Goal: Task Accomplishment & Management: Manage account settings

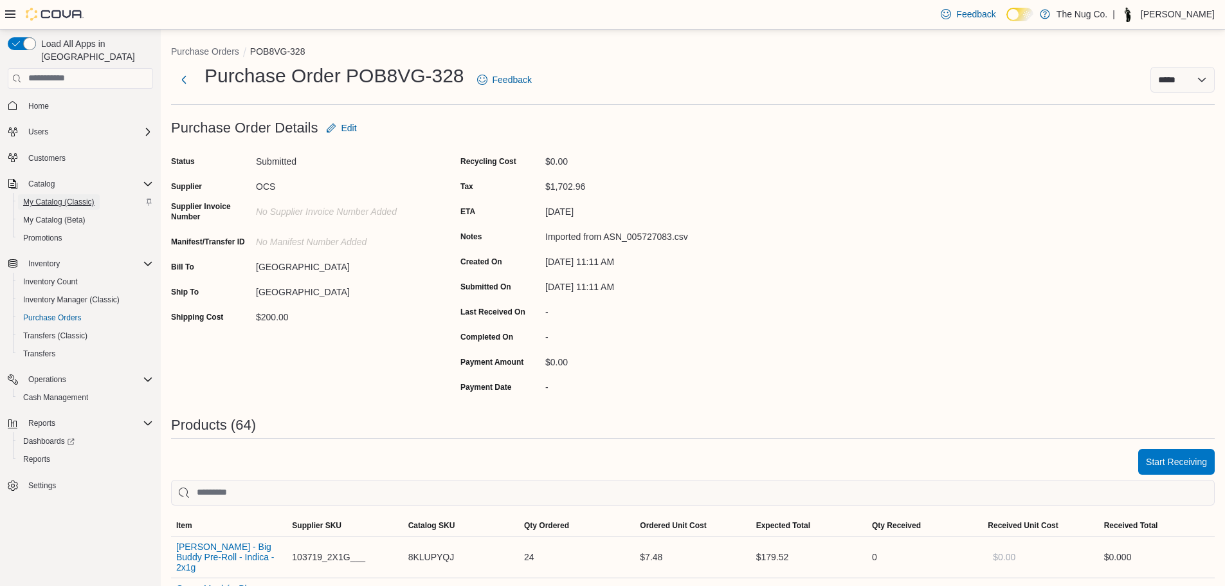
click at [80, 195] on span "My Catalog (Classic)" at bounding box center [58, 201] width 71 height 15
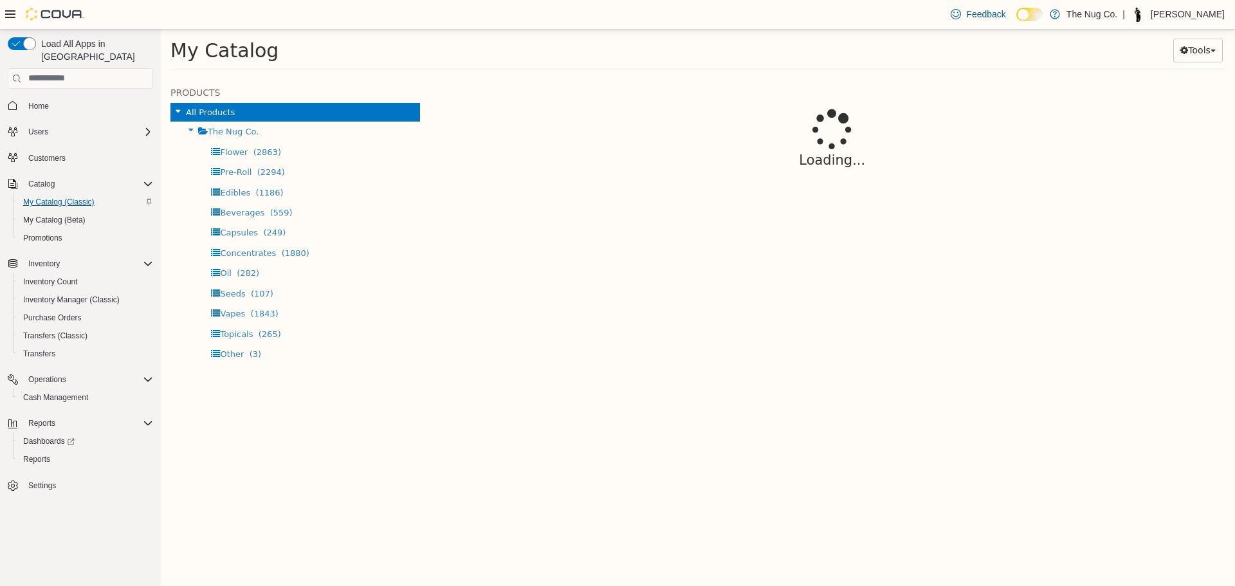
select select "**********"
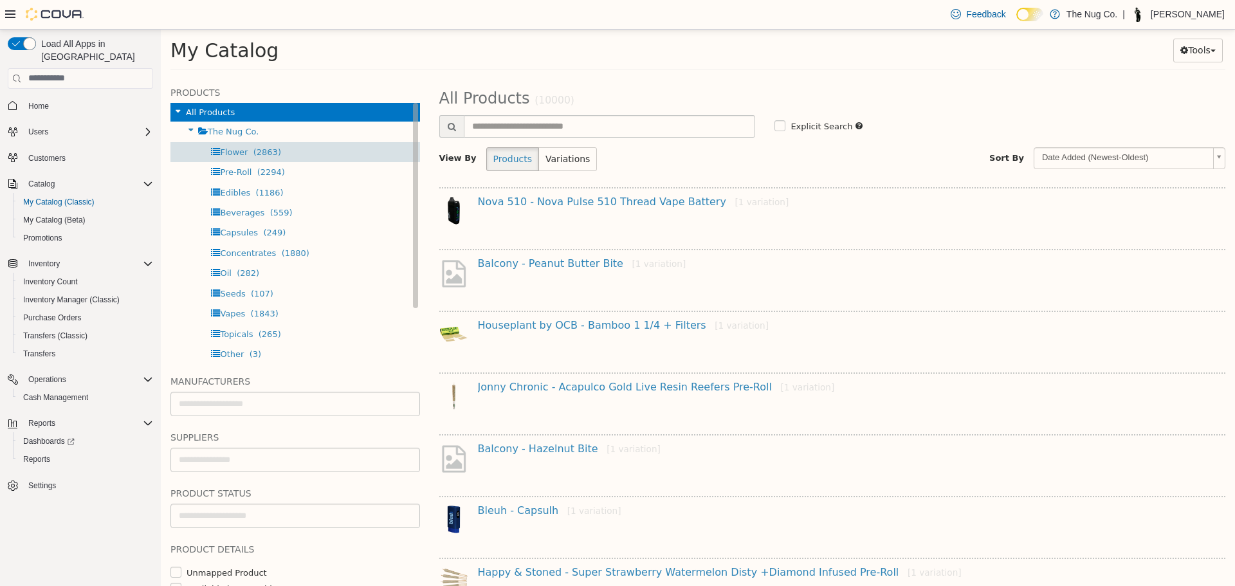
click at [210, 150] on div "Flower (2863)" at bounding box center [295, 151] width 250 height 20
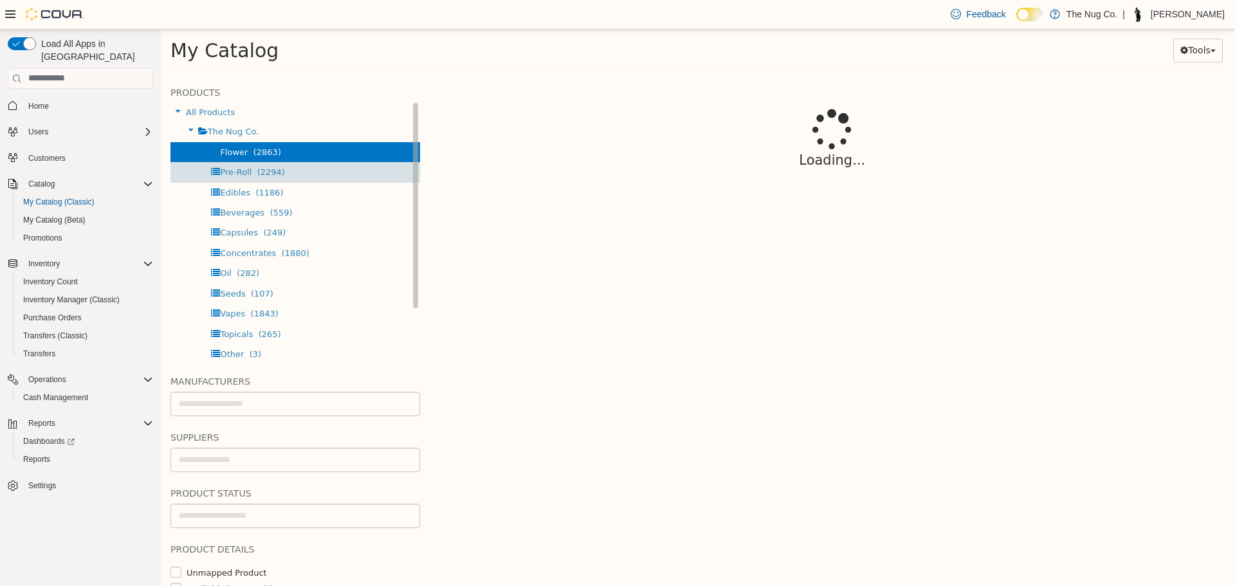
select select "**********"
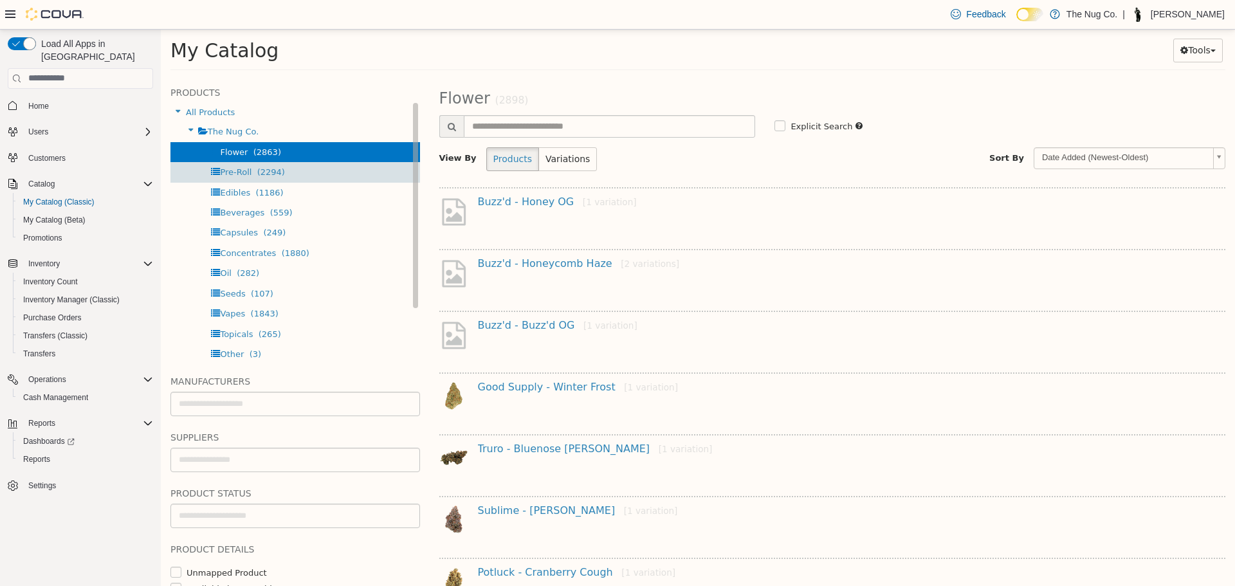
click at [224, 164] on div "Pre-Roll (2294)" at bounding box center [295, 171] width 250 height 20
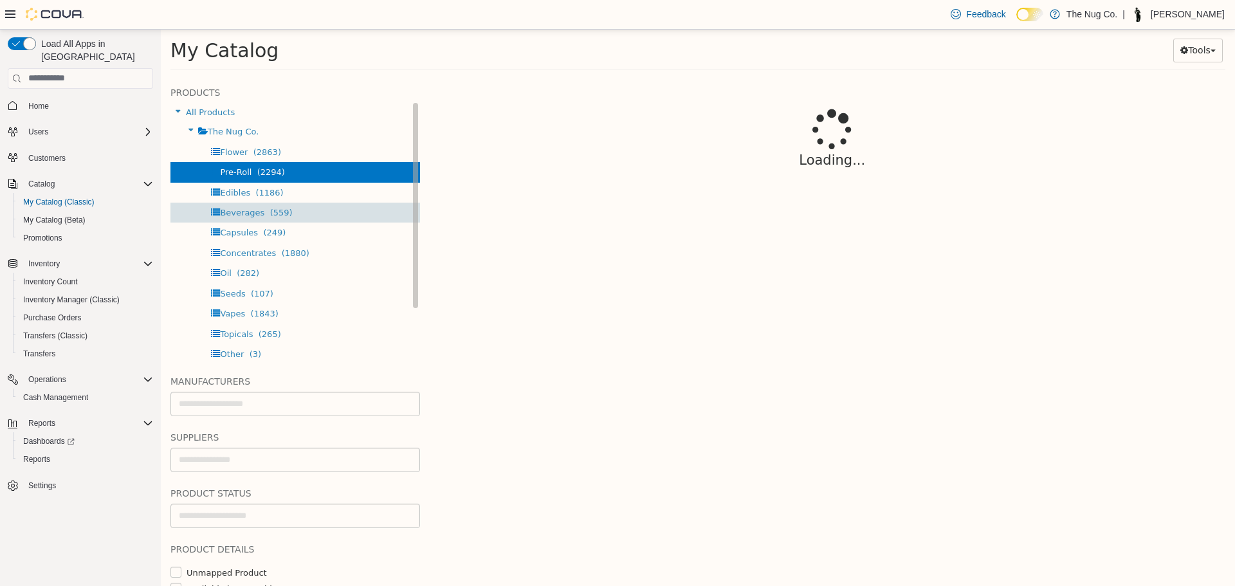
select select "**********"
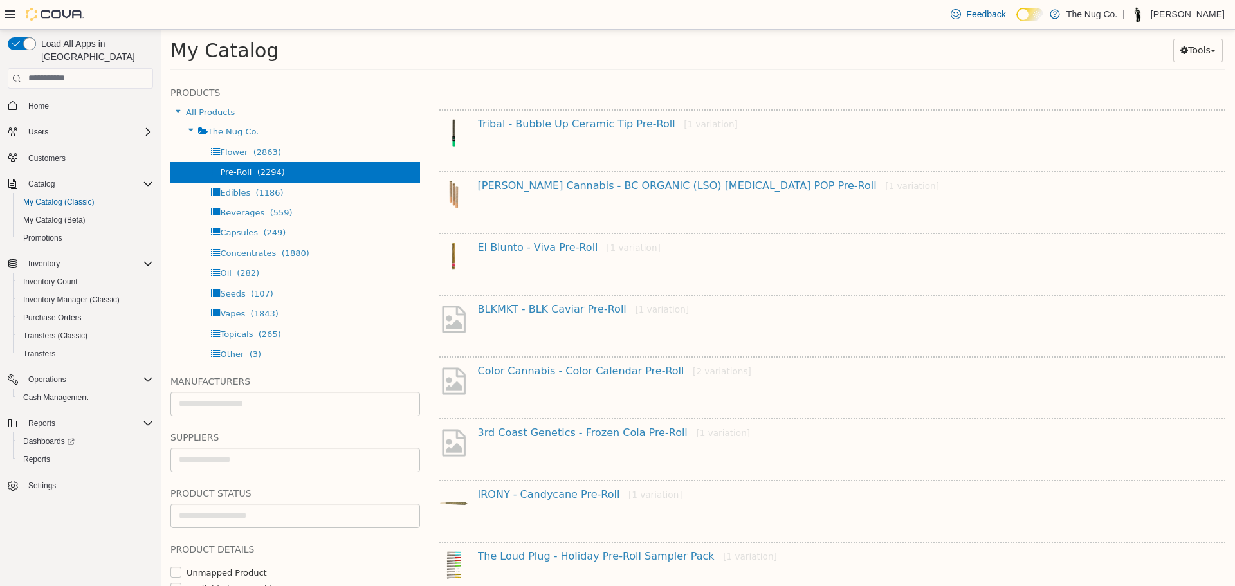
scroll to position [927, 0]
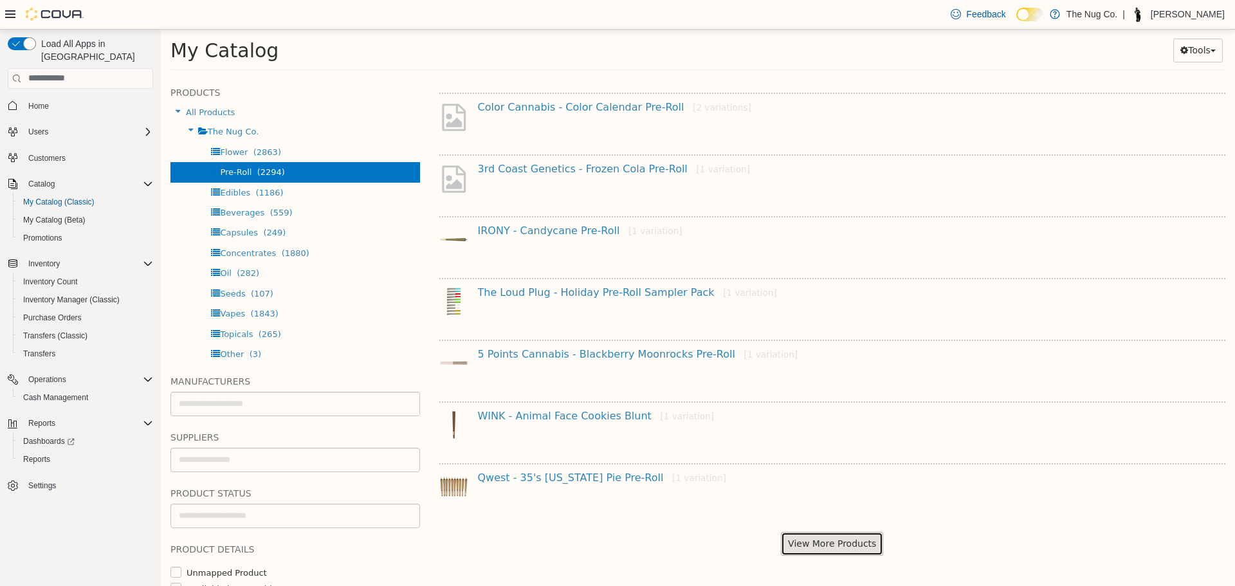
click at [826, 544] on button "View More Products" at bounding box center [832, 543] width 102 height 24
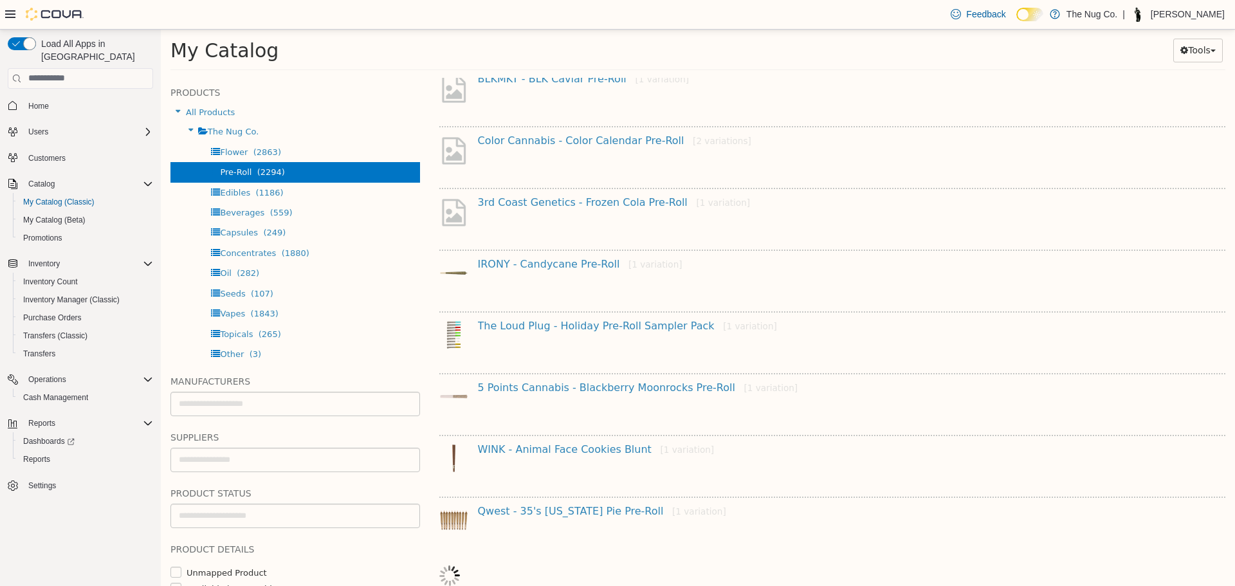
select select "**********"
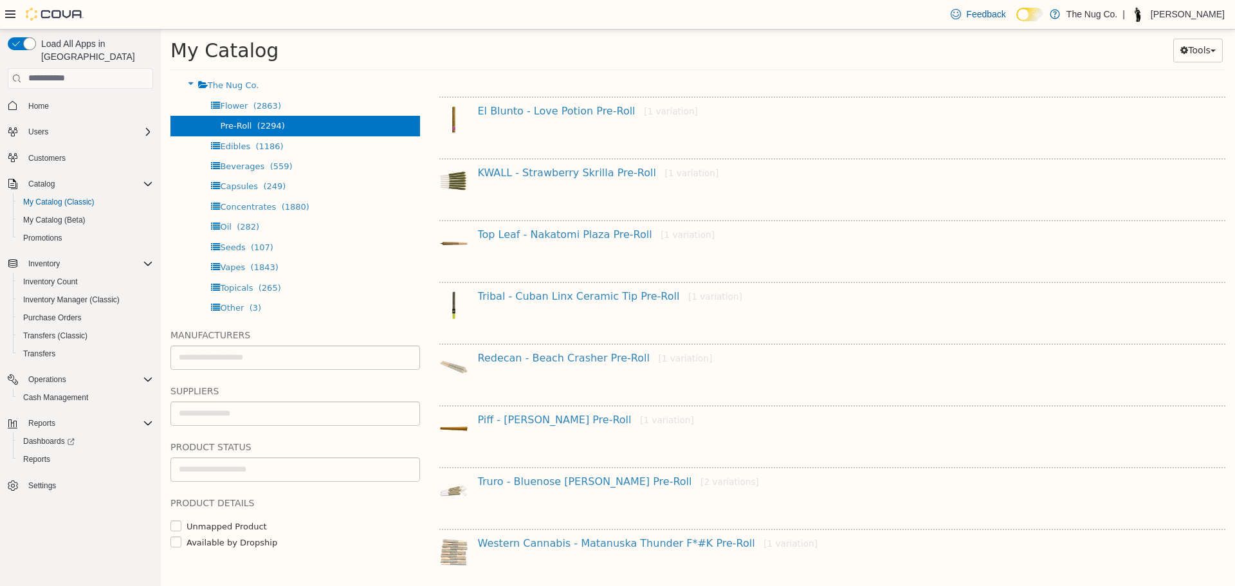
scroll to position [1666, 0]
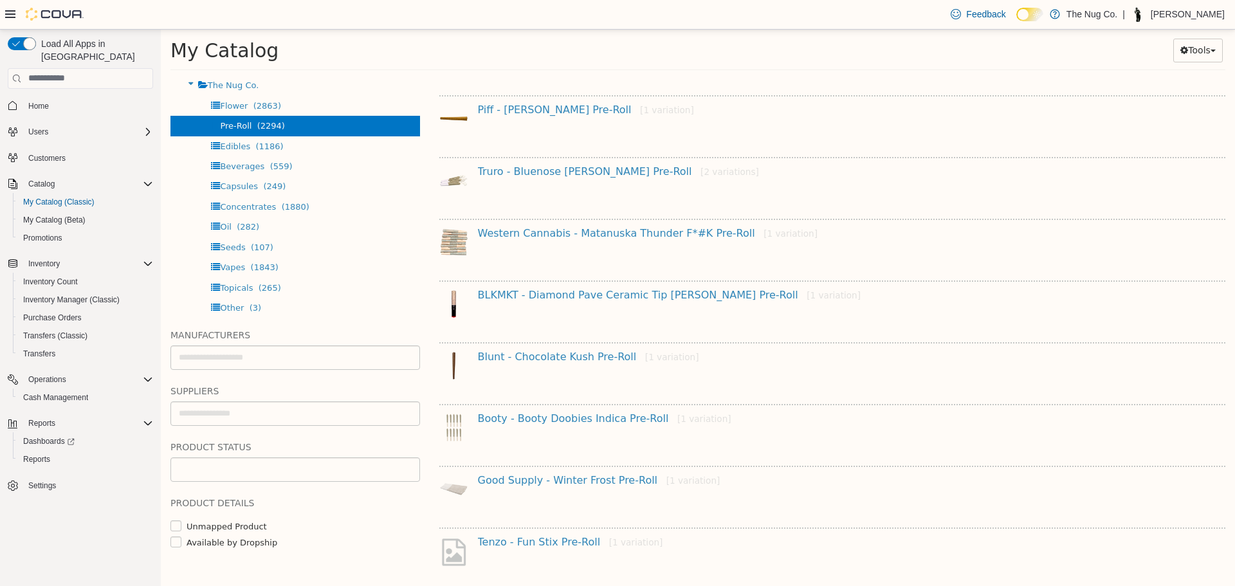
click at [226, 464] on input "text" at bounding box center [295, 469] width 248 height 21
type input "******"
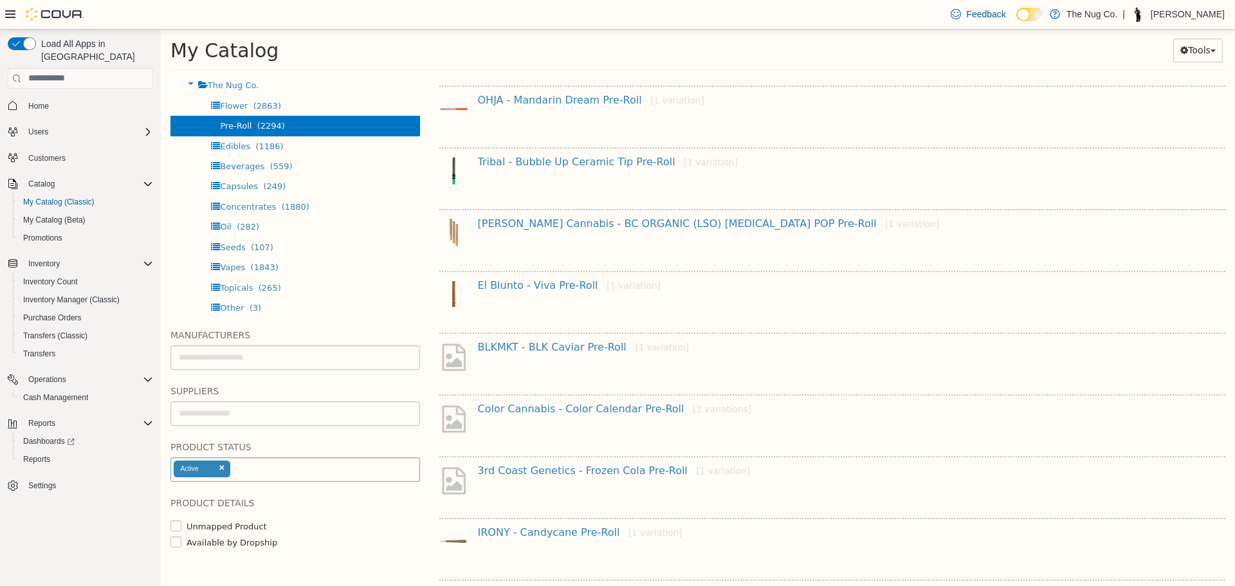
select select "**********"
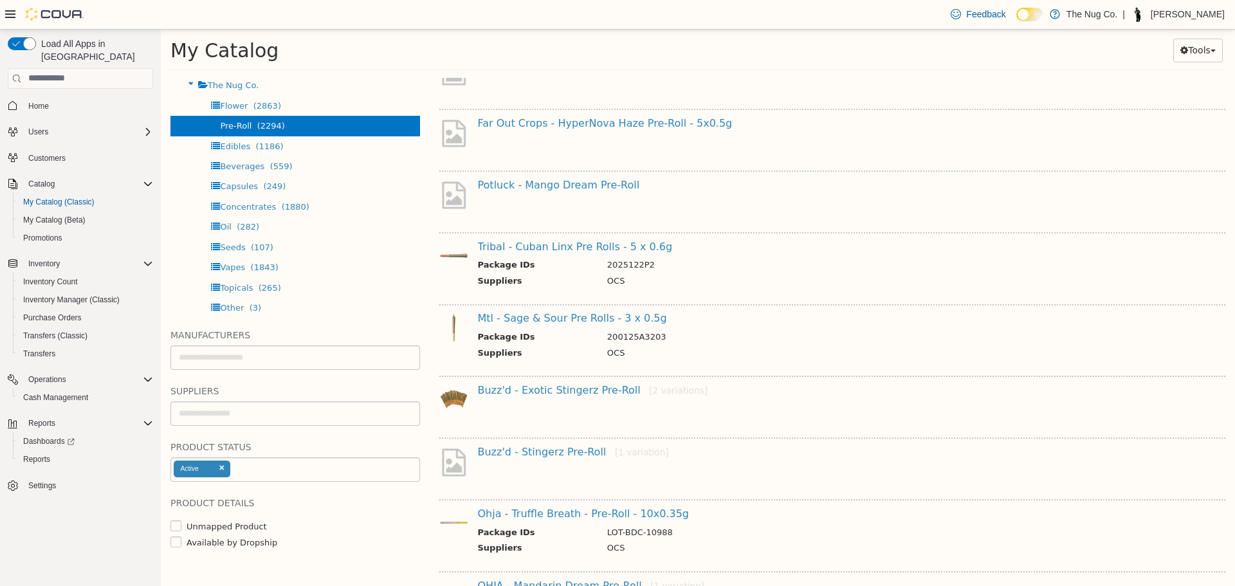
scroll to position [0, 0]
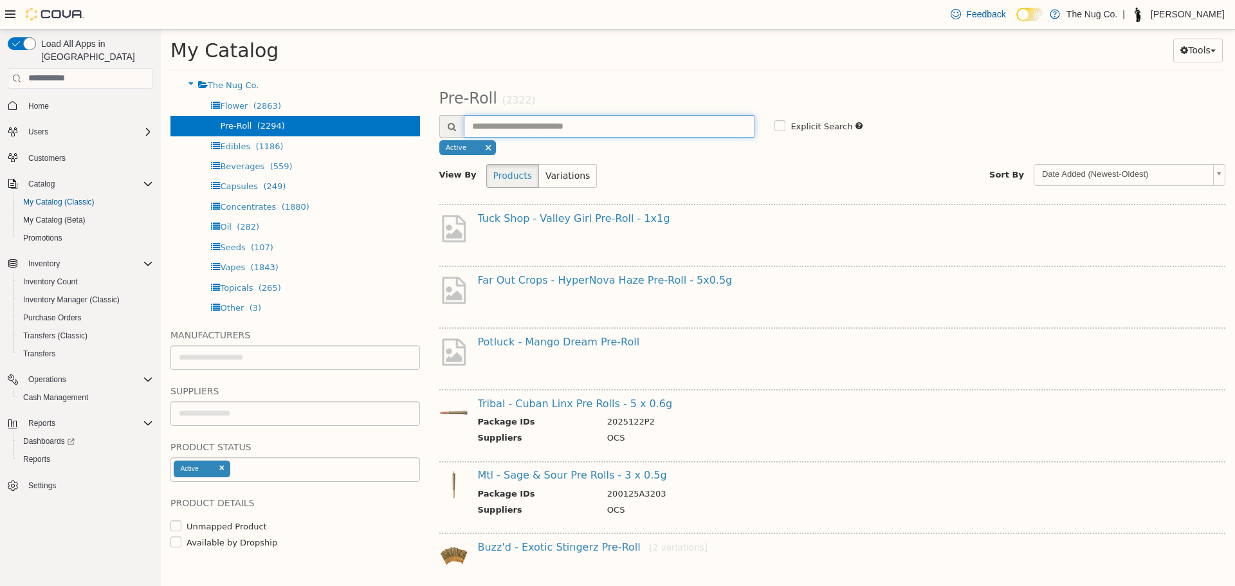
click at [653, 127] on input "text" at bounding box center [610, 125] width 292 height 23
type input "****"
select select "**********"
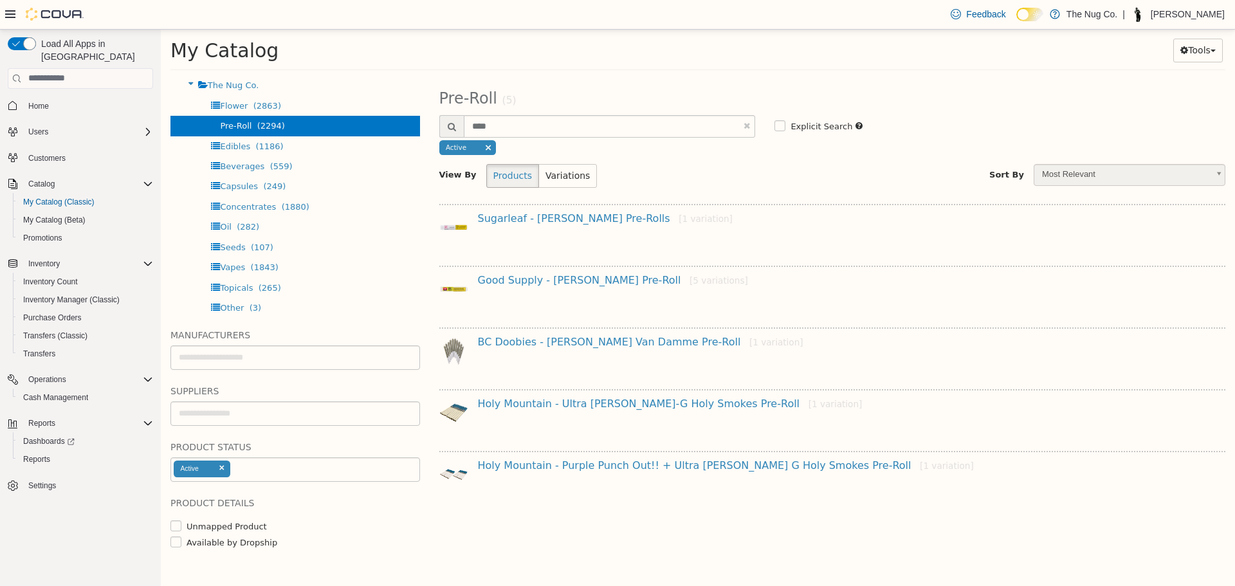
click at [576, 287] on div "Good Supply - Jean Guy Pre-Roll [5 variations]" at bounding box center [837, 282] width 738 height 19
click at [576, 280] on link "Good Supply - Jean Guy Pre-Roll [5 variations]" at bounding box center [613, 279] width 270 height 12
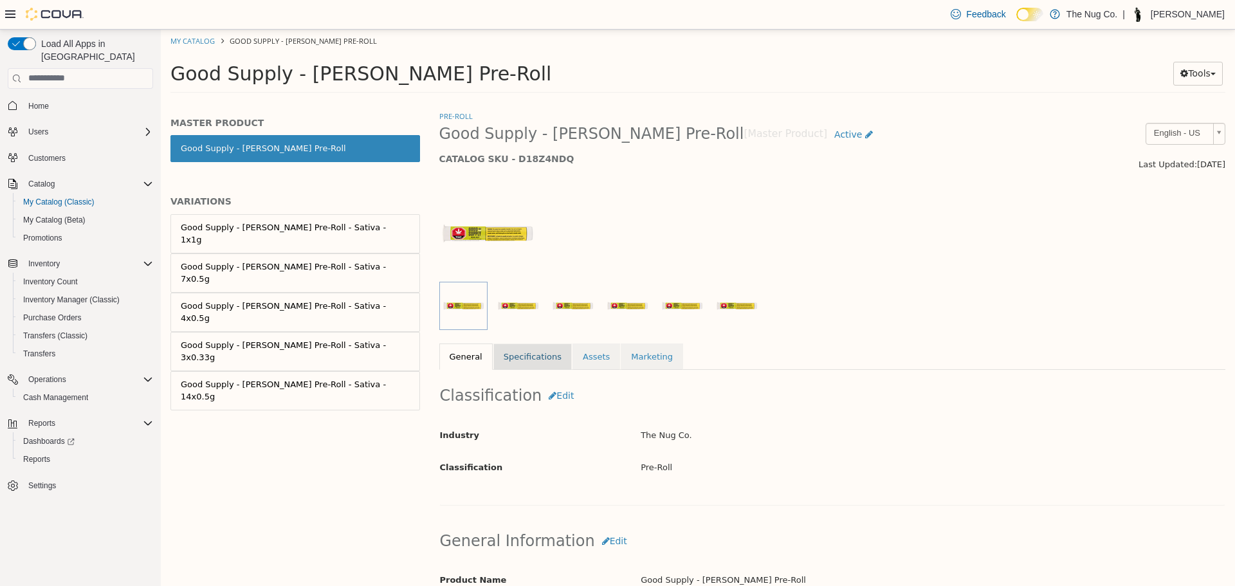
click at [511, 343] on link "Specifications" at bounding box center [532, 356] width 78 height 27
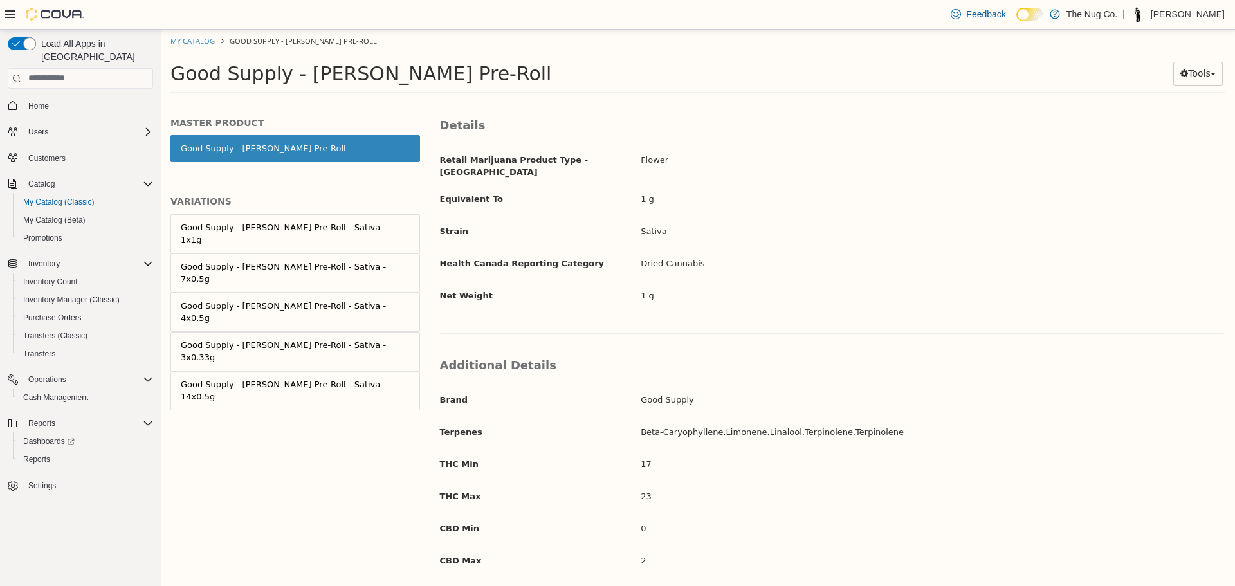
scroll to position [109, 0]
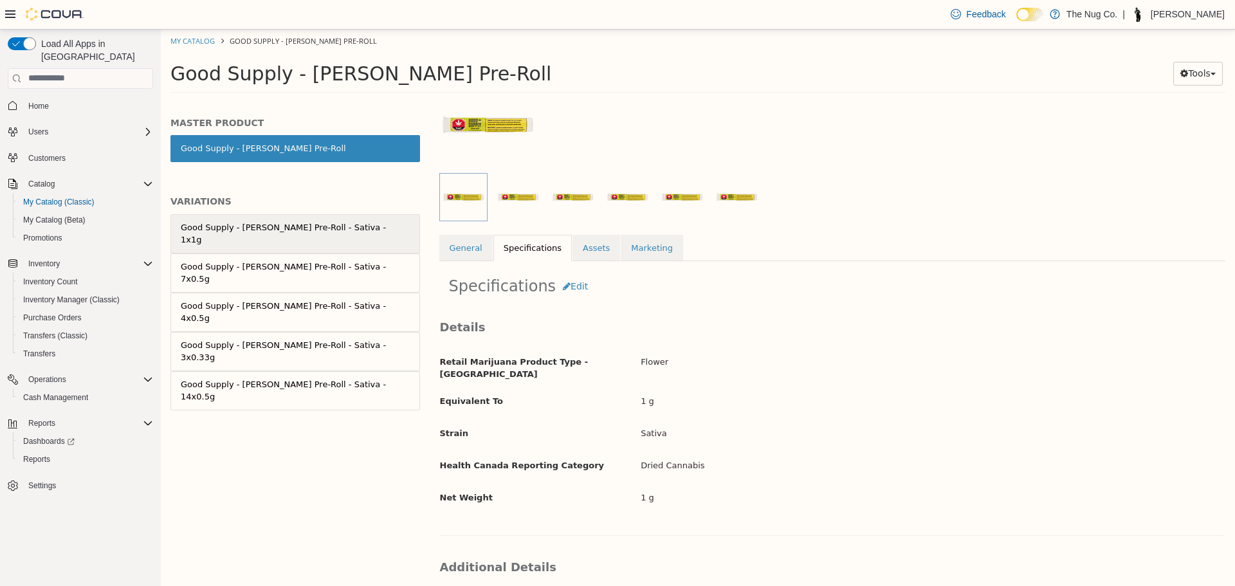
click at [369, 223] on link "Good Supply - Jean Guy Pre-Roll - Sativa - 1x1g" at bounding box center [295, 233] width 250 height 39
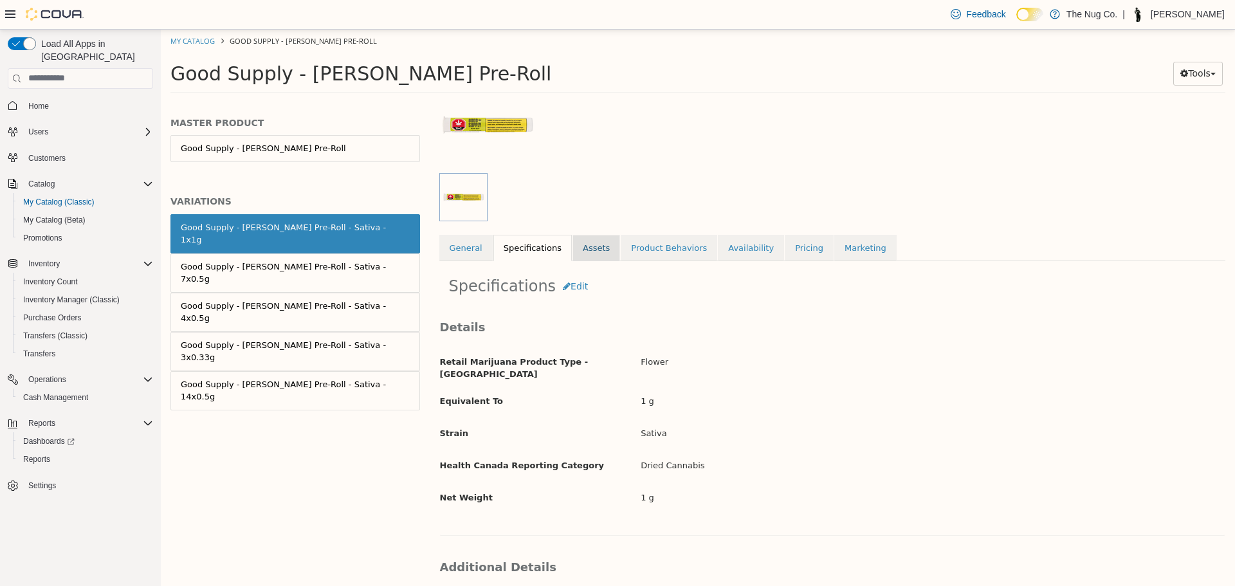
click at [582, 250] on link "Assets" at bounding box center [596, 247] width 48 height 27
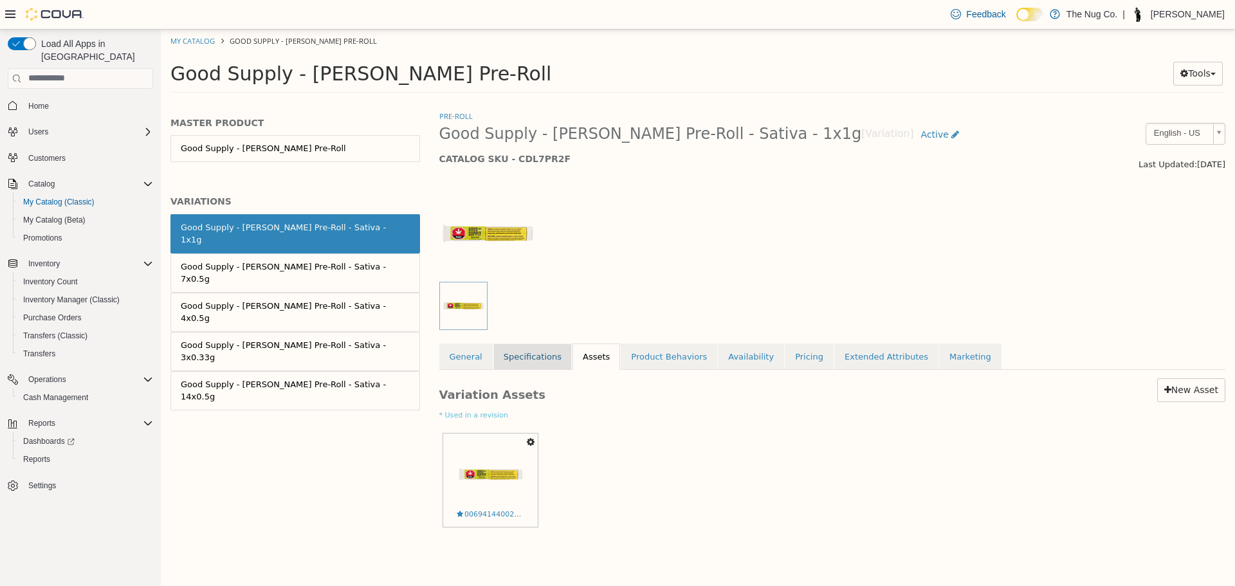
click at [541, 341] on div "Pre-Roll Good Supply - Jean Guy Pre-Roll - Sativa - 1x1g [Variation] Active CAT…" at bounding box center [832, 338] width 787 height 458
click at [538, 356] on link "Specifications" at bounding box center [532, 356] width 78 height 27
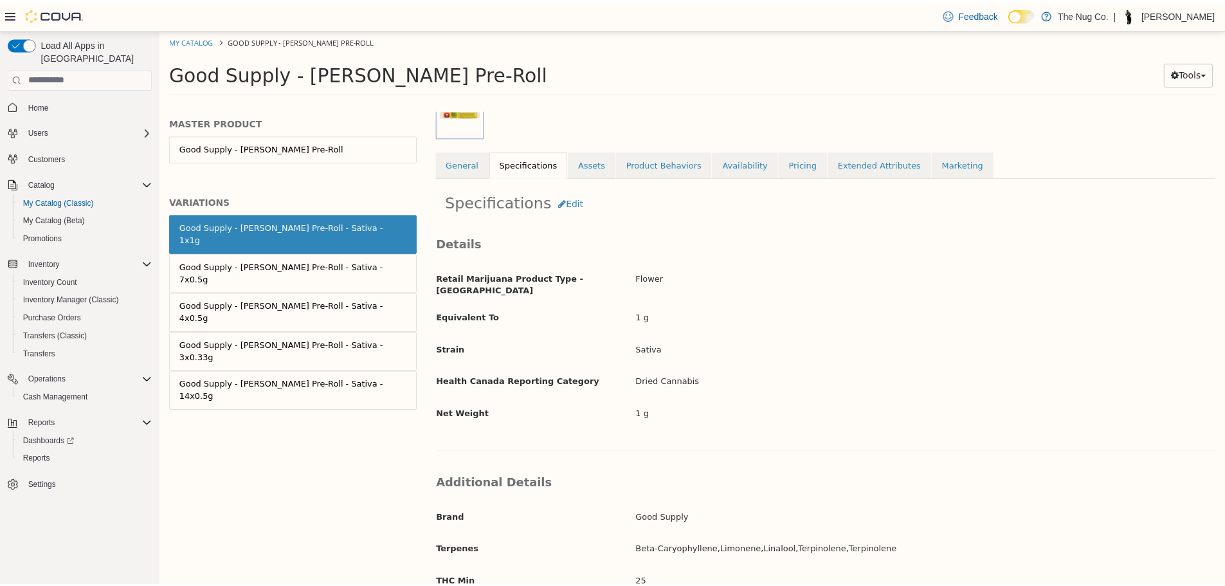
scroll to position [495, 0]
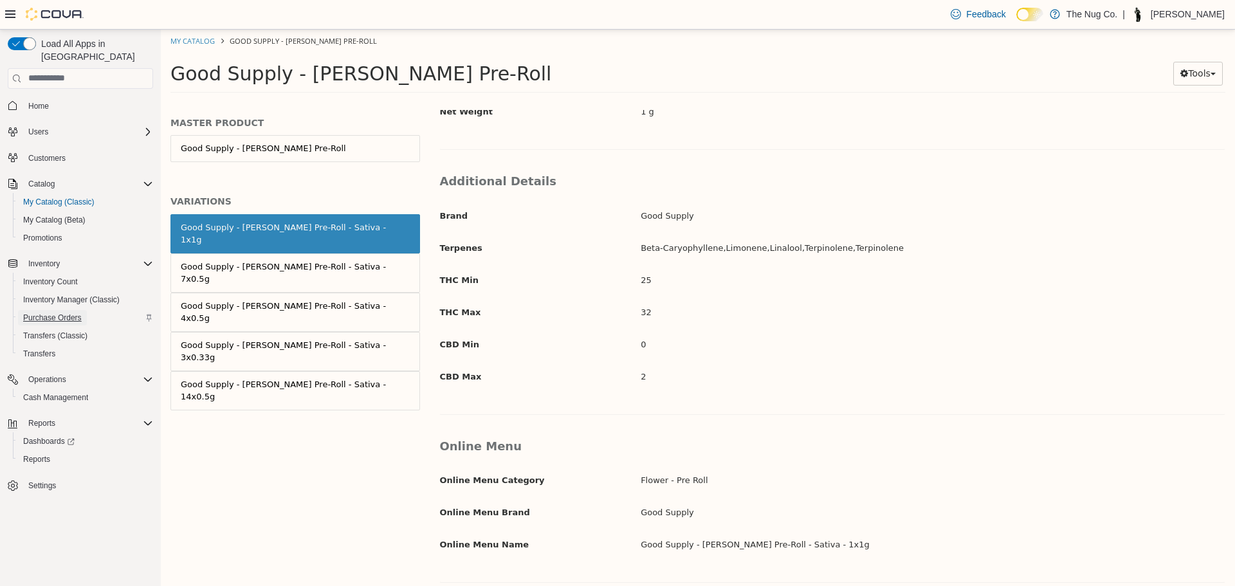
click at [50, 313] on span "Purchase Orders" at bounding box center [52, 318] width 59 height 10
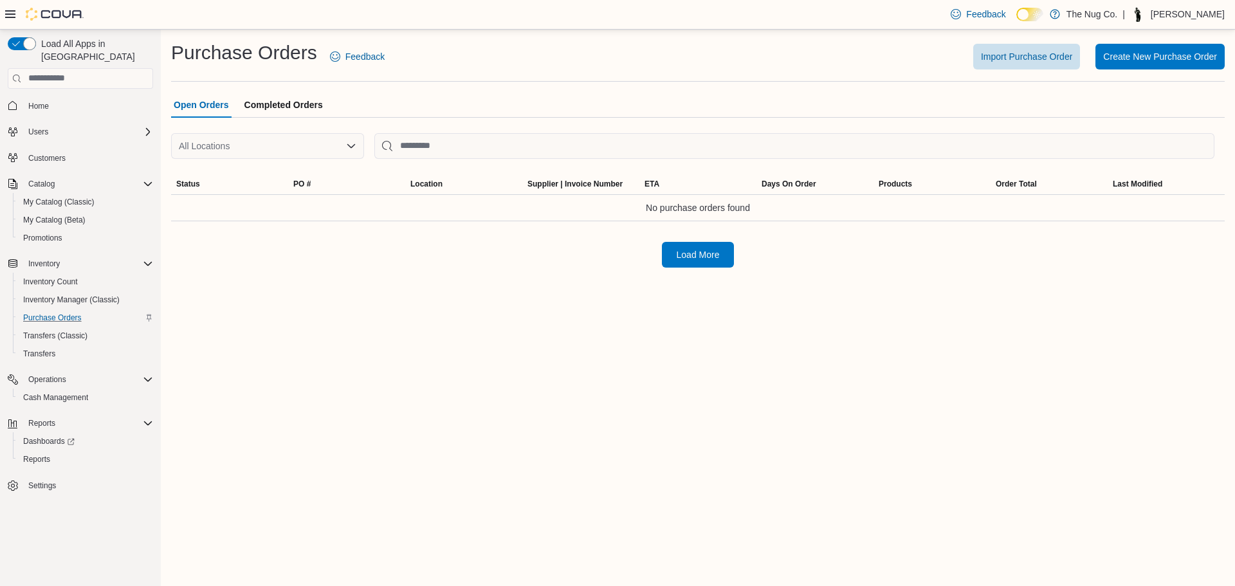
click at [293, 104] on span "Completed Orders" at bounding box center [283, 105] width 78 height 26
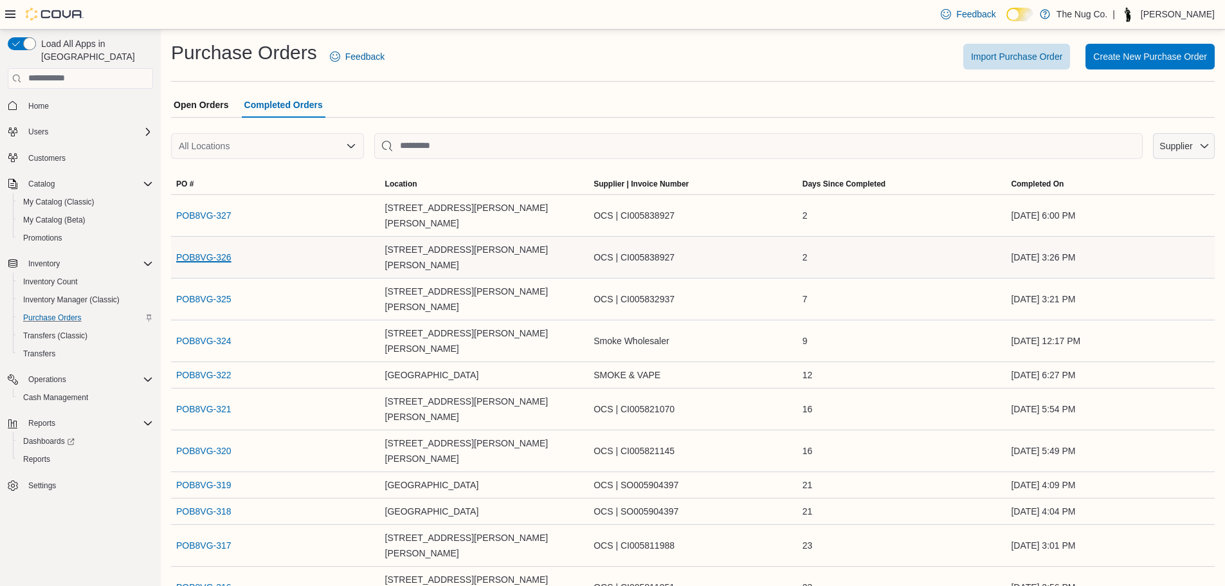
click at [208, 250] on link "POB8VG-326" at bounding box center [203, 257] width 55 height 15
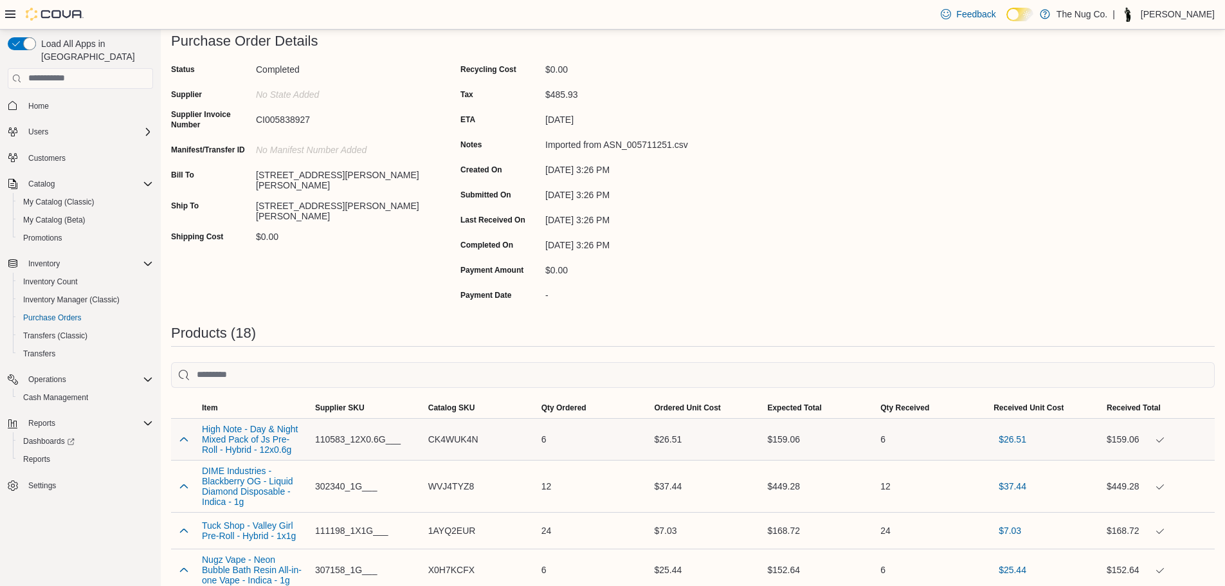
scroll to position [193, 0]
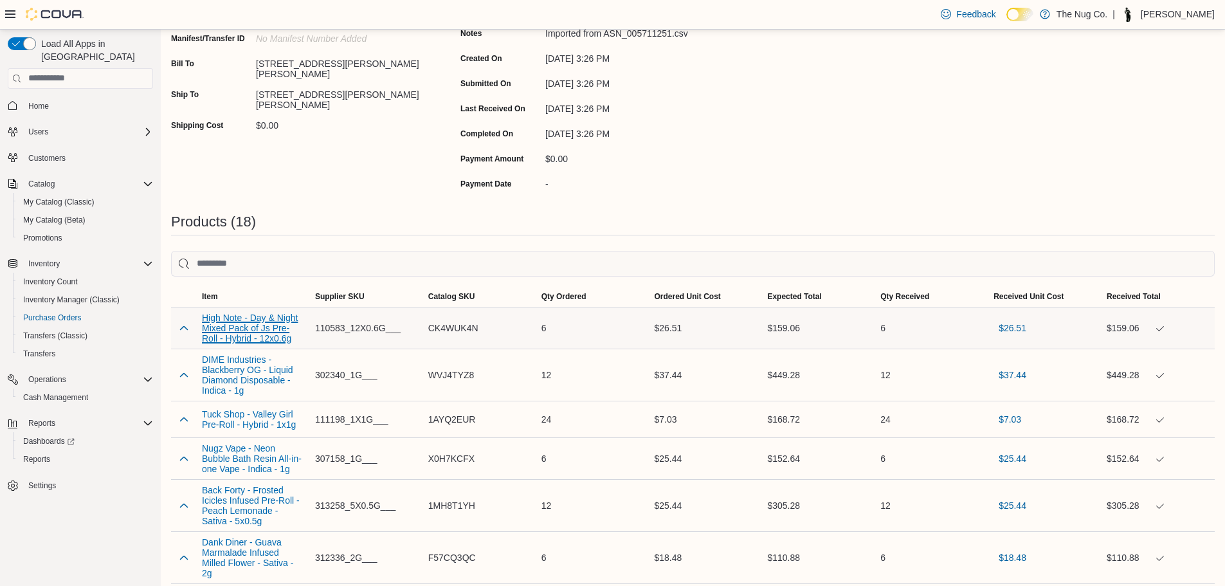
click at [265, 336] on button "High Note - Day & Night Mixed Pack of Js Pre-Roll - Hybrid - 12x0.6g" at bounding box center [253, 328] width 103 height 31
click at [240, 381] on button "DIME Industries - Blackberry OG - Liquid Diamond Disposable - Indica - 1g" at bounding box center [253, 374] width 103 height 41
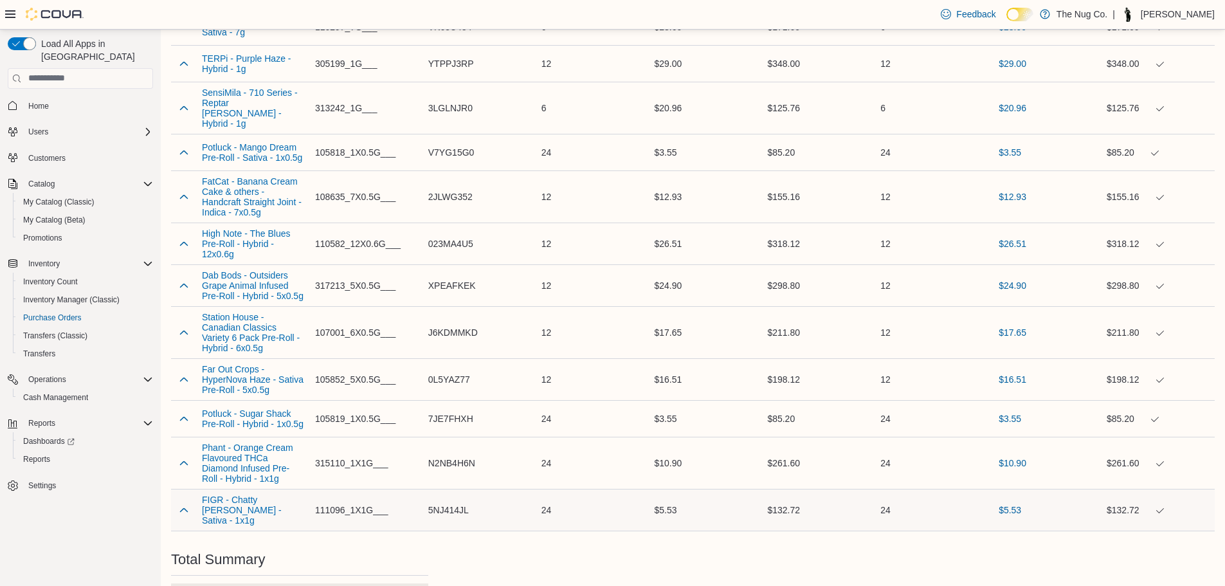
scroll to position [861, 0]
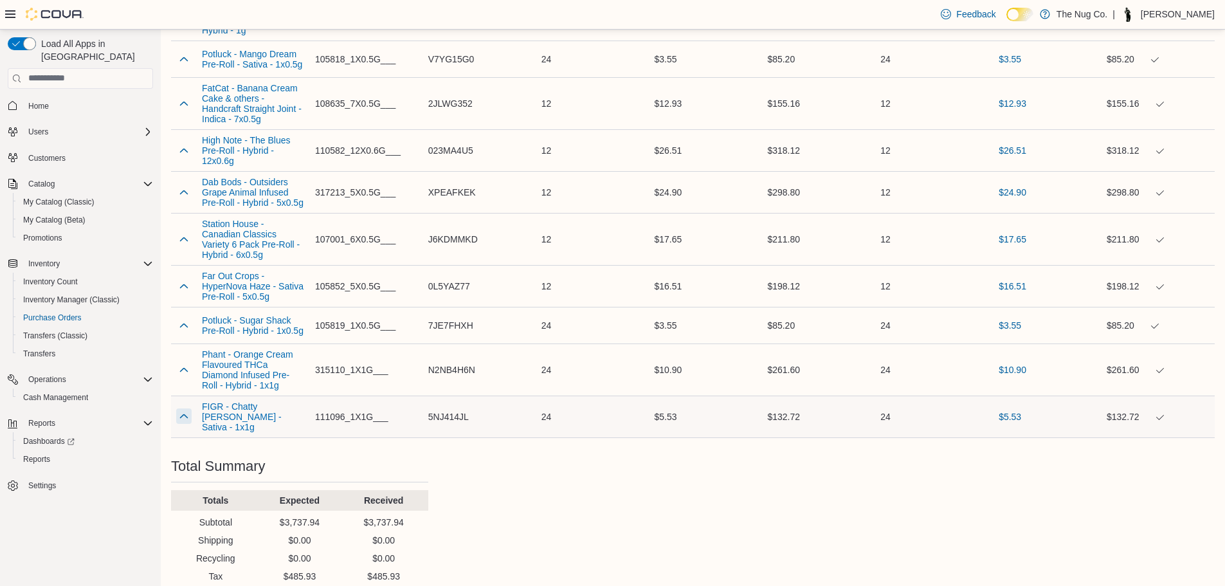
click at [181, 408] on button "button" at bounding box center [183, 415] width 15 height 15
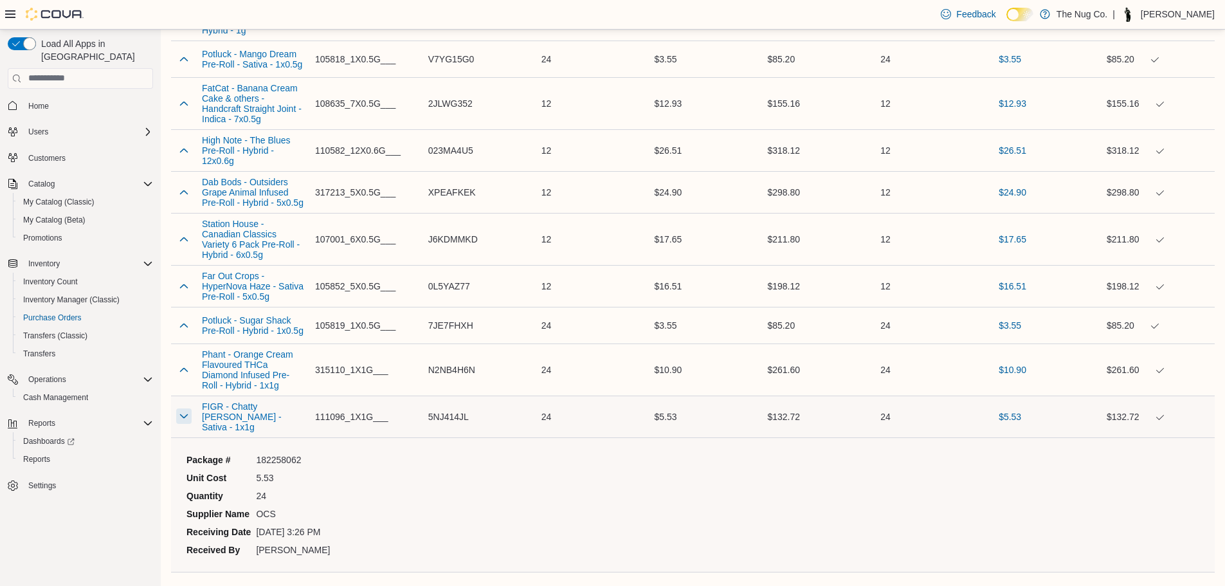
click at [181, 408] on button "button" at bounding box center [183, 415] width 15 height 15
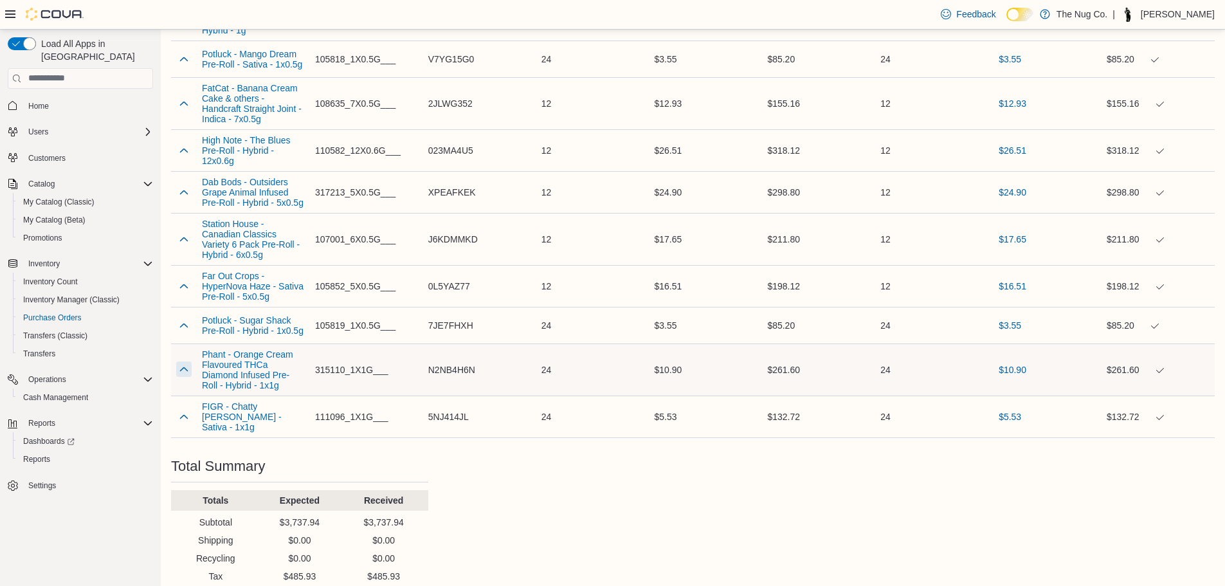
click at [185, 361] on button "button" at bounding box center [183, 368] width 15 height 15
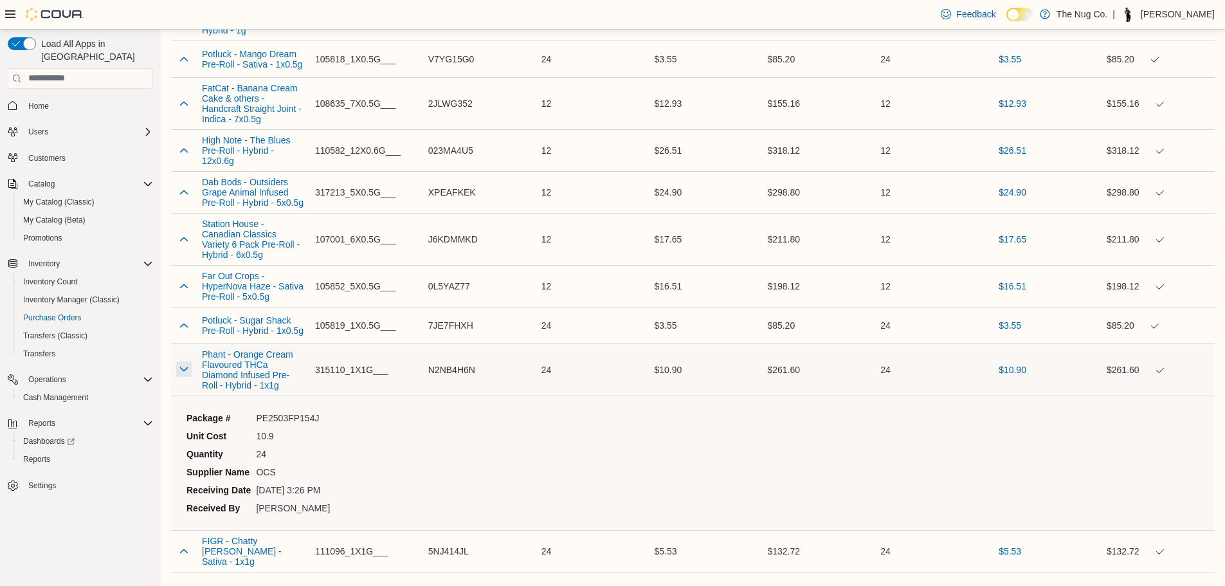
click at [185, 361] on button "button" at bounding box center [183, 368] width 15 height 15
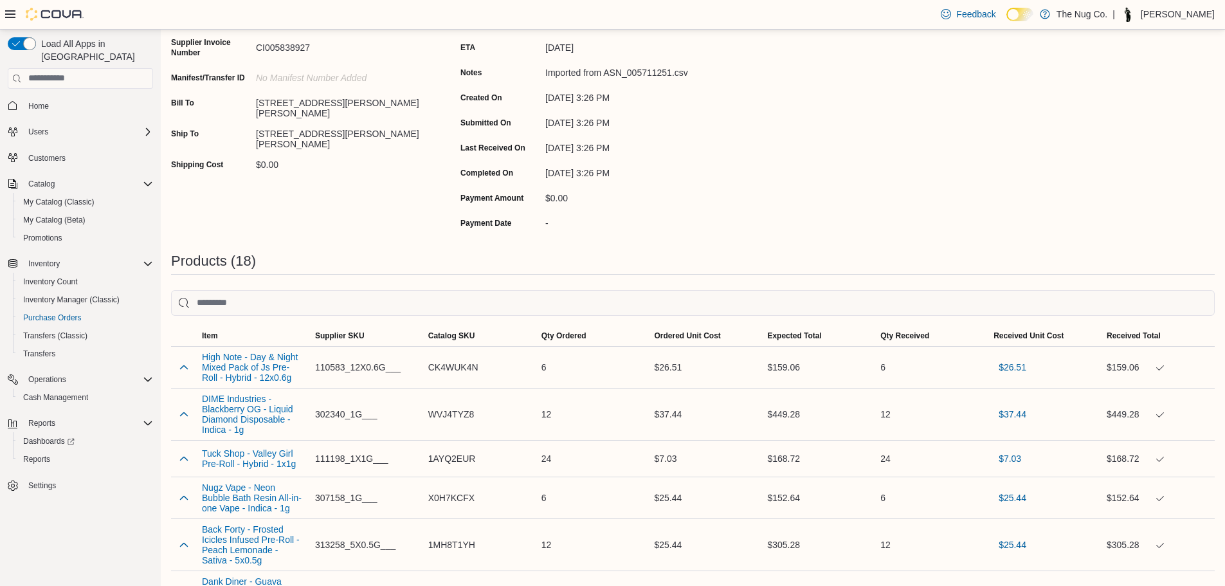
scroll to position [0, 0]
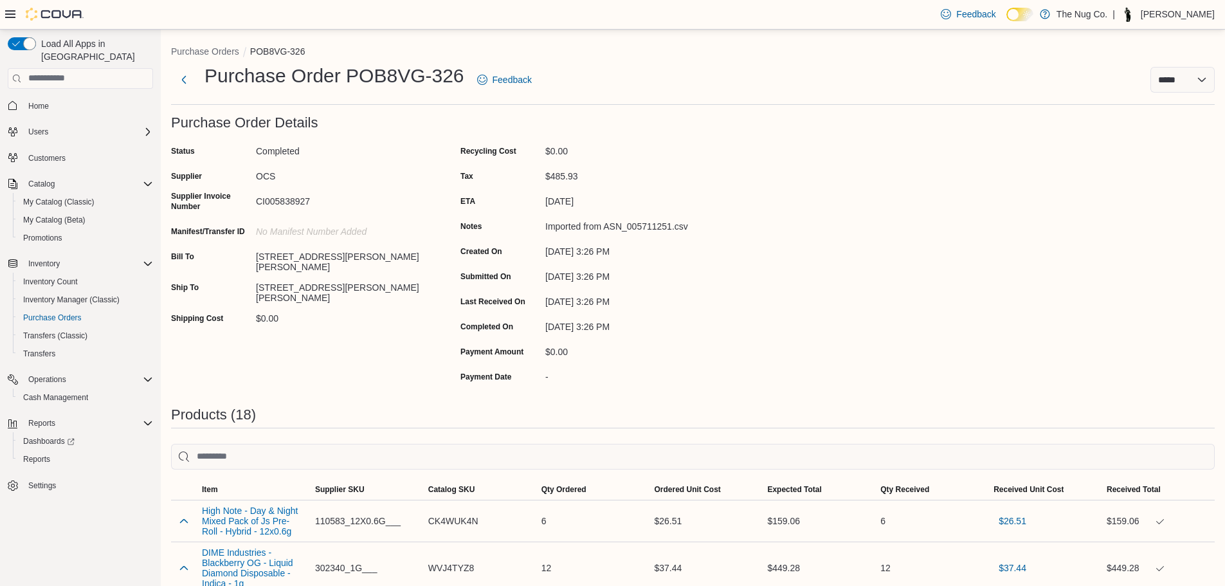
click at [207, 60] on ol "Purchase Orders POB8VG-326" at bounding box center [693, 52] width 1044 height 15
click at [209, 50] on button "Purchase Orders" at bounding box center [205, 51] width 68 height 10
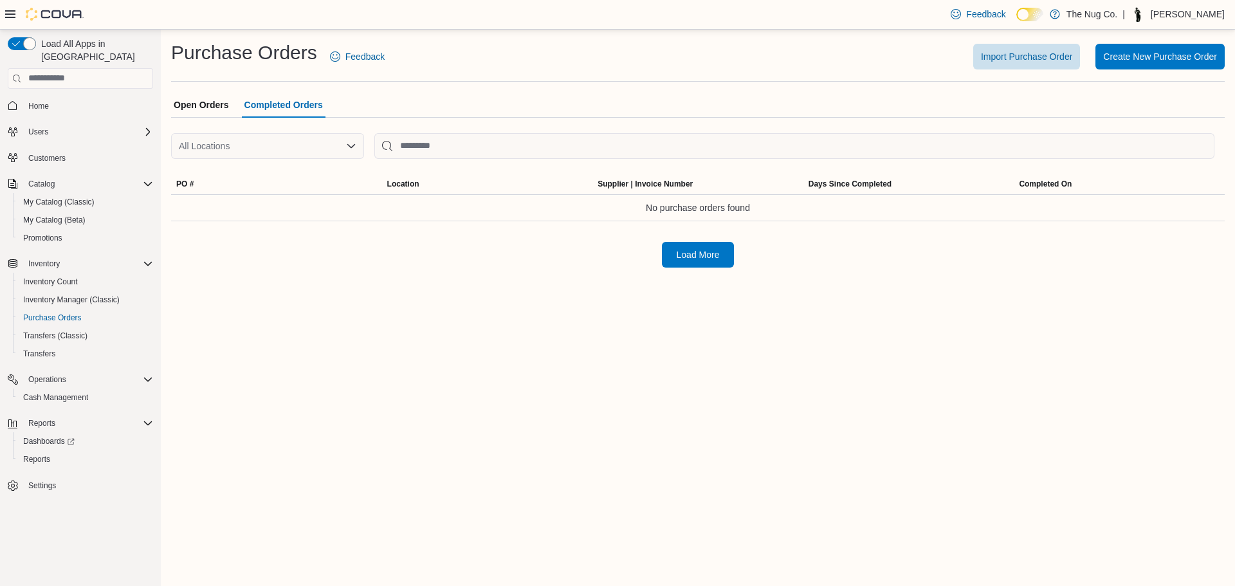
click at [185, 104] on span "Open Orders" at bounding box center [201, 105] width 55 height 26
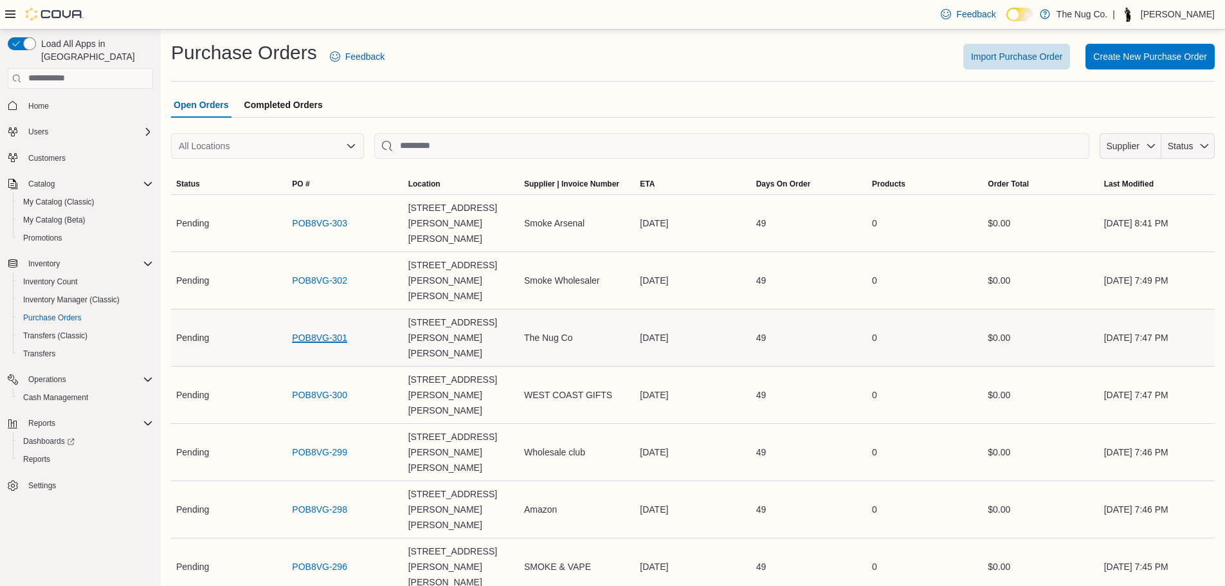
click at [307, 330] on link "POB8VG-301" at bounding box center [319, 337] width 55 height 15
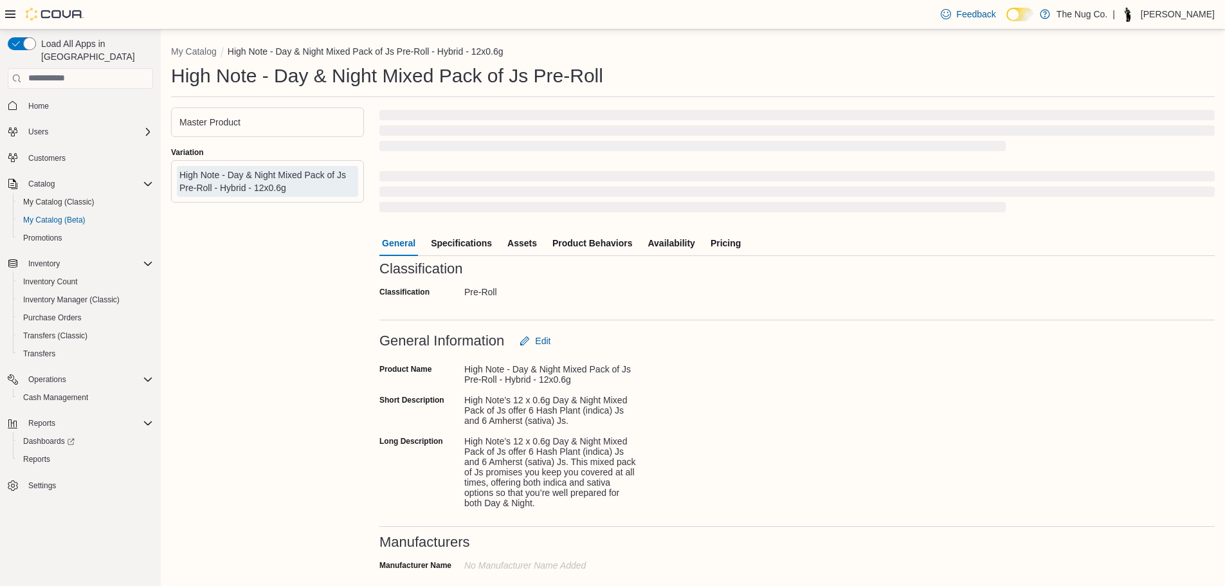
click at [448, 245] on span "Specifications" at bounding box center [461, 243] width 61 height 26
click at [451, 241] on span "Specifications" at bounding box center [461, 243] width 61 height 26
click at [510, 242] on span "Assets" at bounding box center [522, 243] width 30 height 26
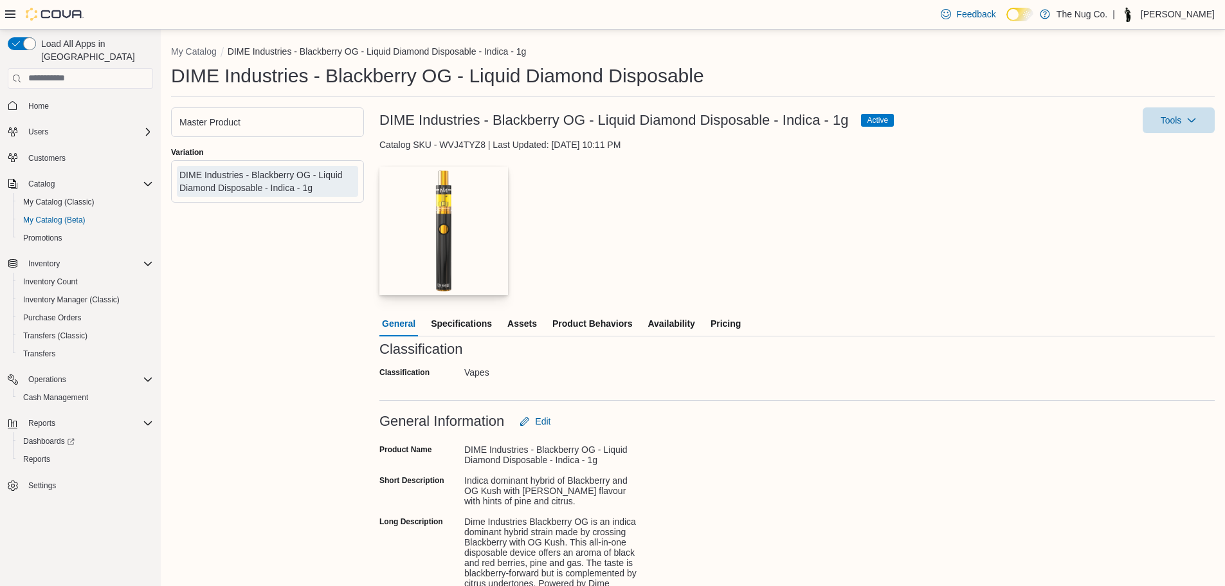
click at [449, 205] on img "button" at bounding box center [443, 231] width 129 height 129
click at [446, 316] on span "Specifications" at bounding box center [461, 324] width 61 height 26
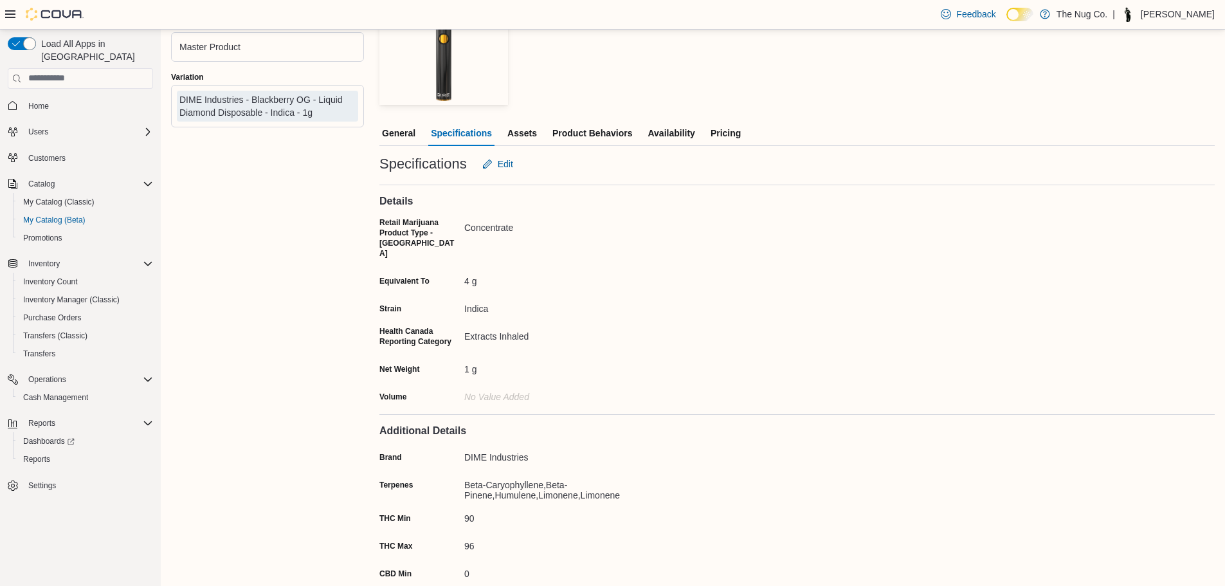
scroll to position [89, 0]
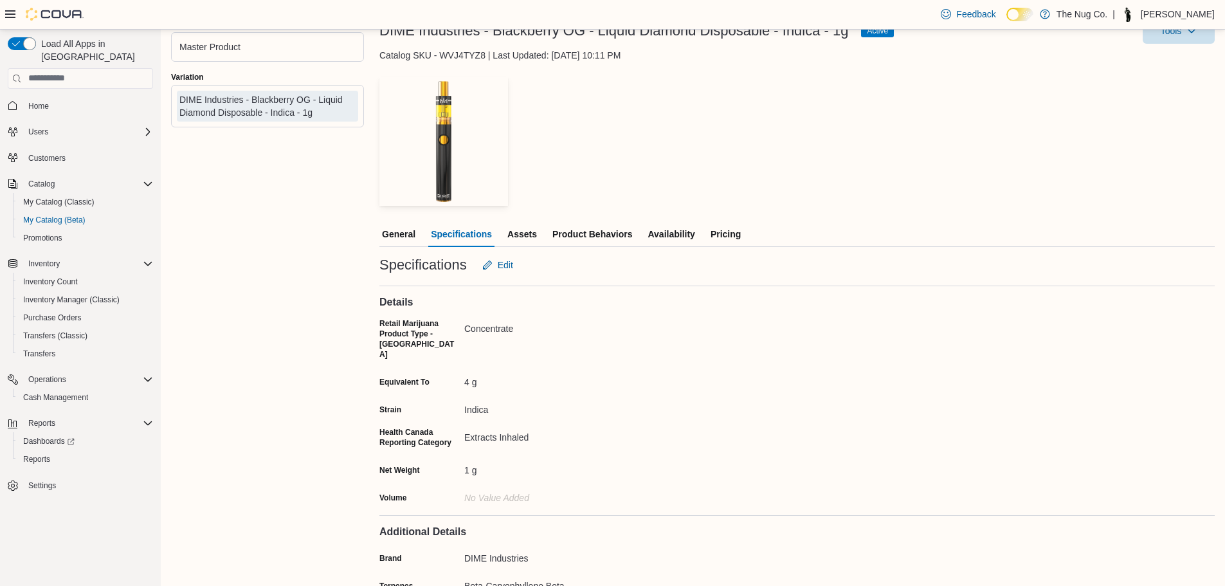
click at [399, 231] on span "General" at bounding box center [398, 234] width 33 height 26
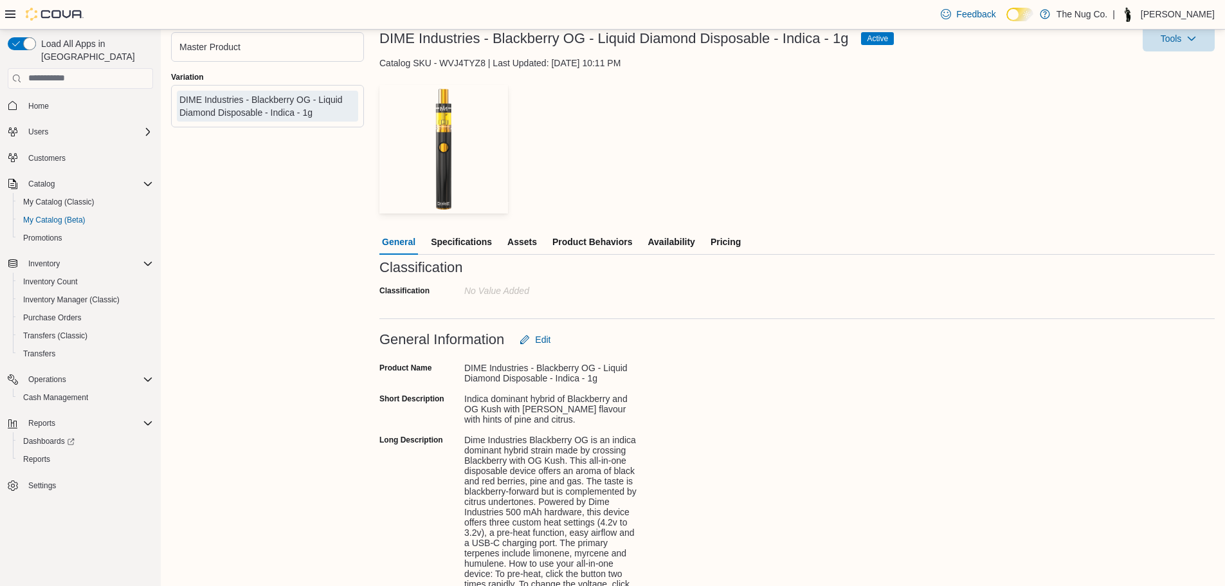
scroll to position [41, 0]
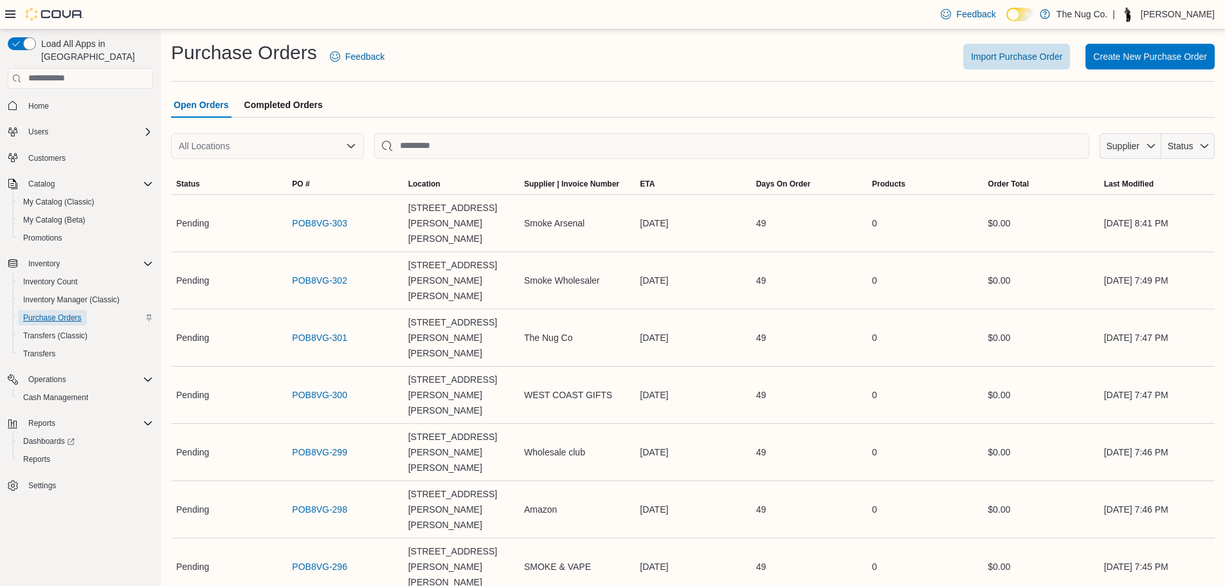
click at [53, 313] on span "Purchase Orders" at bounding box center [52, 318] width 59 height 10
click at [997, 56] on span "Import Purchase Order" at bounding box center [1016, 56] width 91 height 13
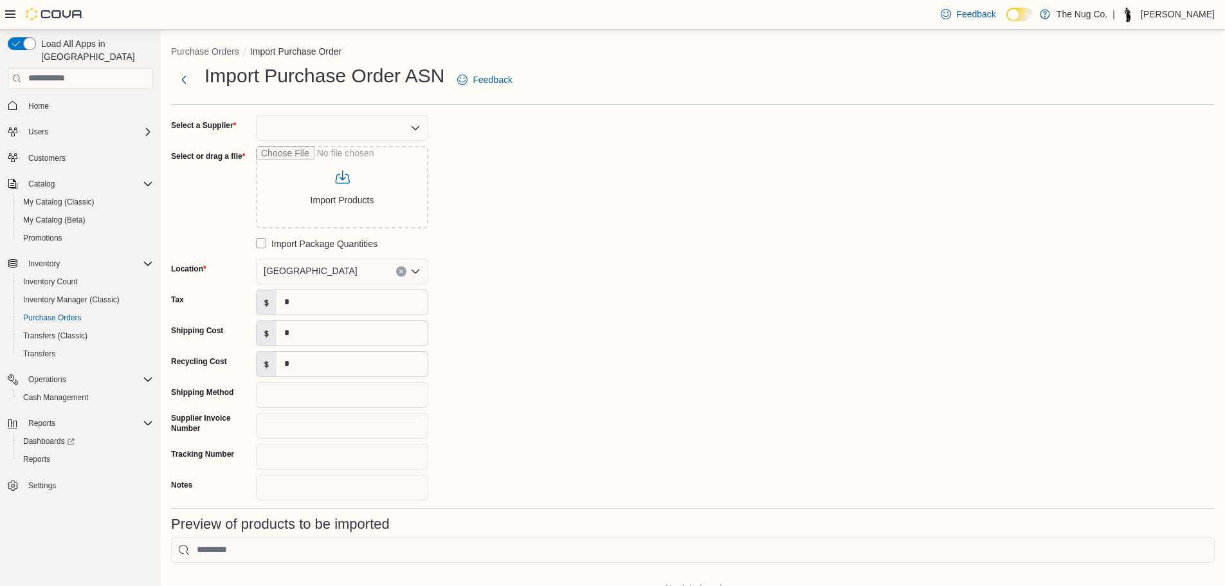
click at [355, 119] on div at bounding box center [342, 128] width 172 height 26
click at [358, 135] on div at bounding box center [342, 128] width 172 height 26
click at [407, 123] on div at bounding box center [342, 128] width 172 height 26
click at [305, 187] on span "OCS" at bounding box center [349, 187] width 141 height 13
click at [323, 178] on input "Select or drag a file" at bounding box center [342, 187] width 172 height 82
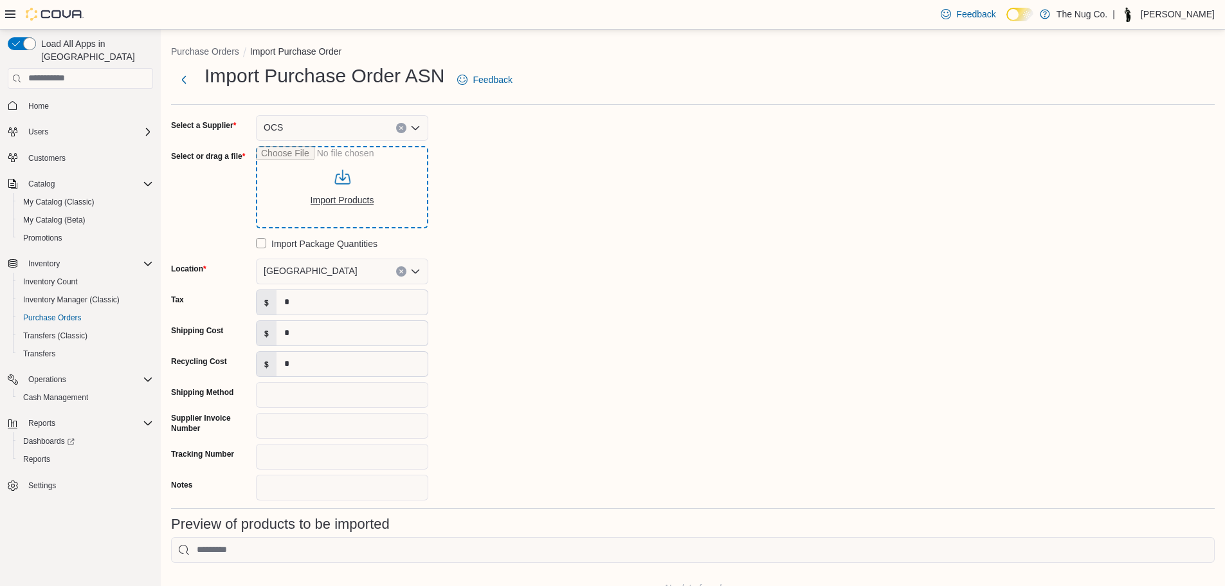
type input "**********"
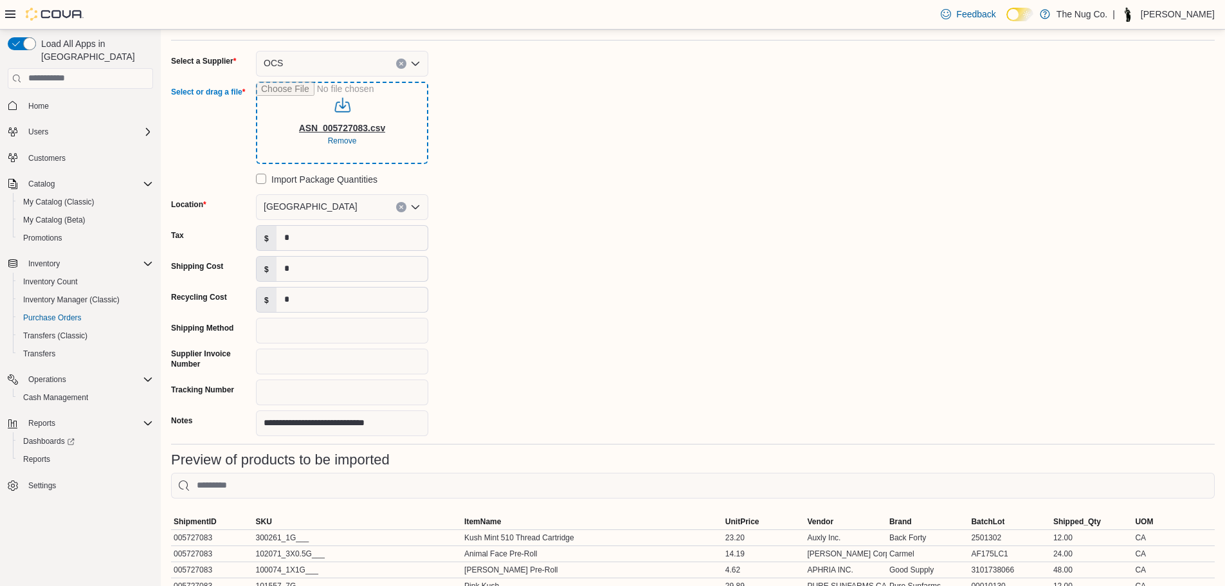
scroll to position [493, 0]
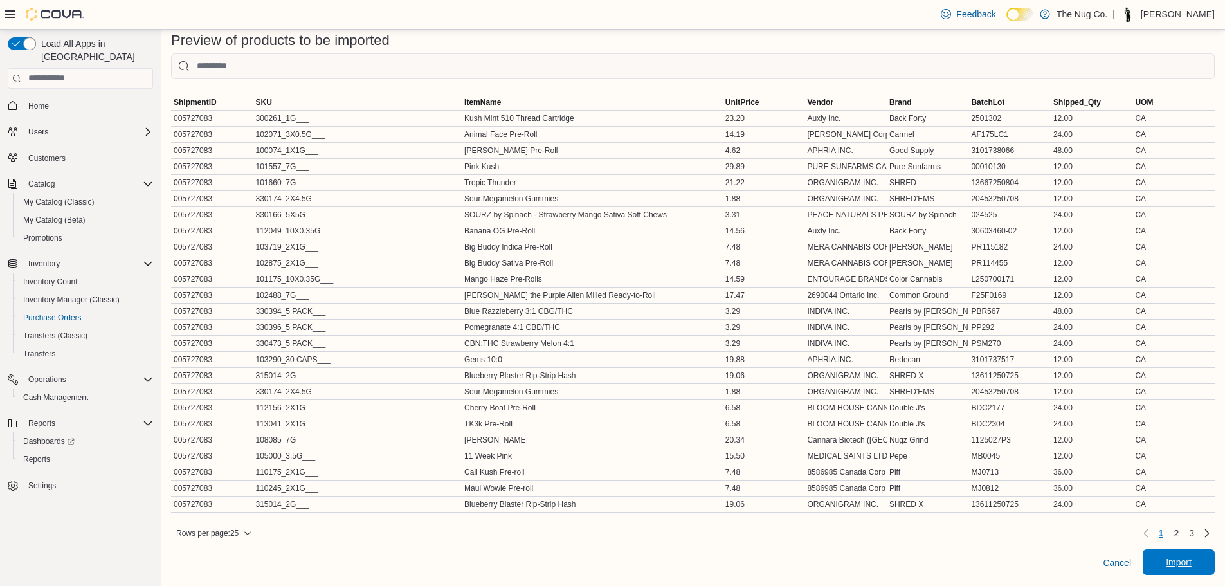
click at [1171, 560] on span "Import" at bounding box center [1179, 562] width 57 height 26
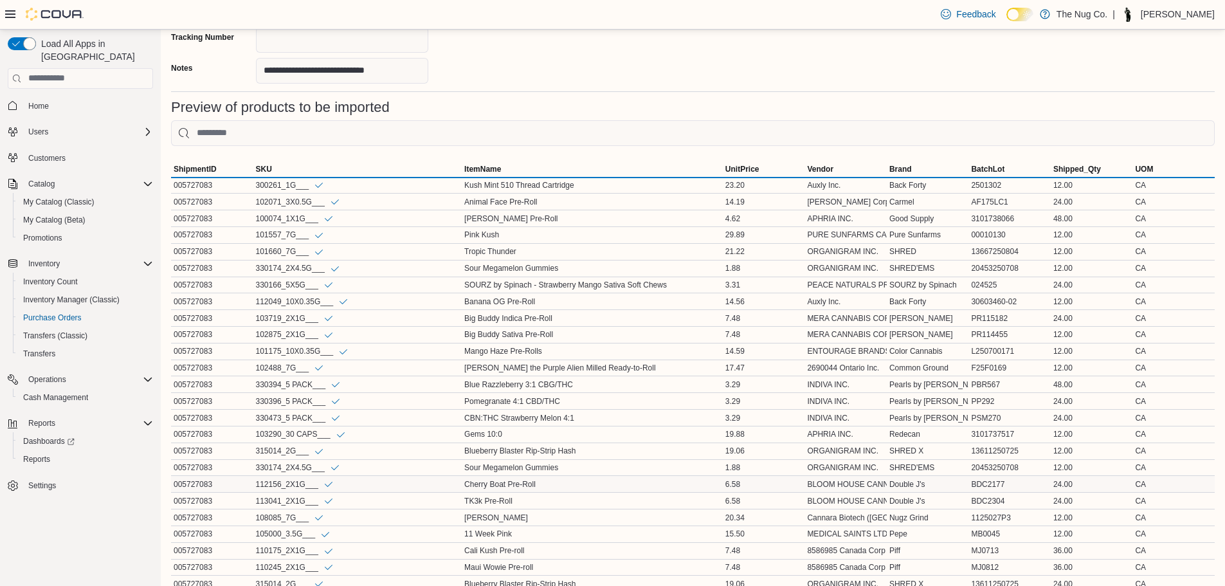
scroll to position [507, 0]
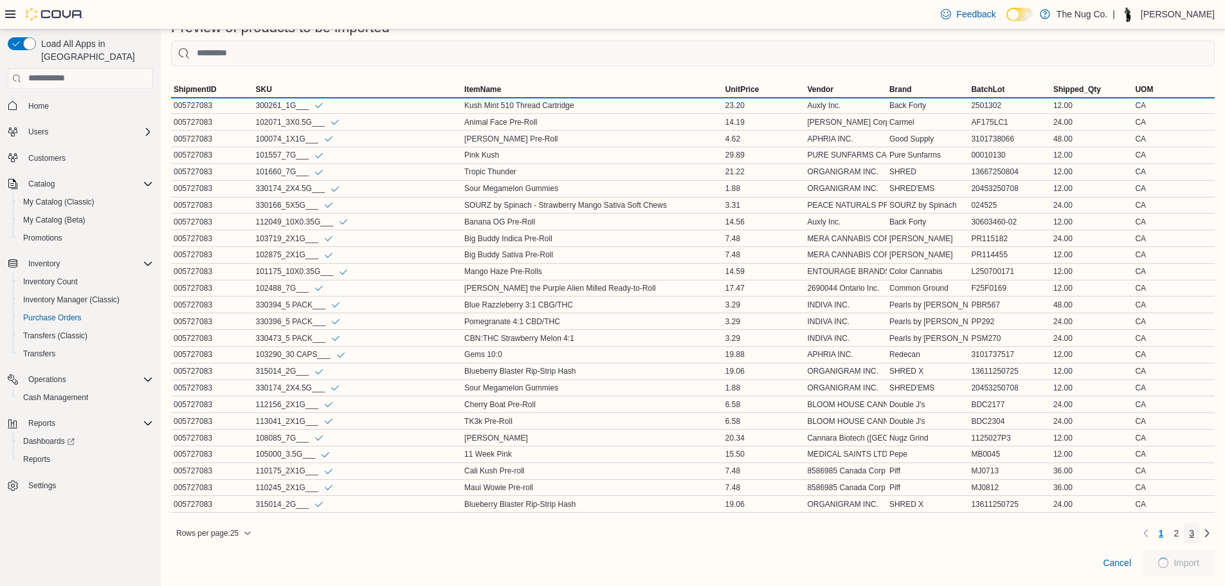
click at [1194, 535] on span "3" at bounding box center [1191, 533] width 5 height 13
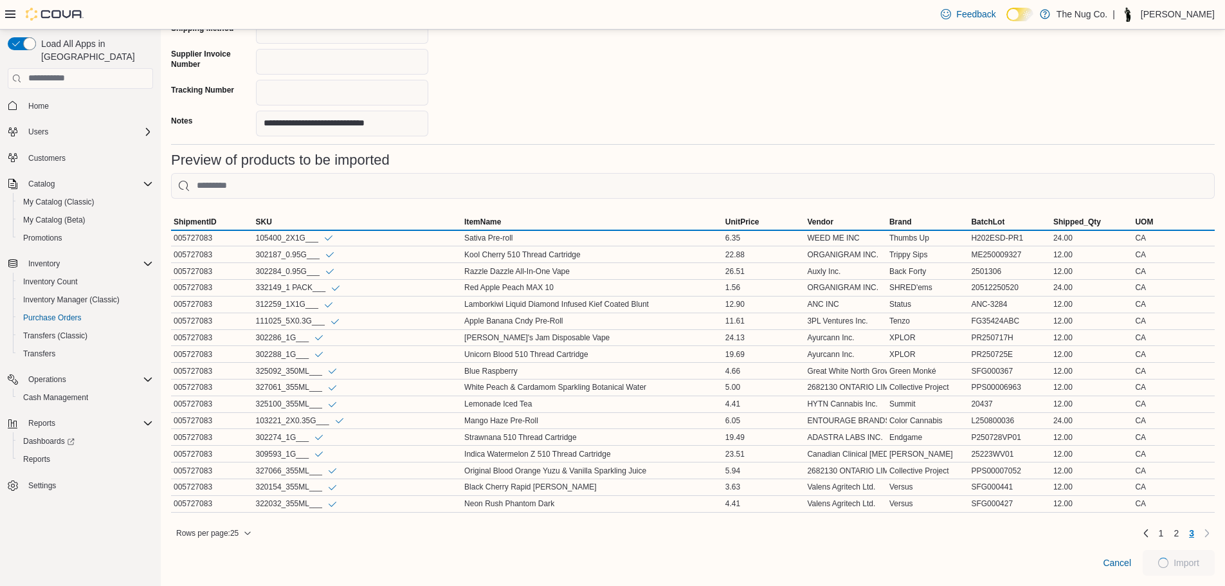
scroll to position [374, 0]
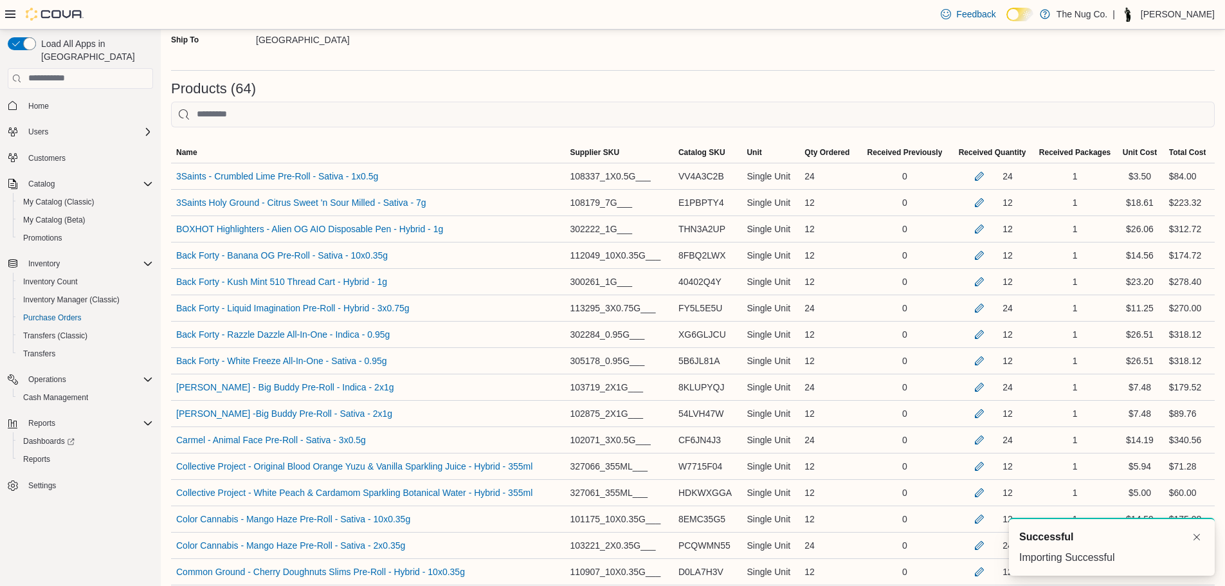
scroll to position [257, 0]
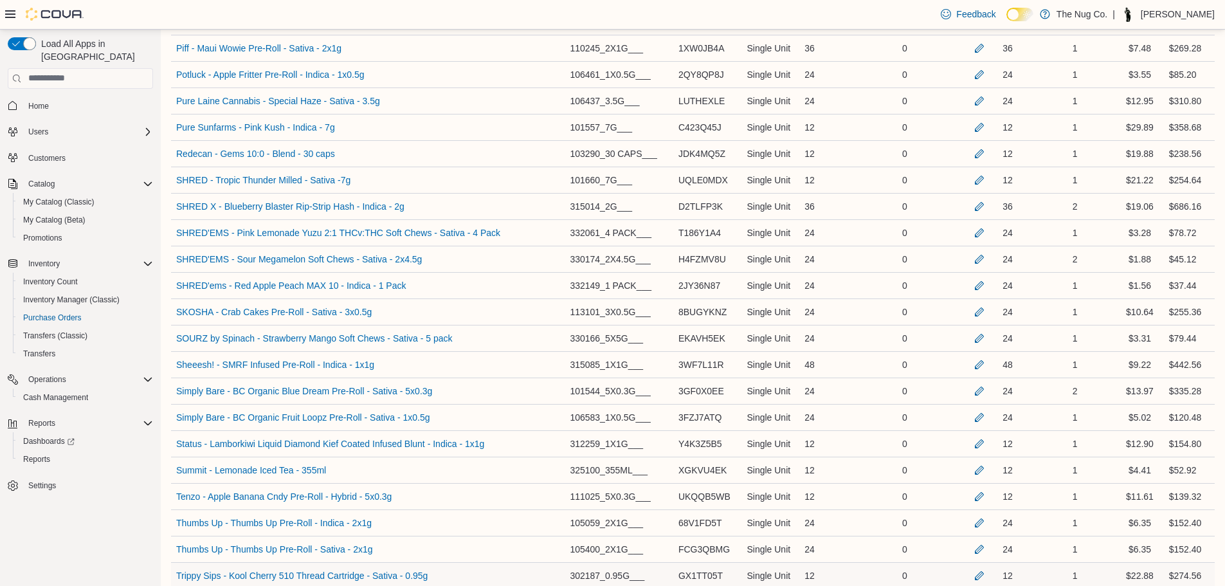
scroll to position [1716, 0]
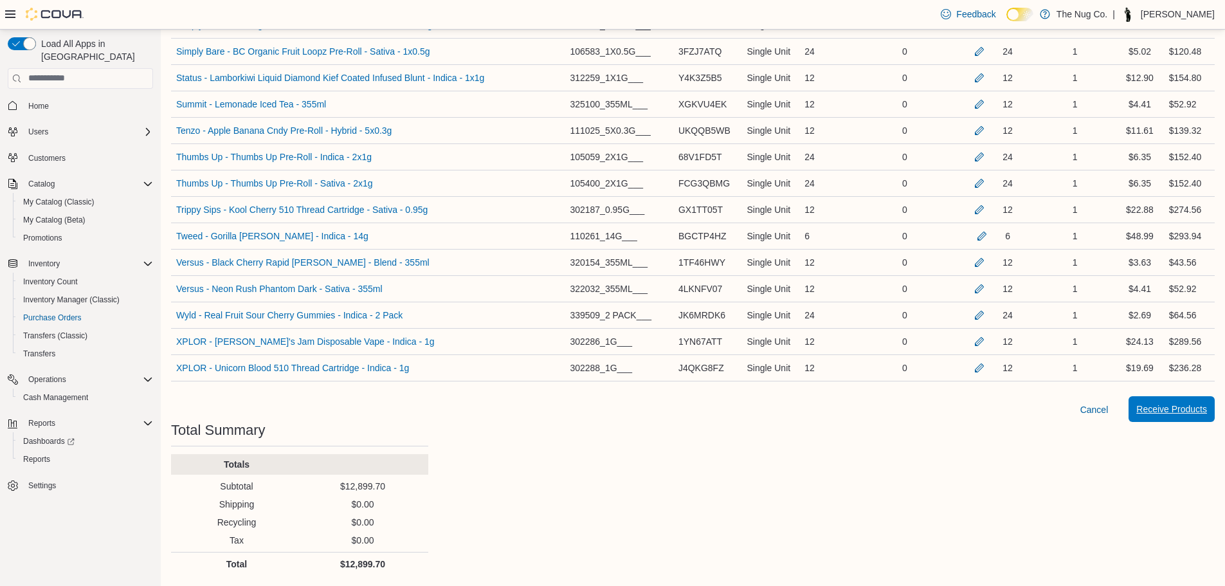
click at [1145, 409] on button "Receive Products" at bounding box center [1172, 409] width 86 height 26
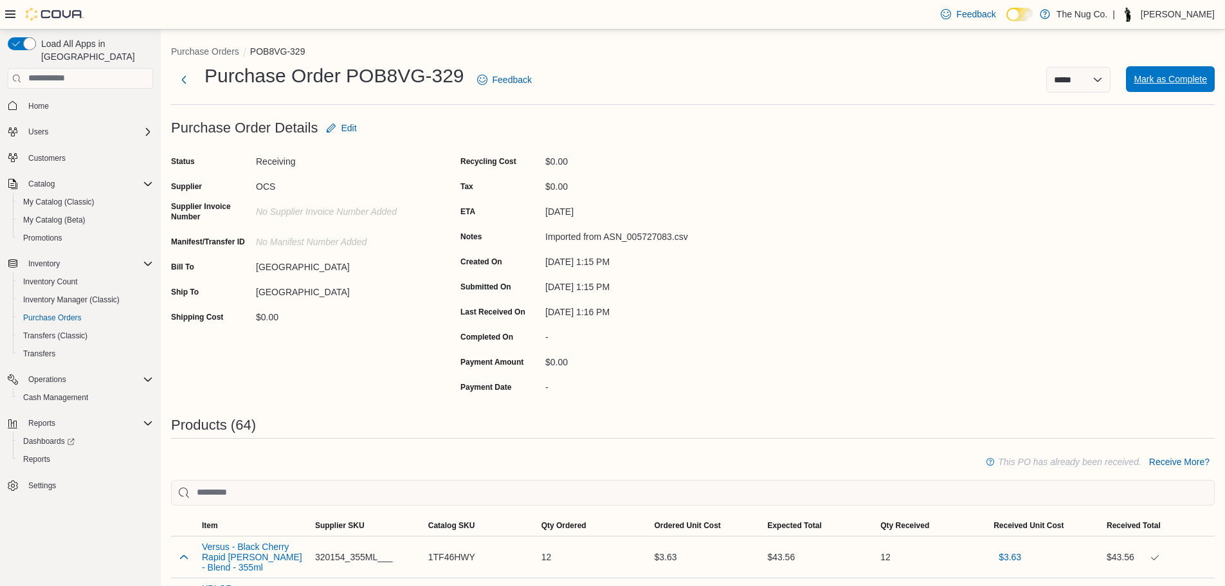
click at [1157, 73] on span "Mark as Complete" at bounding box center [1170, 79] width 73 height 26
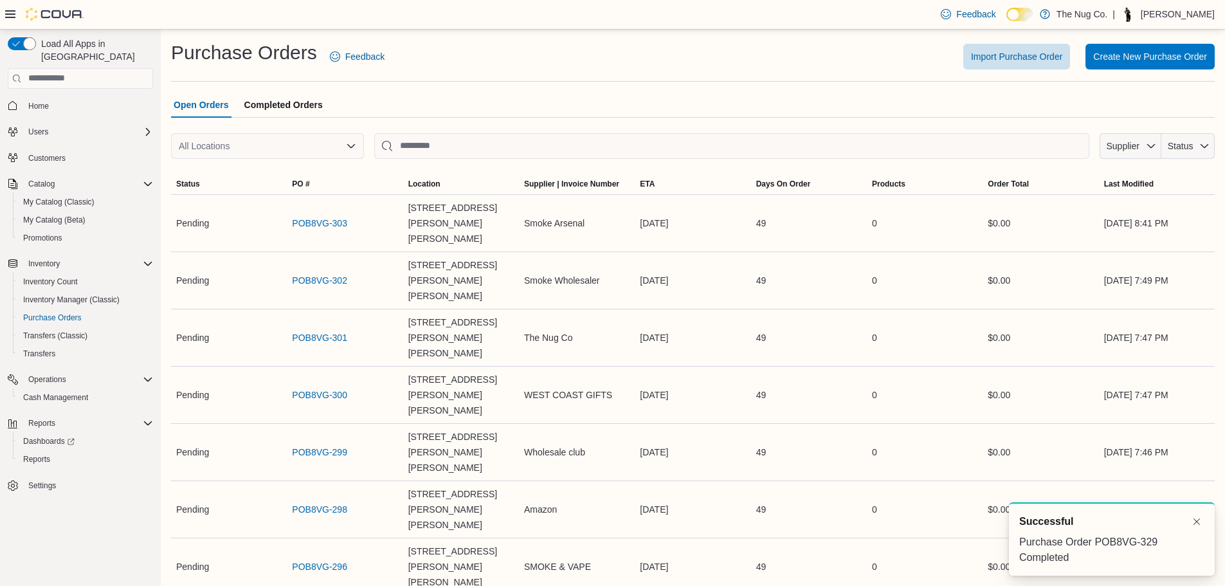
click at [293, 108] on span "Completed Orders" at bounding box center [283, 105] width 78 height 26
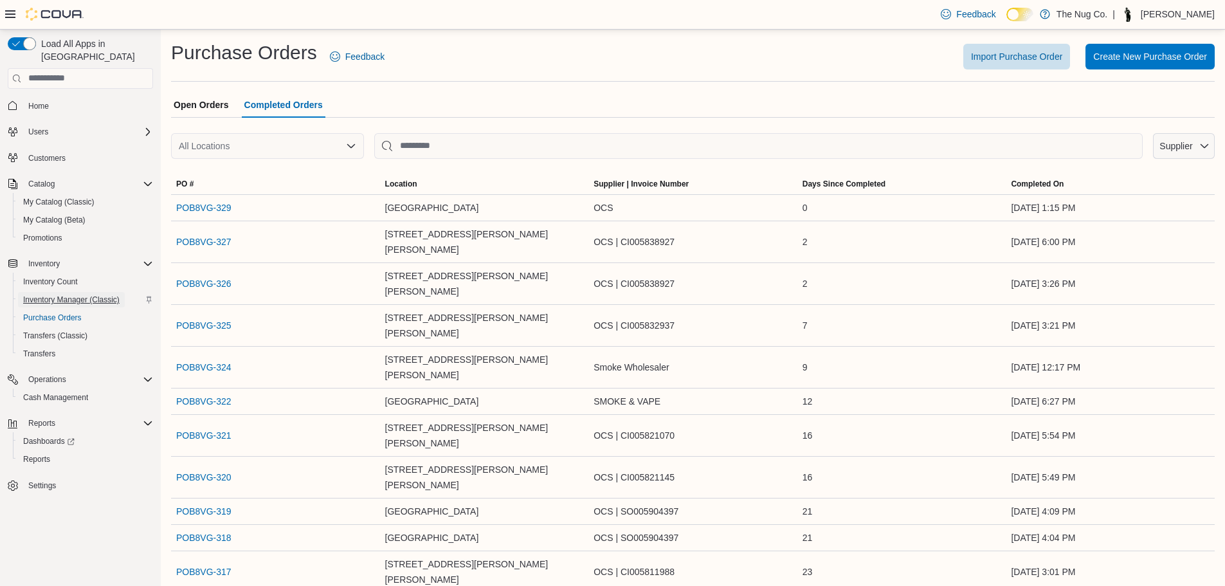
click at [66, 295] on span "Inventory Manager (Classic)" at bounding box center [71, 300] width 96 height 10
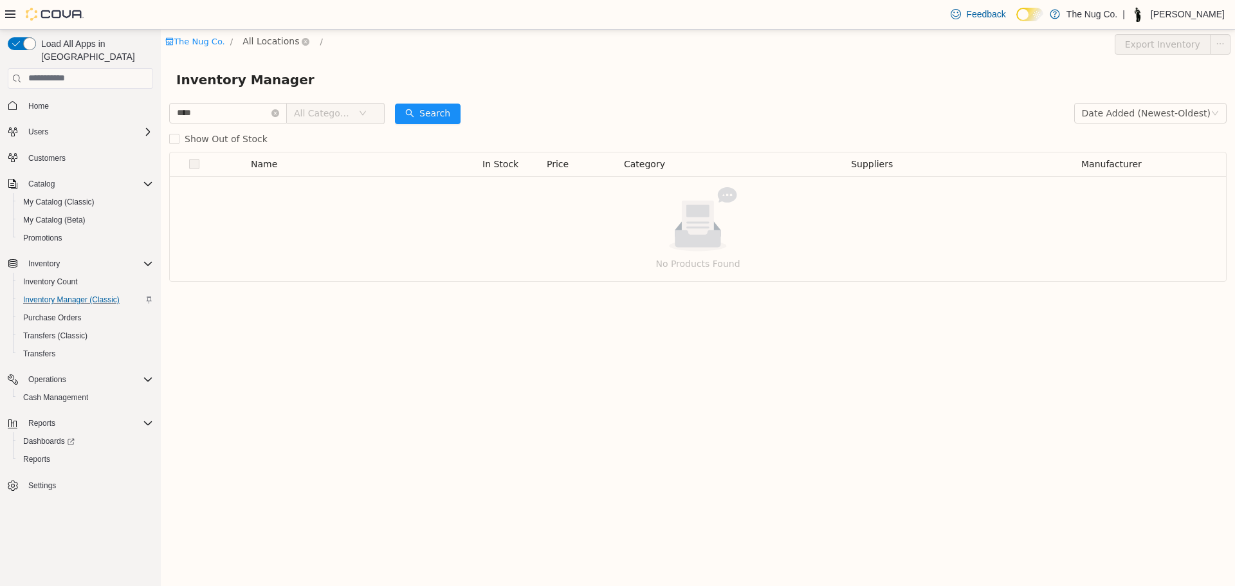
click at [278, 37] on span "All Locations" at bounding box center [270, 40] width 57 height 14
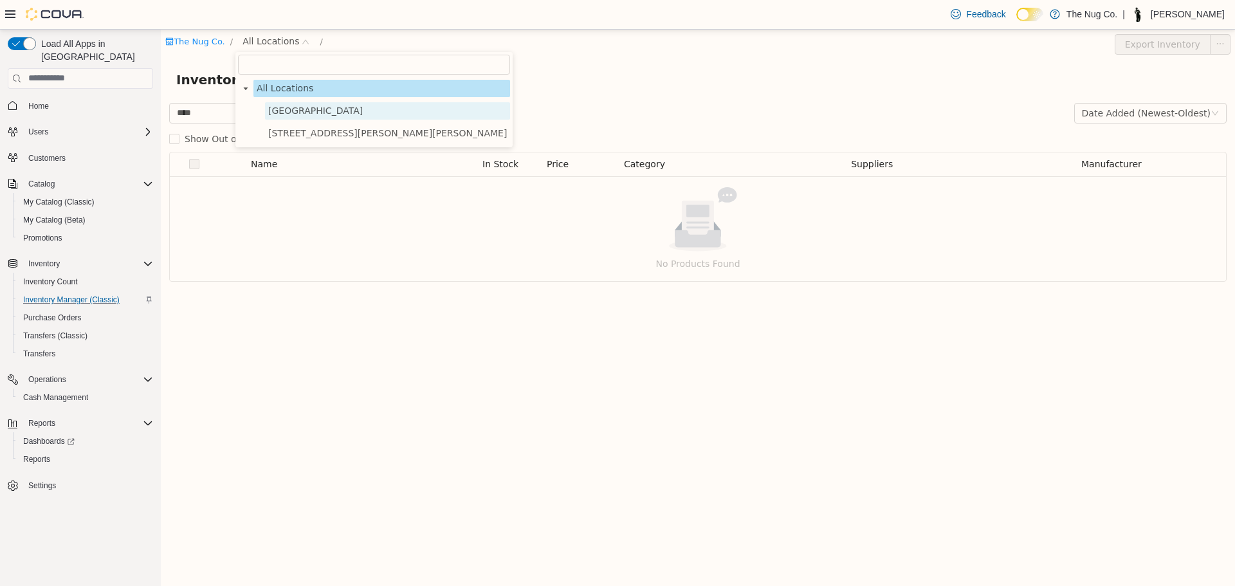
click at [280, 114] on span "1213 Dundas Street West" at bounding box center [315, 110] width 95 height 10
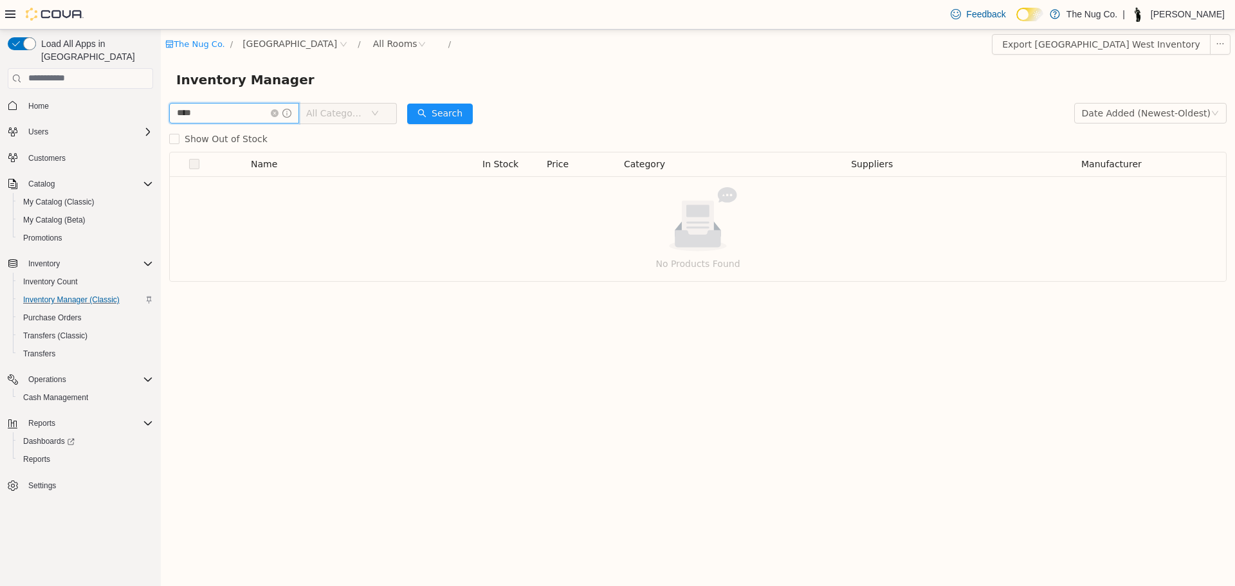
click at [257, 116] on input "****" at bounding box center [234, 112] width 130 height 21
type input "*"
click at [322, 109] on span "All Categories" at bounding box center [323, 112] width 59 height 13
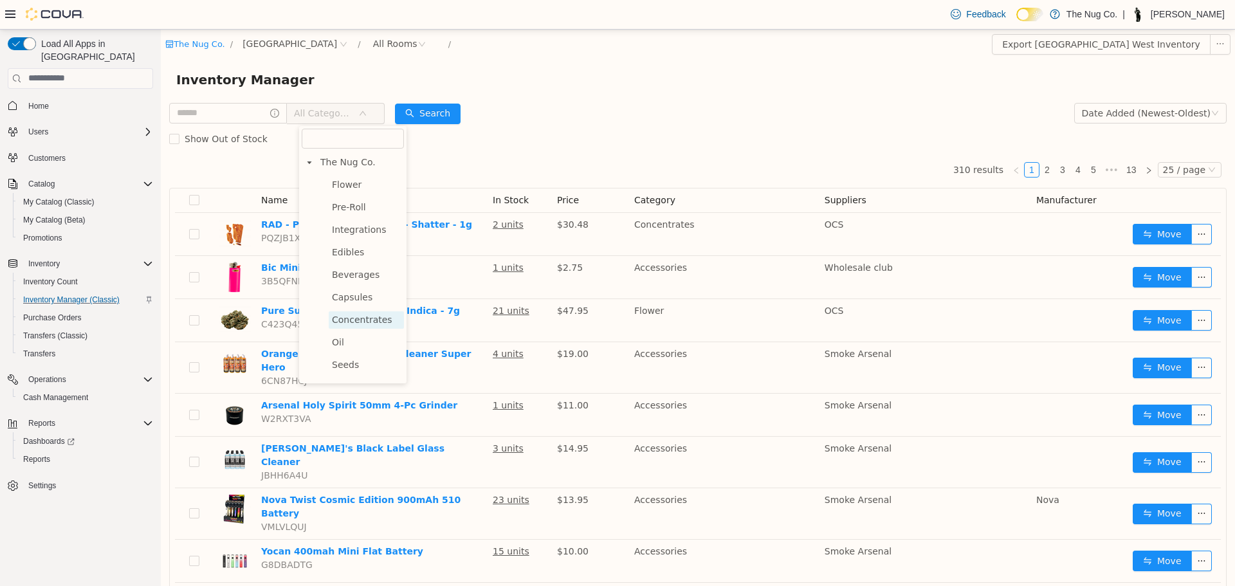
click at [369, 314] on span "Concentrates" at bounding box center [366, 319] width 75 height 17
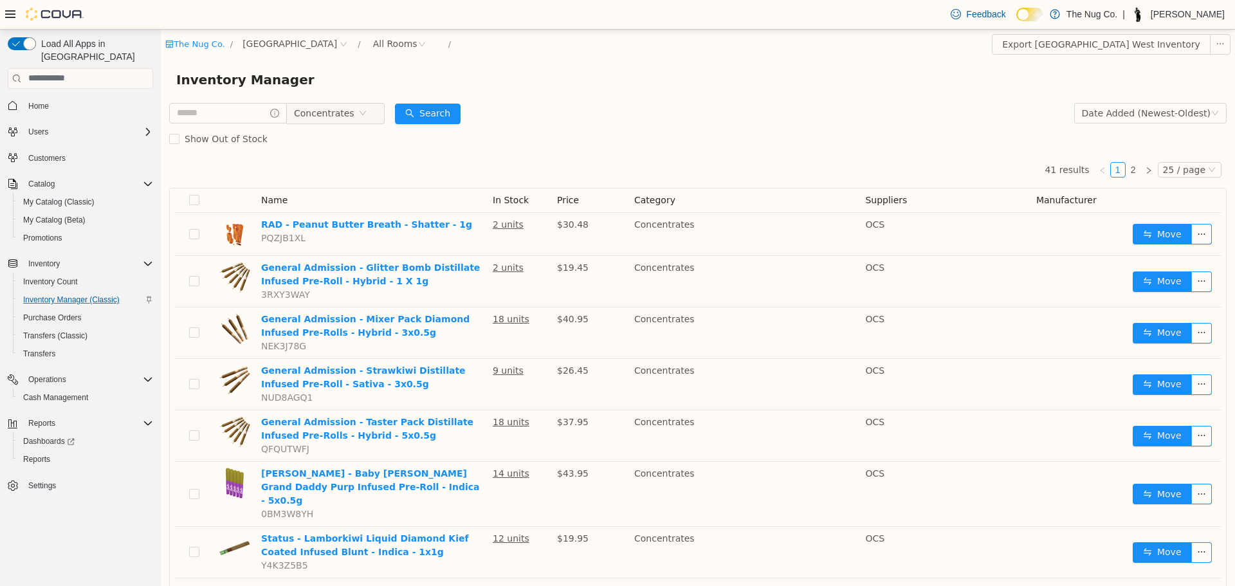
click at [729, 89] on div "Inventory Manager" at bounding box center [697, 79] width 1043 height 21
click at [358, 111] on span "Concentrates" at bounding box center [326, 112] width 64 height 19
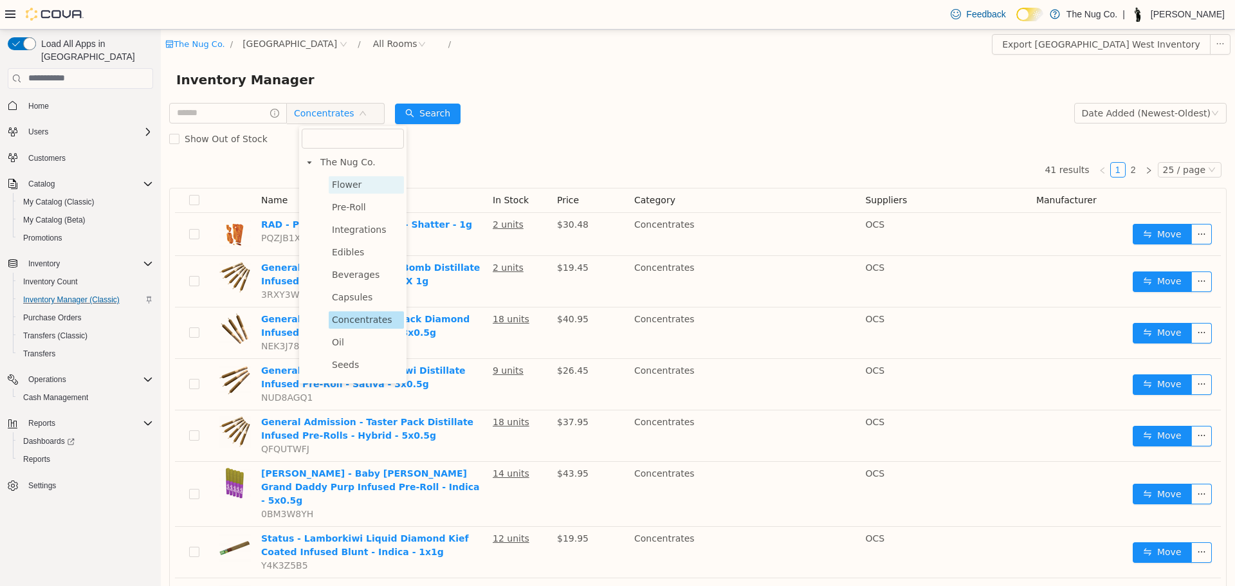
click at [354, 185] on span "Flower" at bounding box center [347, 184] width 30 height 10
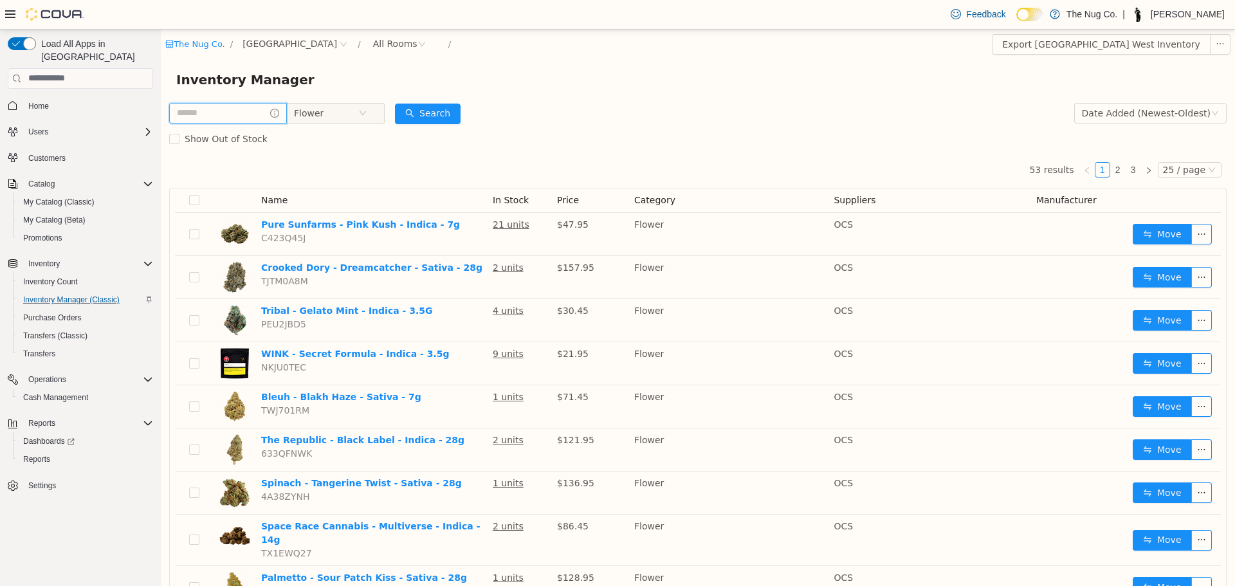
click at [264, 110] on input "text" at bounding box center [228, 112] width 118 height 21
type input "****"
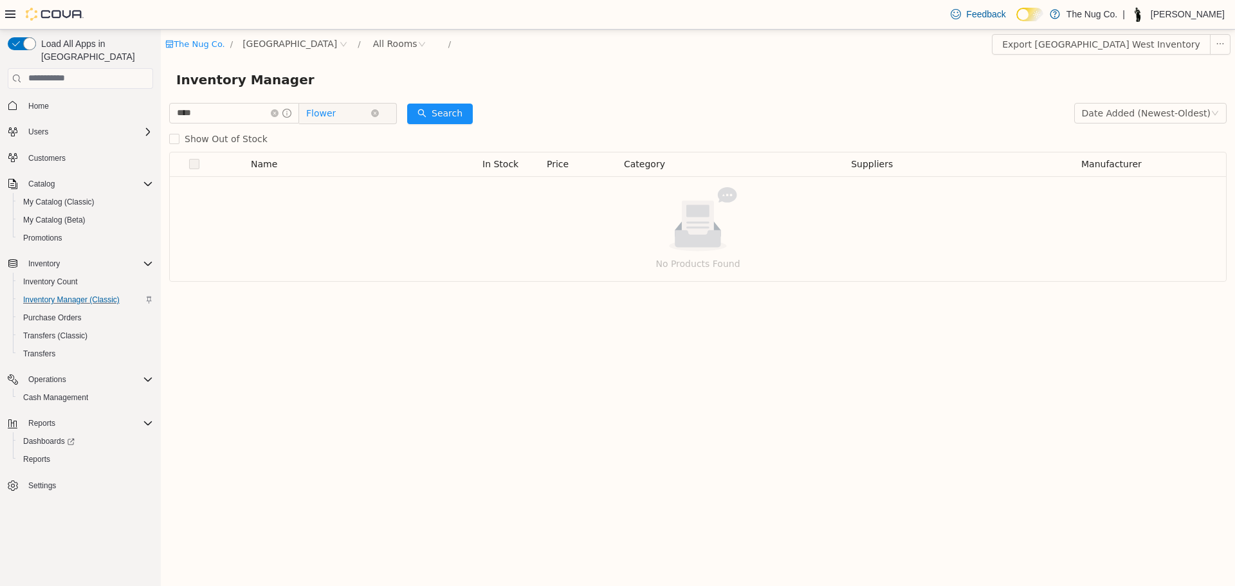
click at [328, 115] on span "Flower" at bounding box center [321, 112] width 30 height 19
click at [355, 159] on span "The Nug Co." at bounding box center [359, 161] width 55 height 10
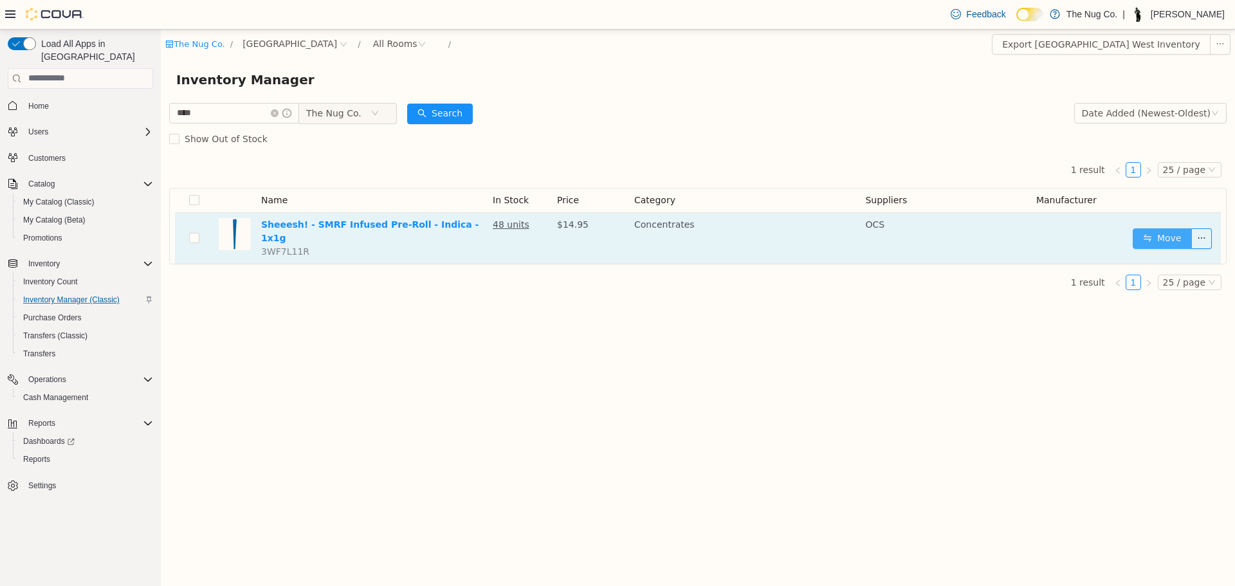
click at [1151, 228] on button "Move" at bounding box center [1162, 238] width 59 height 21
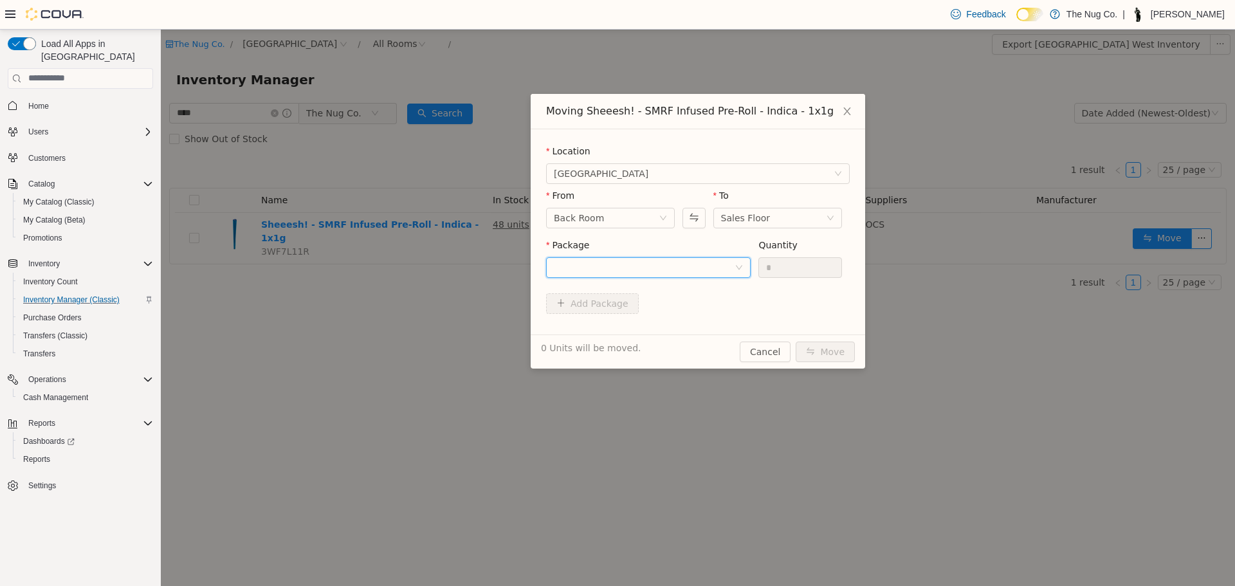
click at [651, 259] on div at bounding box center [644, 266] width 181 height 19
click at [624, 314] on li "L25125A Quantity : 48 Units" at bounding box center [648, 320] width 205 height 35
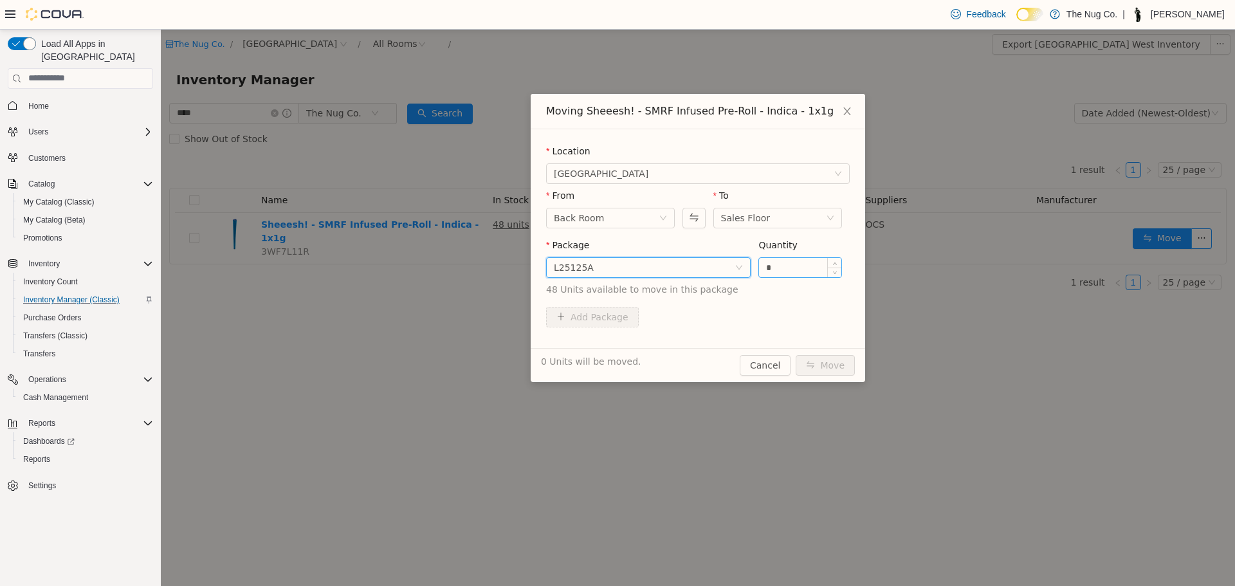
click at [797, 268] on input "*" at bounding box center [800, 266] width 82 height 19
type input "*"
click at [839, 370] on button "Move" at bounding box center [825, 364] width 59 height 21
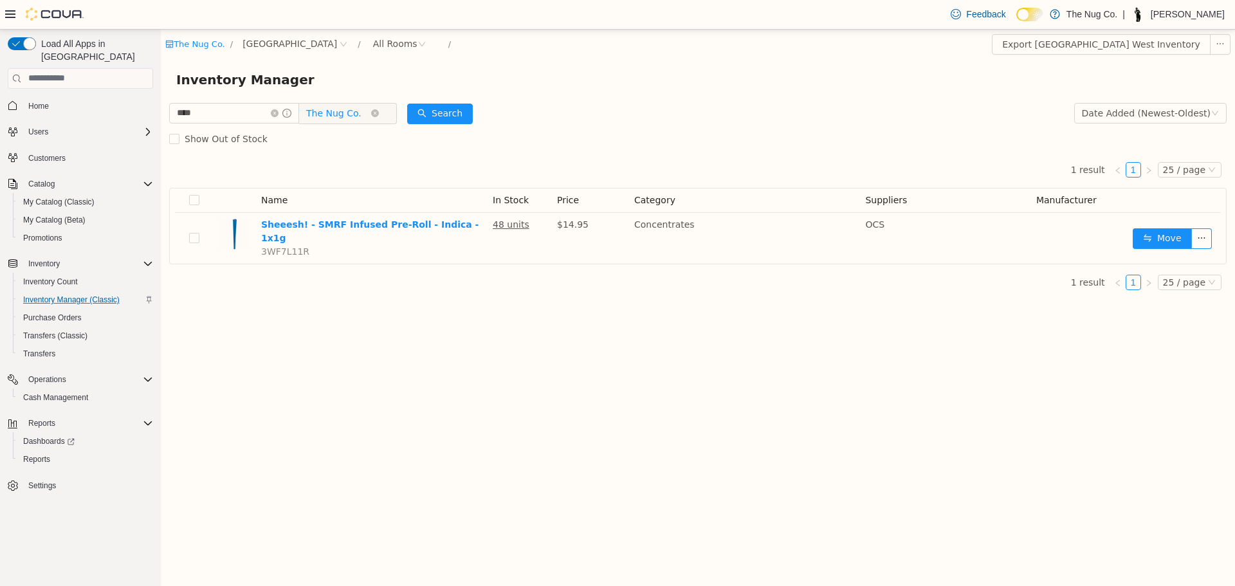
click at [349, 121] on span "The Nug Co." at bounding box center [333, 112] width 55 height 19
click at [368, 209] on span "Pre-Roll" at bounding box center [361, 206] width 34 height 10
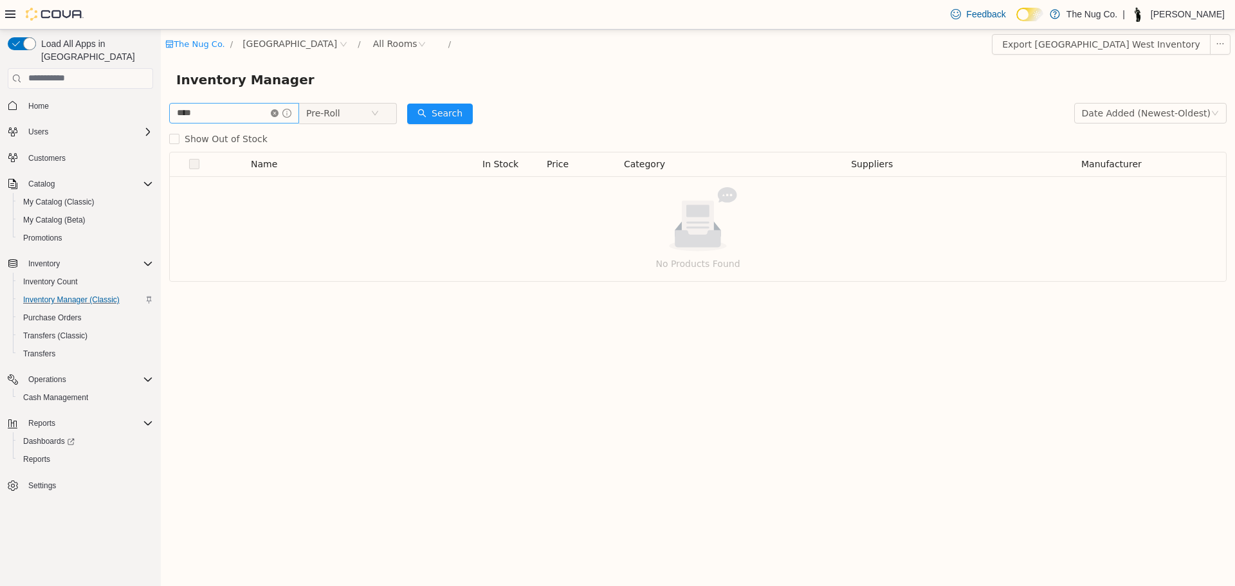
click at [278, 110] on icon "icon: close-circle" at bounding box center [275, 113] width 8 height 8
click at [261, 118] on input "text" at bounding box center [228, 112] width 118 height 21
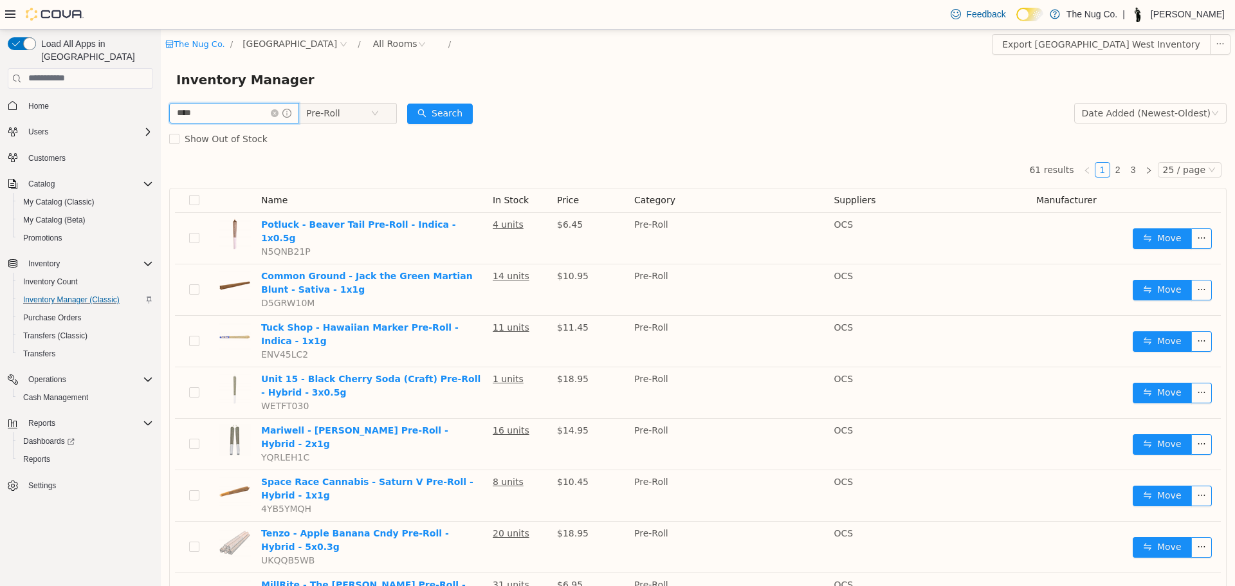
type input "****"
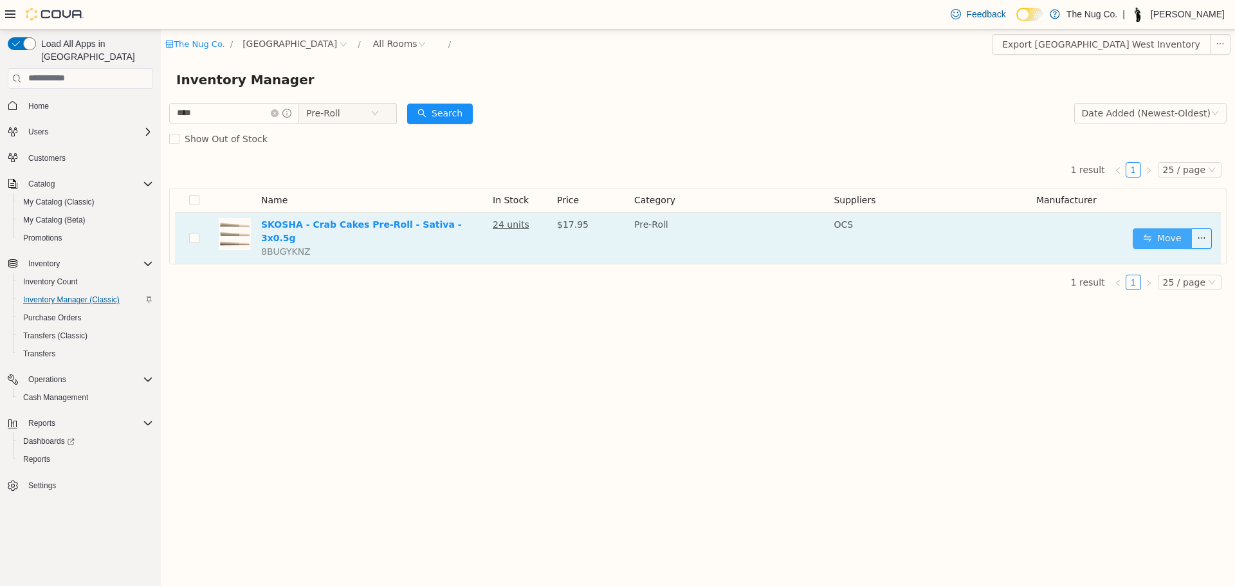
click at [1154, 239] on button "Move" at bounding box center [1162, 238] width 59 height 21
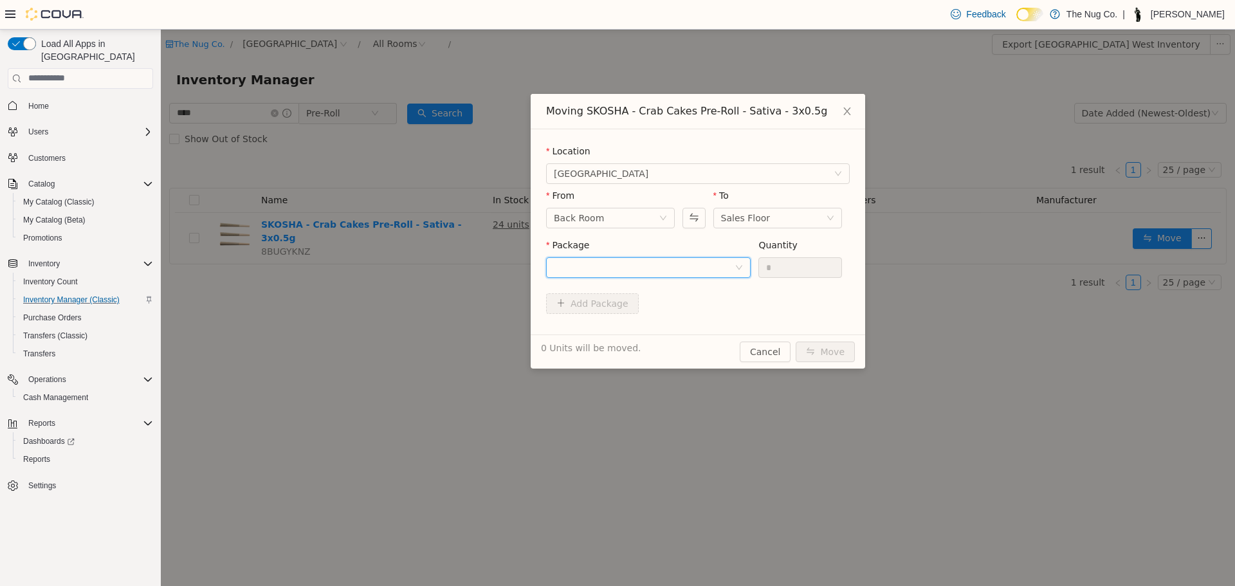
click at [679, 271] on div at bounding box center [644, 266] width 181 height 19
click at [645, 307] on li "CC468M Quantity : 24 Units" at bounding box center [648, 320] width 205 height 35
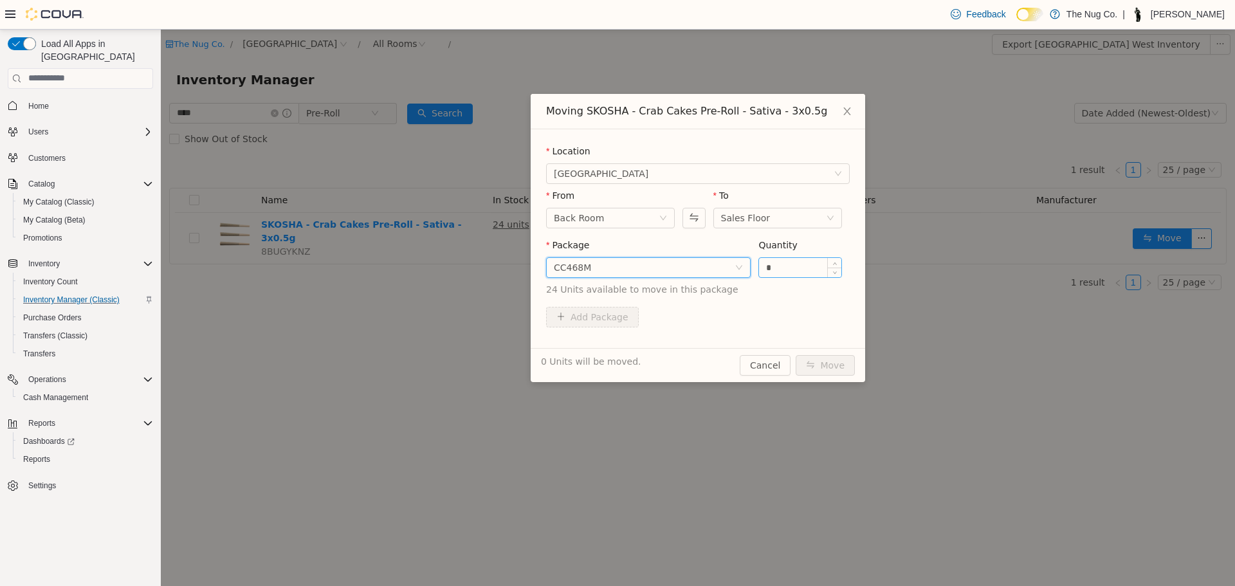
click at [786, 269] on input "*" at bounding box center [800, 266] width 82 height 19
type input "*"
click at [821, 367] on button "Move" at bounding box center [825, 364] width 59 height 21
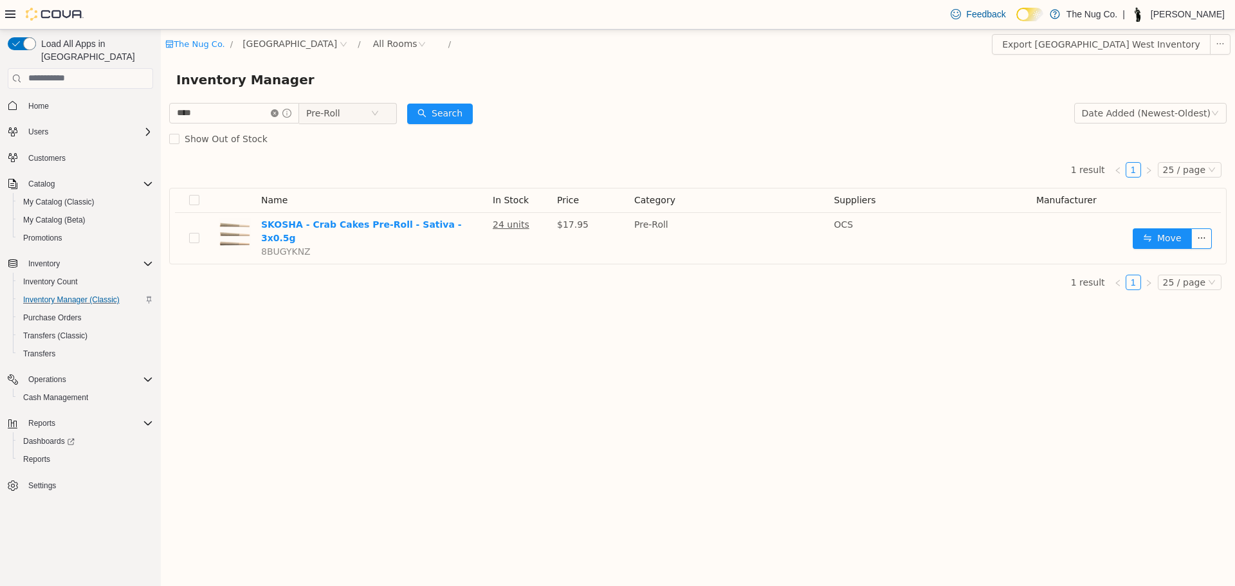
click at [289, 113] on span at bounding box center [281, 112] width 21 height 9
click at [278, 111] on icon "icon: close-circle" at bounding box center [275, 113] width 8 height 8
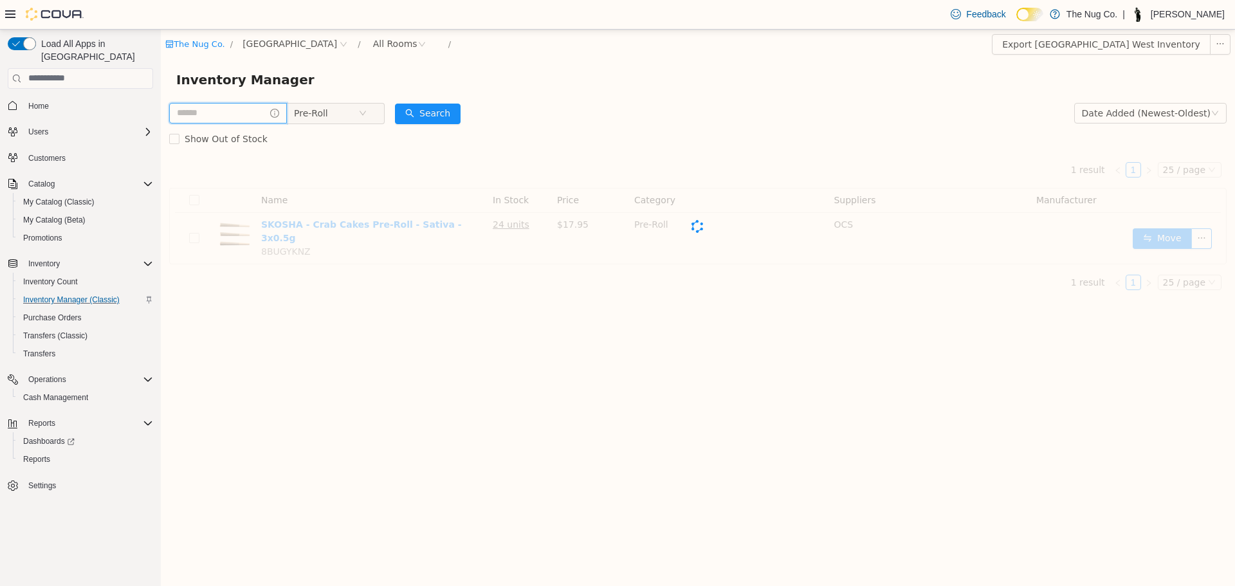
click at [230, 114] on input "text" at bounding box center [228, 112] width 118 height 21
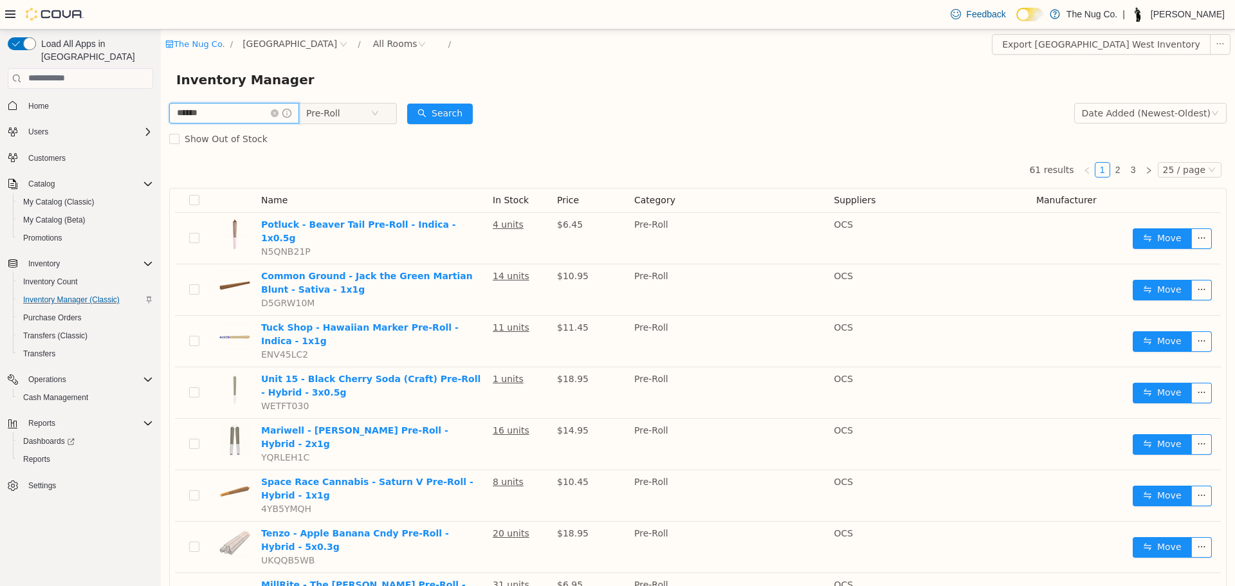
type input "******"
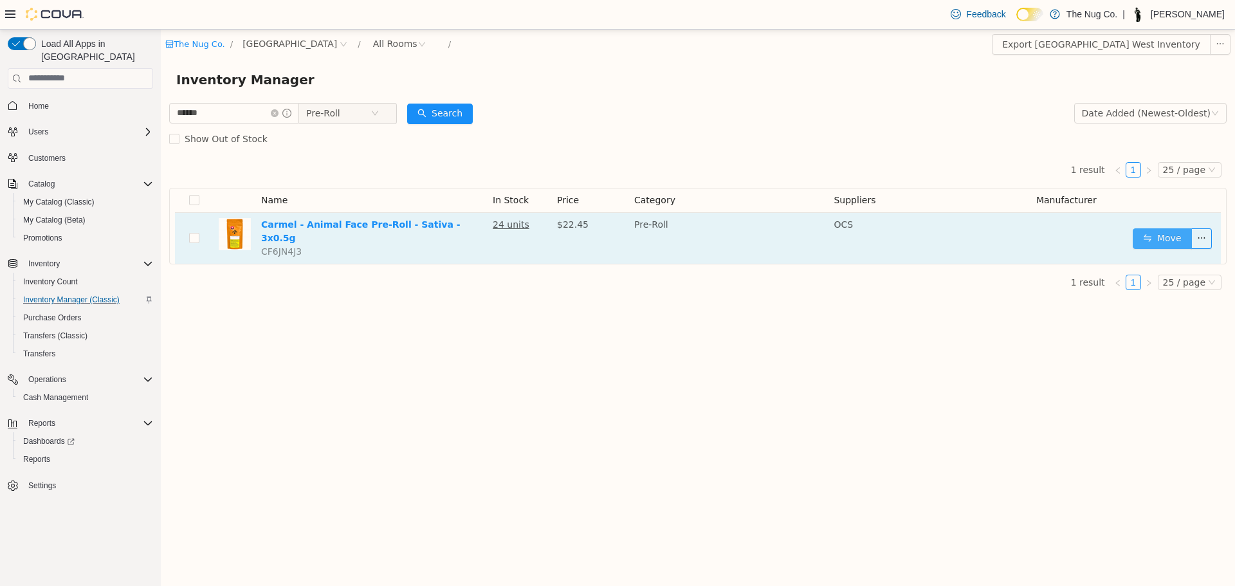
click at [1149, 231] on button "Move" at bounding box center [1162, 238] width 59 height 21
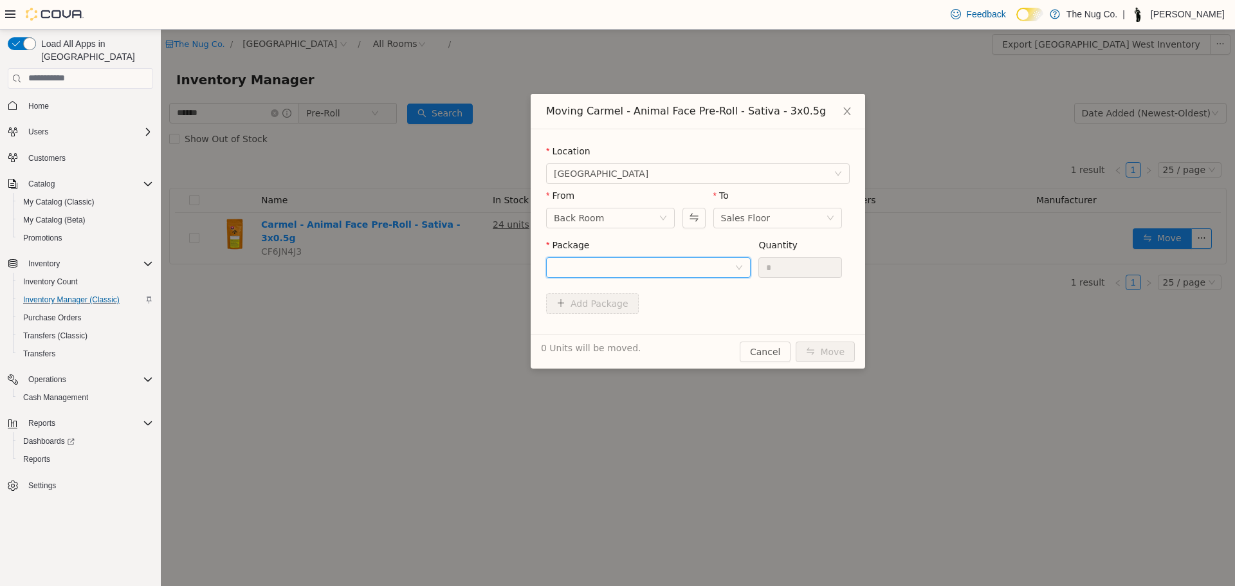
click at [692, 268] on div at bounding box center [644, 266] width 181 height 19
click at [686, 319] on li "AF175LC1 Quantity : 24 Units" at bounding box center [648, 320] width 205 height 35
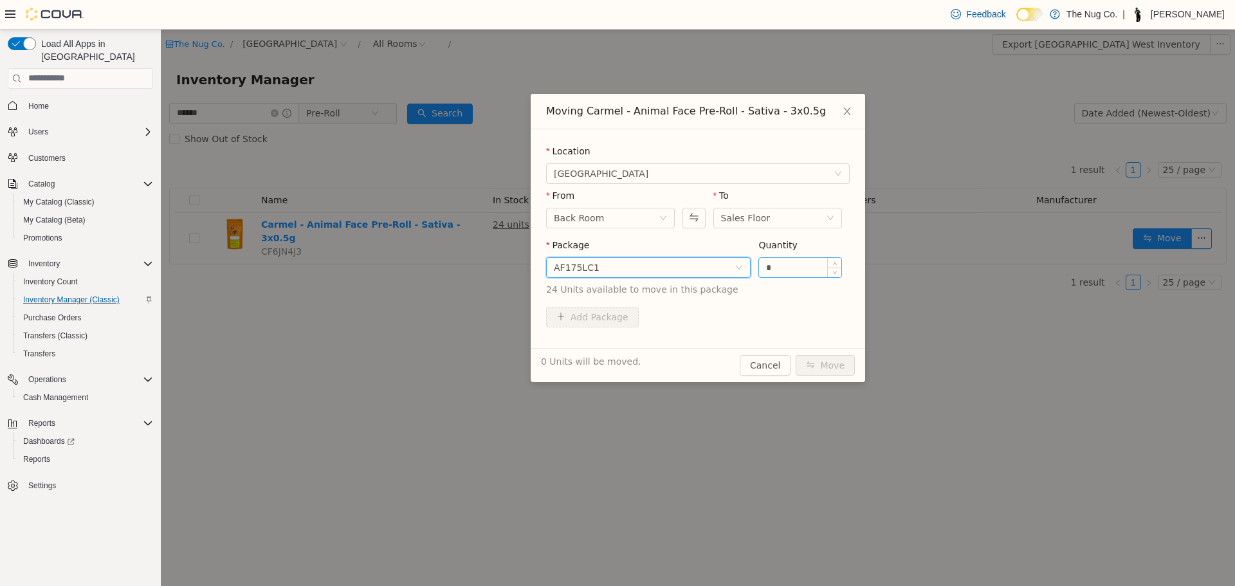
click at [783, 261] on input "*" at bounding box center [800, 266] width 82 height 19
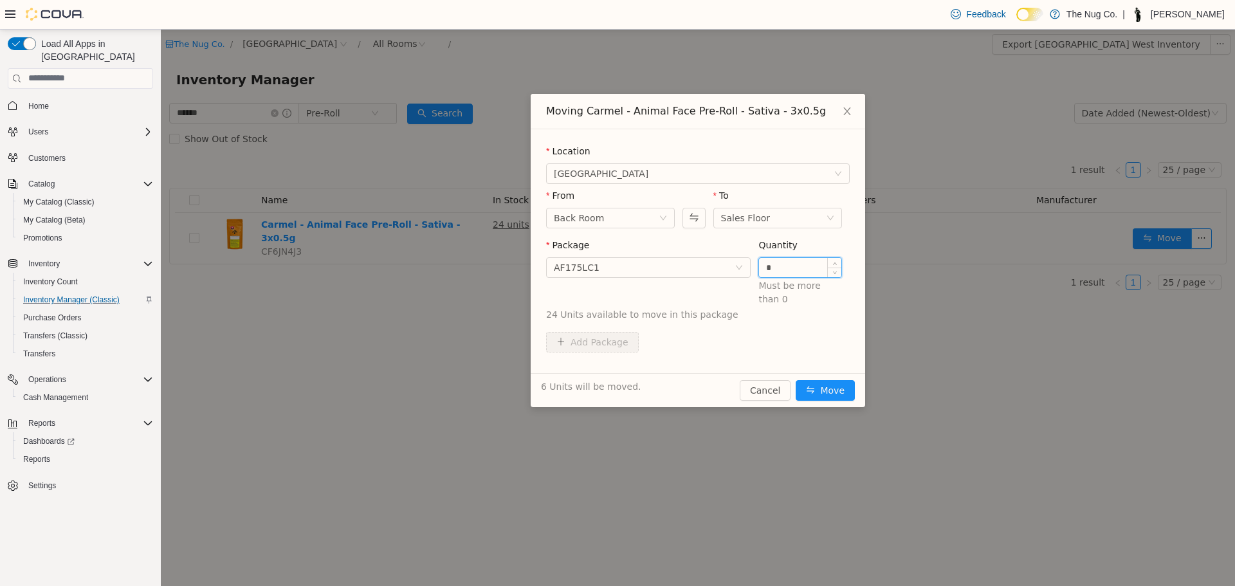
type input "*"
click at [796, 379] on button "Move" at bounding box center [825, 389] width 59 height 21
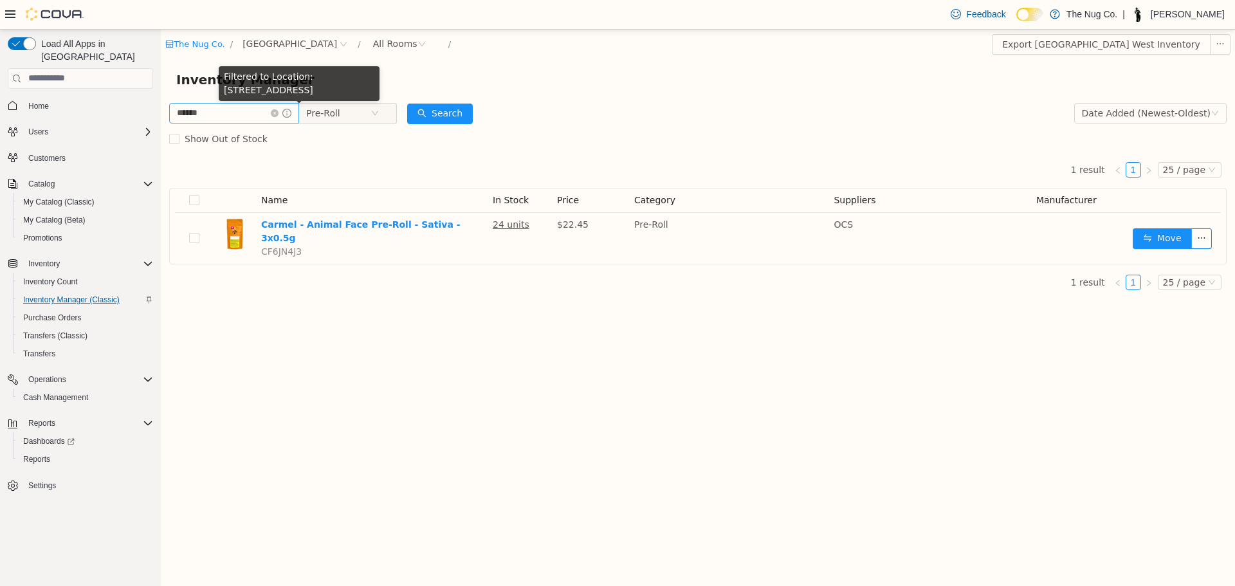
click at [278, 111] on icon "icon: close-circle" at bounding box center [275, 113] width 8 height 8
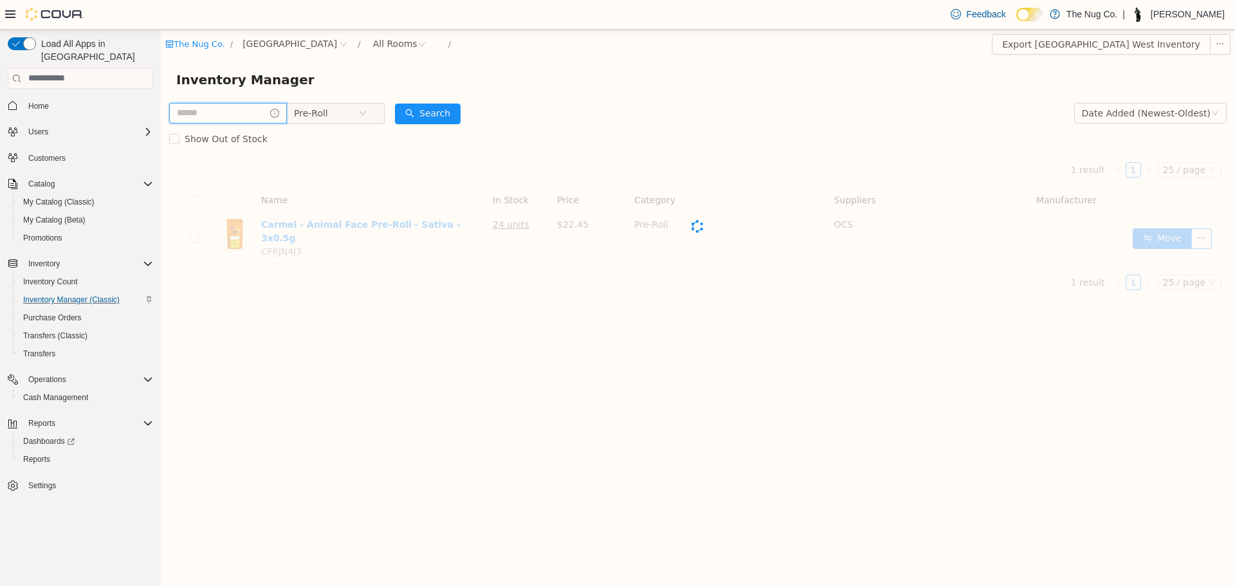
click at [273, 113] on input "text" at bounding box center [228, 112] width 118 height 21
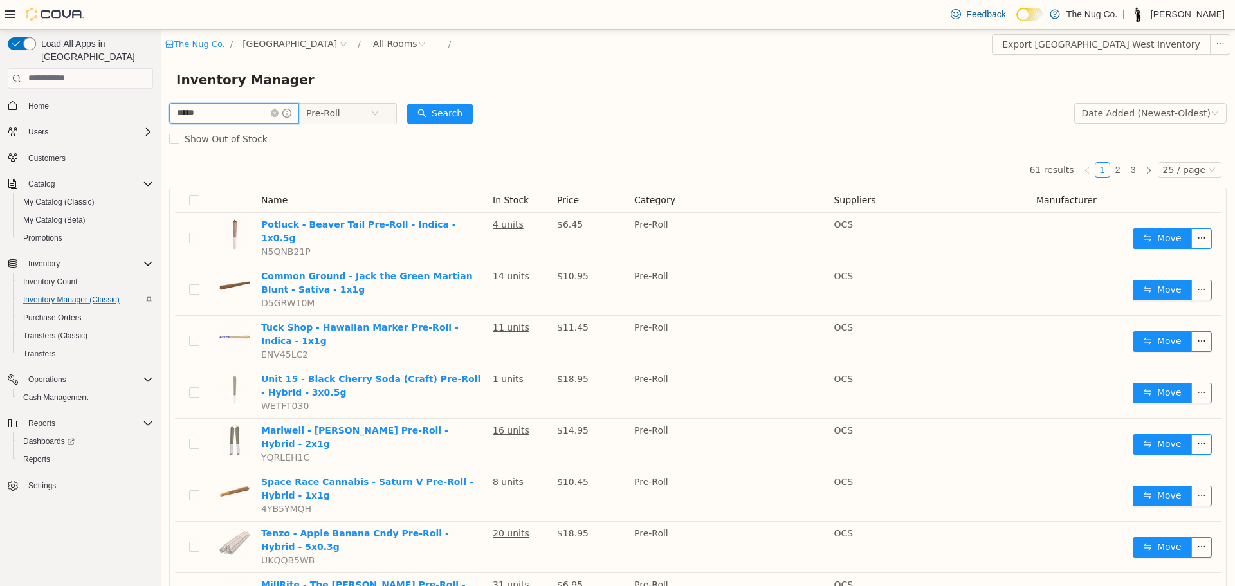
type input "*****"
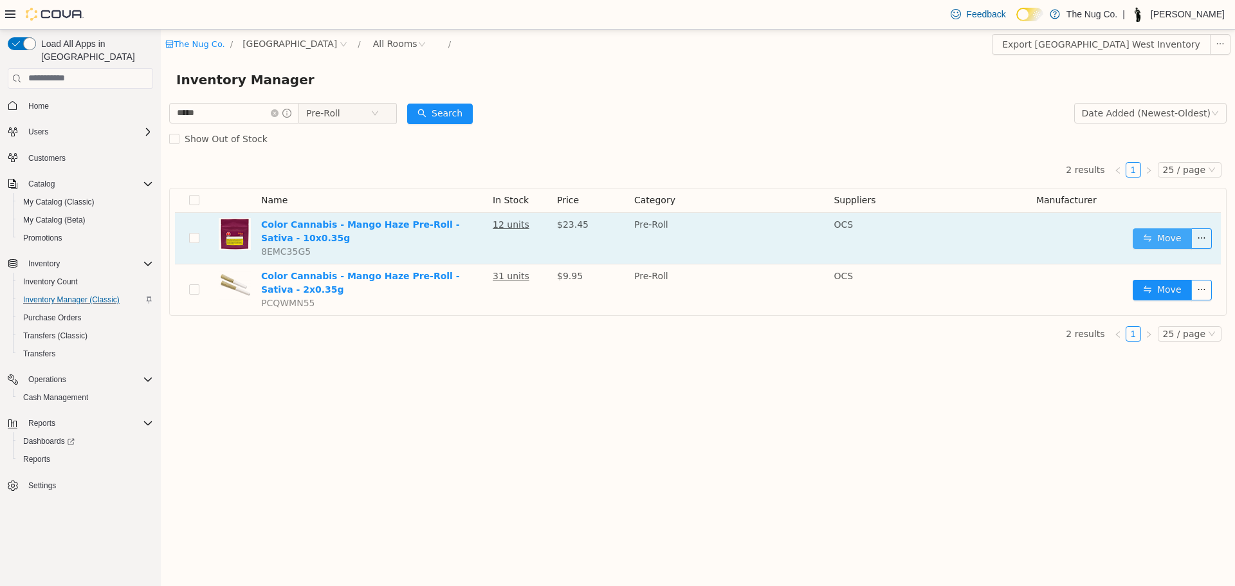
click at [1144, 239] on button "Move" at bounding box center [1162, 238] width 59 height 21
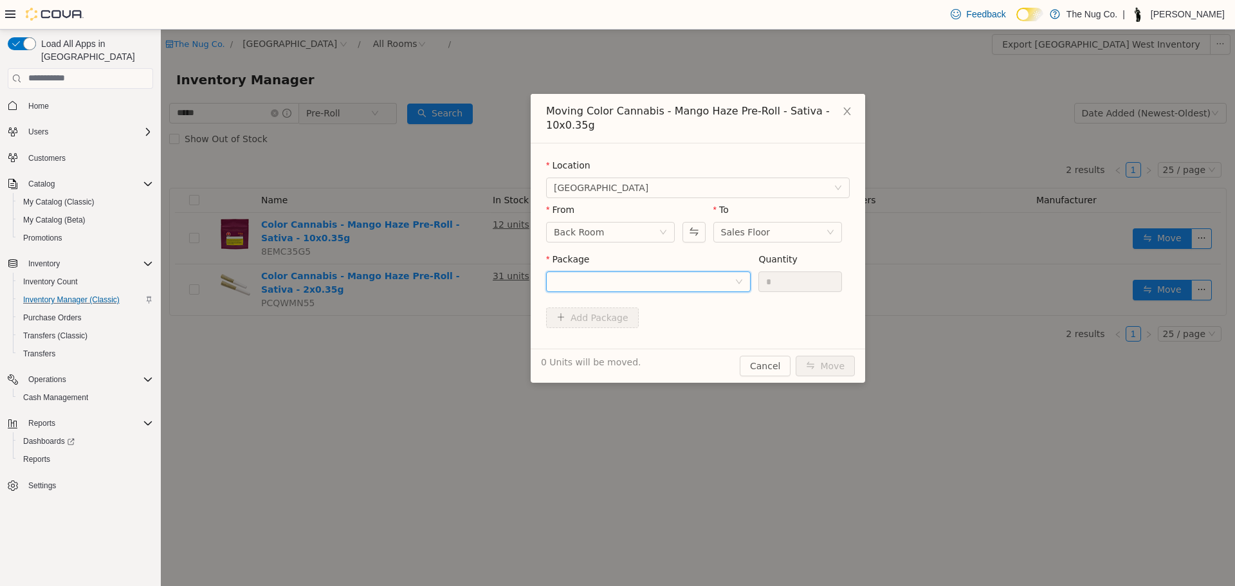
click at [622, 271] on div at bounding box center [644, 280] width 181 height 19
click at [641, 331] on li "L250700171 Quantity : 12 Units" at bounding box center [648, 334] width 205 height 35
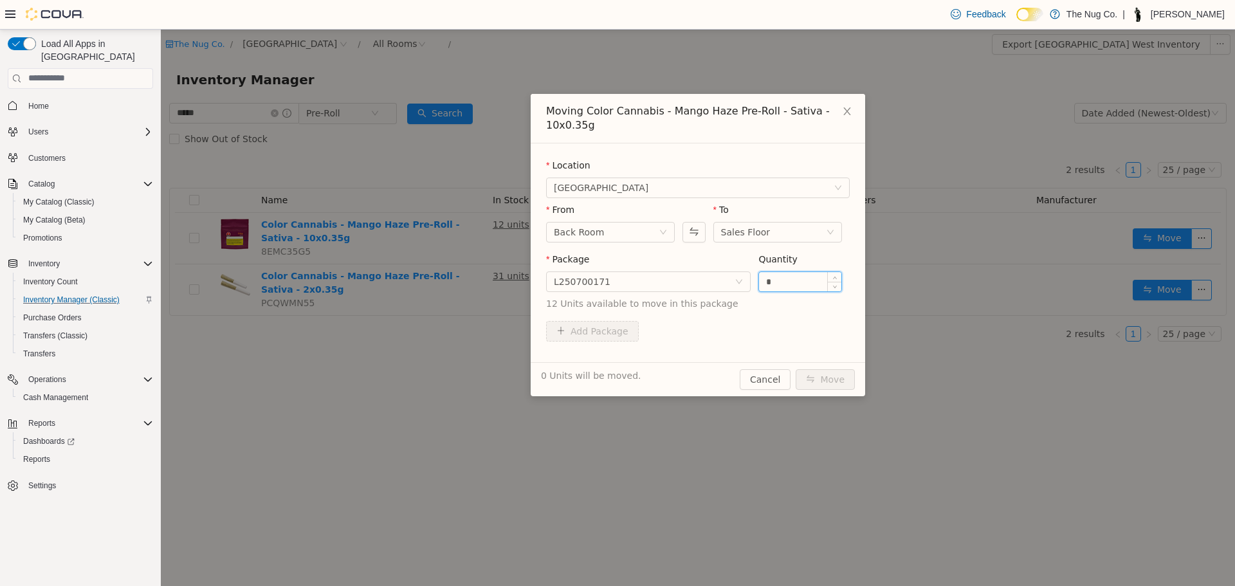
click at [770, 278] on input "*" at bounding box center [800, 280] width 82 height 19
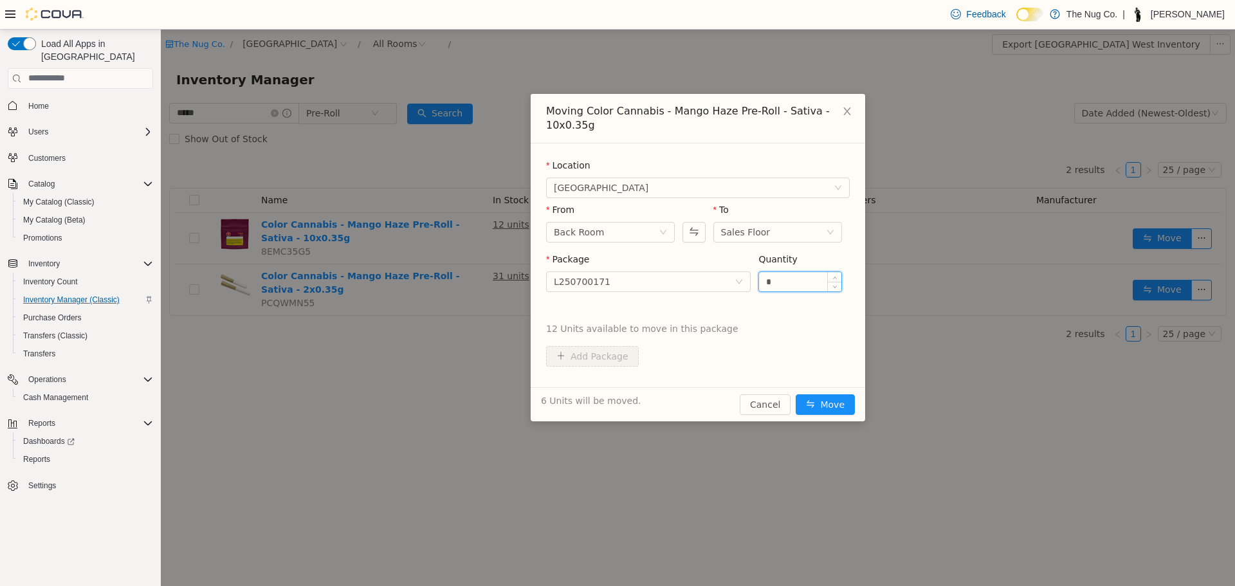
type input "*"
click at [796, 394] on button "Move" at bounding box center [825, 404] width 59 height 21
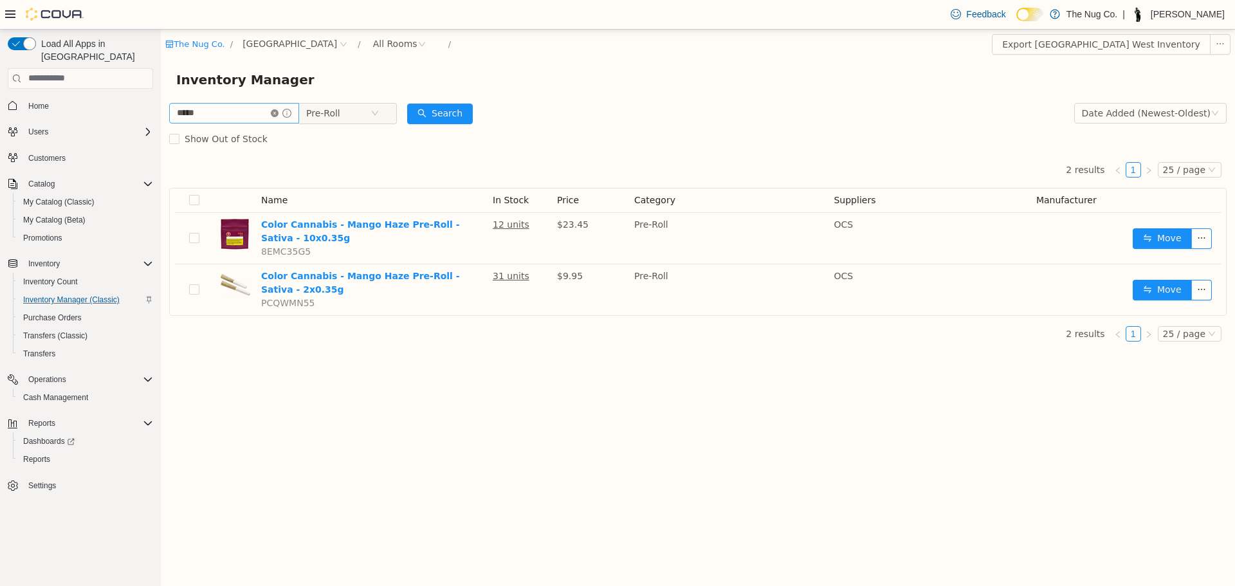
click at [278, 109] on icon "icon: close-circle" at bounding box center [275, 113] width 8 height 8
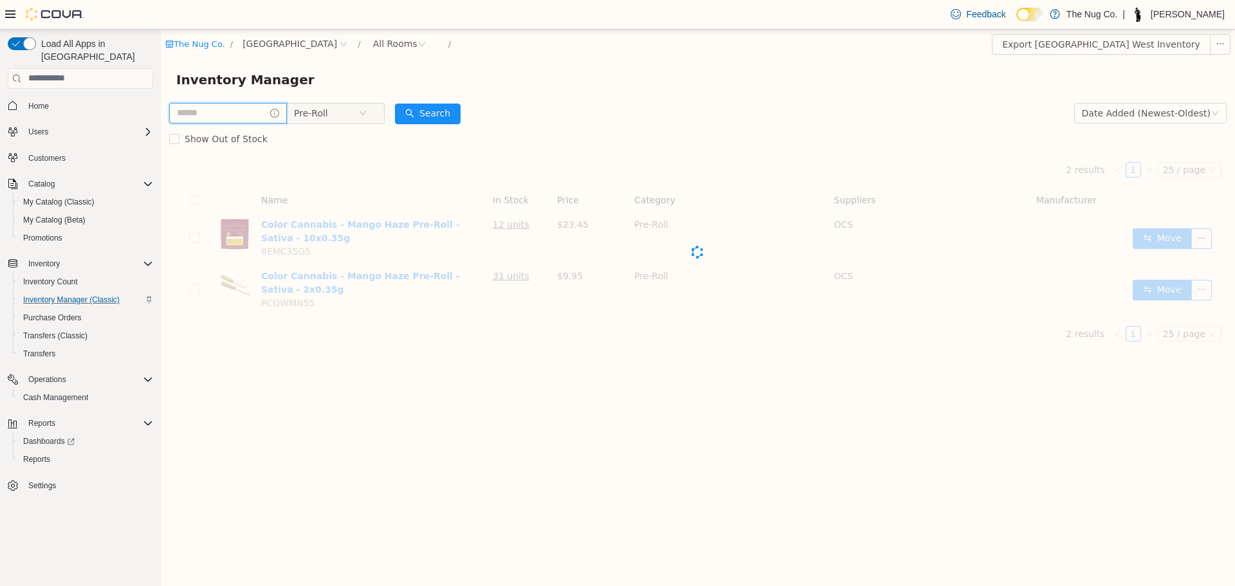
click at [245, 114] on input "text" at bounding box center [228, 112] width 118 height 21
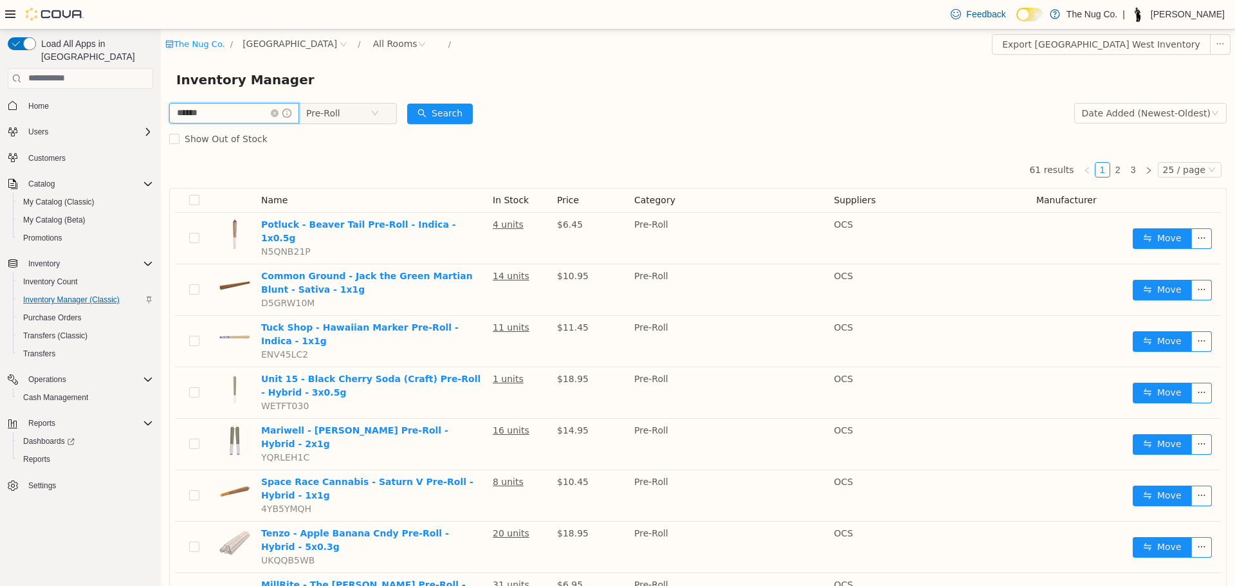
type input "******"
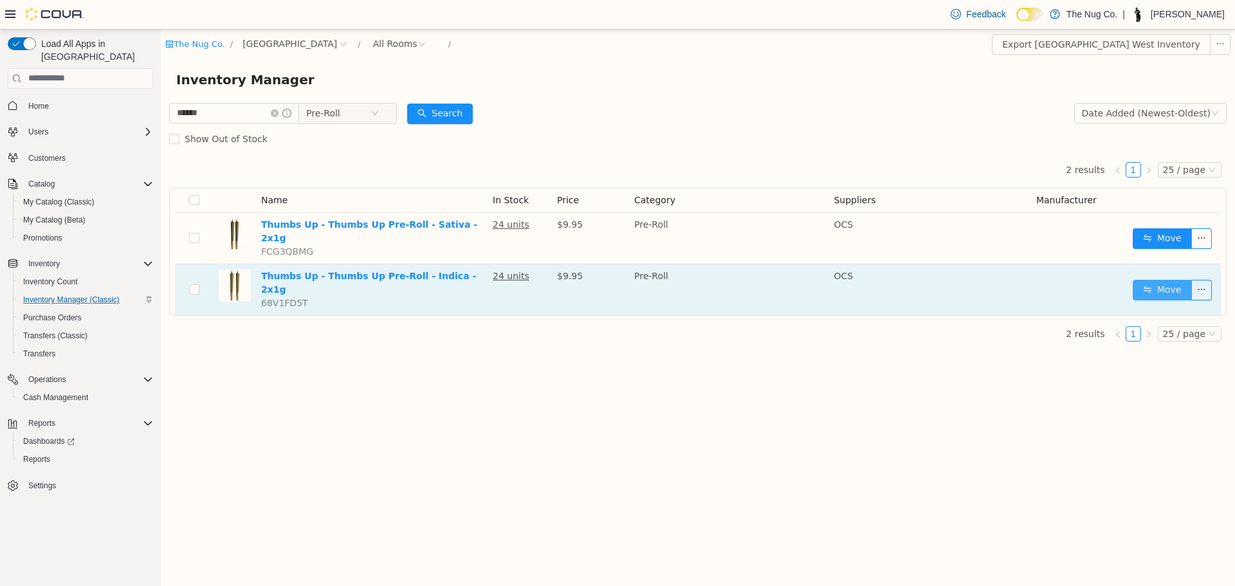
click at [1147, 279] on button "Move" at bounding box center [1162, 289] width 59 height 21
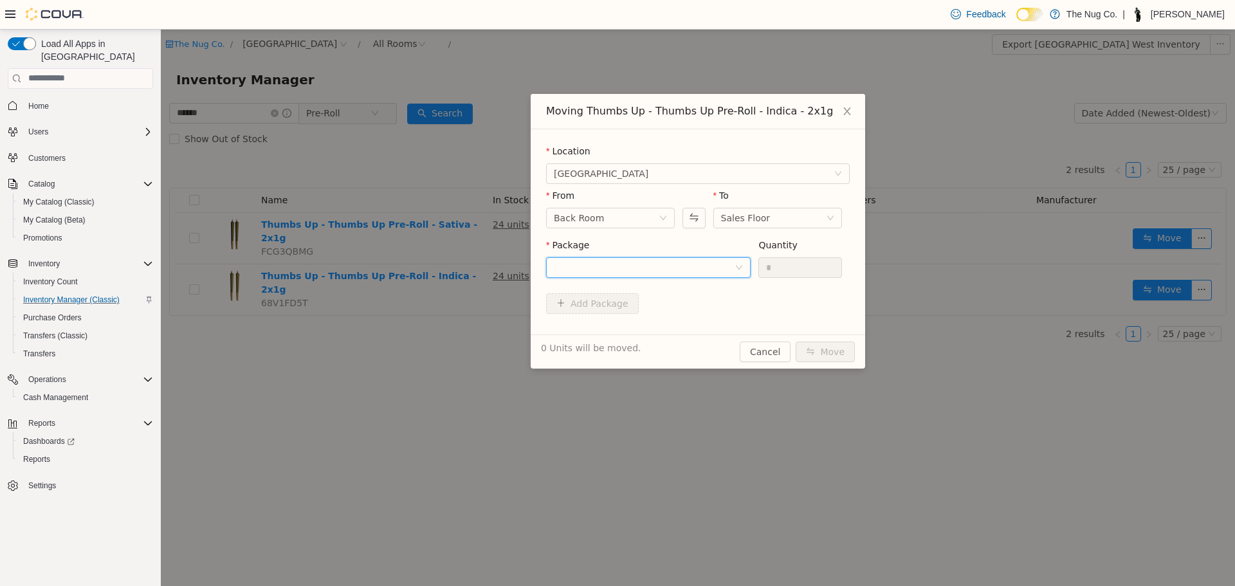
click at [670, 267] on div at bounding box center [644, 266] width 181 height 19
drag, startPoint x: 613, startPoint y: 325, endPoint x: 688, endPoint y: 306, distance: 77.7
click at [614, 325] on span "Quantity : 24 Units" at bounding box center [593, 327] width 78 height 10
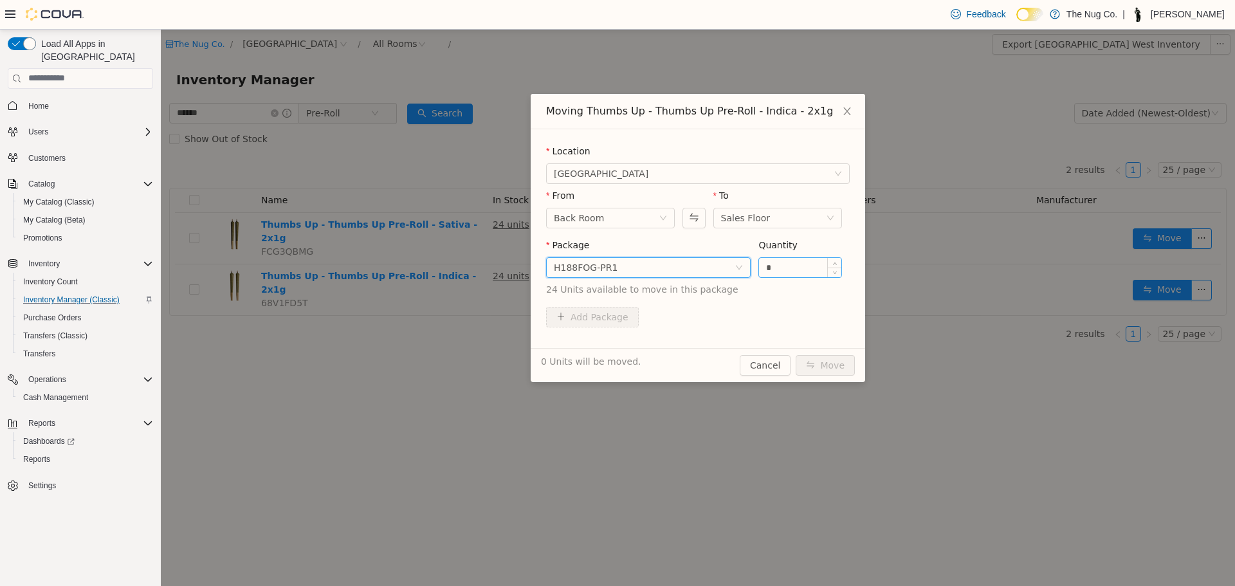
click at [790, 273] on input "*" at bounding box center [800, 266] width 82 height 19
type input "*"
click at [830, 363] on button "Move" at bounding box center [825, 364] width 59 height 21
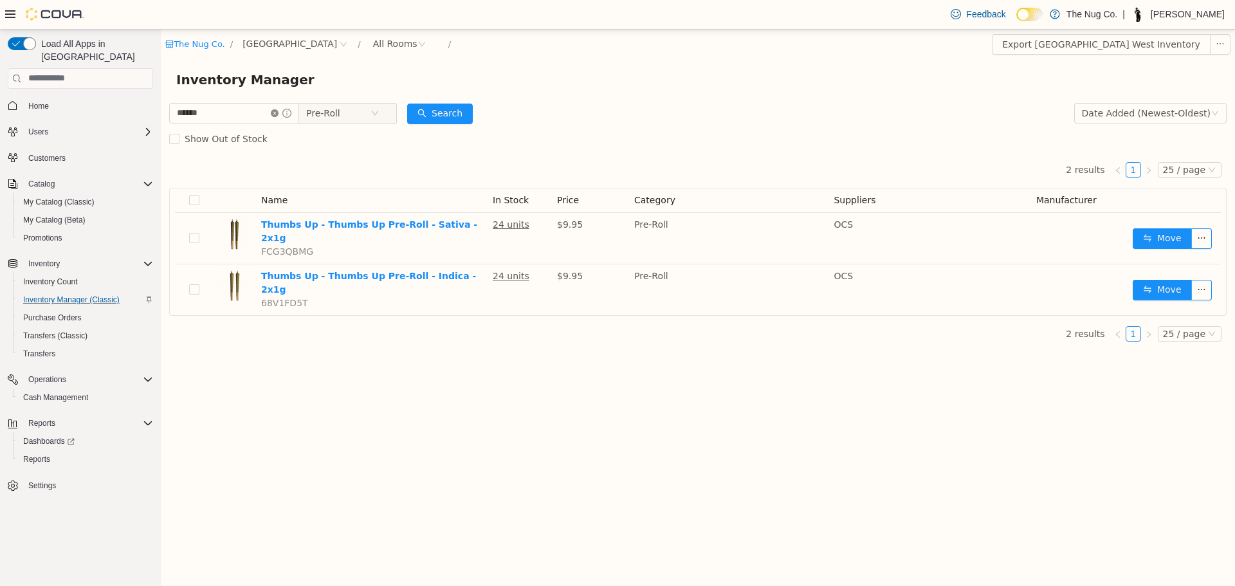
click at [278, 113] on icon "icon: close-circle" at bounding box center [275, 113] width 8 height 8
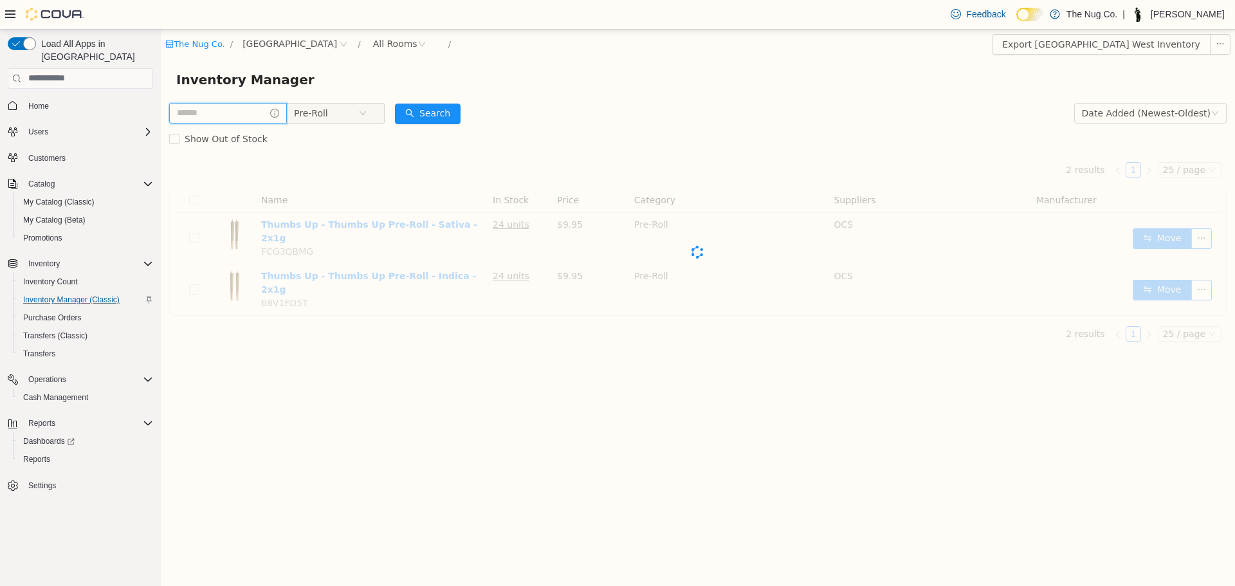
click at [239, 110] on input "text" at bounding box center [228, 112] width 118 height 21
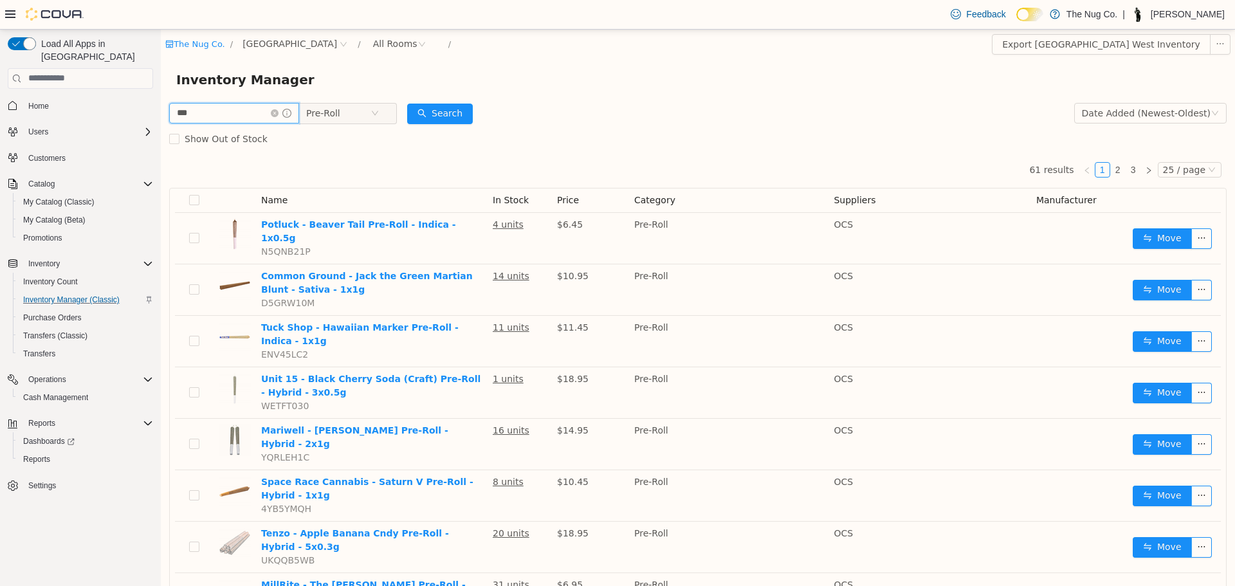
type input "***"
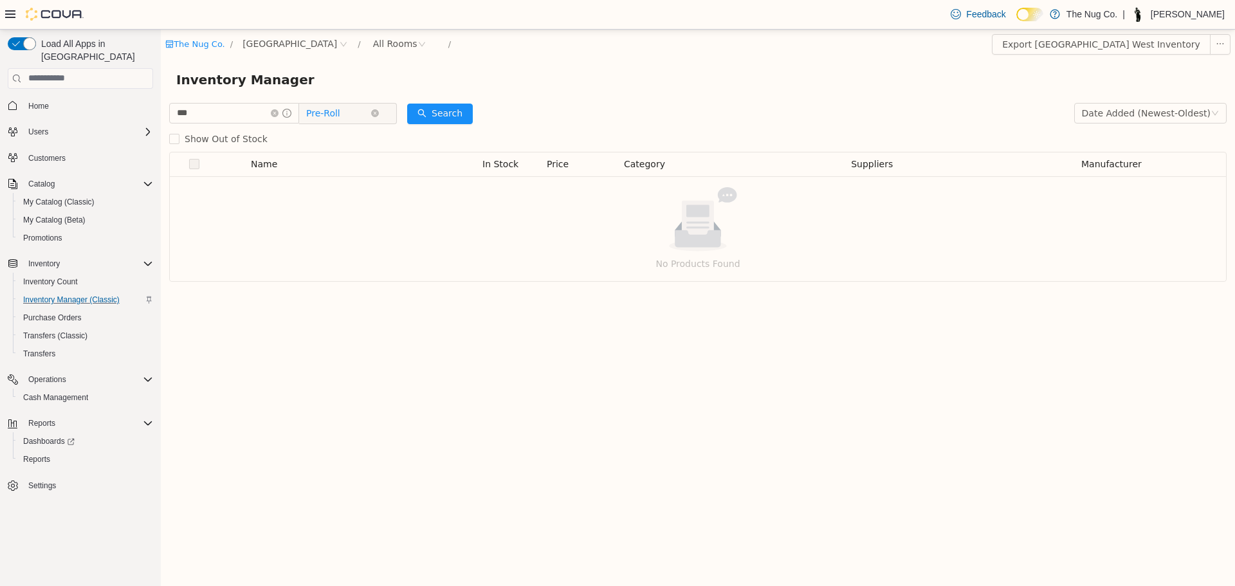
click at [333, 110] on span "Pre-Roll" at bounding box center [323, 112] width 34 height 19
click at [376, 318] on span "Concentrates" at bounding box center [374, 319] width 60 height 10
click at [278, 114] on icon "icon: close-circle" at bounding box center [275, 113] width 8 height 8
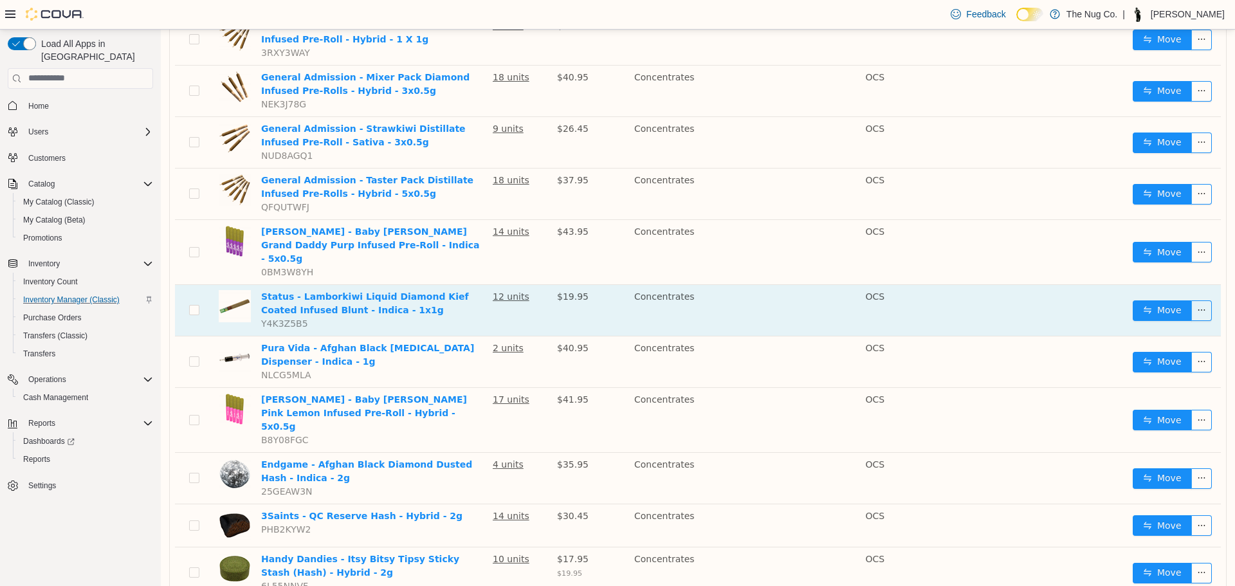
scroll to position [257, 0]
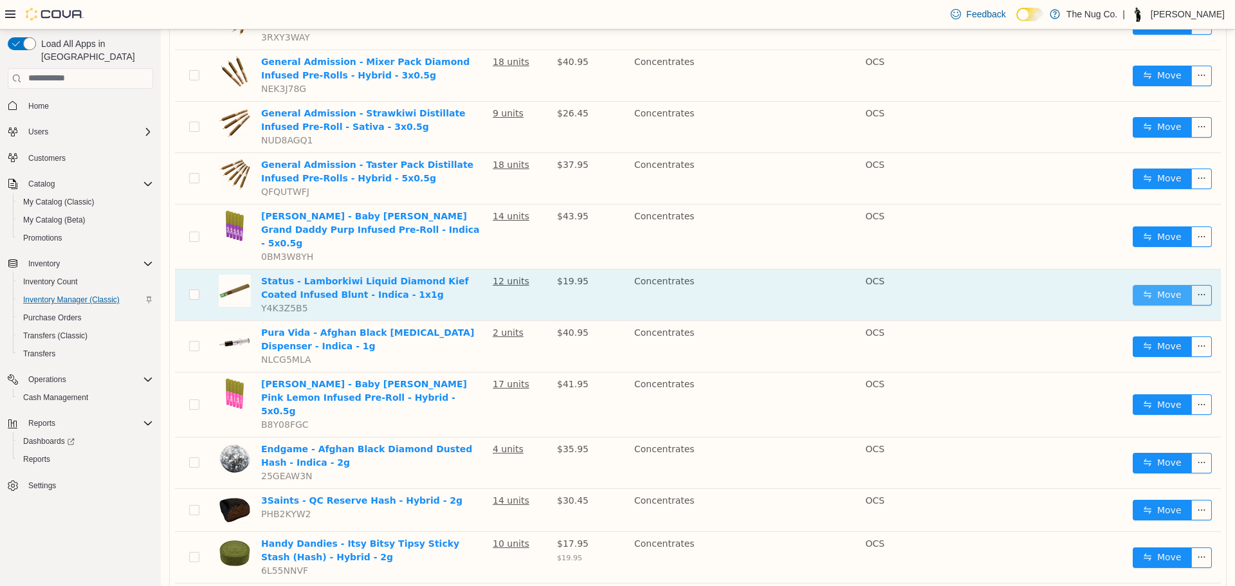
click at [1154, 284] on button "Move" at bounding box center [1162, 294] width 59 height 21
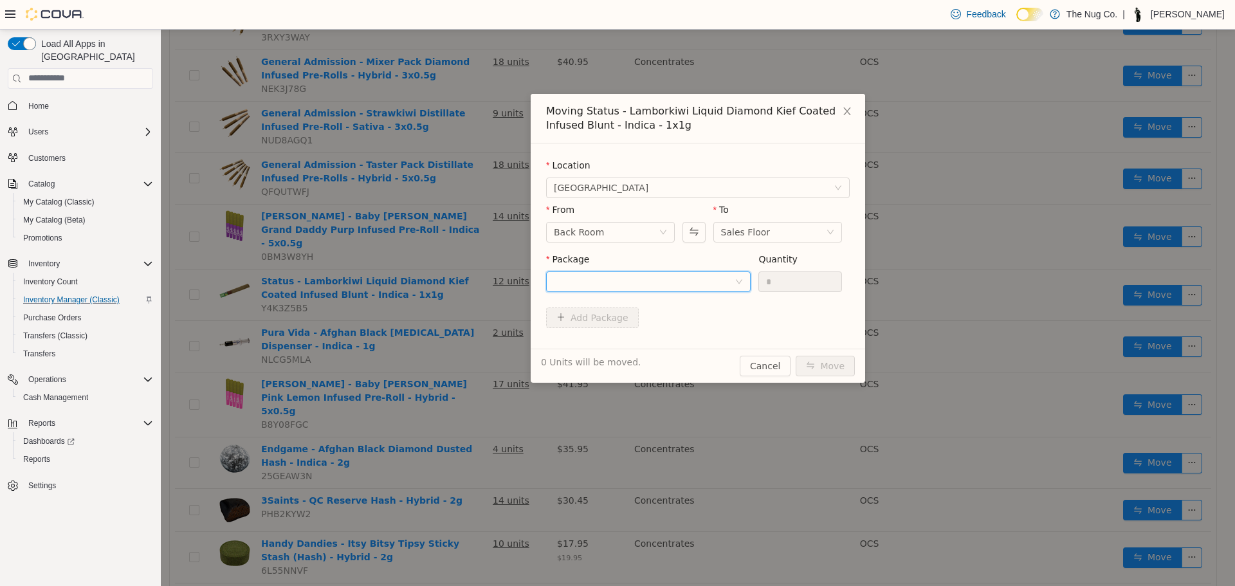
click at [695, 286] on div at bounding box center [644, 280] width 181 height 19
click at [625, 347] on li "ANC-3284 Quantity : 12 Units" at bounding box center [648, 334] width 205 height 35
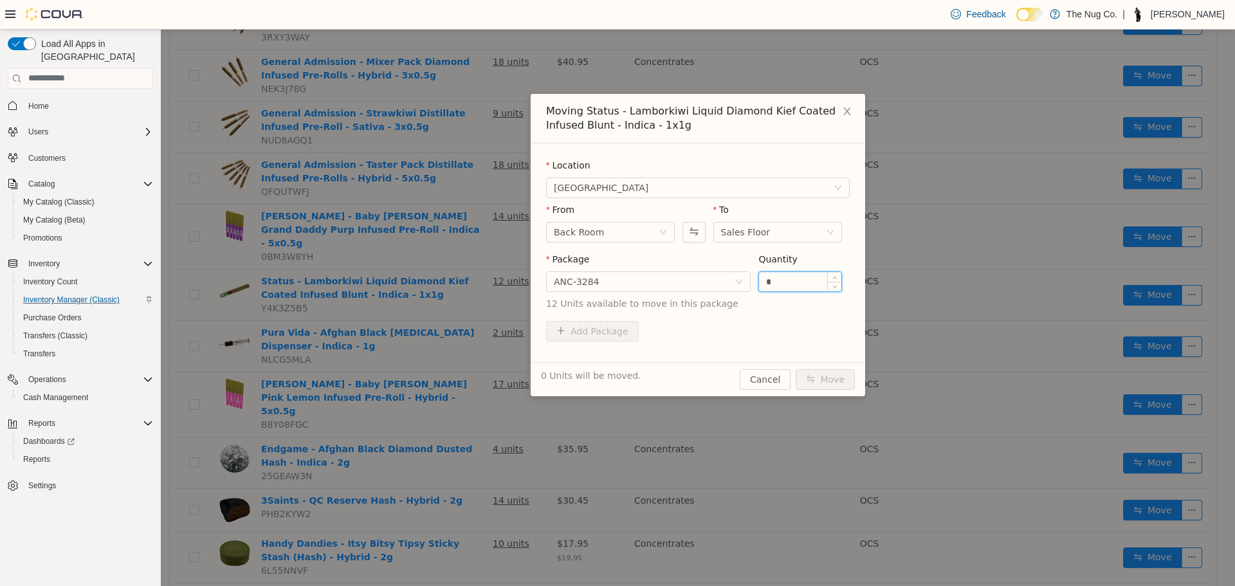
click at [797, 285] on input "*" at bounding box center [800, 280] width 82 height 19
type input "*"
click at [814, 377] on button "Move" at bounding box center [825, 379] width 59 height 21
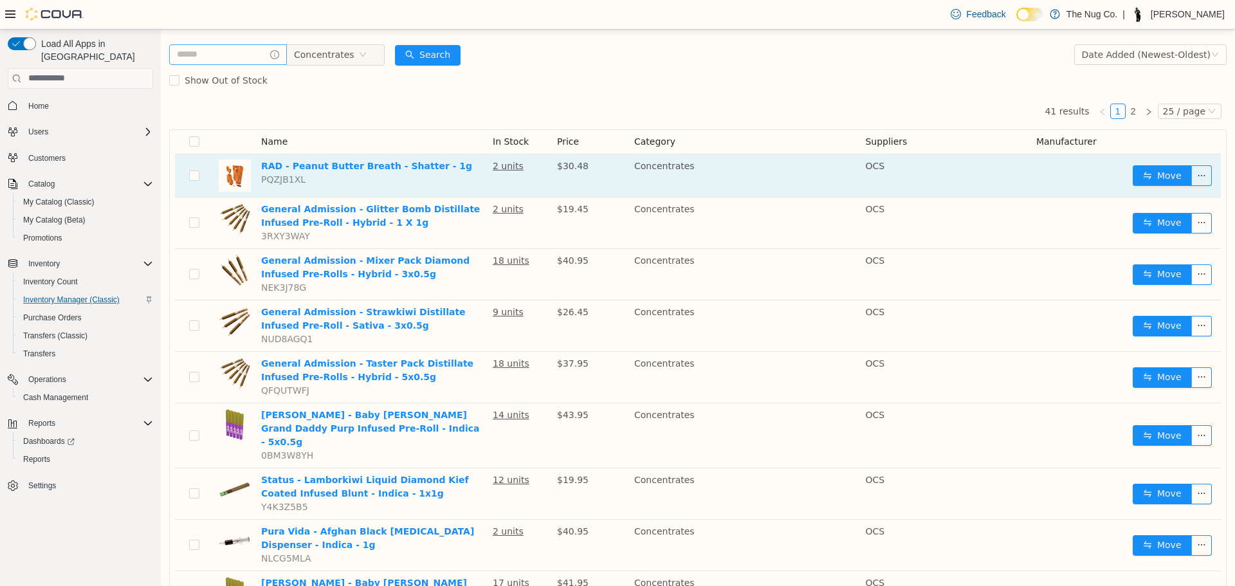
scroll to position [0, 0]
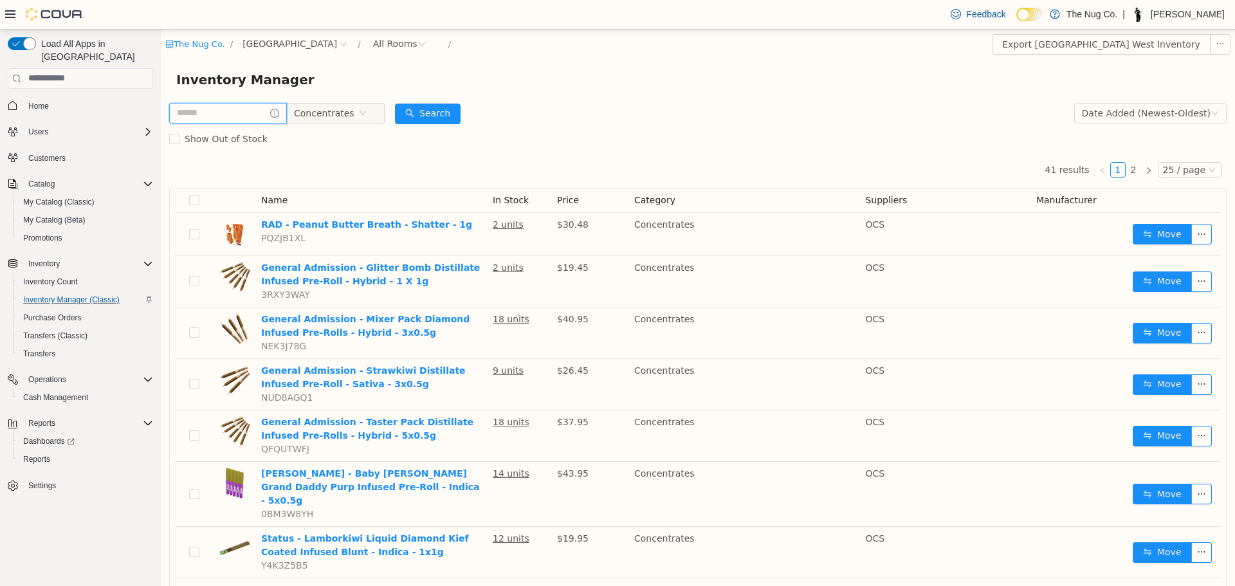
click at [239, 113] on input "text" at bounding box center [228, 112] width 118 height 21
type input "*****"
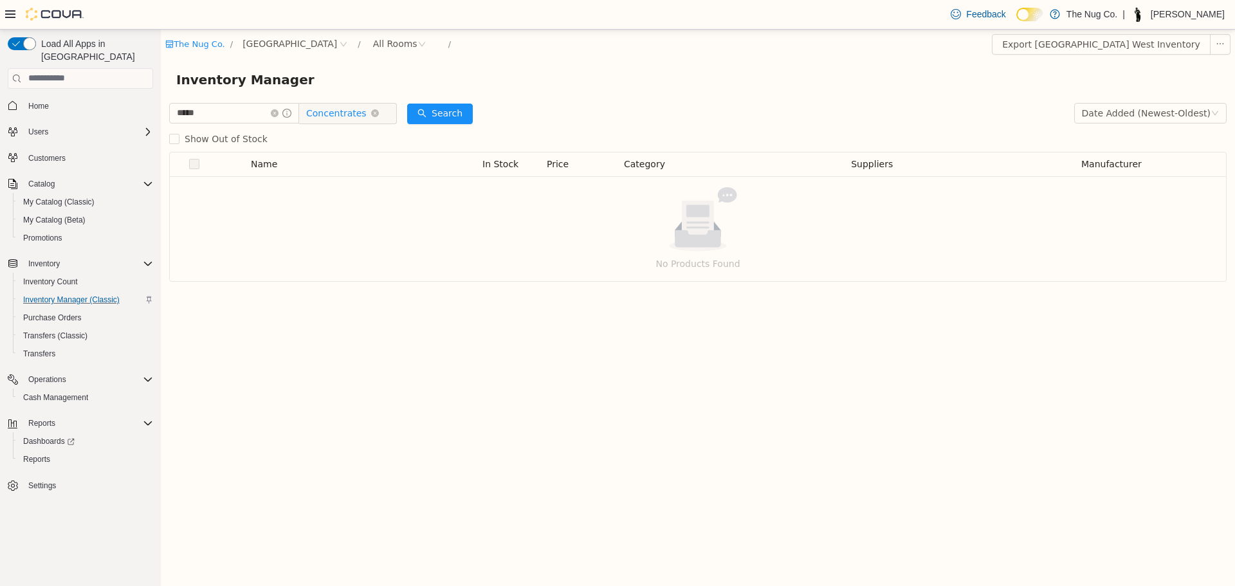
click at [321, 113] on span "Concentrates" at bounding box center [336, 112] width 60 height 19
click at [356, 203] on span "Pre-Roll" at bounding box center [378, 206] width 75 height 17
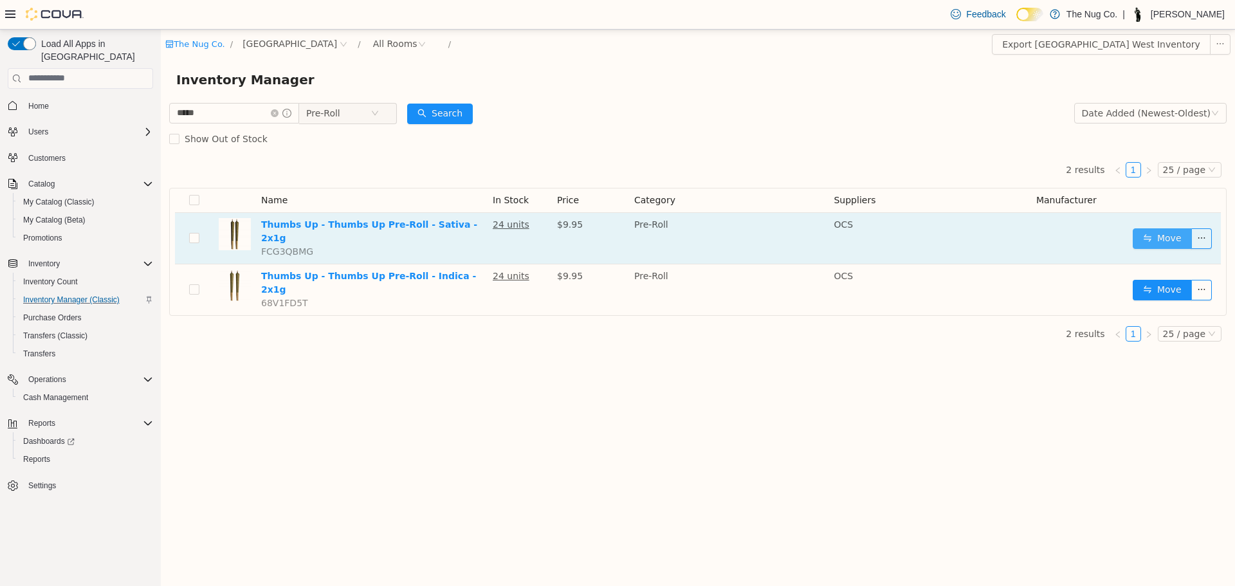
click at [1134, 230] on button "Move" at bounding box center [1162, 238] width 59 height 21
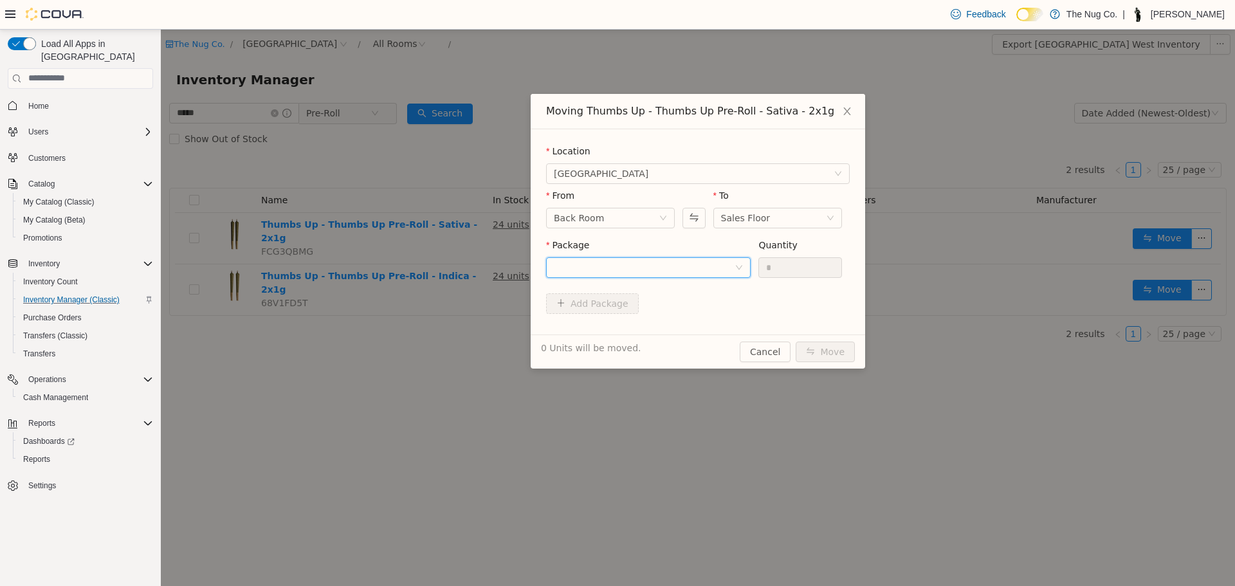
click at [603, 261] on div at bounding box center [644, 266] width 181 height 19
click at [598, 308] on strong "H202ESD-PR1" at bounding box center [589, 313] width 70 height 10
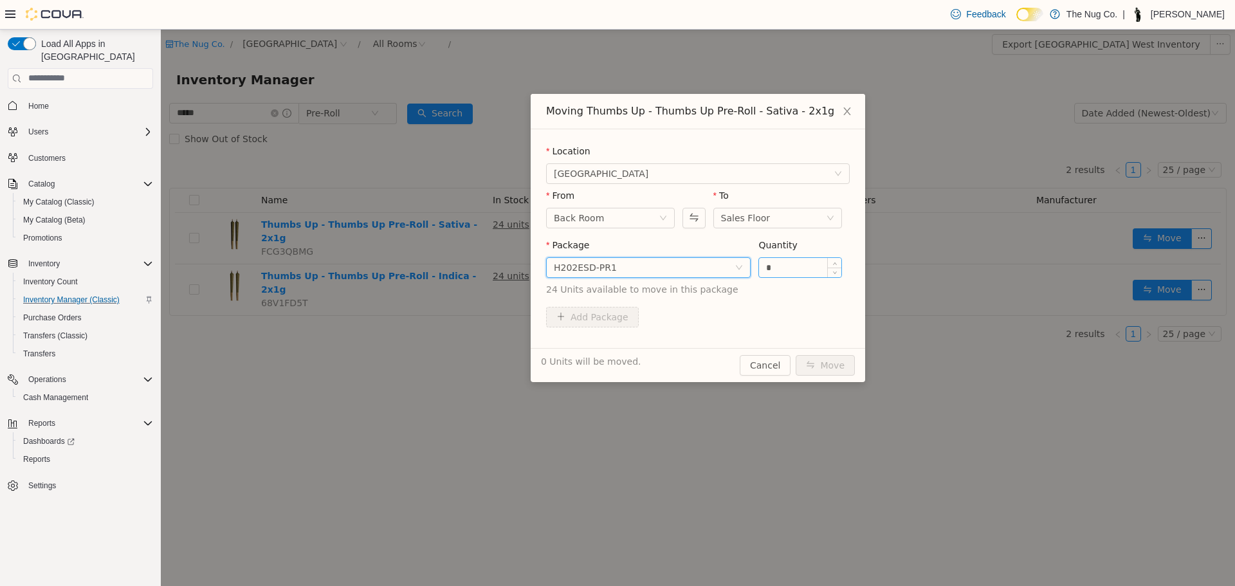
click at [789, 266] on input "*" at bounding box center [800, 266] width 82 height 19
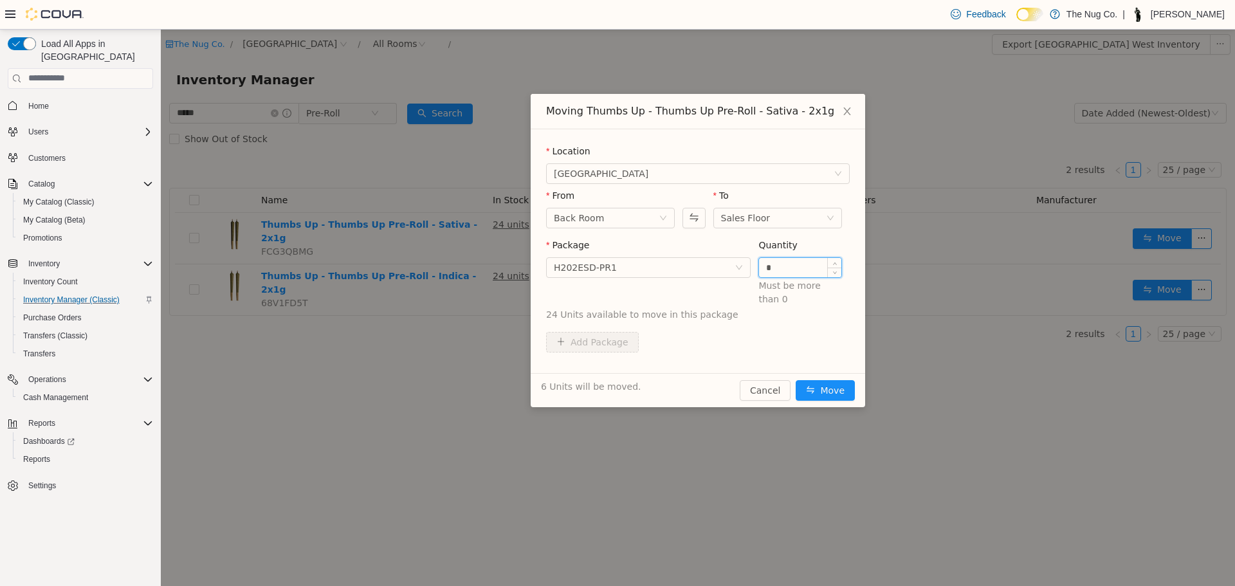
type input "*"
click at [796, 379] on button "Move" at bounding box center [825, 389] width 59 height 21
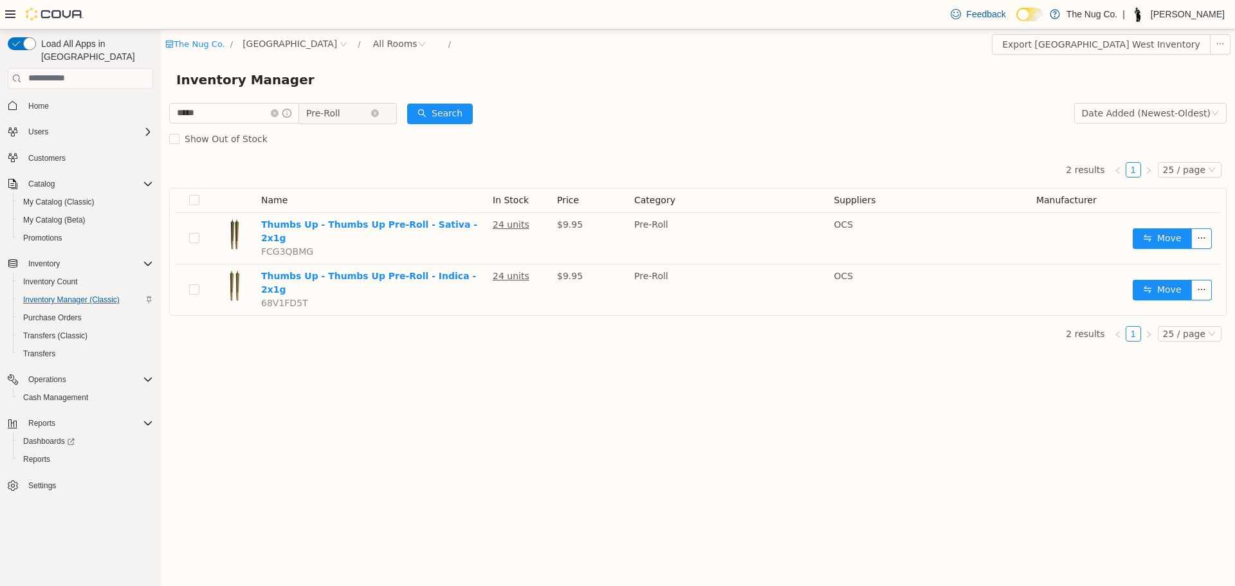
click at [360, 115] on span "Pre-Roll" at bounding box center [338, 112] width 64 height 19
click at [364, 215] on span "Vapes" at bounding box center [378, 211] width 75 height 17
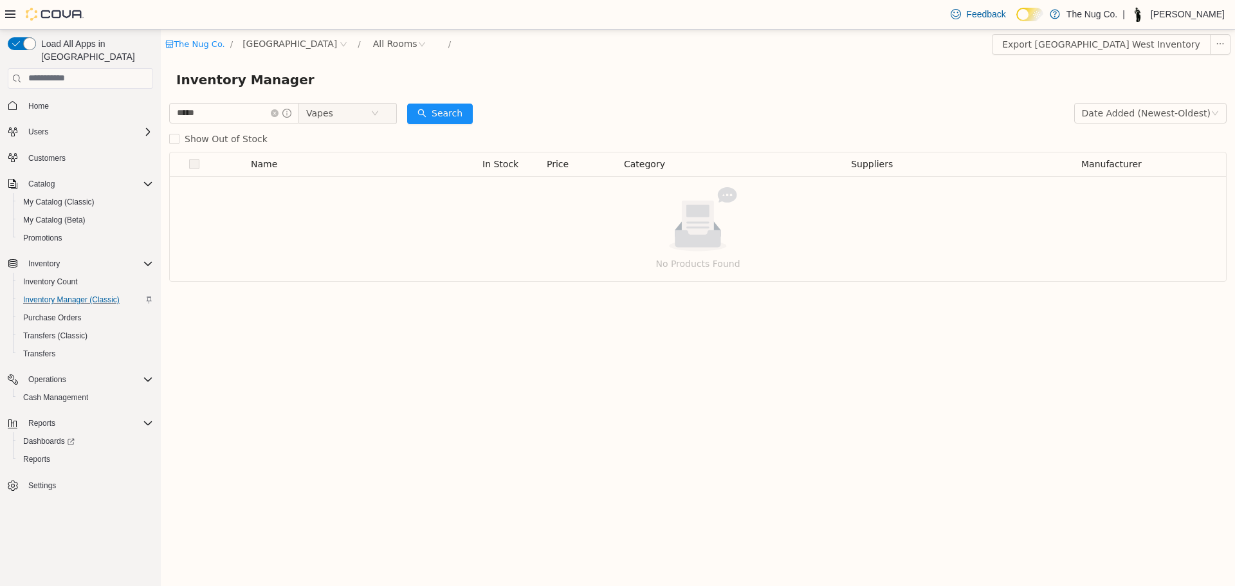
click at [290, 116] on span at bounding box center [281, 112] width 21 height 9
click at [278, 112] on icon "icon: close-circle" at bounding box center [275, 113] width 8 height 8
click at [262, 114] on input "text" at bounding box center [228, 112] width 118 height 21
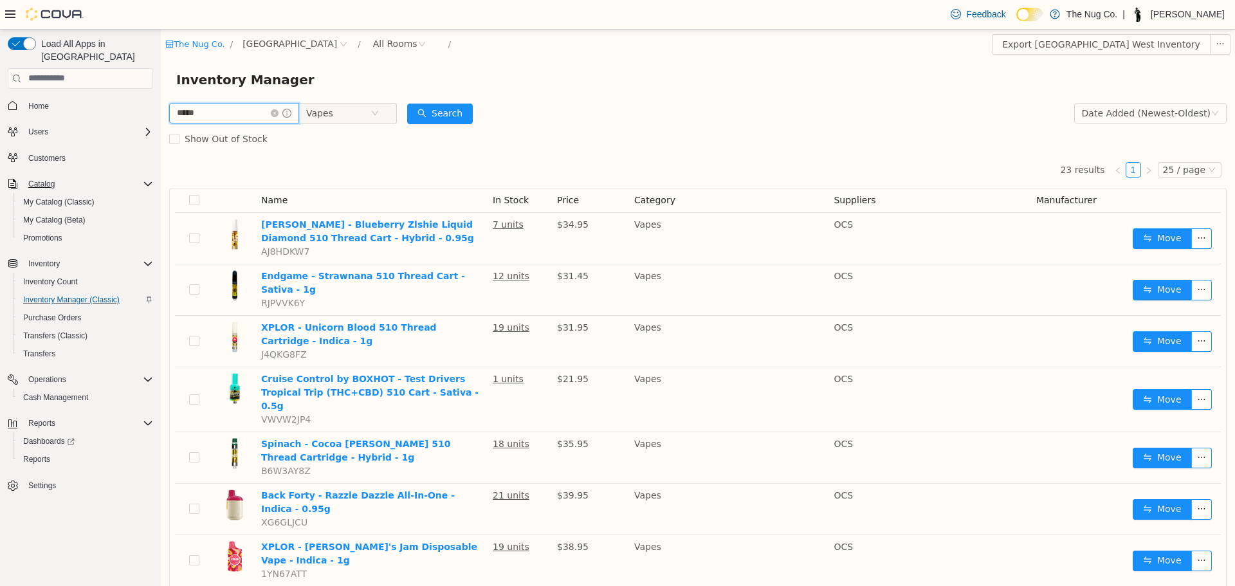
type input "*****"
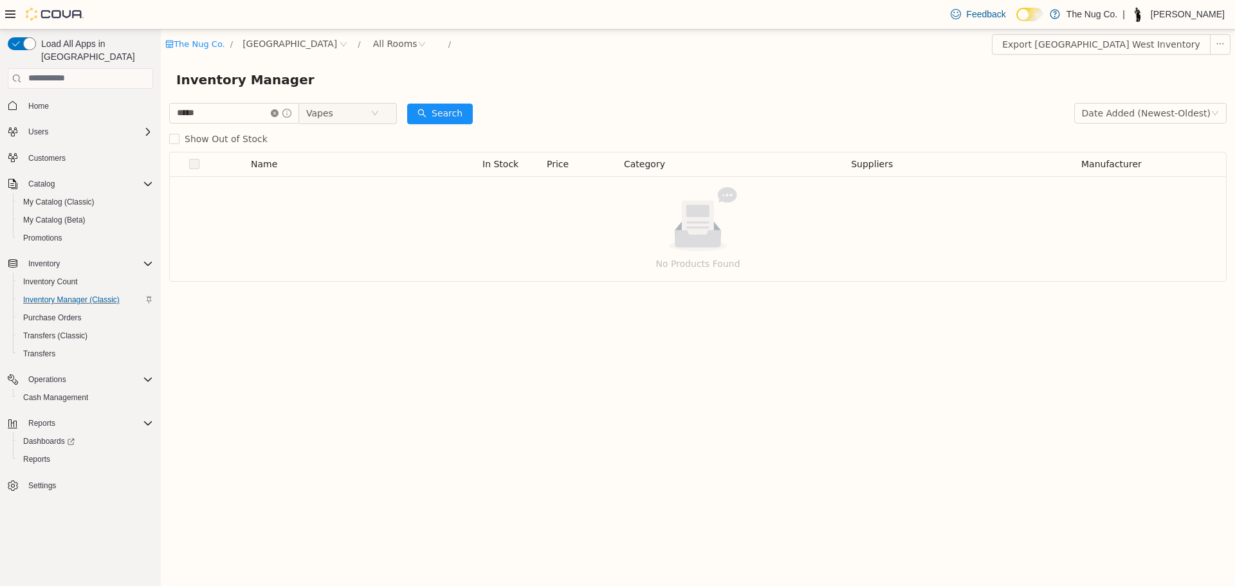
click at [278, 116] on icon "icon: close-circle" at bounding box center [275, 113] width 8 height 8
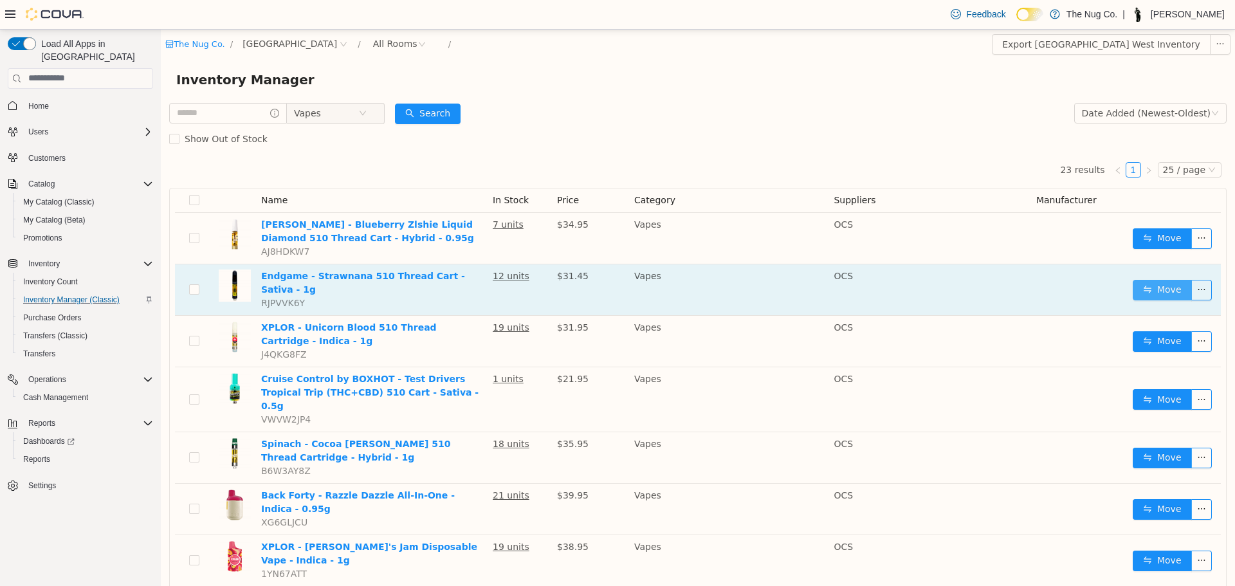
drag, startPoint x: 1144, startPoint y: 293, endPoint x: 1143, endPoint y: 286, distance: 6.5
click at [1144, 287] on button "Move" at bounding box center [1162, 289] width 59 height 21
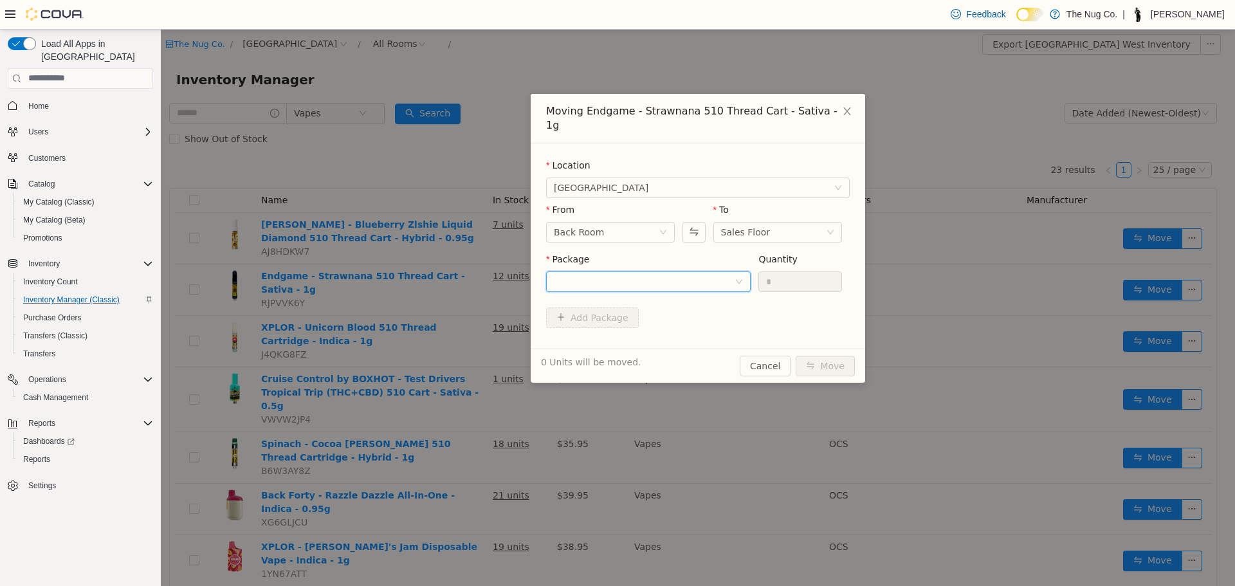
click at [686, 271] on div at bounding box center [644, 280] width 181 height 19
click at [609, 316] on strong "P250728VP01" at bounding box center [589, 313] width 70 height 10
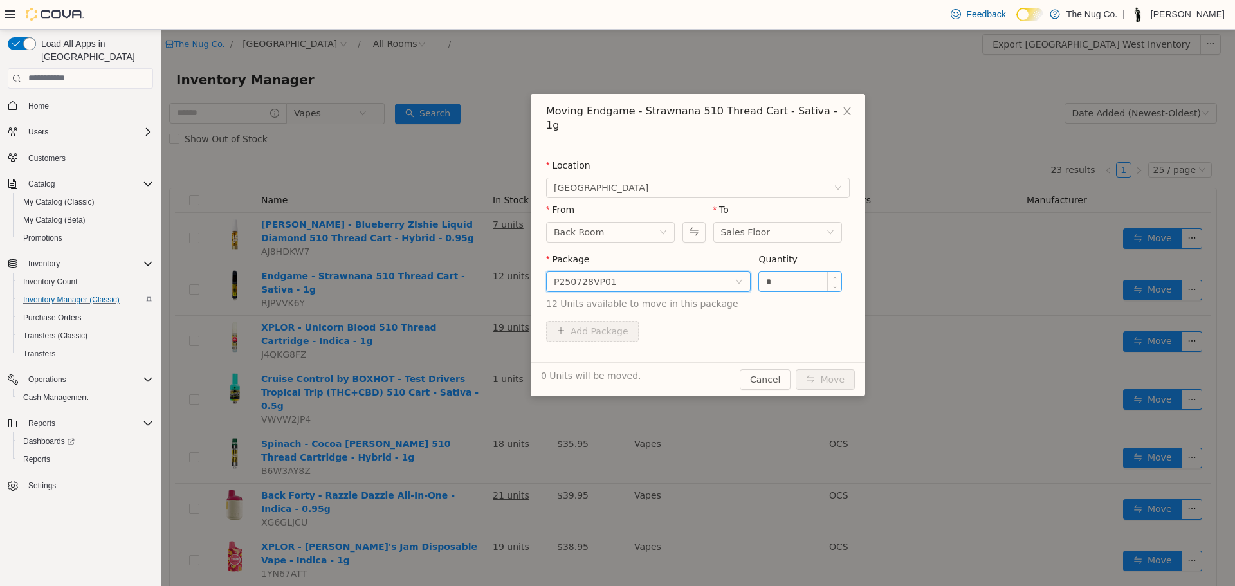
click at [816, 271] on input "*" at bounding box center [800, 280] width 82 height 19
type input "*"
click at [834, 369] on button "Move" at bounding box center [825, 379] width 59 height 21
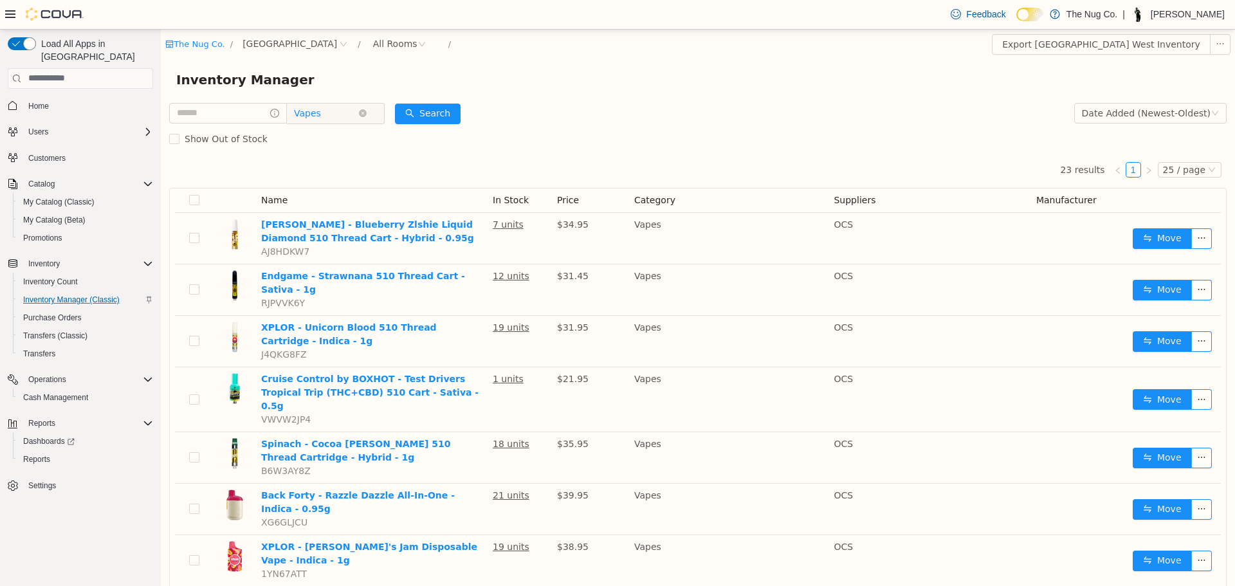
click at [350, 113] on span "Vapes" at bounding box center [326, 112] width 64 height 19
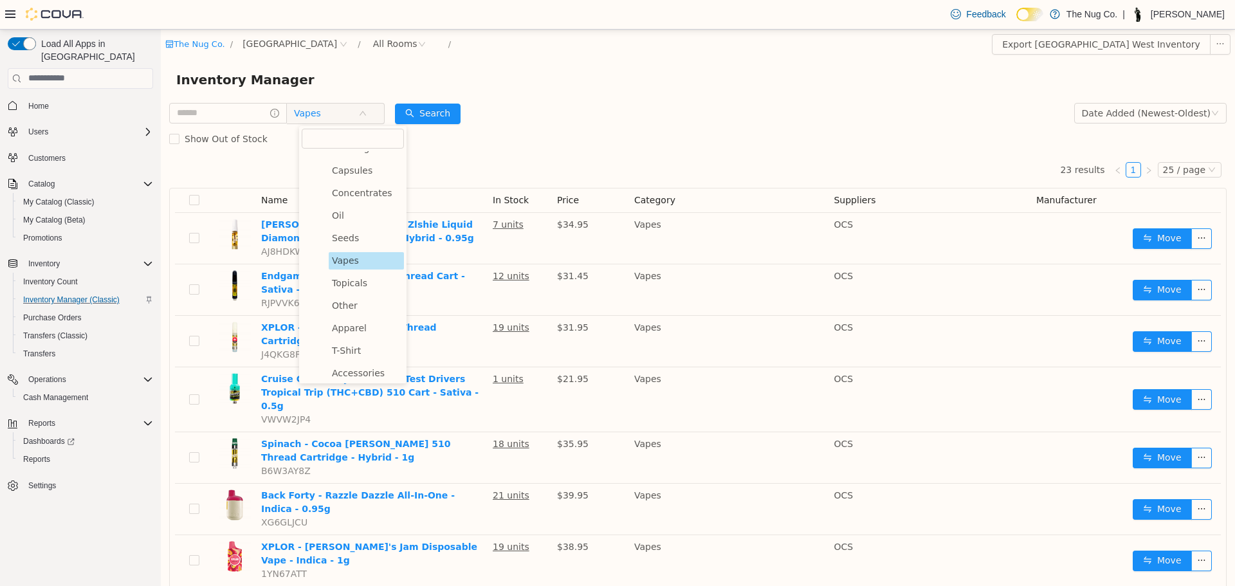
scroll to position [53, 0]
click at [350, 271] on span "Concentrates" at bounding box center [362, 266] width 60 height 10
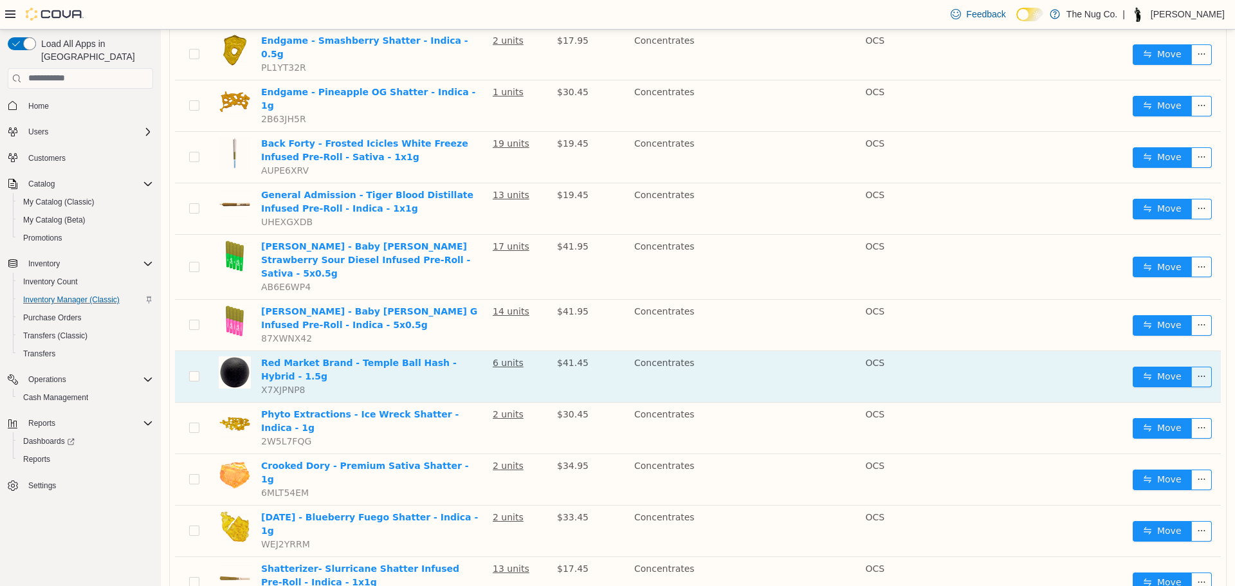
scroll to position [875, 0]
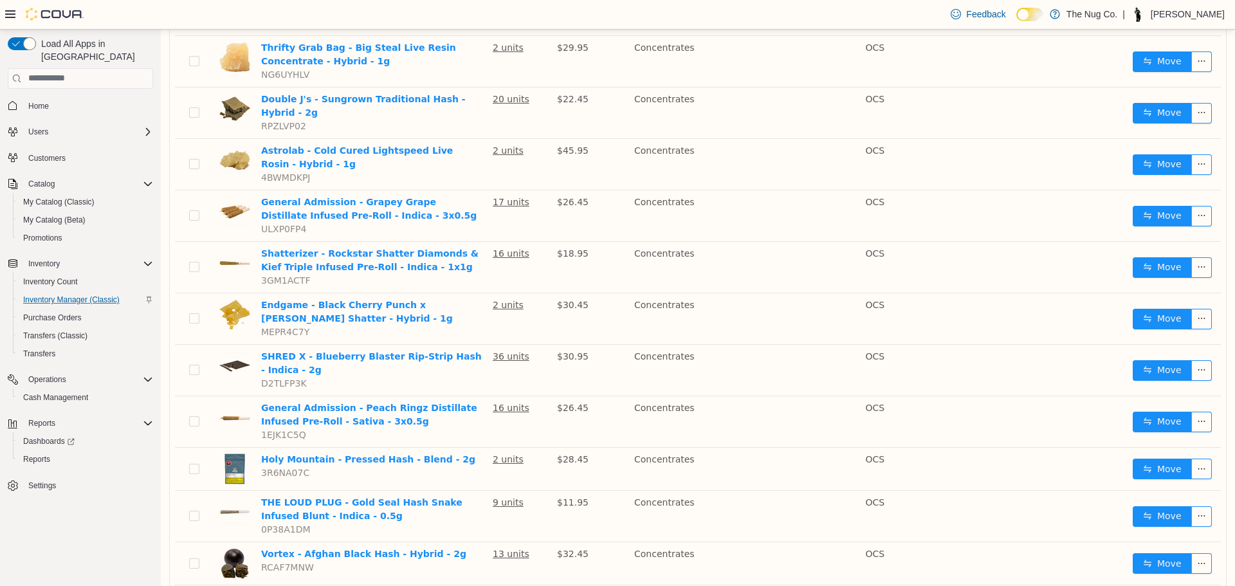
scroll to position [188, 0]
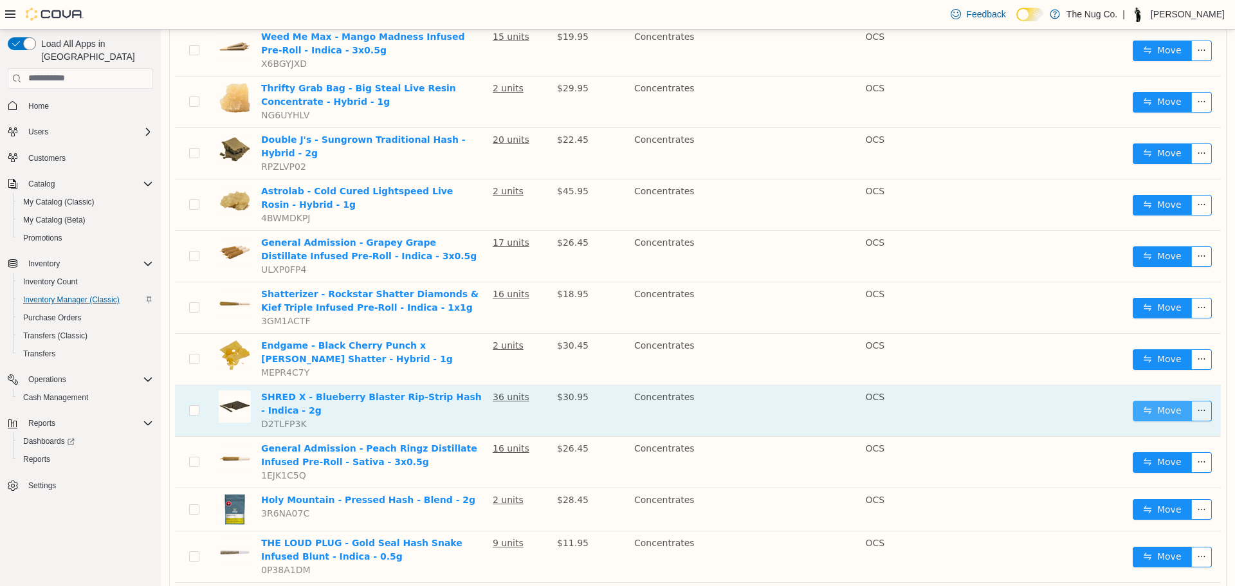
click at [1153, 401] on button "Move" at bounding box center [1162, 410] width 59 height 21
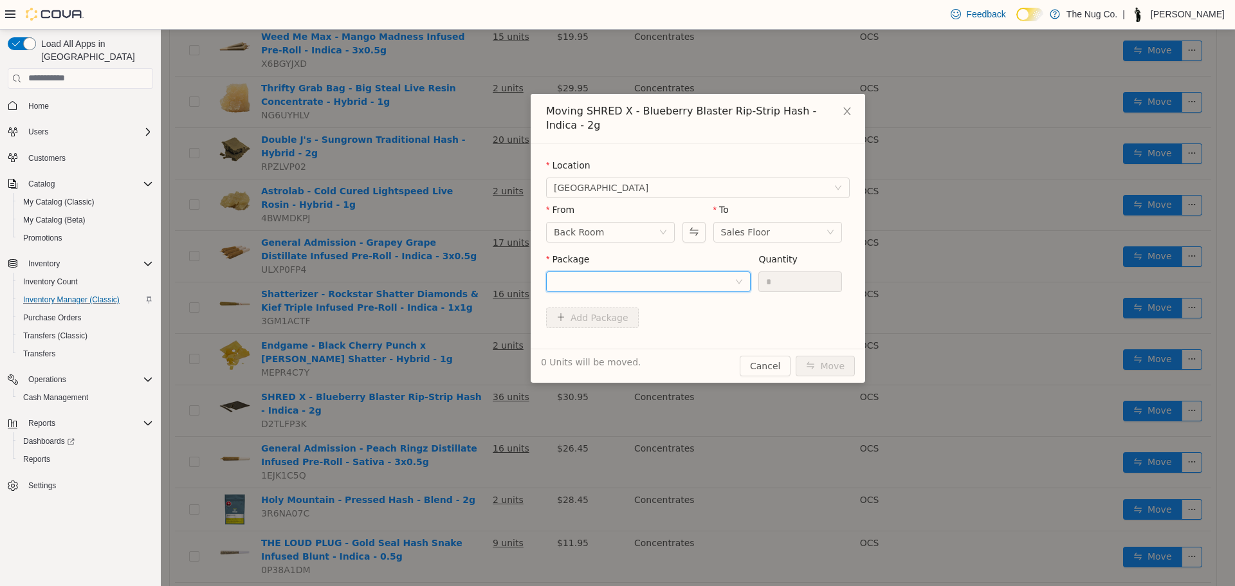
click at [669, 271] on div at bounding box center [644, 280] width 181 height 19
click at [629, 319] on li "13611250725 Quantity : 36 Units" at bounding box center [648, 320] width 205 height 35
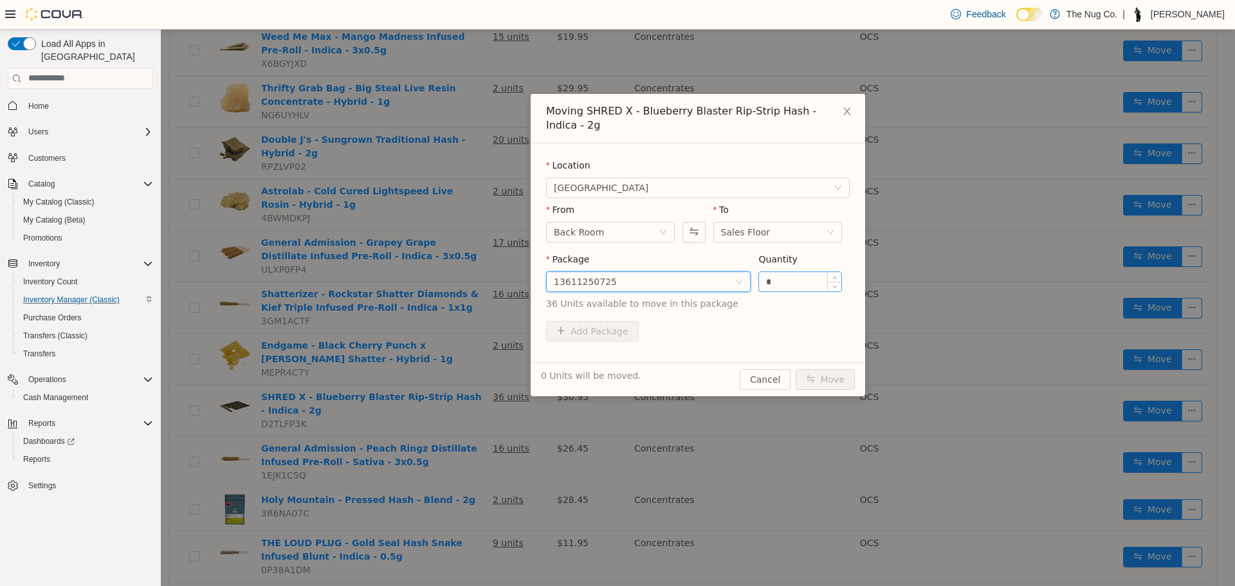
click at [799, 271] on input "*" at bounding box center [800, 280] width 82 height 19
type input "**"
click at [832, 369] on button "Move" at bounding box center [825, 379] width 59 height 21
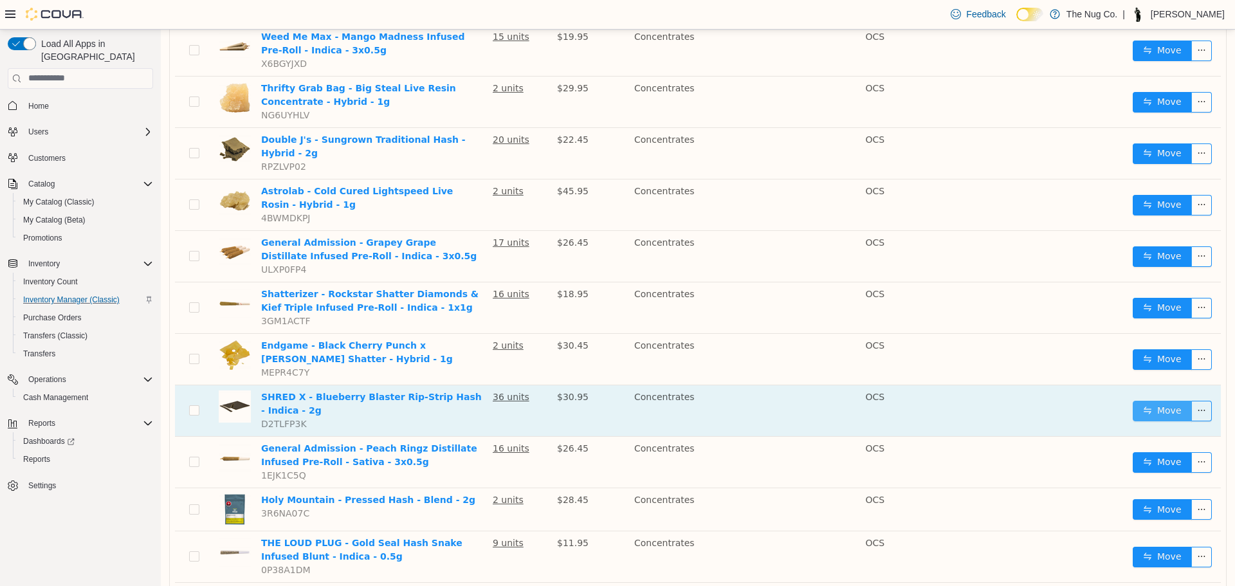
click at [1140, 400] on button "Move" at bounding box center [1162, 410] width 59 height 21
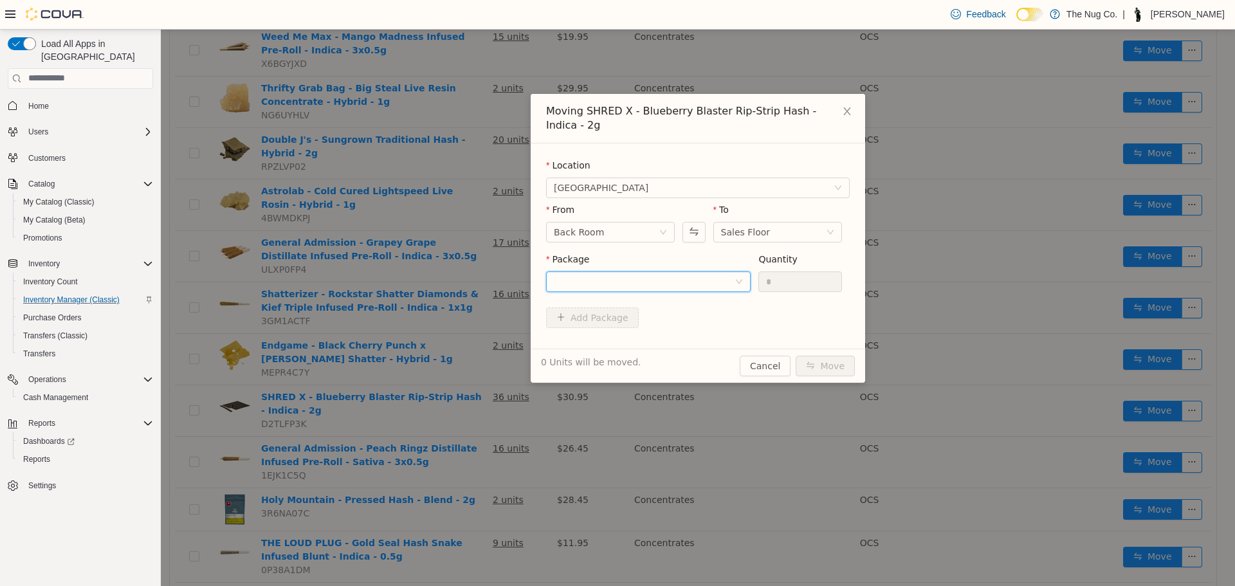
click at [613, 271] on div at bounding box center [644, 280] width 181 height 19
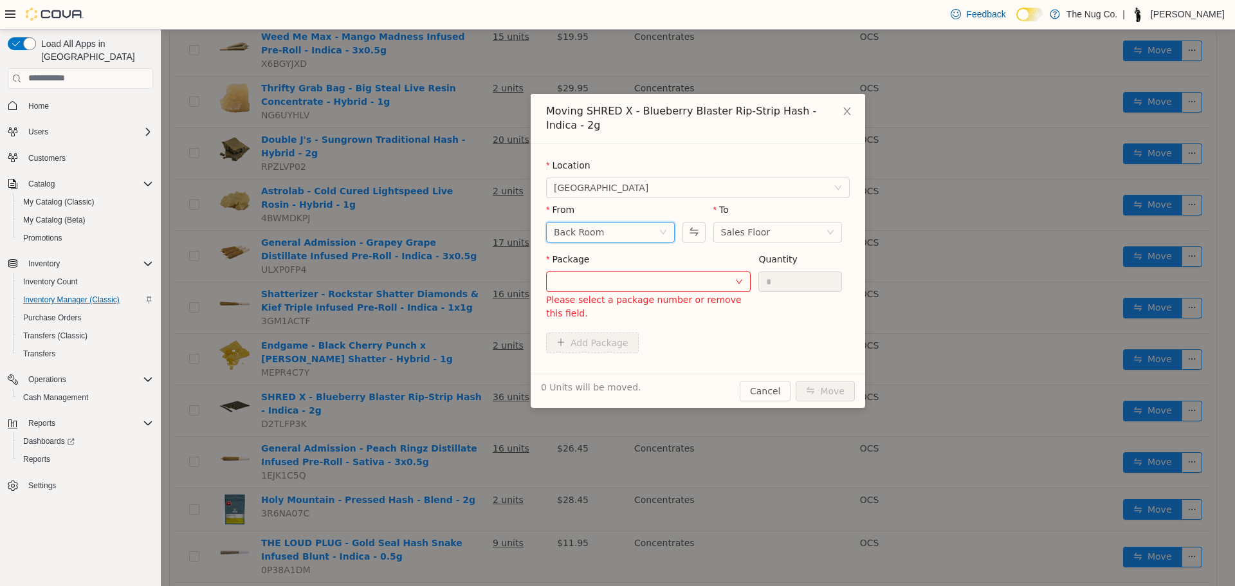
click at [626, 222] on div "Back Room" at bounding box center [606, 231] width 105 height 19
click at [596, 264] on li "Sales Floor" at bounding box center [610, 263] width 129 height 21
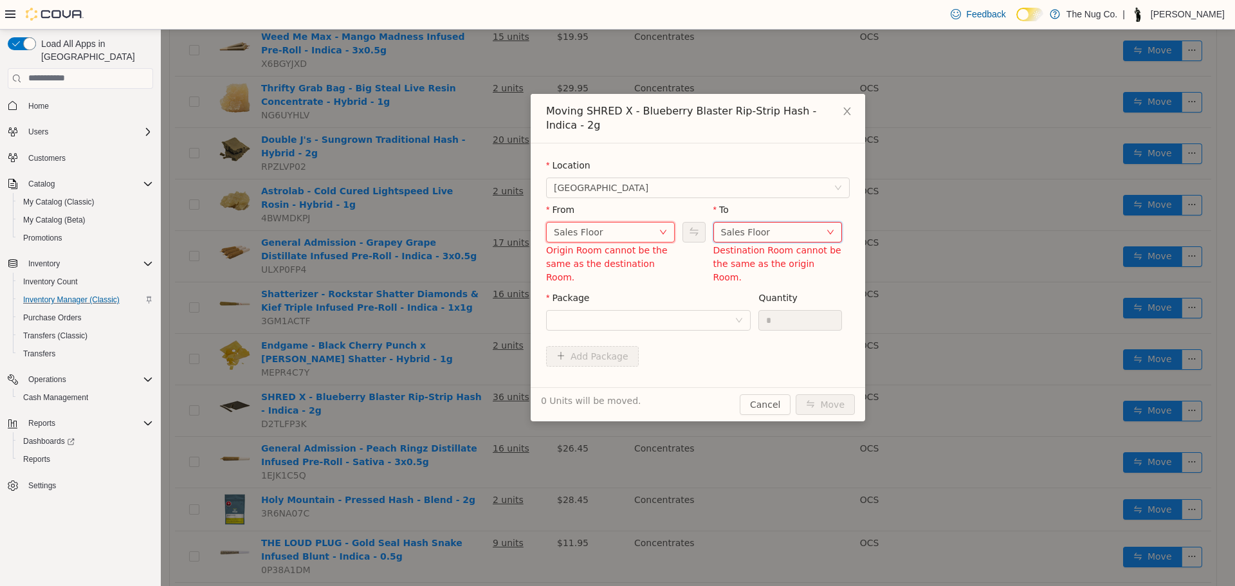
click at [745, 222] on div "Sales Floor" at bounding box center [746, 231] width 50 height 19
click at [745, 277] on li "Back Room" at bounding box center [777, 284] width 129 height 21
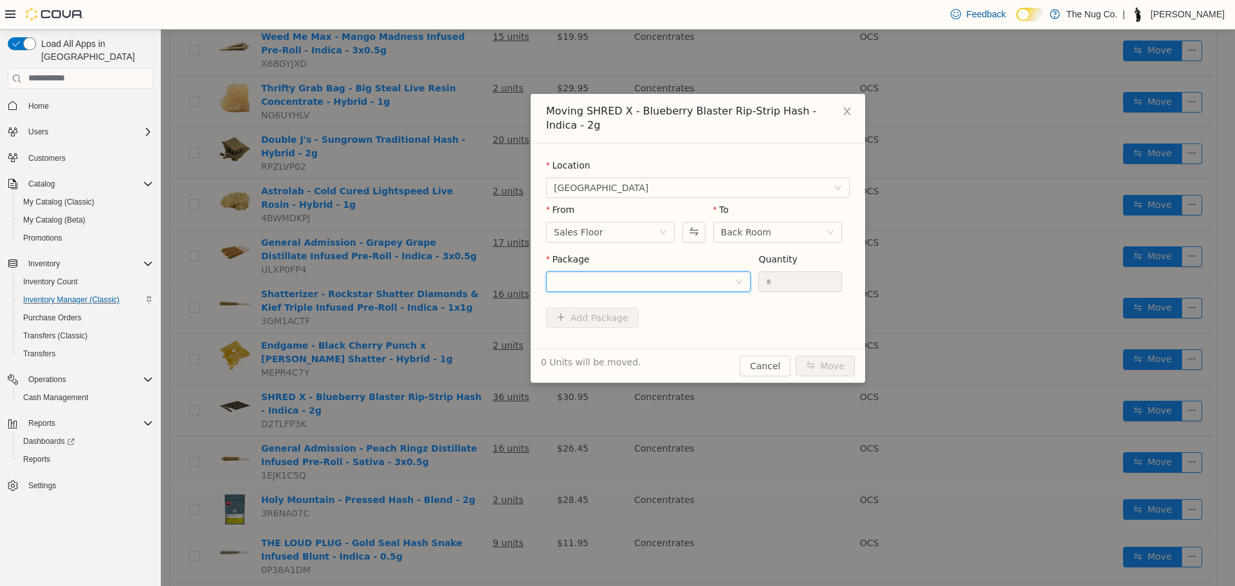
click at [697, 271] on div at bounding box center [644, 280] width 181 height 19
click at [650, 329] on li "13611250725 Quantity : 12 Units" at bounding box center [648, 320] width 205 height 35
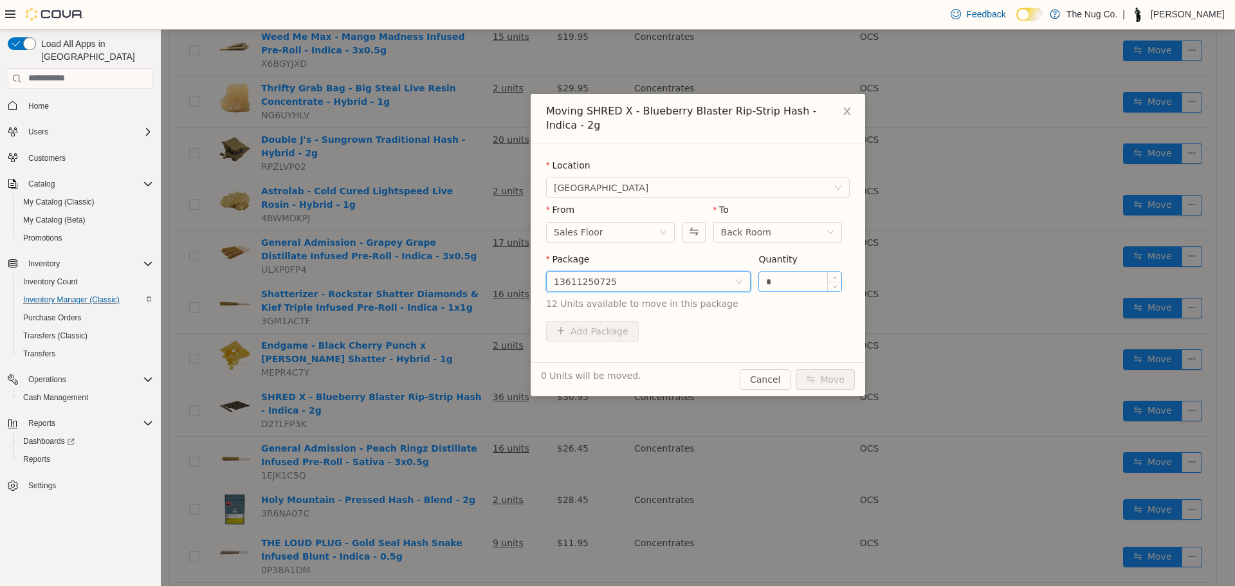
click at [794, 271] on input "*" at bounding box center [800, 280] width 82 height 19
type input "*"
click at [837, 370] on button "Move" at bounding box center [825, 379] width 59 height 21
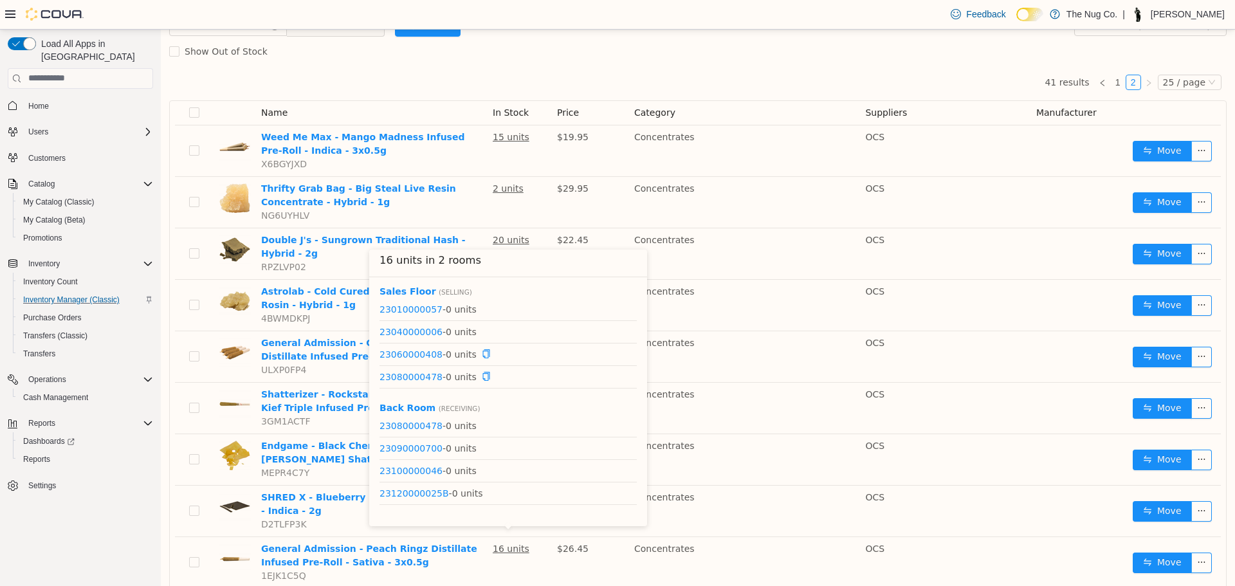
scroll to position [0, 0]
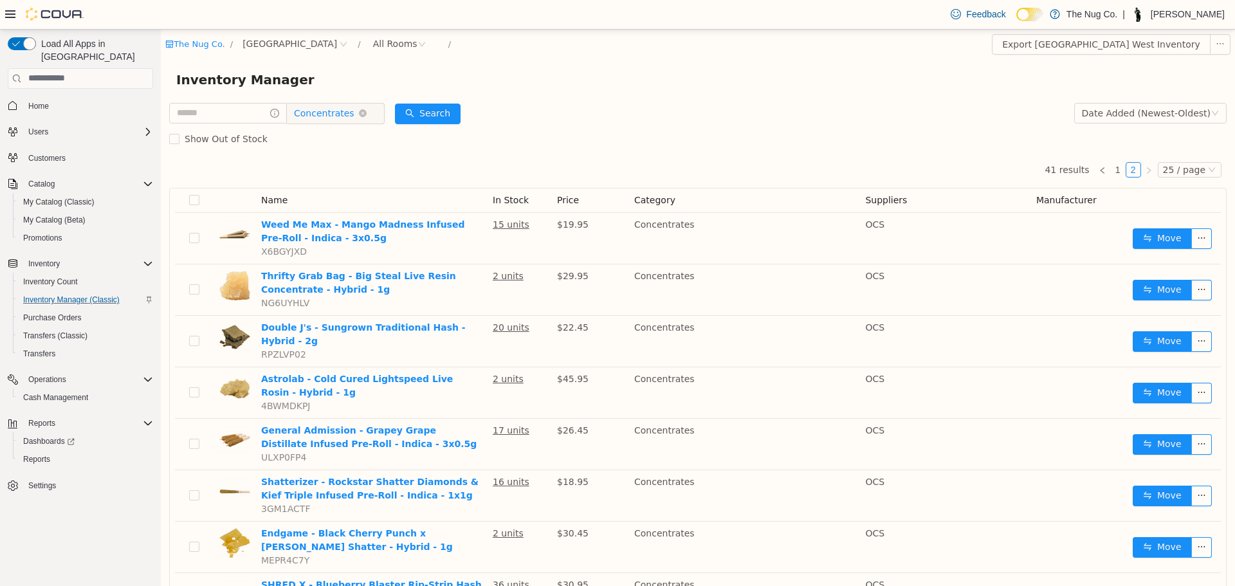
click at [347, 118] on span "Concentrates" at bounding box center [324, 112] width 60 height 19
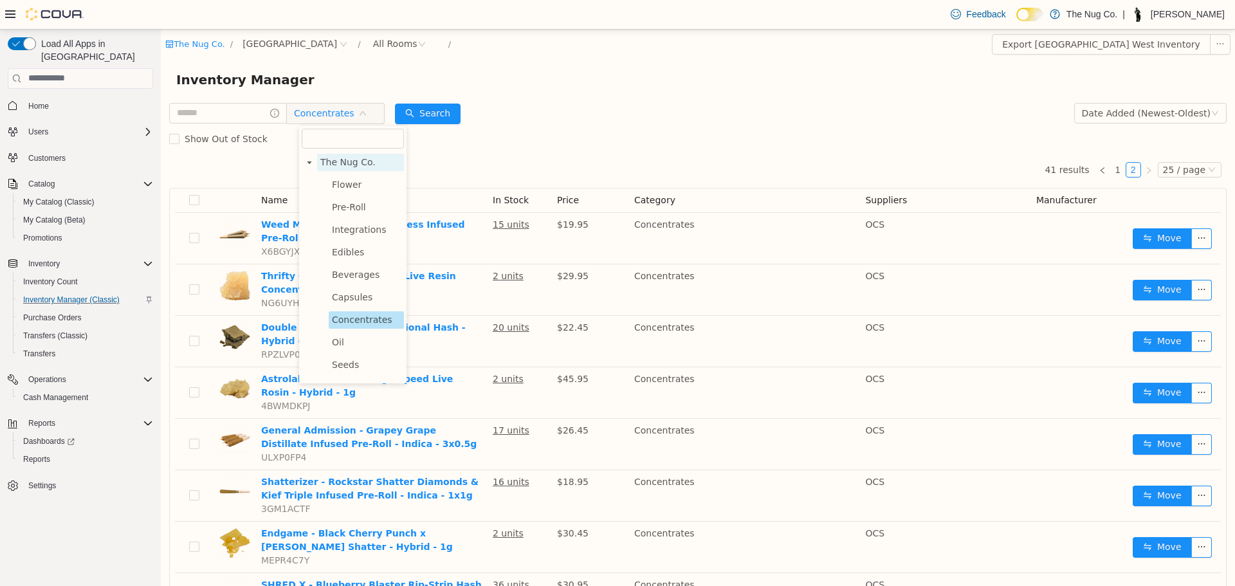
click at [340, 160] on span "The Nug Co." at bounding box center [347, 161] width 55 height 10
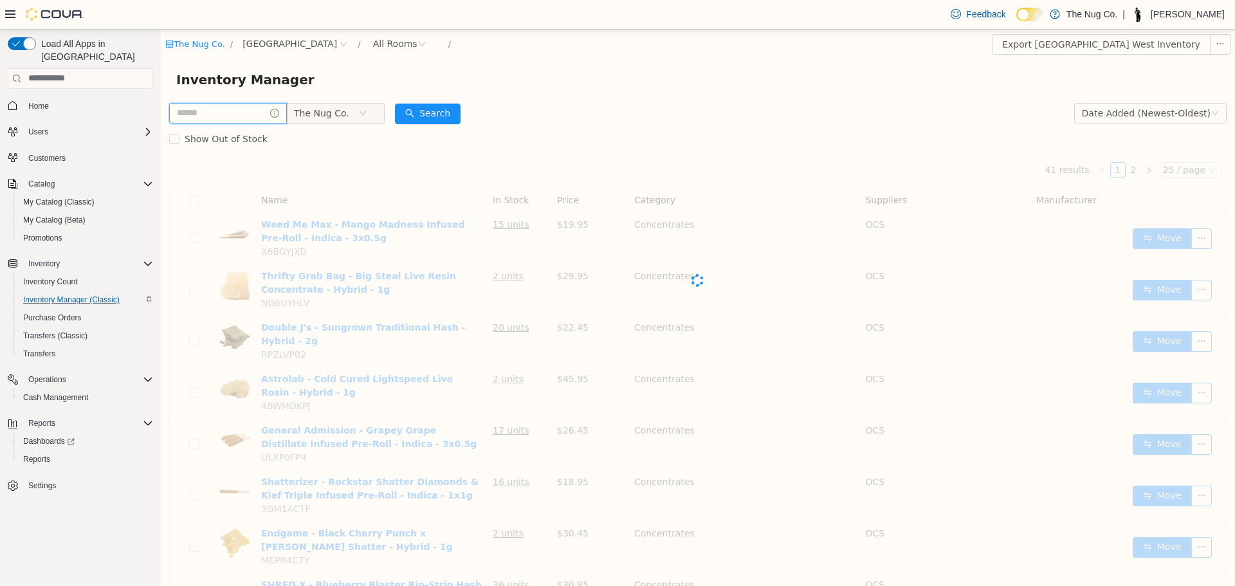
click at [237, 109] on input "text" at bounding box center [228, 112] width 118 height 21
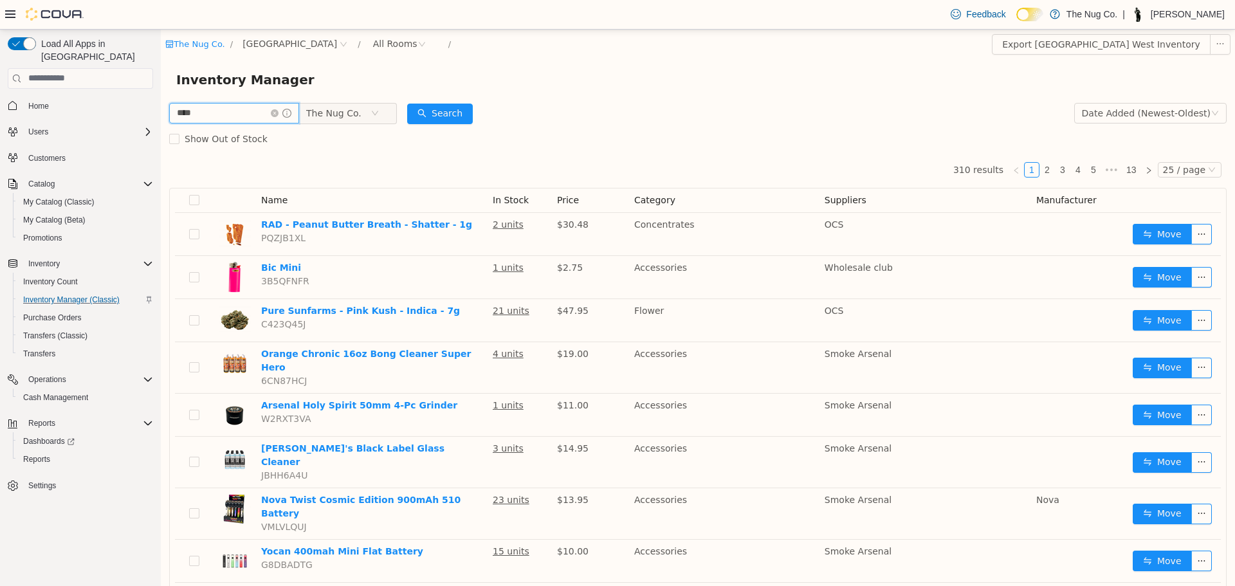
type input "****"
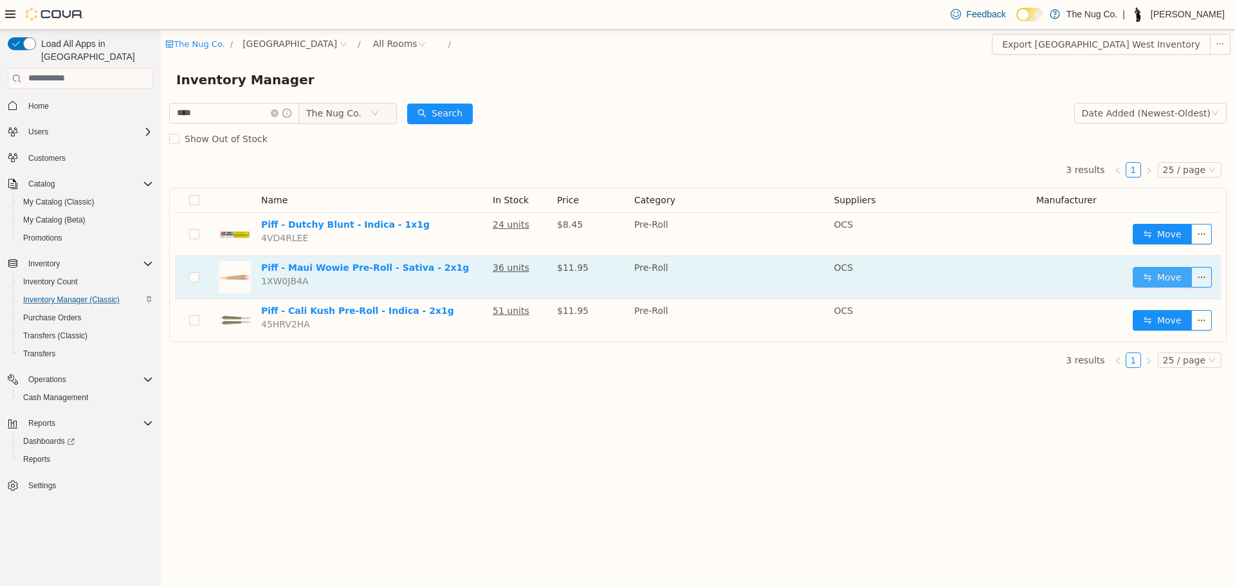
click at [1156, 277] on button "Move" at bounding box center [1162, 276] width 59 height 21
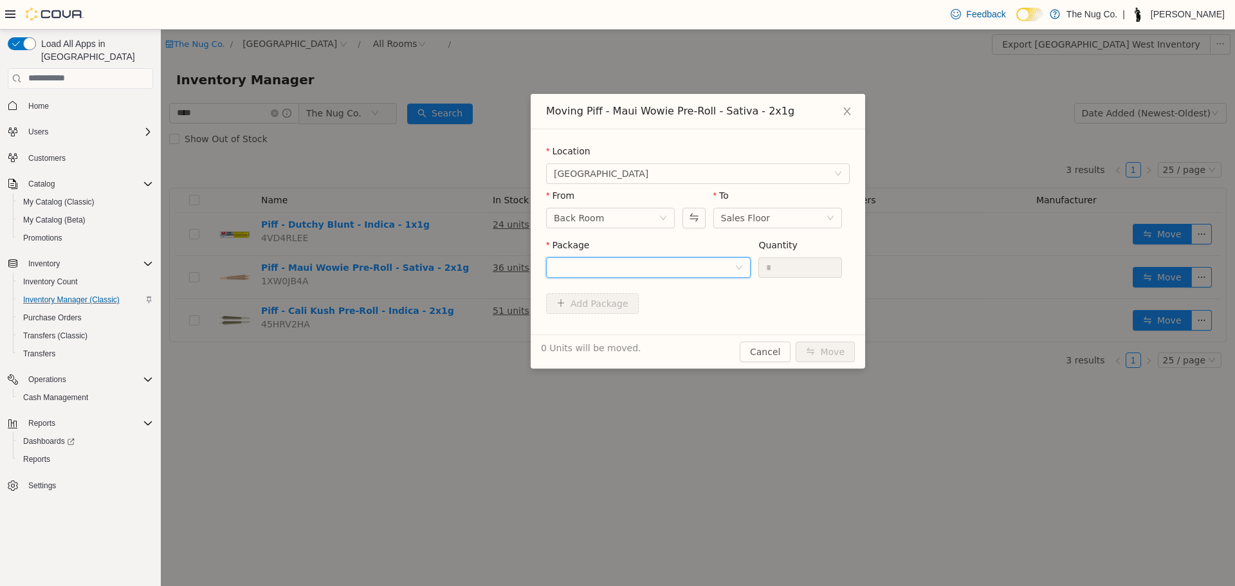
click at [634, 272] on div at bounding box center [644, 266] width 181 height 19
click at [620, 322] on span "Quantity : 36 Units" at bounding box center [593, 327] width 78 height 10
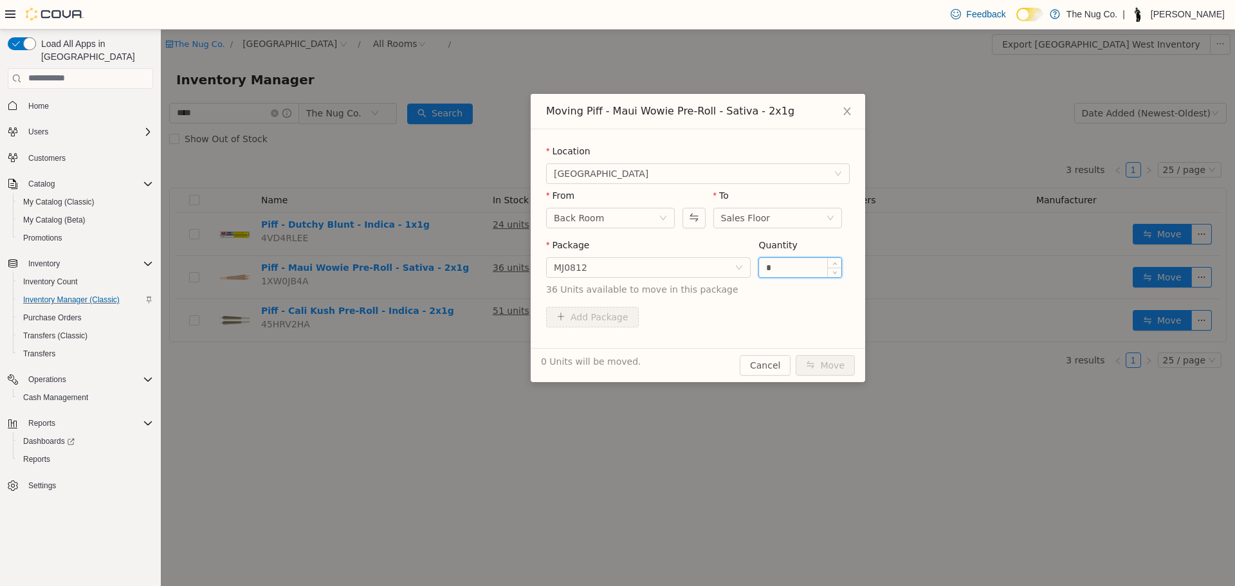
click at [776, 264] on input "*" at bounding box center [800, 266] width 82 height 19
type input "*"
click at [823, 368] on button "Move" at bounding box center [825, 364] width 59 height 21
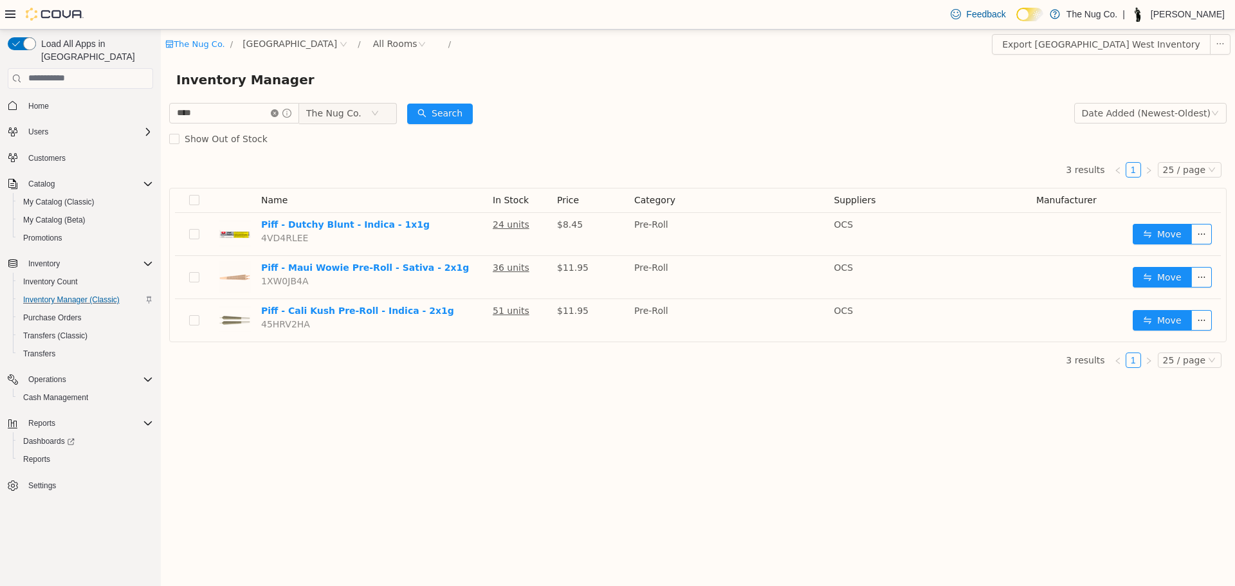
click at [278, 116] on icon "icon: close-circle" at bounding box center [275, 113] width 8 height 8
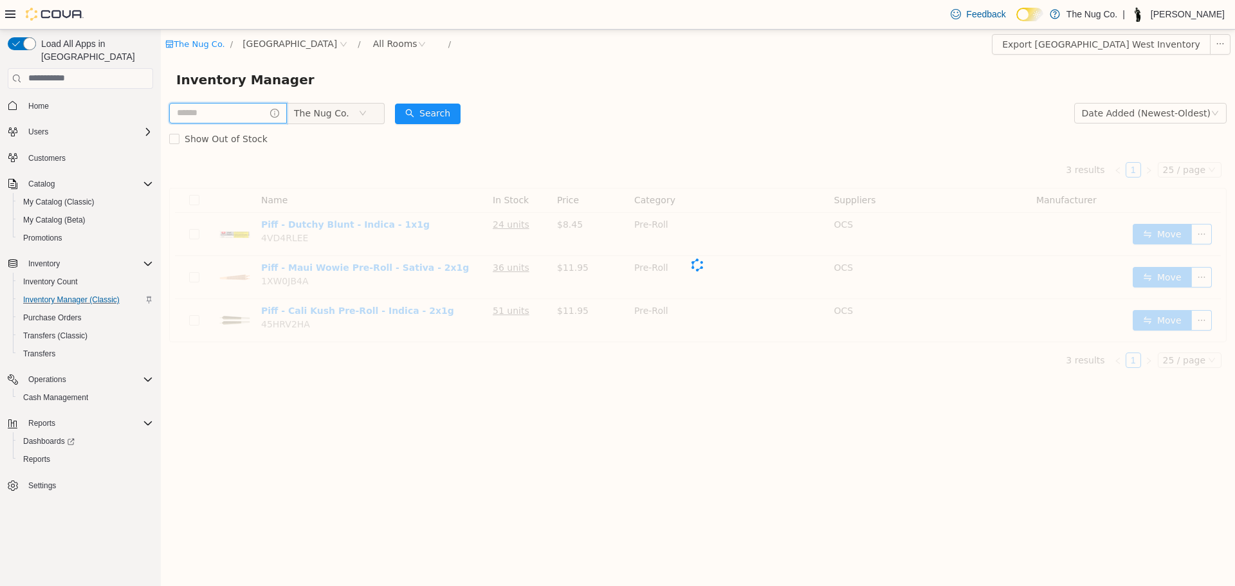
drag, startPoint x: 260, startPoint y: 112, endPoint x: 269, endPoint y: 121, distance: 12.7
click at [259, 112] on input "text" at bounding box center [228, 112] width 118 height 21
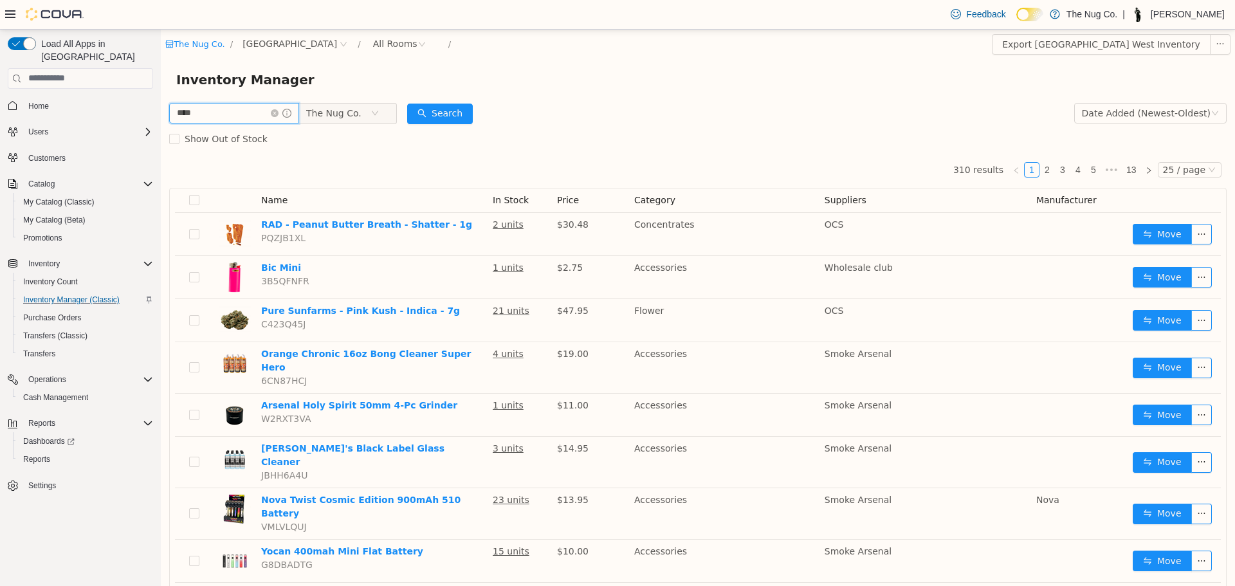
type input "****"
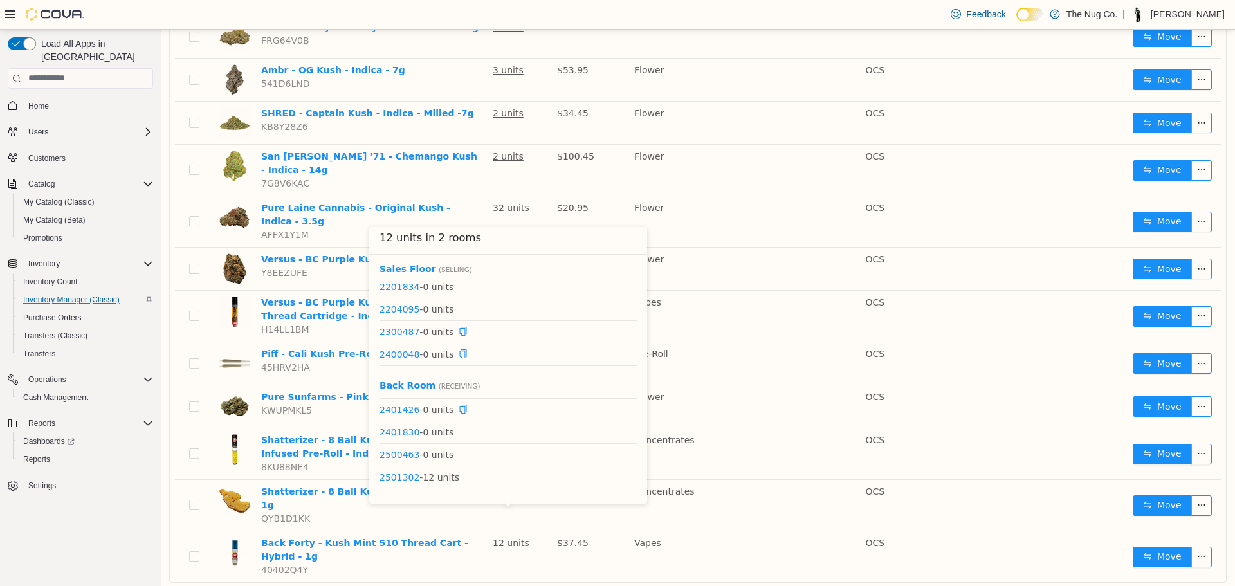
scroll to position [151, 0]
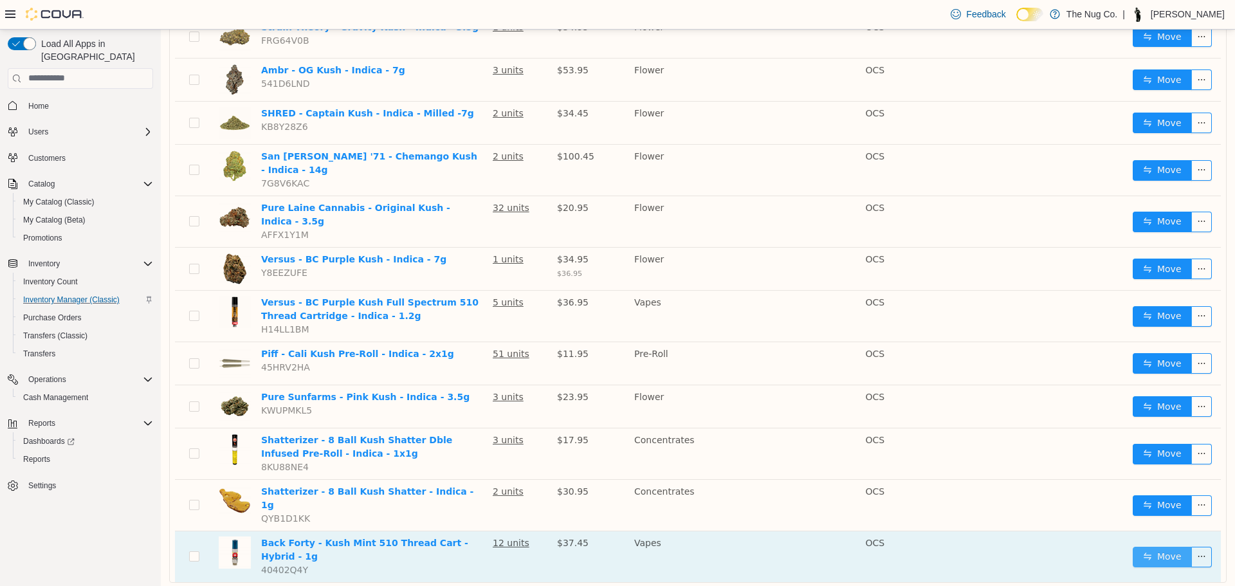
click at [1165, 546] on button "Move" at bounding box center [1162, 556] width 59 height 21
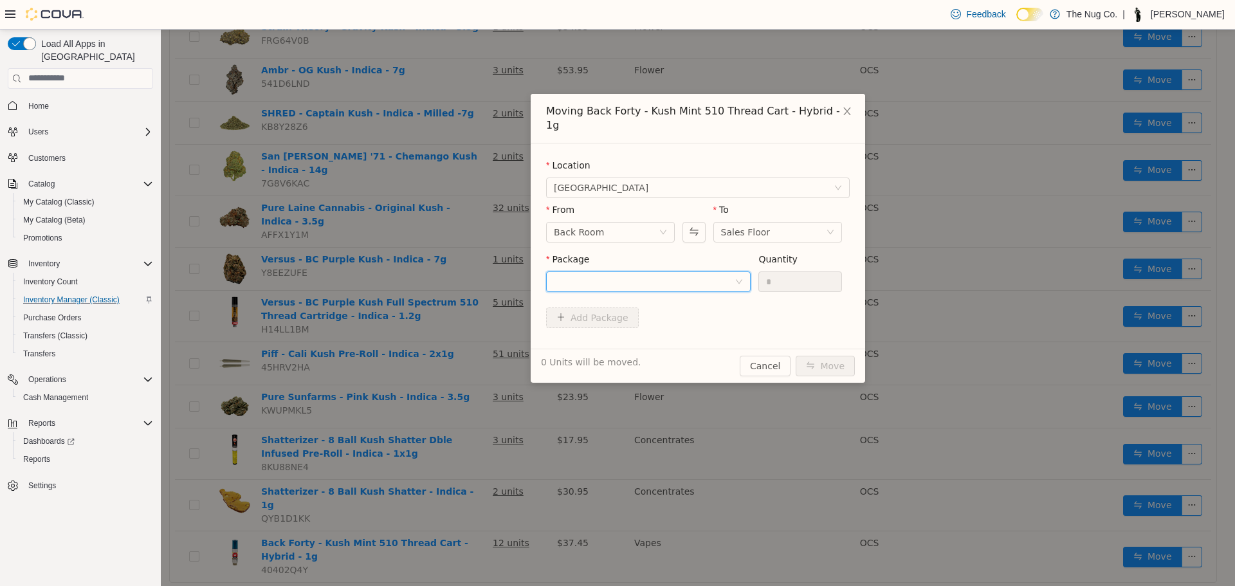
click at [648, 271] on div at bounding box center [644, 280] width 181 height 19
click at [650, 314] on li "2501302 Quantity : 12 Units" at bounding box center [648, 320] width 205 height 35
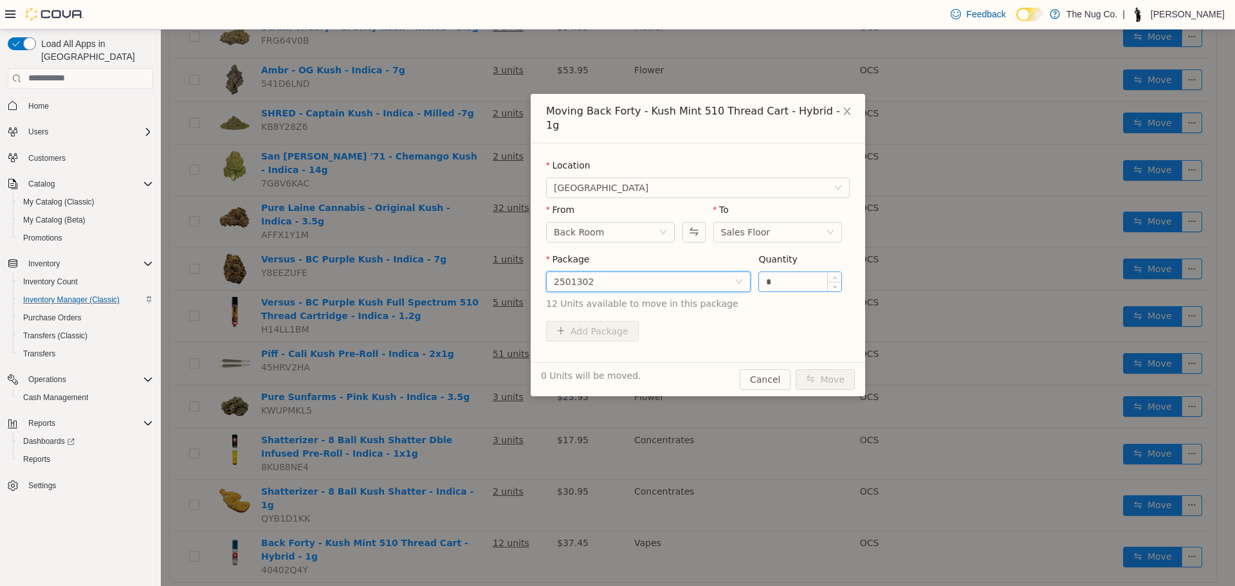
click at [797, 271] on input "*" at bounding box center [800, 280] width 82 height 19
type input "*"
click at [822, 369] on button "Move" at bounding box center [825, 379] width 59 height 21
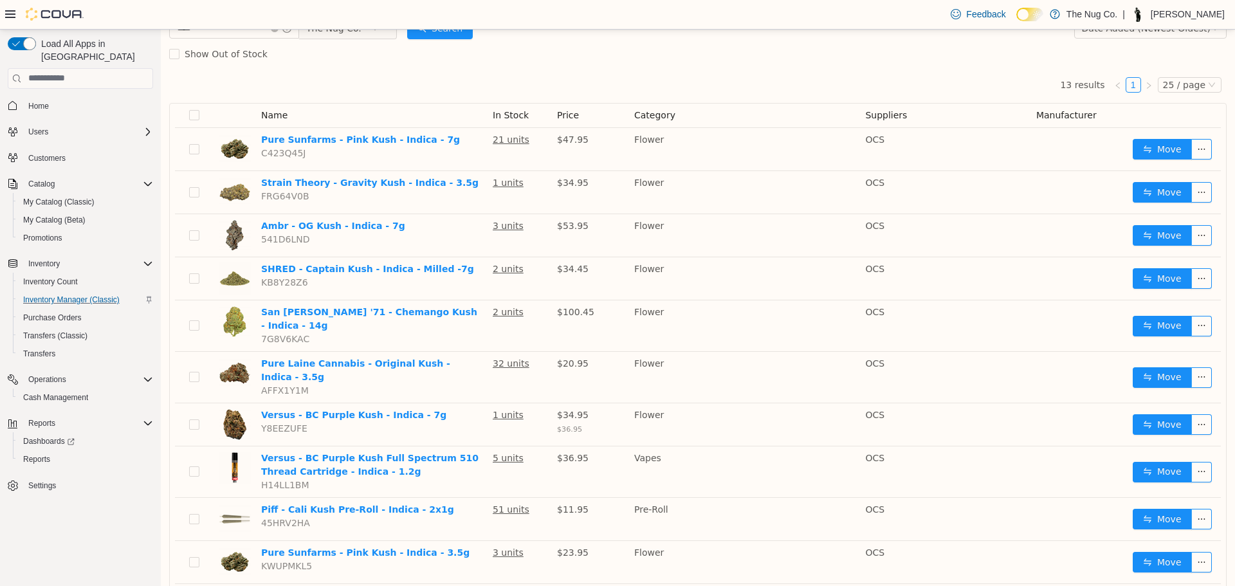
scroll to position [0, 0]
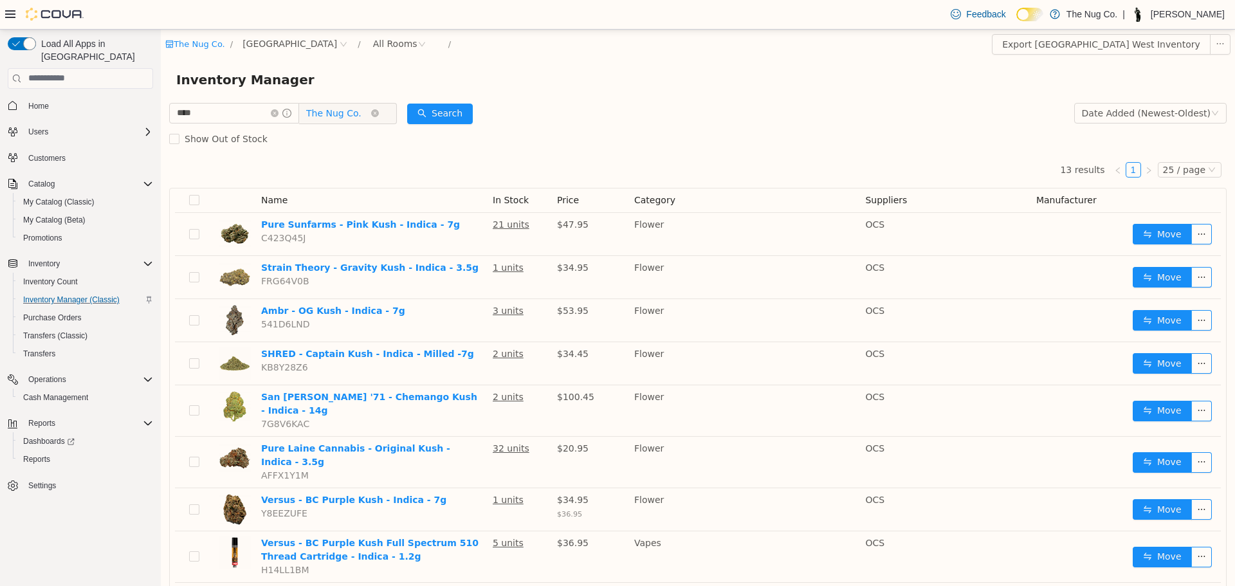
click at [338, 112] on span "The Nug Co." at bounding box center [333, 112] width 55 height 19
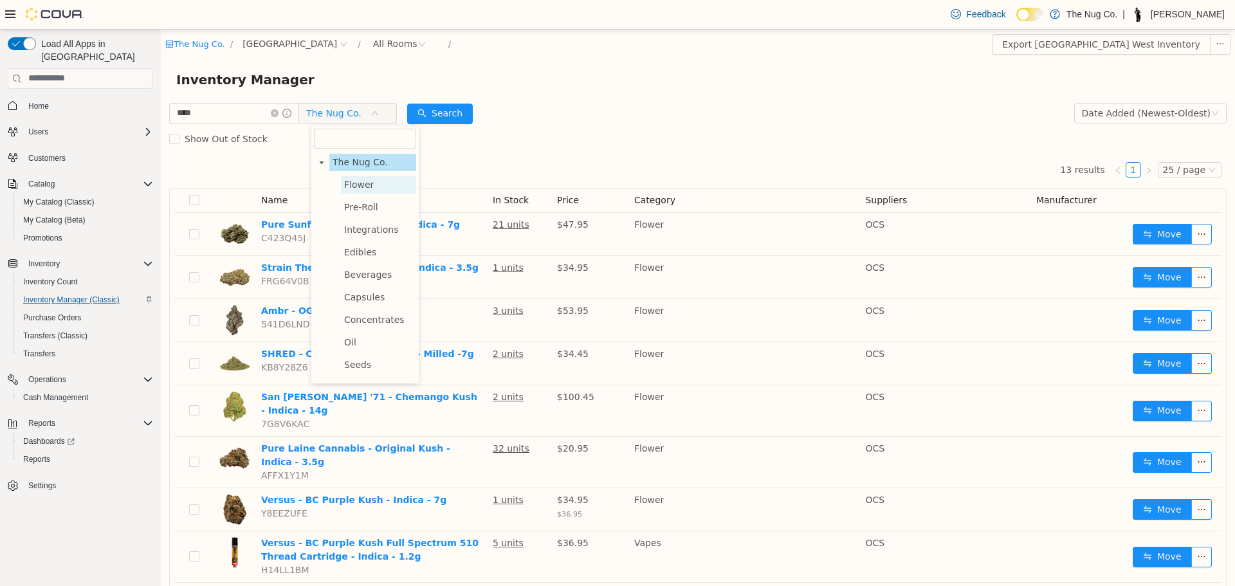
click at [358, 181] on span "Flower" at bounding box center [359, 184] width 30 height 10
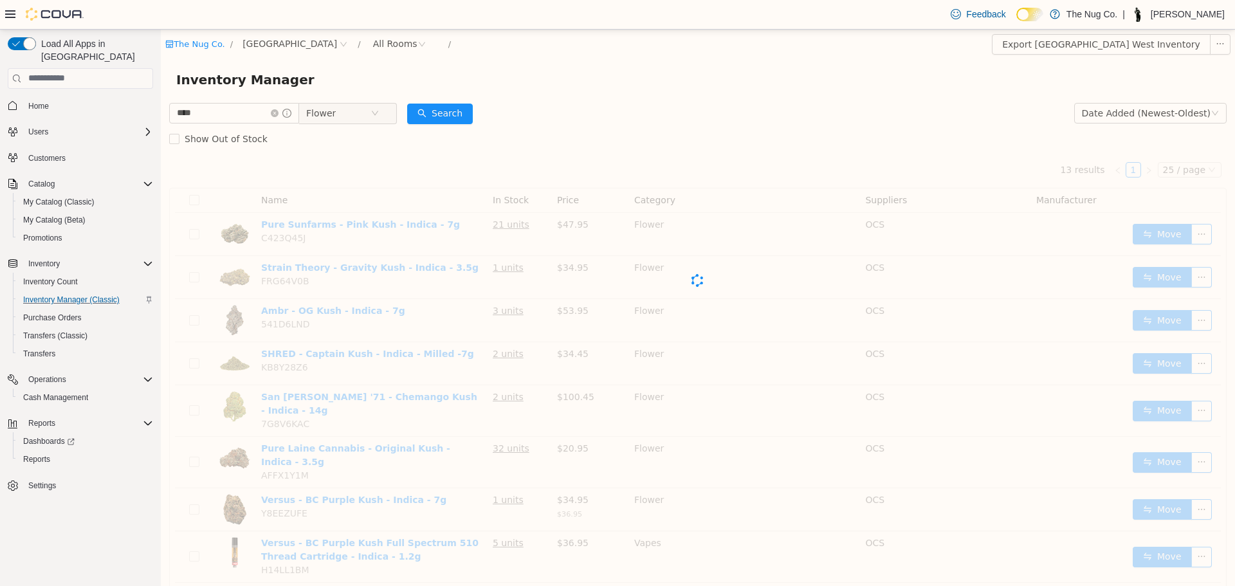
click at [357, 165] on div "Cova-Icon" at bounding box center [697, 279] width 1057 height 257
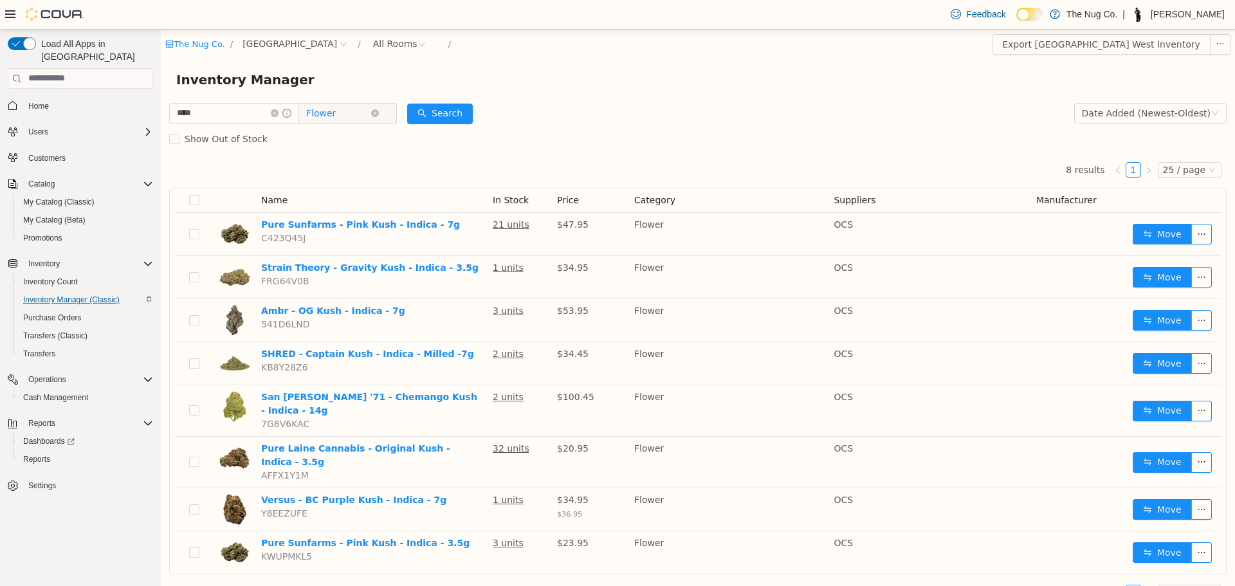
click at [360, 107] on span "Flower" at bounding box center [338, 112] width 64 height 19
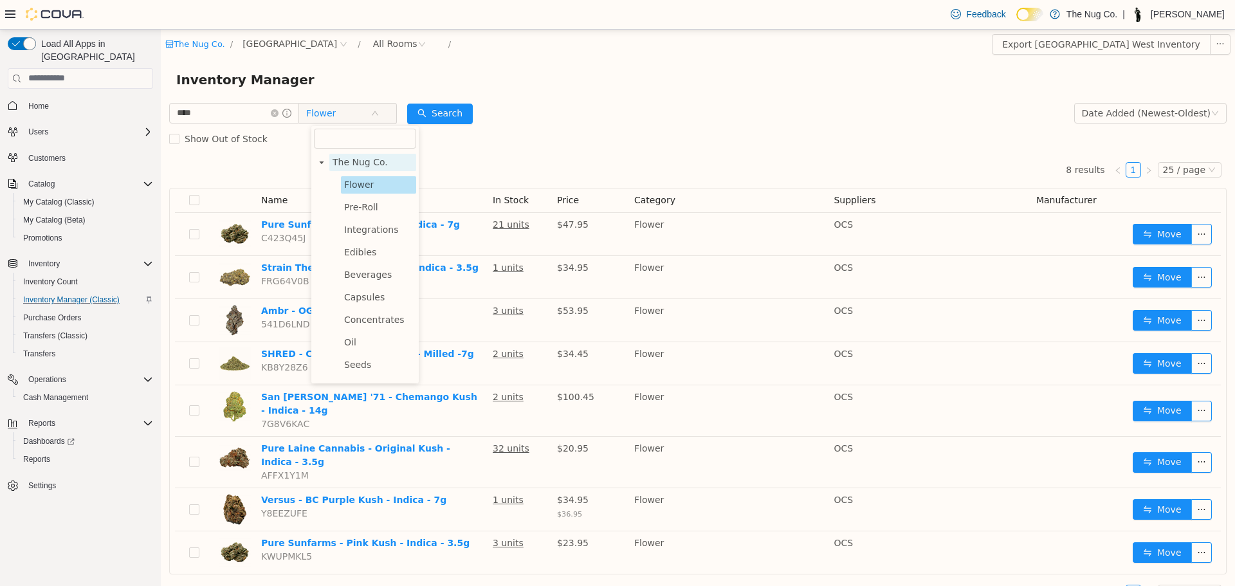
click at [356, 164] on span "The Nug Co." at bounding box center [359, 161] width 55 height 10
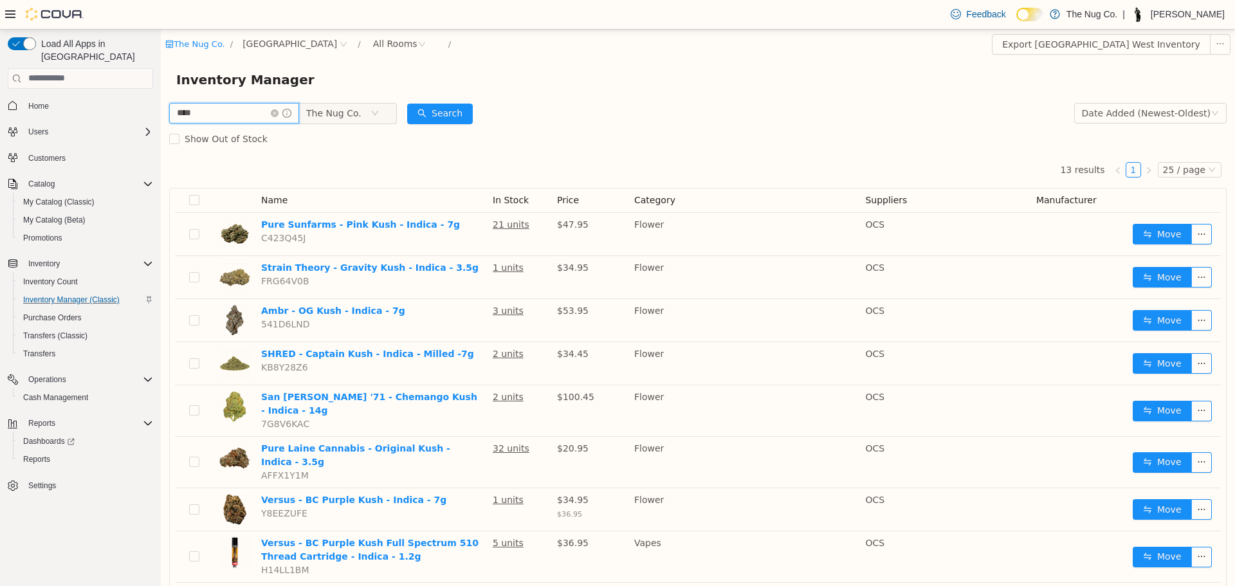
click at [254, 122] on input "****" at bounding box center [234, 112] width 130 height 21
click at [254, 120] on input "****" at bounding box center [234, 112] width 130 height 21
type input "*****"
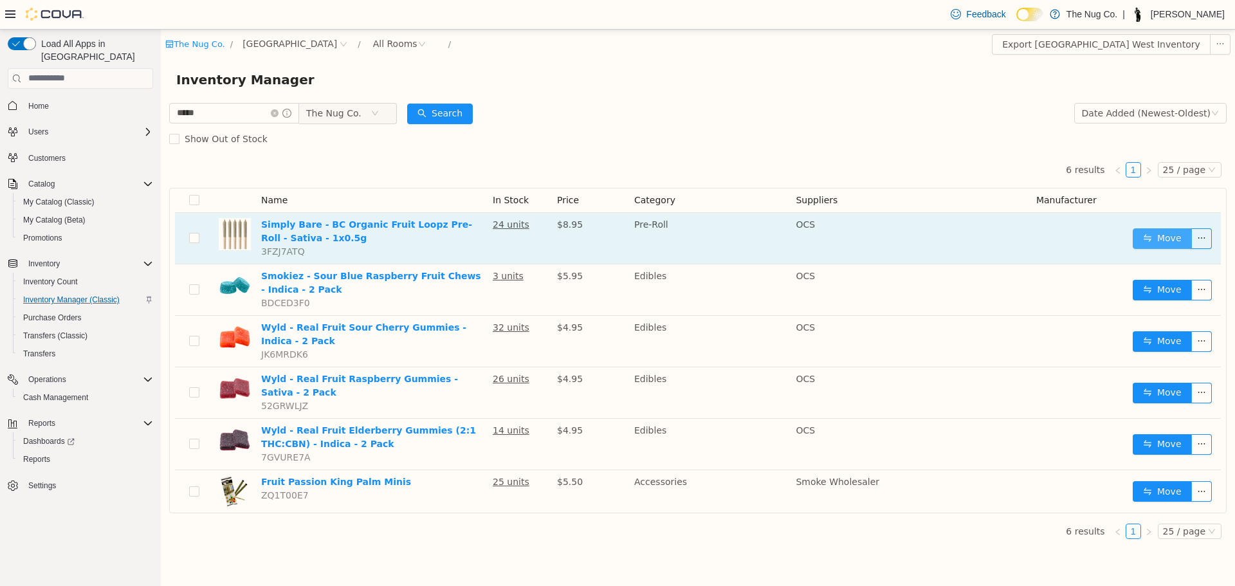
click at [1152, 242] on button "Move" at bounding box center [1162, 238] width 59 height 21
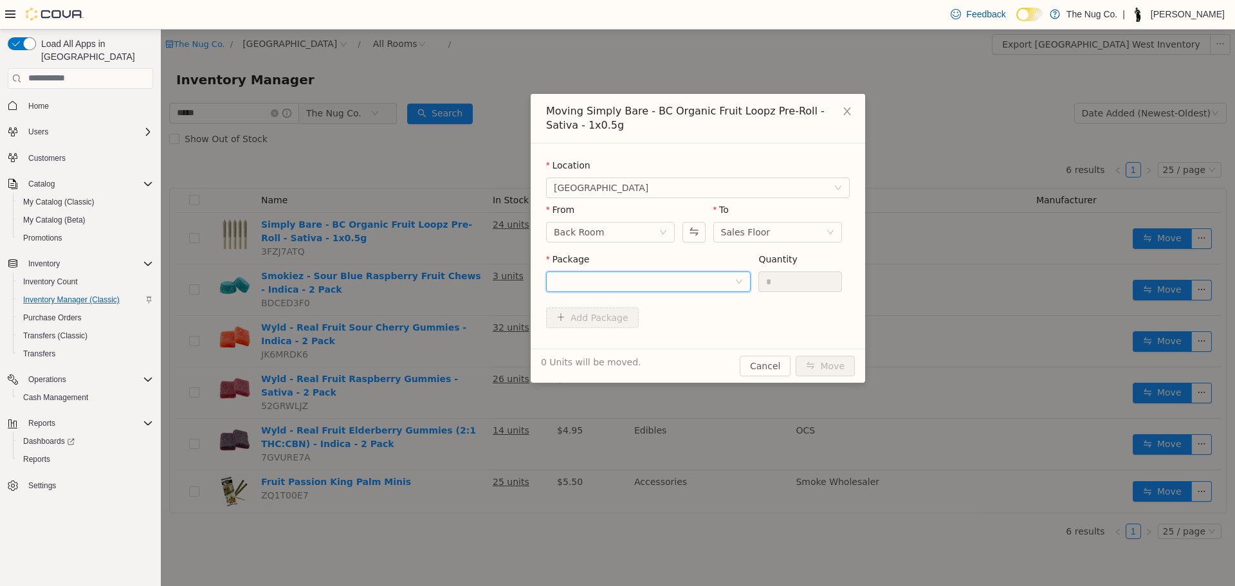
click at [648, 273] on div at bounding box center [644, 280] width 181 height 19
click at [640, 343] on li "FLPP1E005 Quantity : 24 Units" at bounding box center [648, 334] width 205 height 35
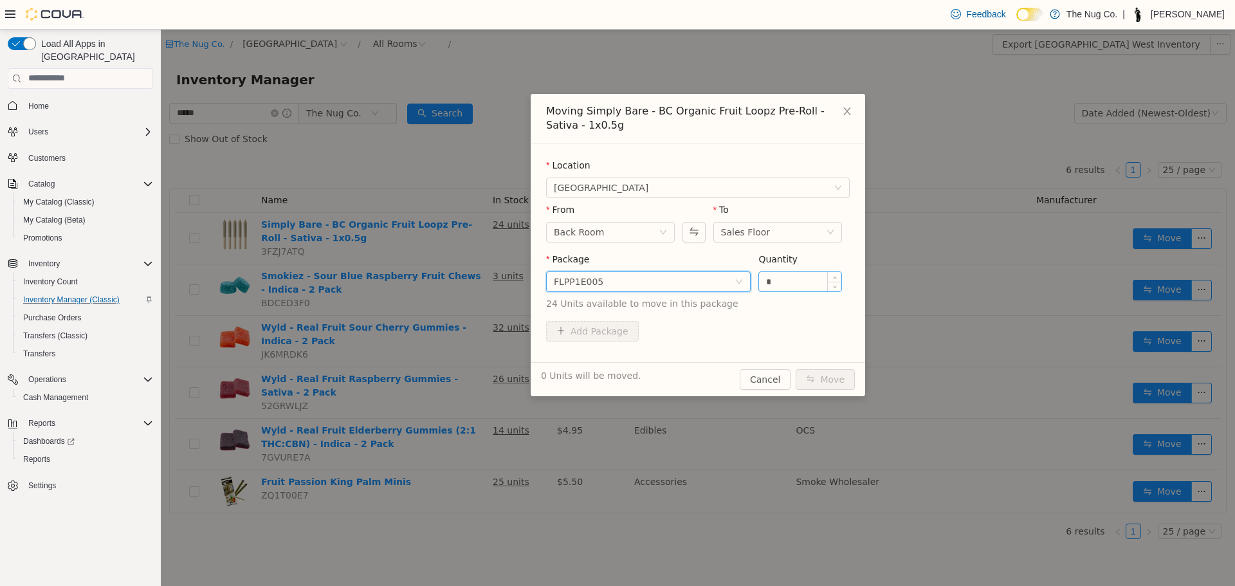
click at [790, 282] on input "*" at bounding box center [800, 280] width 82 height 19
type input "**"
click at [836, 372] on button "Move" at bounding box center [825, 379] width 59 height 21
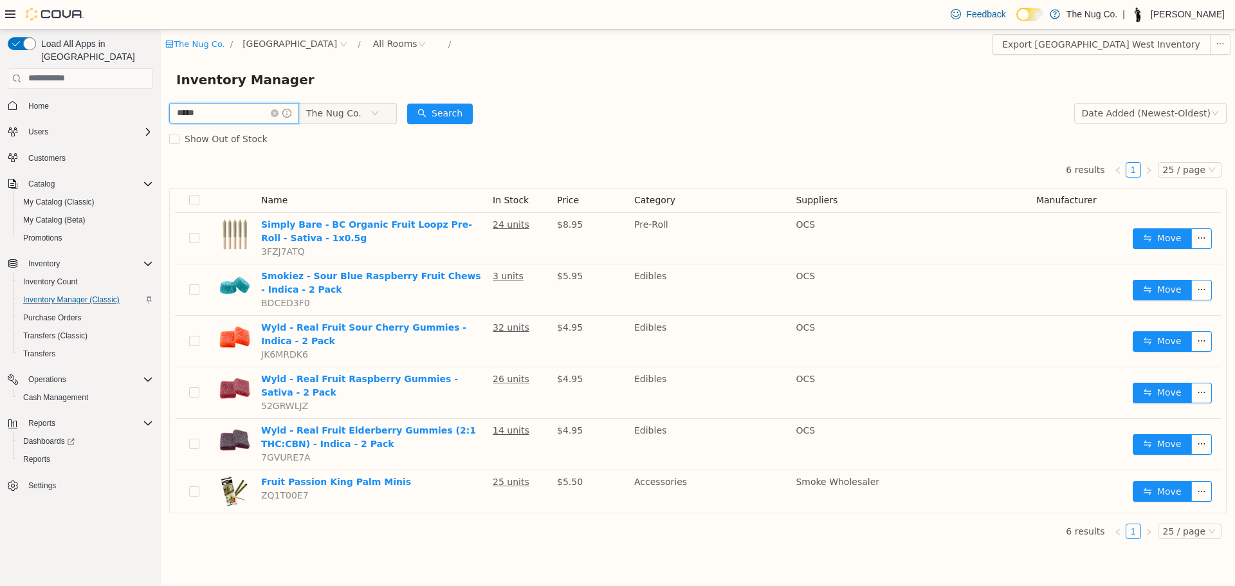
click at [280, 111] on input "*****" at bounding box center [234, 112] width 130 height 21
click at [278, 112] on icon "icon: close-circle" at bounding box center [275, 113] width 8 height 8
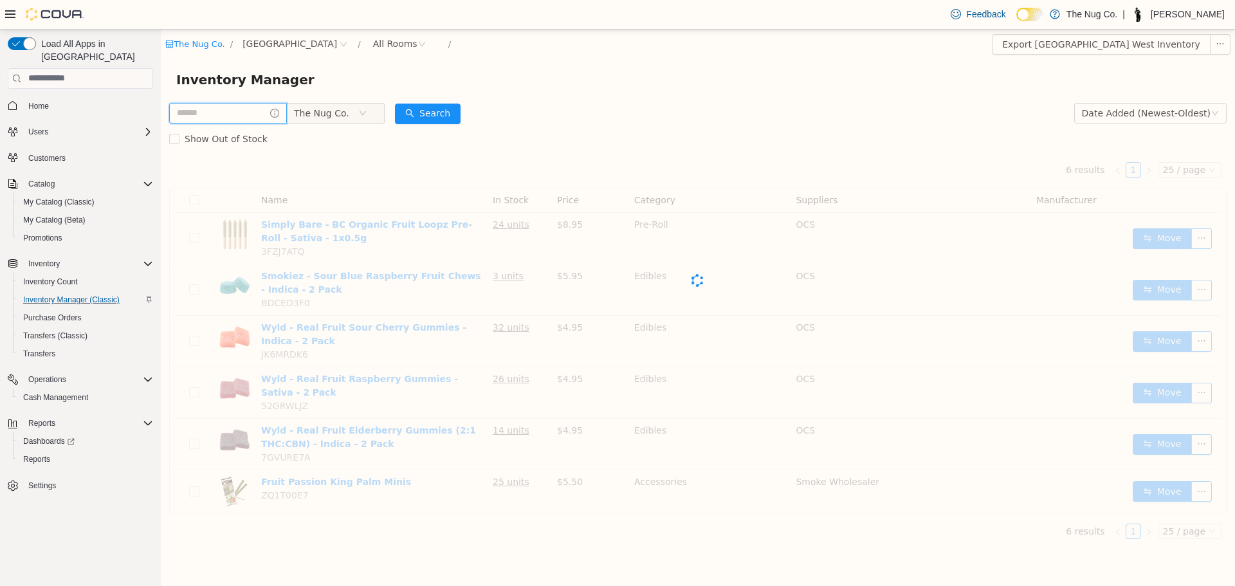
click at [253, 107] on input "text" at bounding box center [228, 112] width 118 height 21
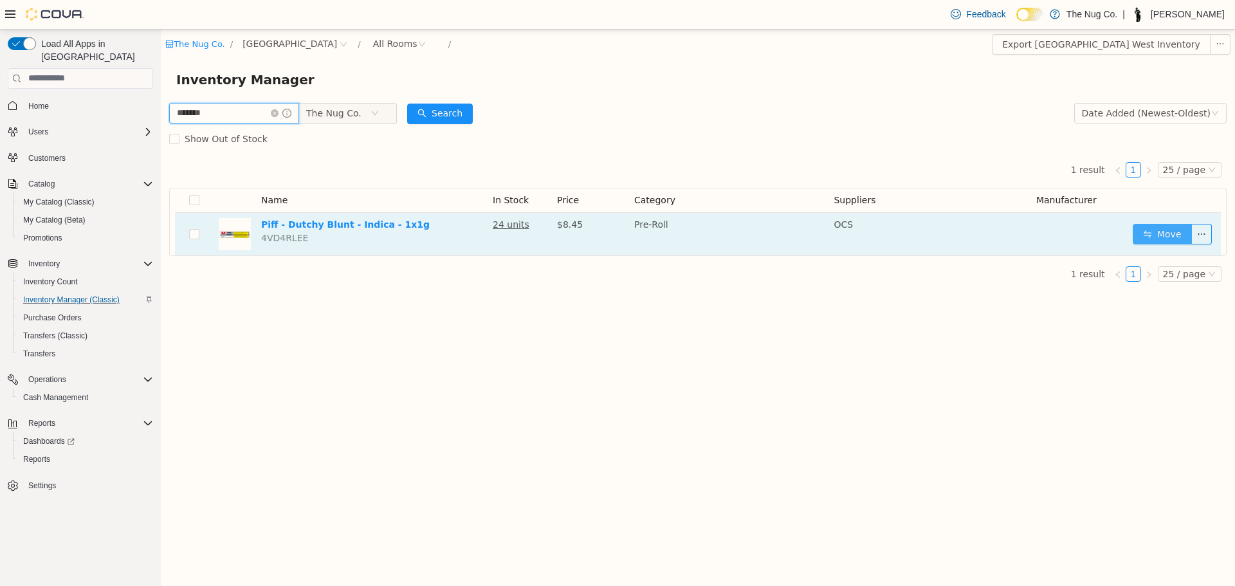
type input "*******"
click at [1154, 240] on button "Move" at bounding box center [1162, 233] width 59 height 21
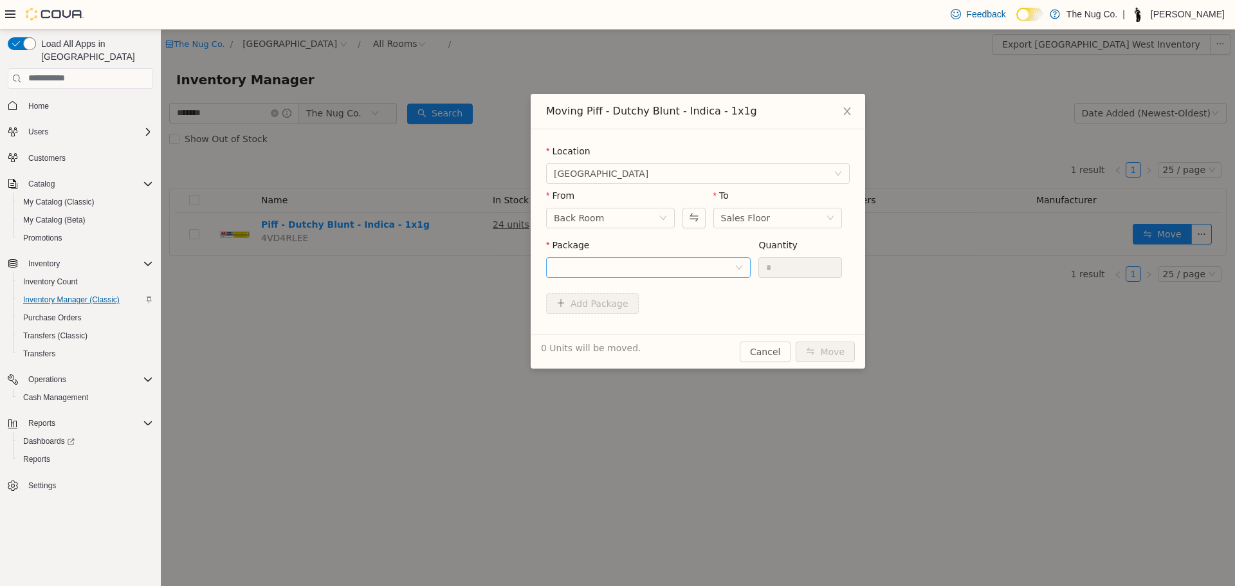
drag, startPoint x: 632, startPoint y: 286, endPoint x: 630, endPoint y: 274, distance: 12.5
click at [630, 277] on div "Package Quantity *" at bounding box center [698, 263] width 304 height 50
click at [629, 265] on div at bounding box center [644, 266] width 181 height 19
click at [632, 320] on li "MJ0825 Quantity : 24 Units" at bounding box center [648, 320] width 205 height 35
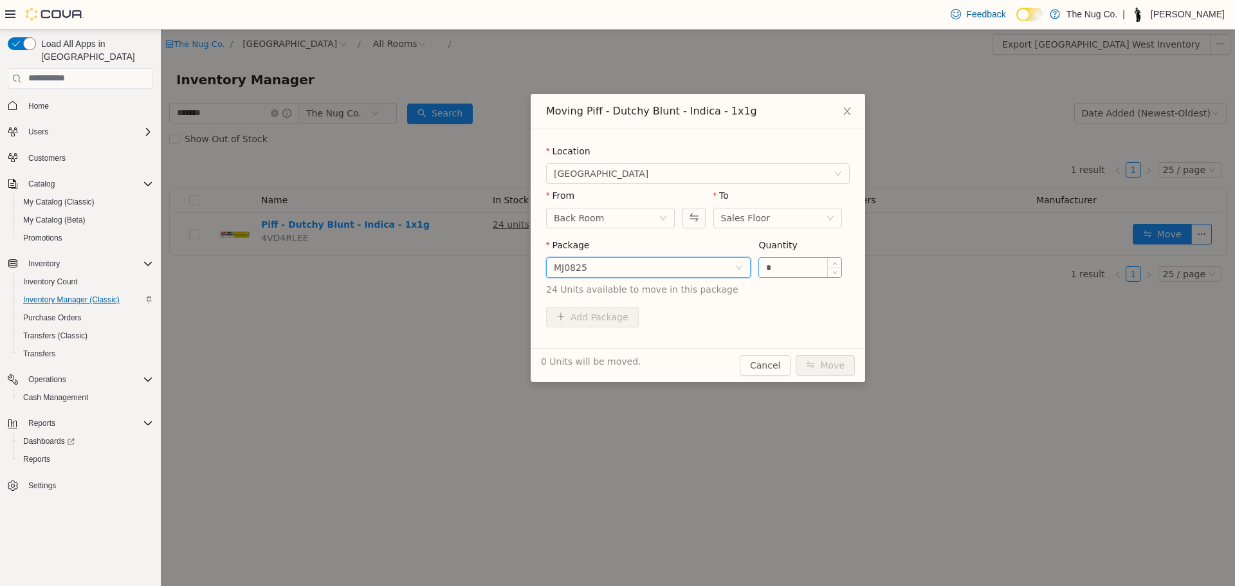
click at [780, 269] on input "*" at bounding box center [800, 266] width 82 height 19
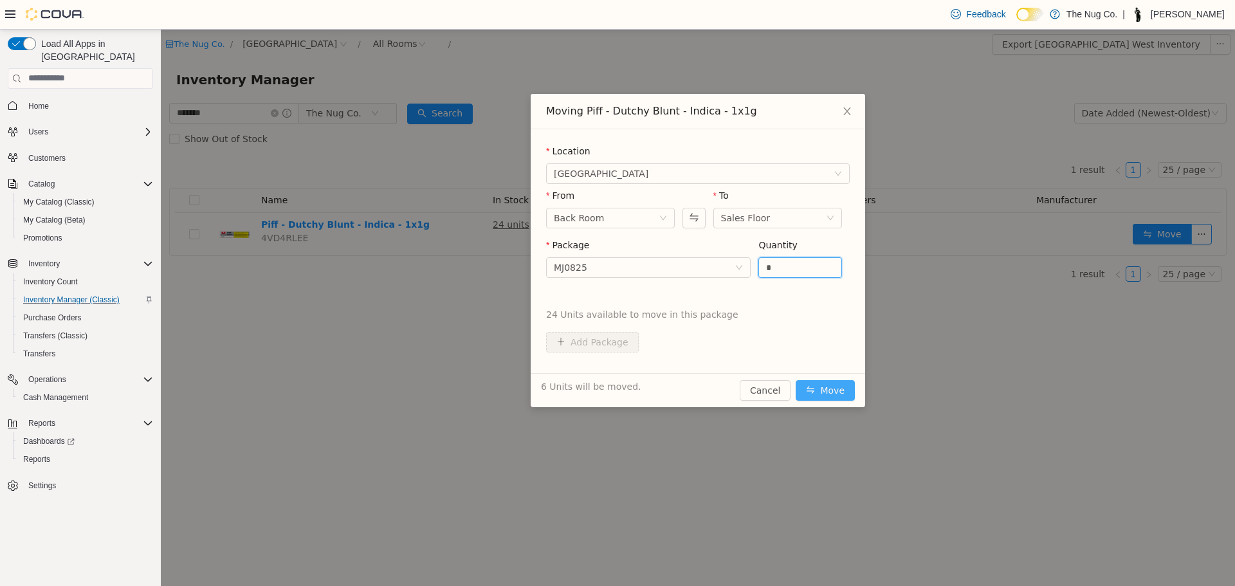
type input "*"
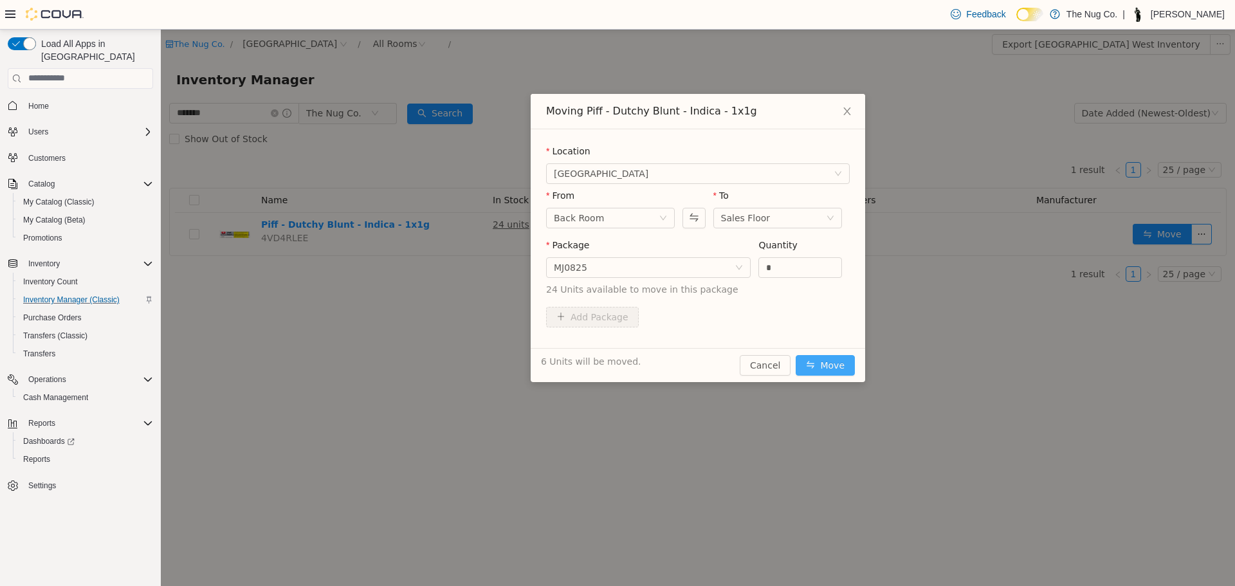
click at [823, 380] on div "6 Units will be moved. Cancel Move" at bounding box center [698, 364] width 334 height 34
click at [823, 356] on button "Move" at bounding box center [825, 364] width 59 height 21
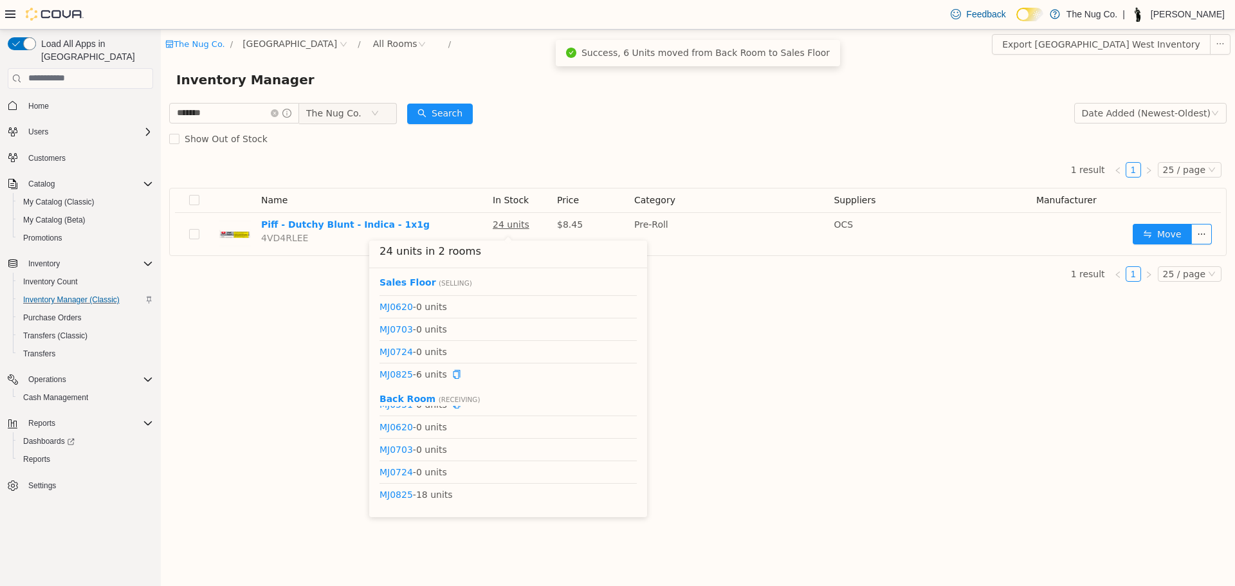
scroll to position [16, 0]
click at [716, 399] on div "The Nug Co. / 1213 Dundas Street West / All Rooms / Export 1213 Dundas Street W…" at bounding box center [698, 307] width 1074 height 556
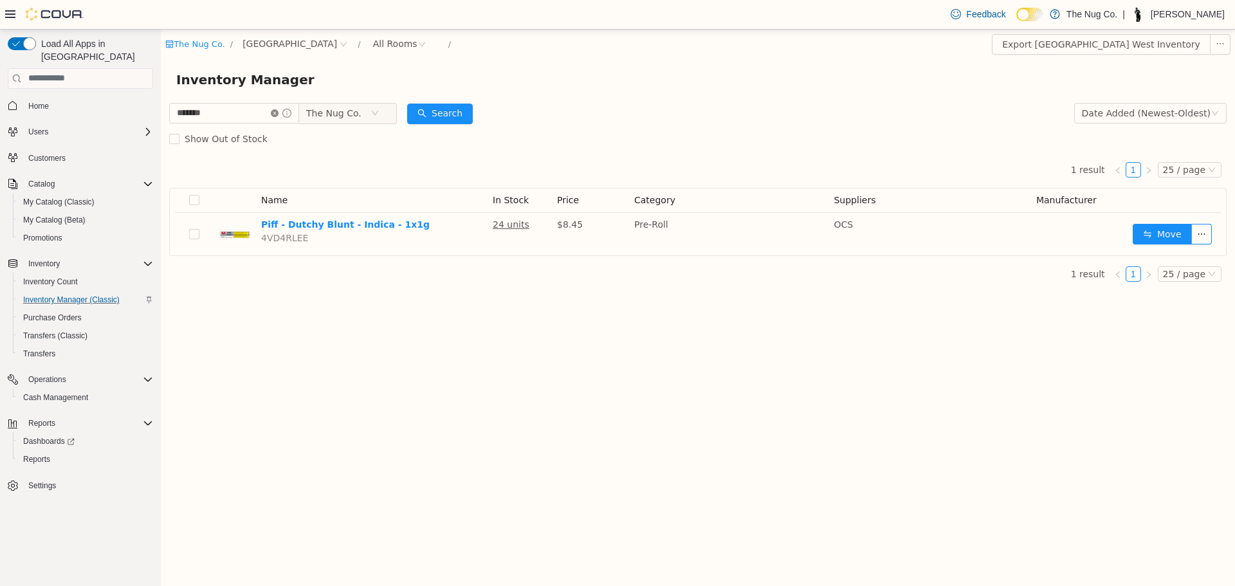
click at [278, 113] on icon "icon: close-circle" at bounding box center [275, 113] width 8 height 8
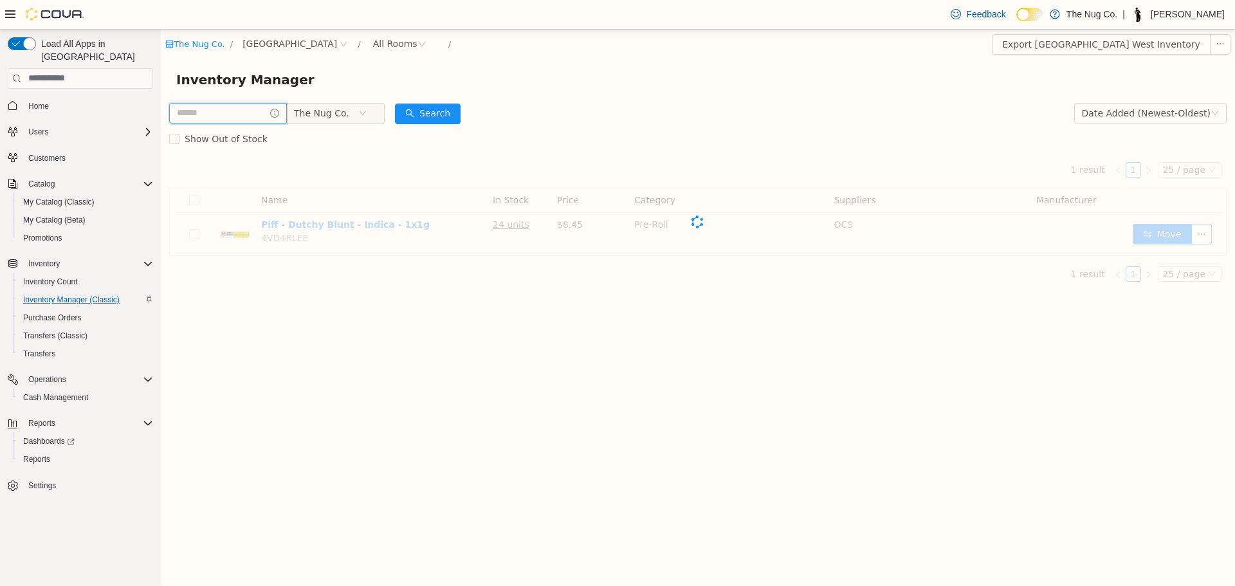
click at [251, 115] on input "text" at bounding box center [228, 112] width 118 height 21
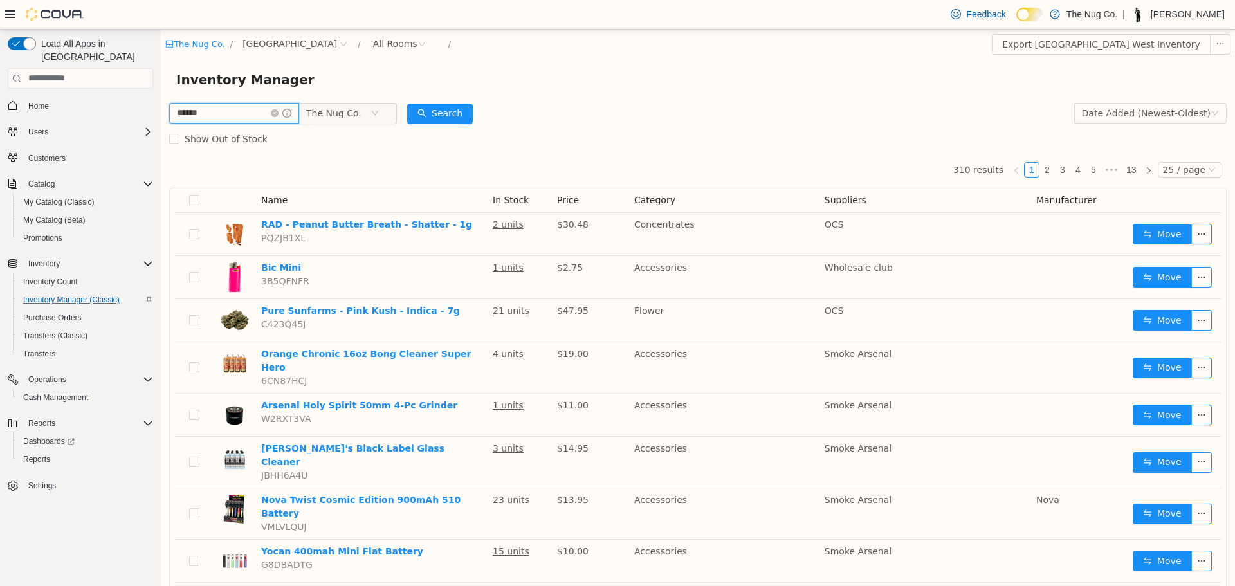
type input "******"
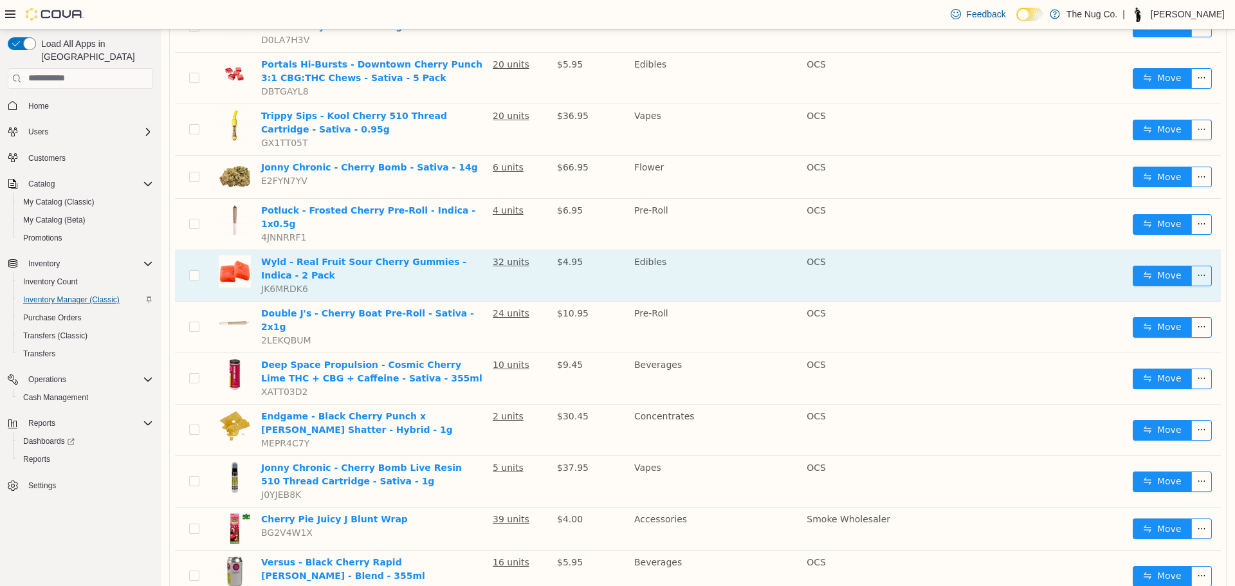
scroll to position [291, 0]
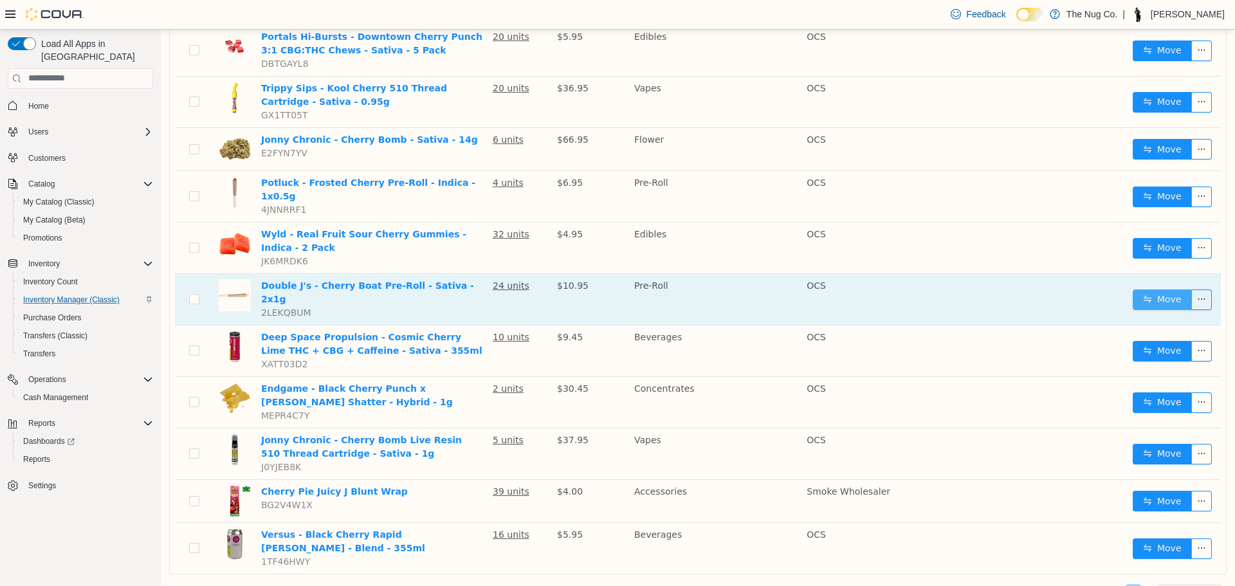
click at [1160, 289] on button "Move" at bounding box center [1162, 299] width 59 height 21
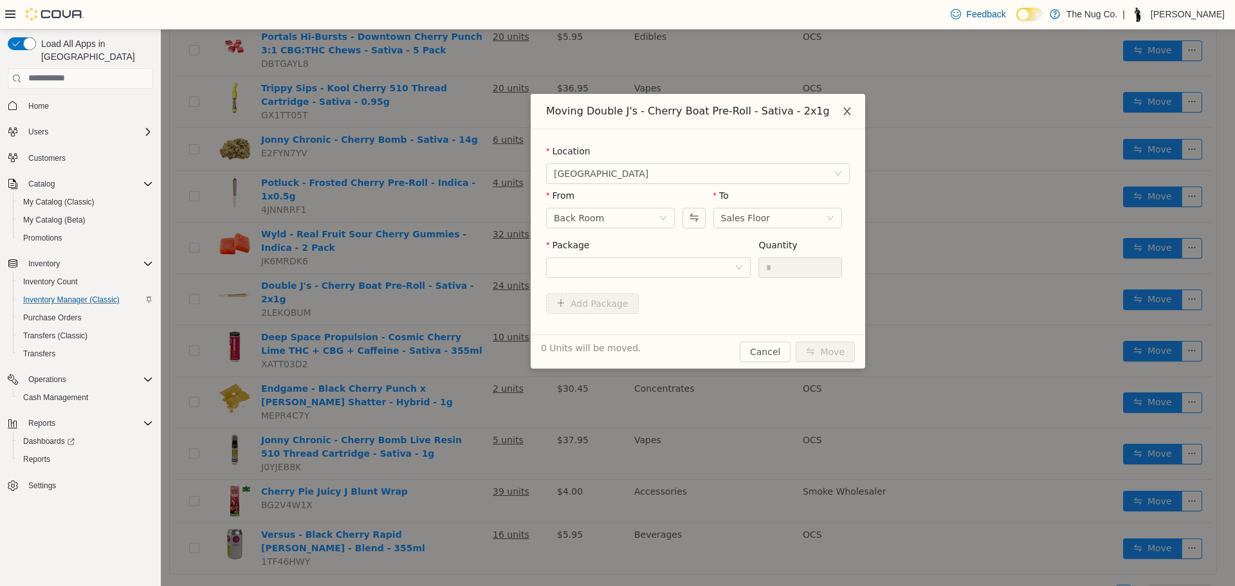
click at [841, 114] on span "Close" at bounding box center [847, 111] width 36 height 36
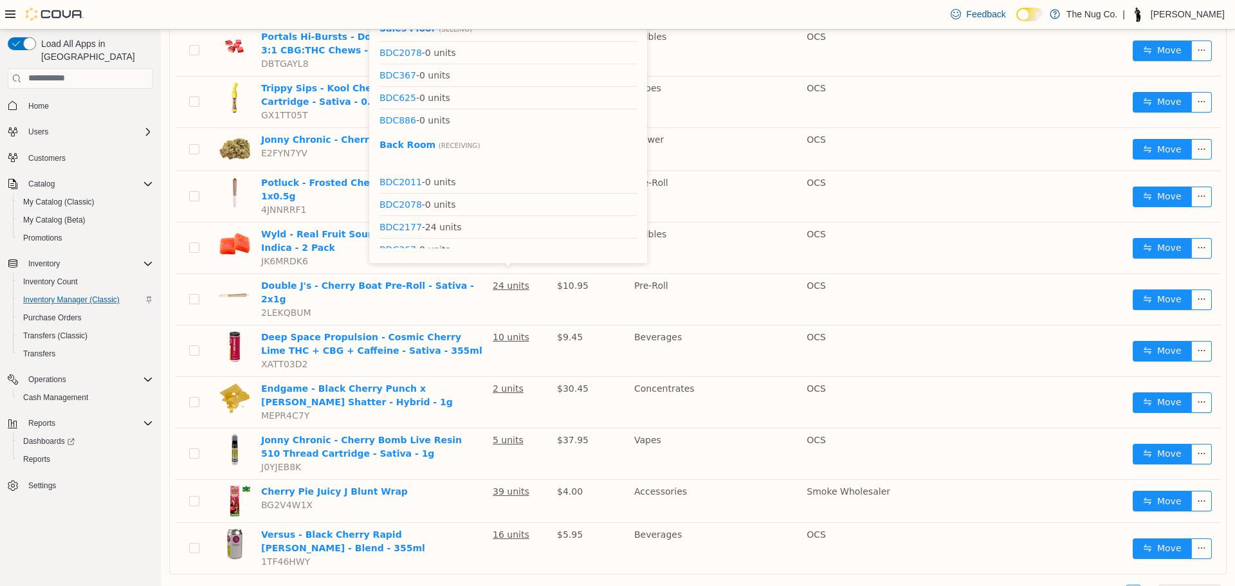
scroll to position [196, 0]
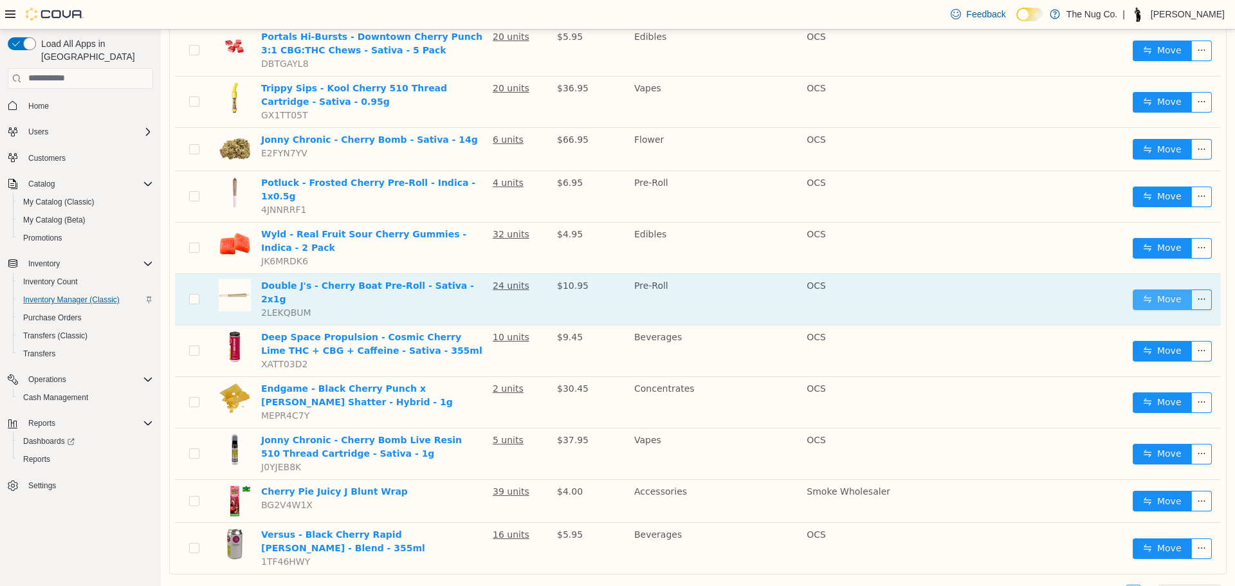
click at [1153, 289] on button "Move" at bounding box center [1162, 299] width 59 height 21
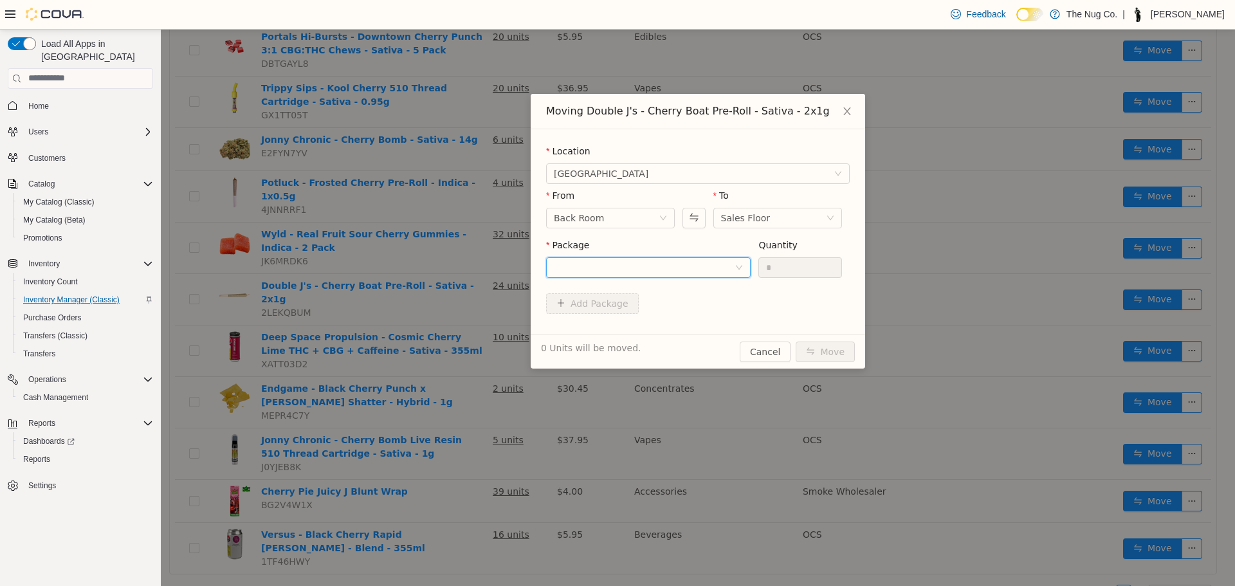
click at [623, 269] on div at bounding box center [644, 266] width 181 height 19
click at [620, 313] on li "BDC2177 Quantity : 24 Units" at bounding box center [648, 320] width 205 height 35
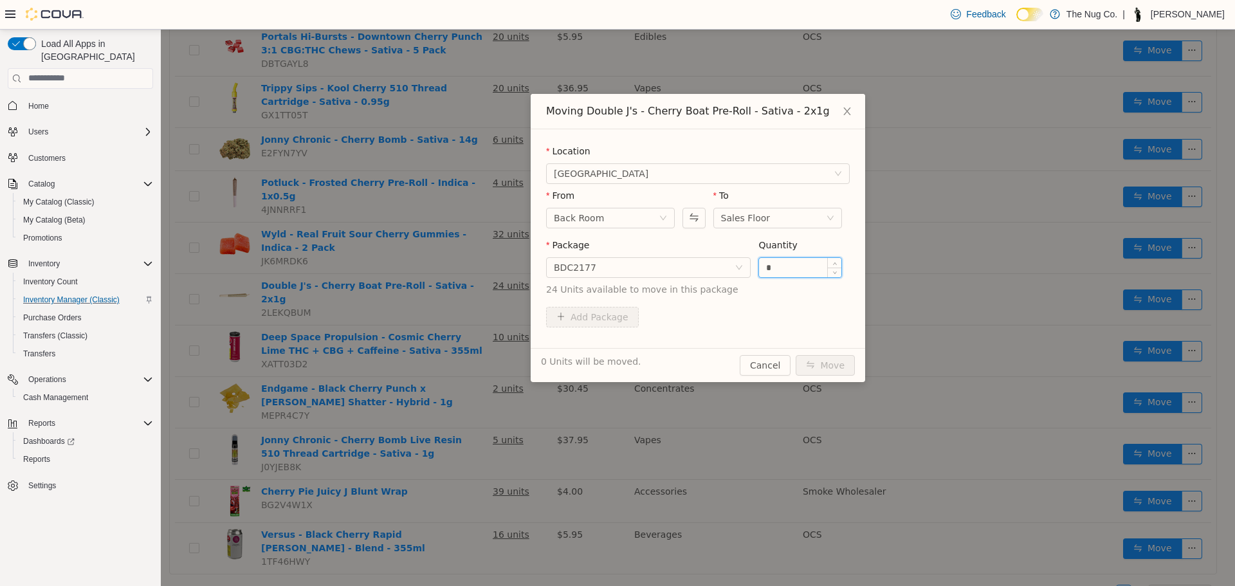
click at [791, 261] on input "*" at bounding box center [800, 266] width 82 height 19
type input "*"
click at [796, 354] on button "Move" at bounding box center [825, 364] width 59 height 21
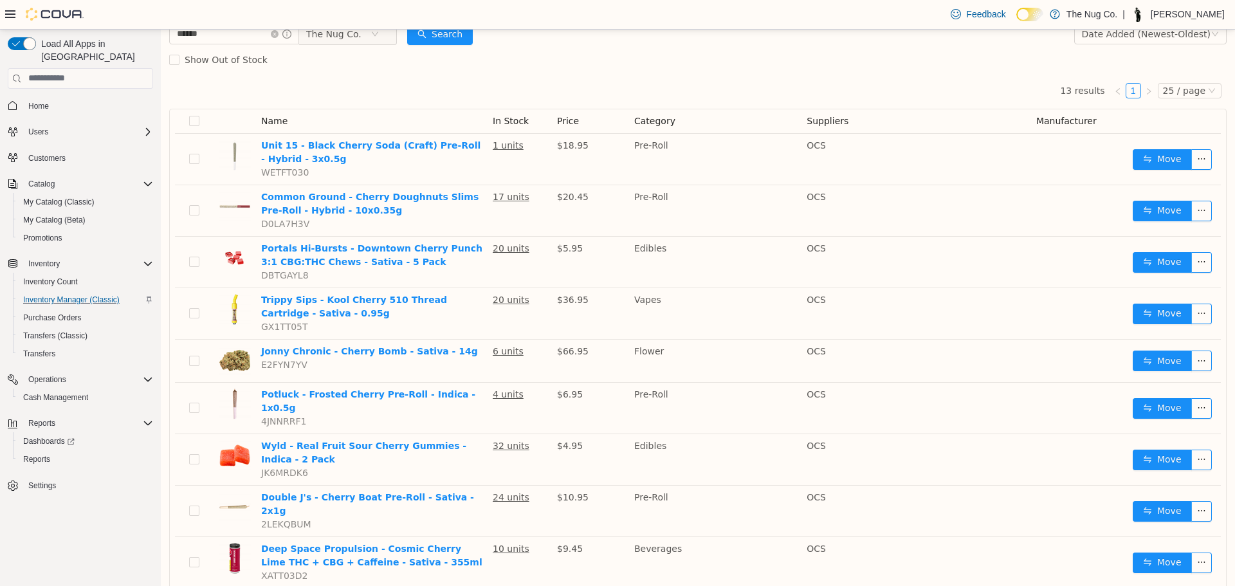
scroll to position [0, 0]
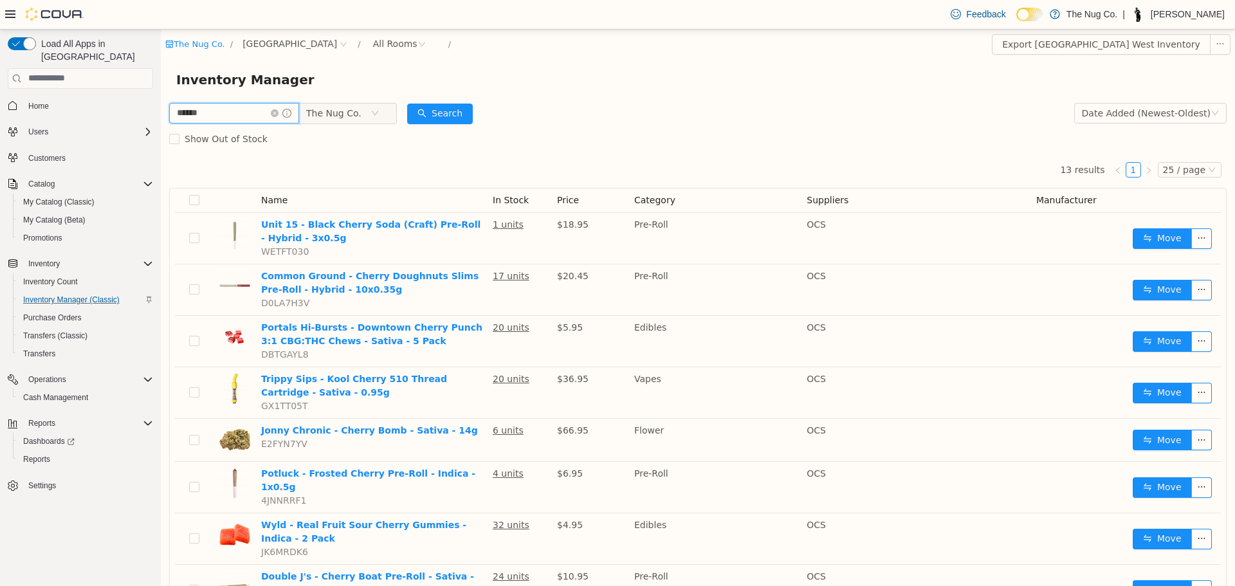
click at [225, 107] on input "******" at bounding box center [234, 112] width 130 height 21
click at [225, 108] on input "******" at bounding box center [234, 112] width 130 height 21
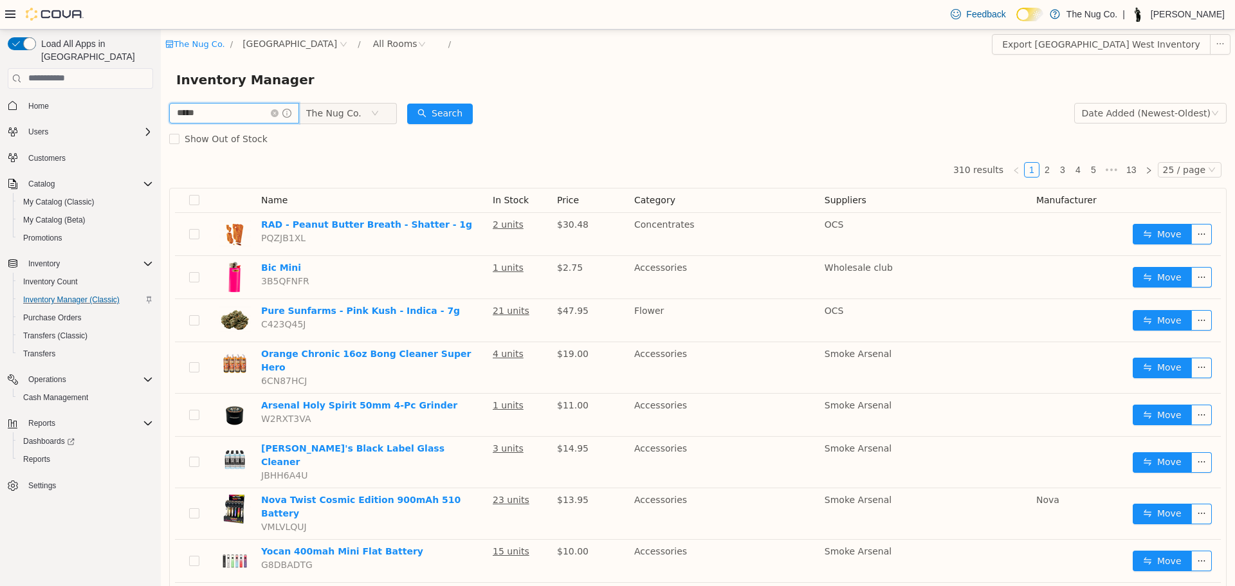
type input "*****"
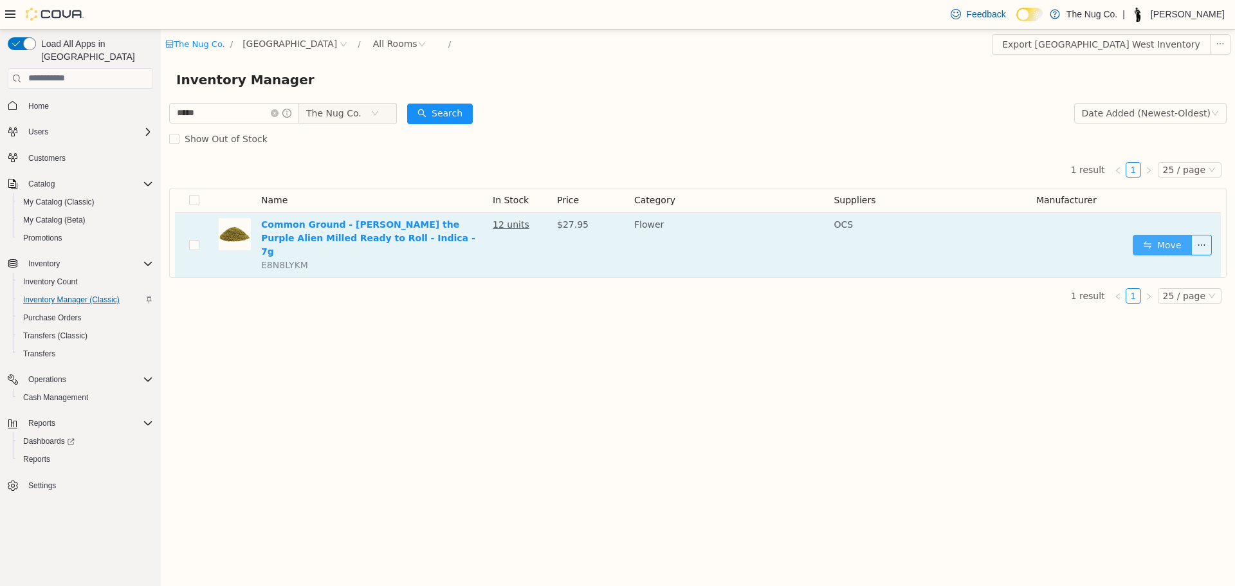
click at [1169, 235] on button "Move" at bounding box center [1162, 244] width 59 height 21
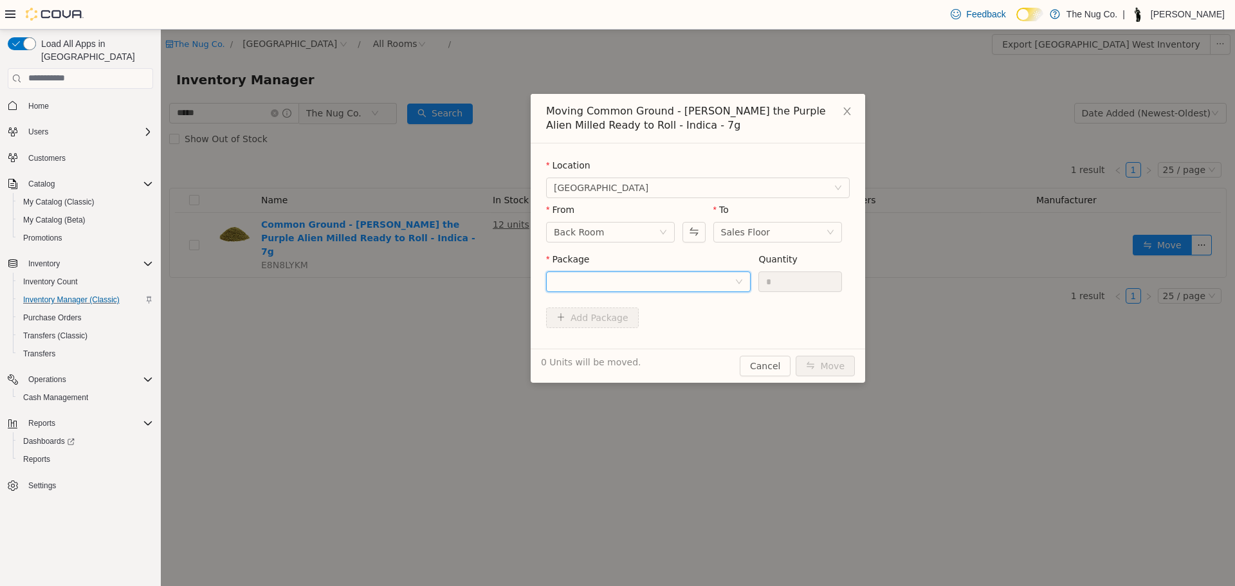
click at [653, 277] on div at bounding box center [644, 280] width 181 height 19
click at [629, 344] on li "F25F0169 Quantity : 12 Units" at bounding box center [648, 334] width 205 height 35
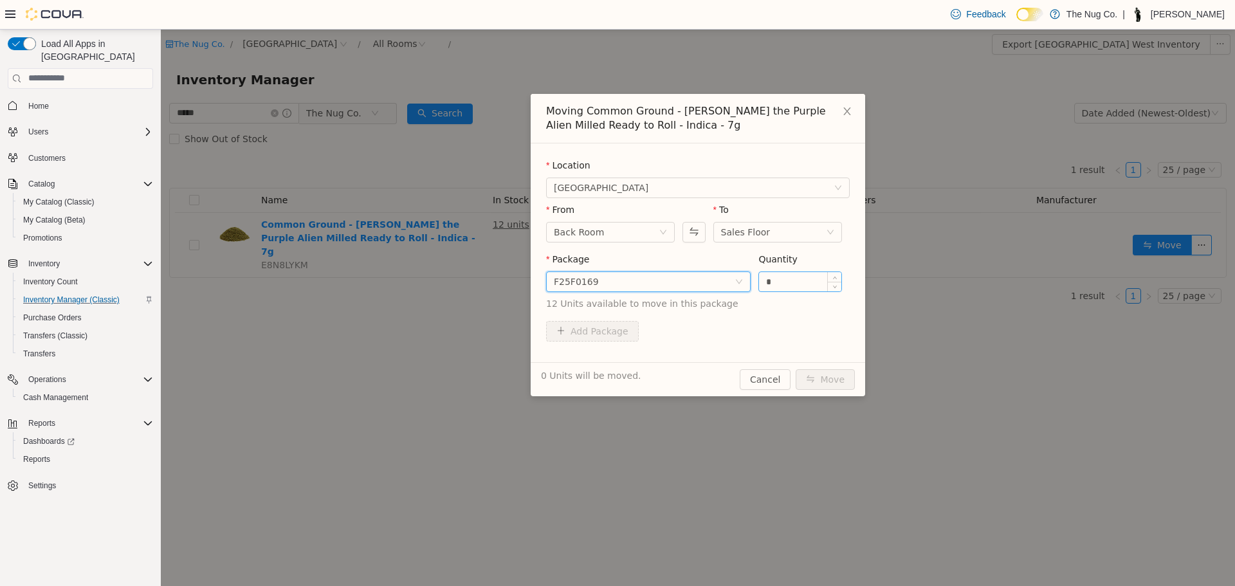
click at [819, 280] on input "*" at bounding box center [800, 280] width 82 height 19
type input "*"
click at [823, 370] on button "Move" at bounding box center [825, 379] width 59 height 21
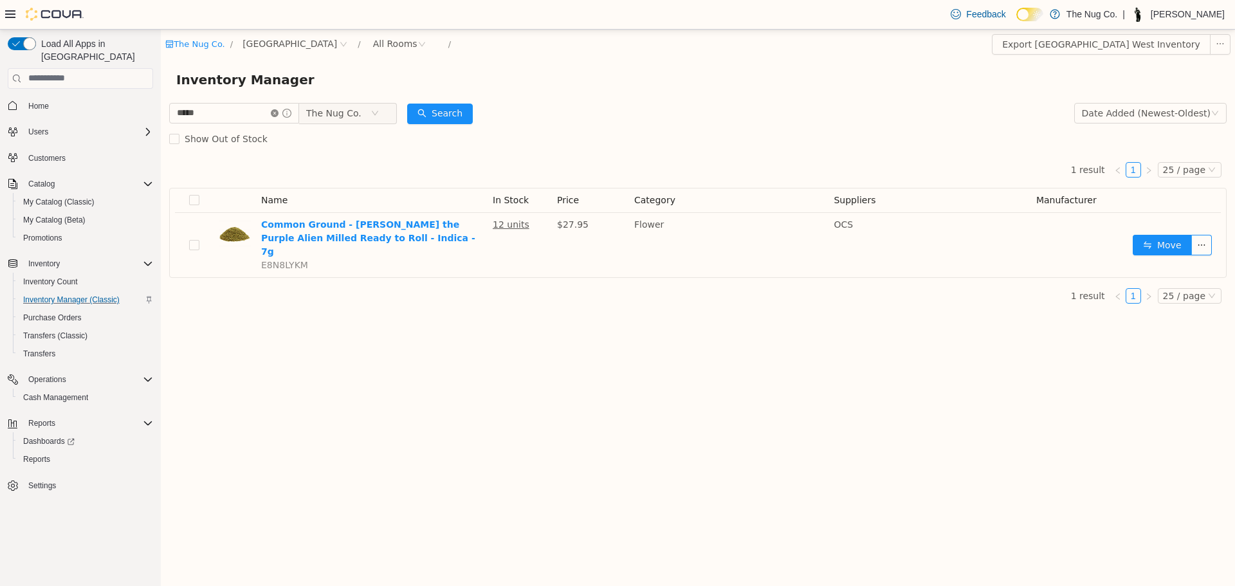
click at [278, 114] on icon "icon: close-circle" at bounding box center [275, 113] width 8 height 8
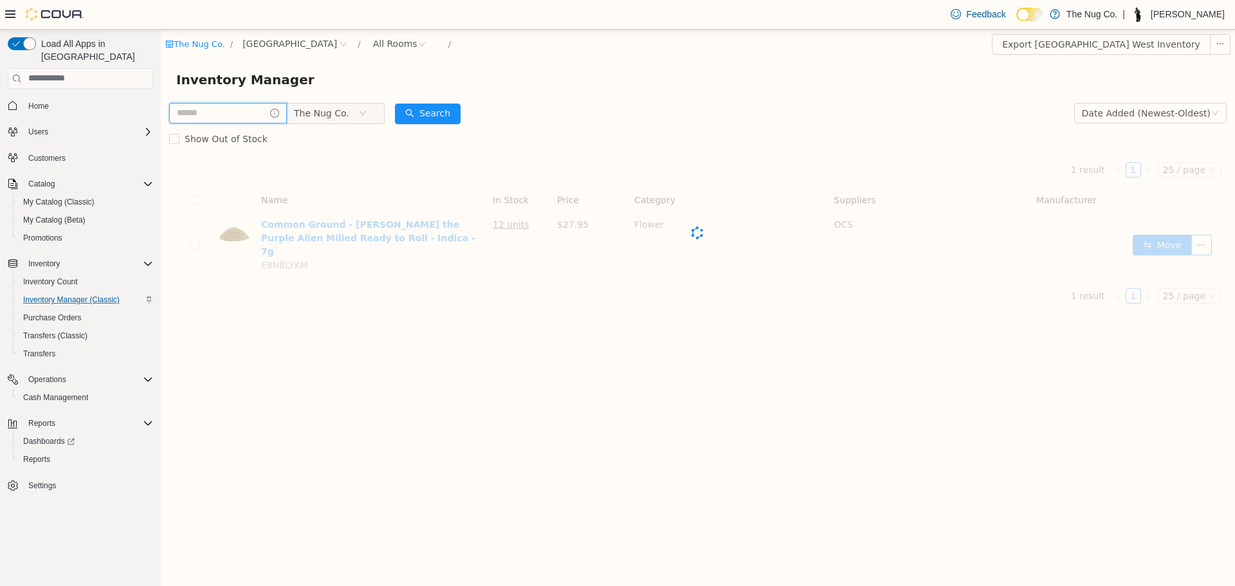
click at [258, 114] on input "text" at bounding box center [228, 112] width 118 height 21
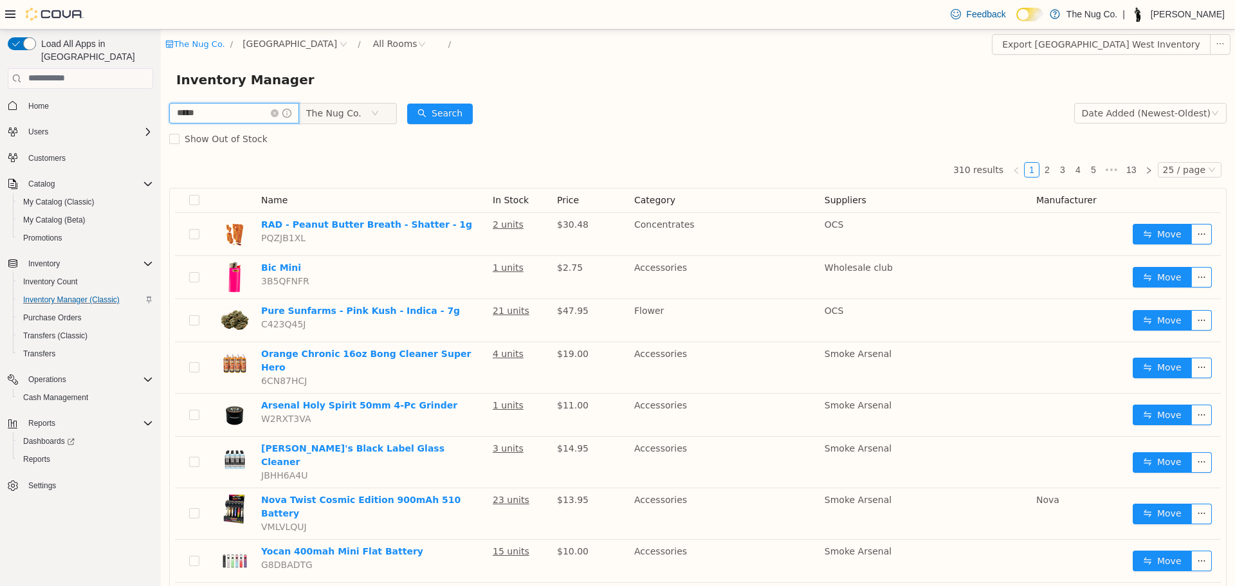
type input "*****"
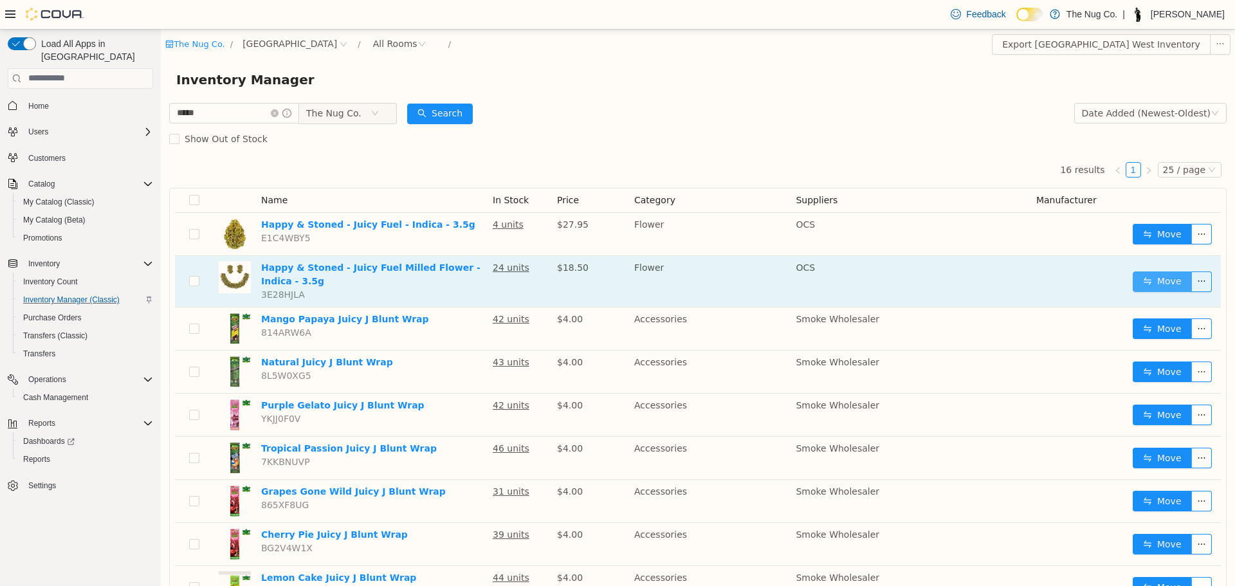
click at [1149, 277] on button "Move" at bounding box center [1162, 281] width 59 height 21
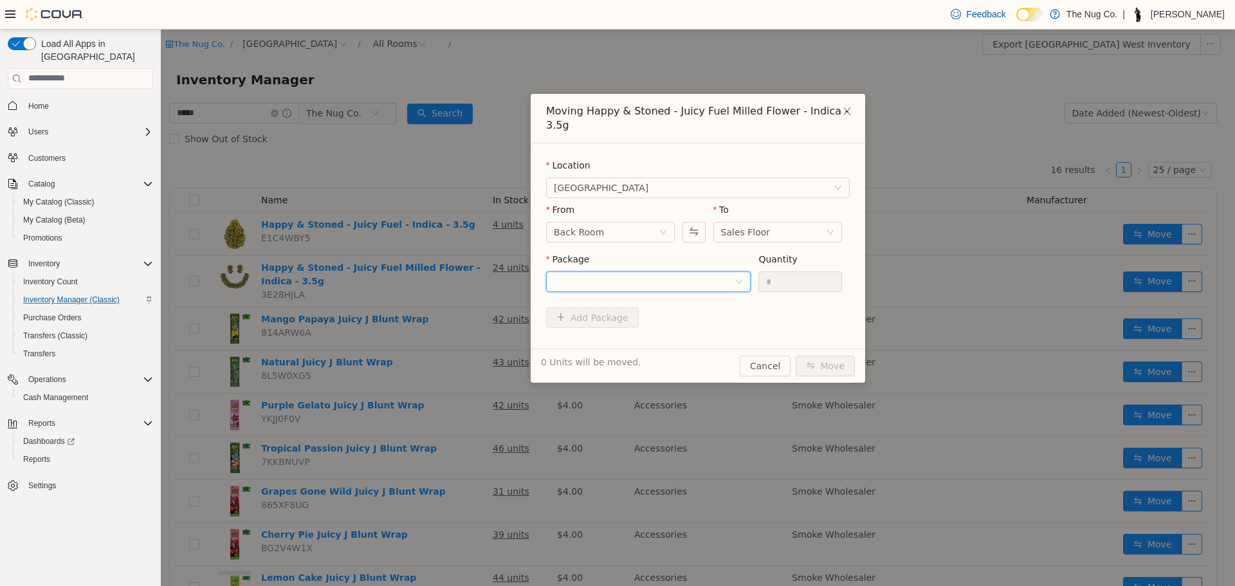
click at [682, 271] on div at bounding box center [644, 280] width 181 height 19
click at [668, 325] on li "PR250805H Quantity : 24 Units" at bounding box center [648, 320] width 205 height 35
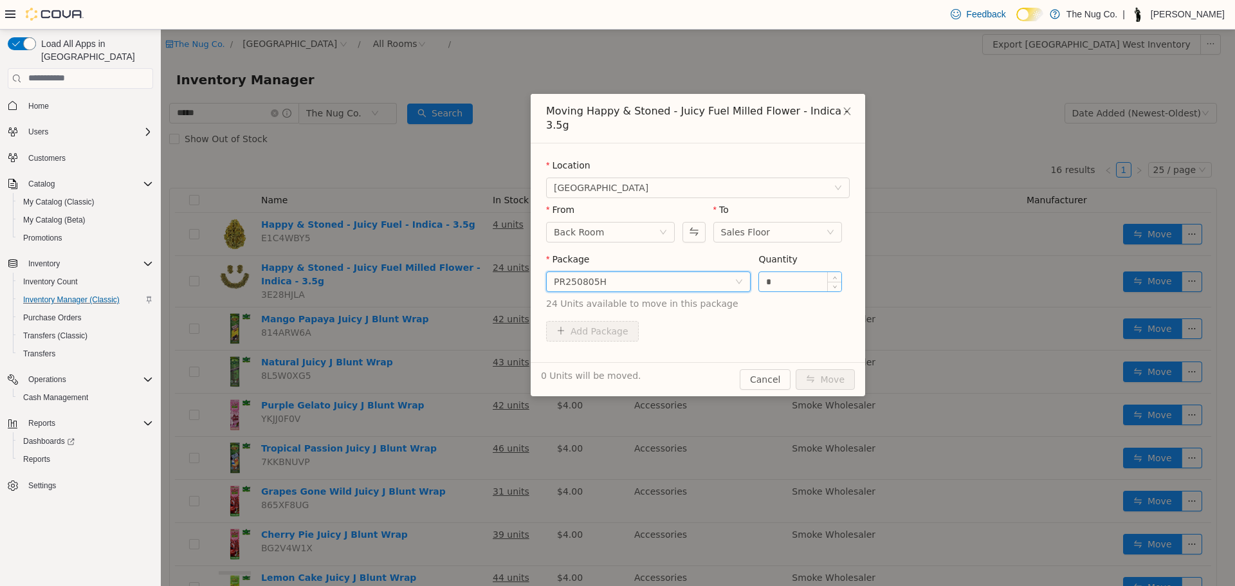
click at [804, 271] on input "*" at bounding box center [800, 280] width 82 height 19
type input "*"
click at [839, 369] on button "Move" at bounding box center [825, 379] width 59 height 21
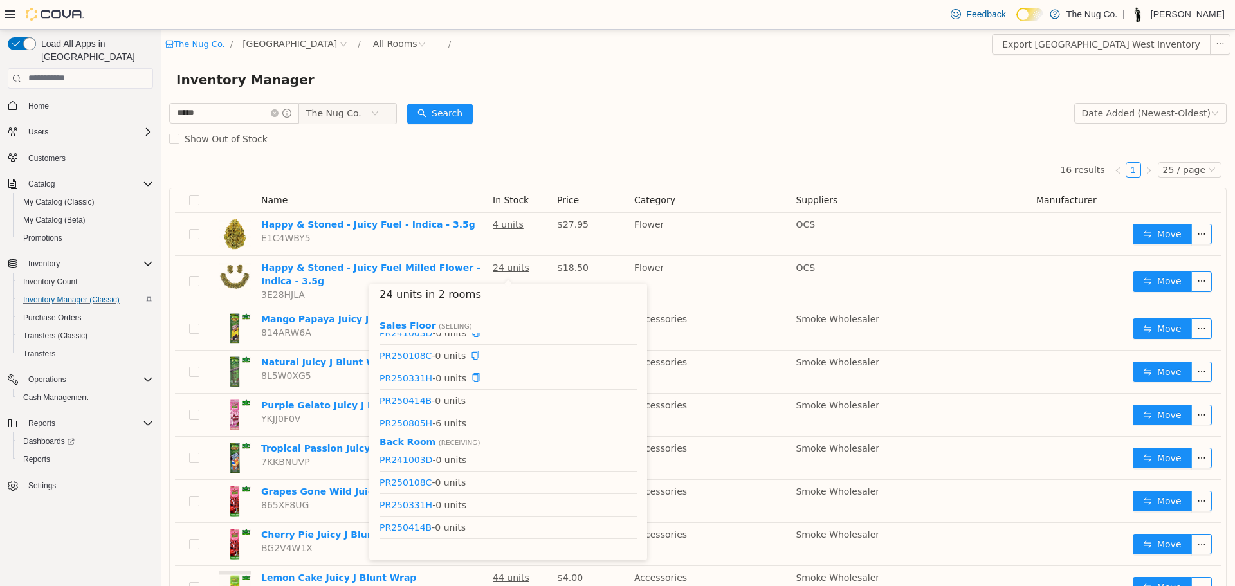
scroll to position [16, 0]
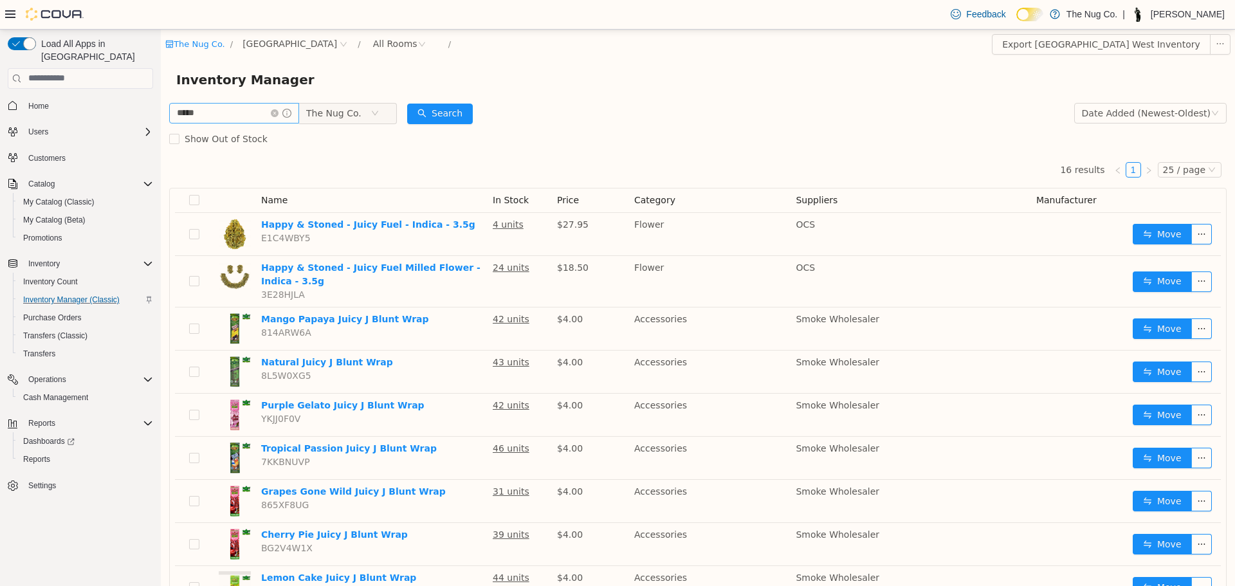
click at [278, 112] on icon "icon: close-circle" at bounding box center [275, 113] width 8 height 8
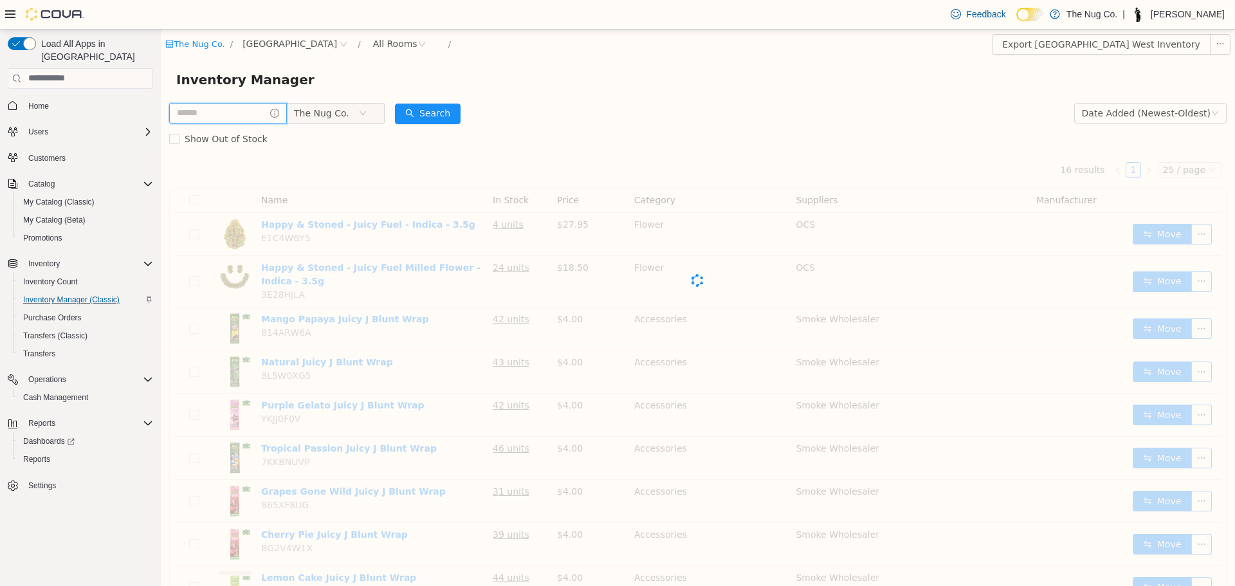
click at [227, 119] on input "text" at bounding box center [228, 112] width 118 height 21
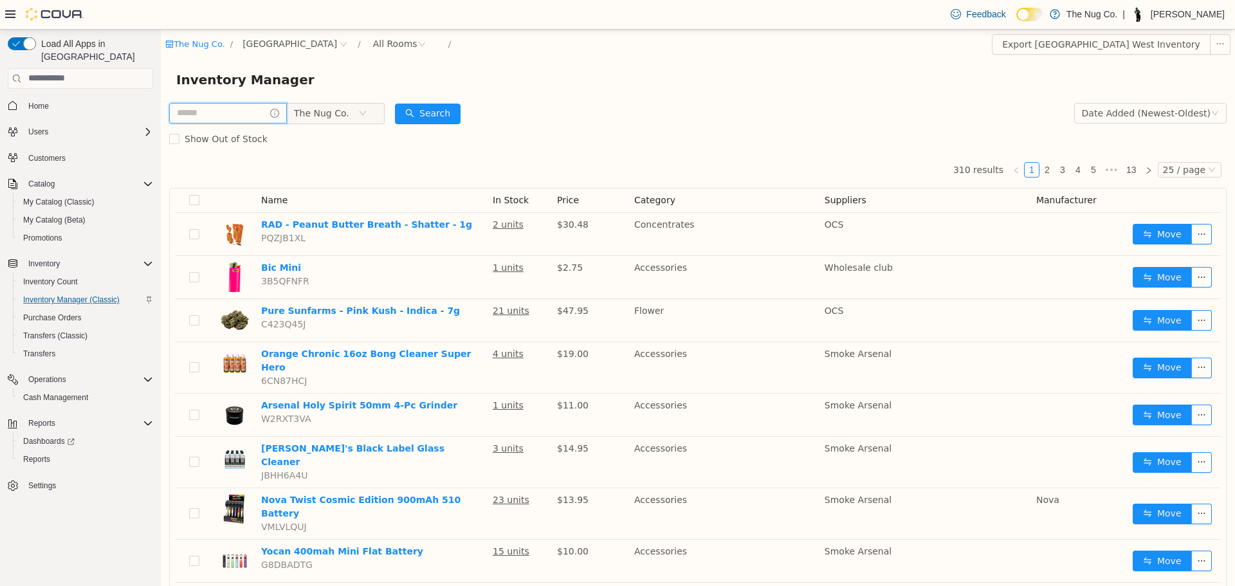
click at [239, 111] on input "text" at bounding box center [228, 112] width 118 height 21
type input "****"
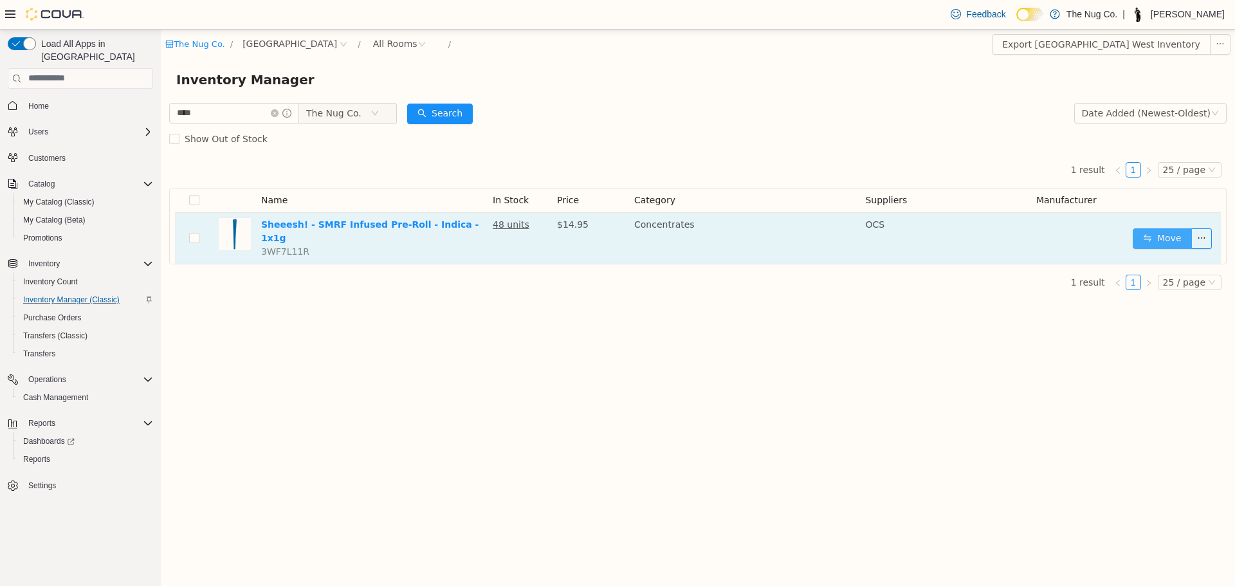
click at [1147, 229] on button "Move" at bounding box center [1162, 238] width 59 height 21
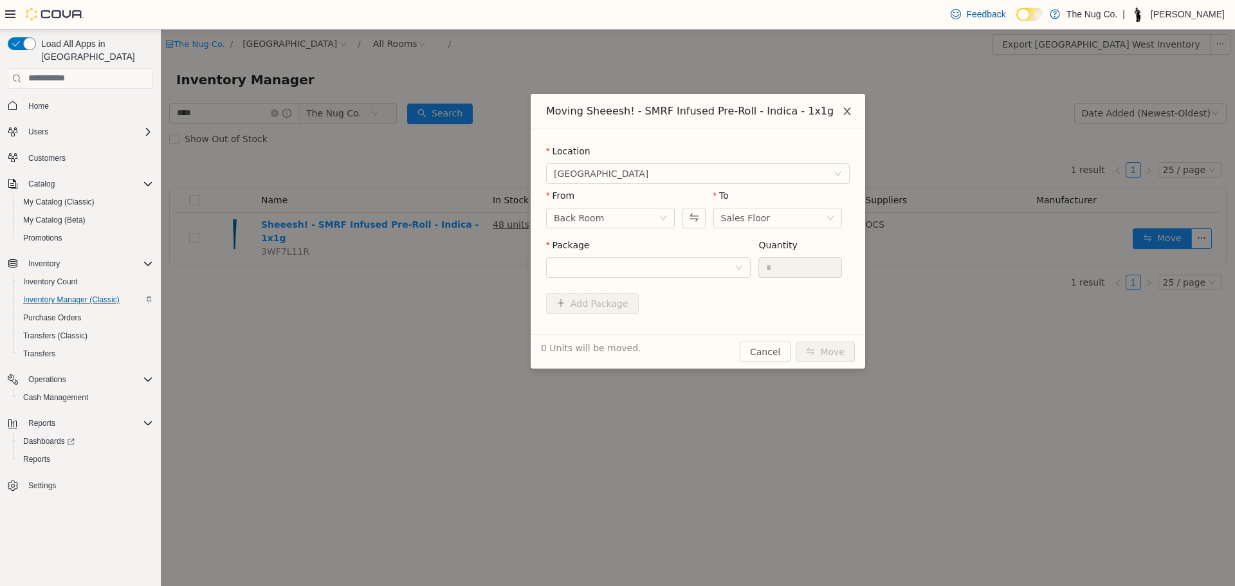
click at [848, 111] on icon "icon: close" at bounding box center [846, 111] width 7 height 8
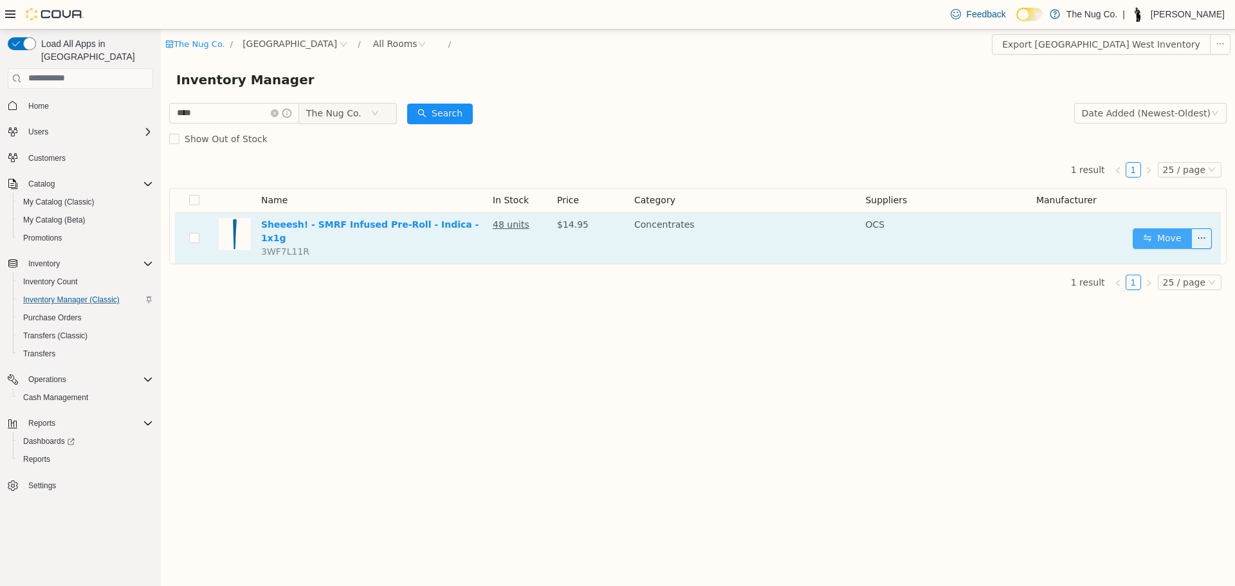
click at [1159, 230] on button "Move" at bounding box center [1162, 238] width 59 height 21
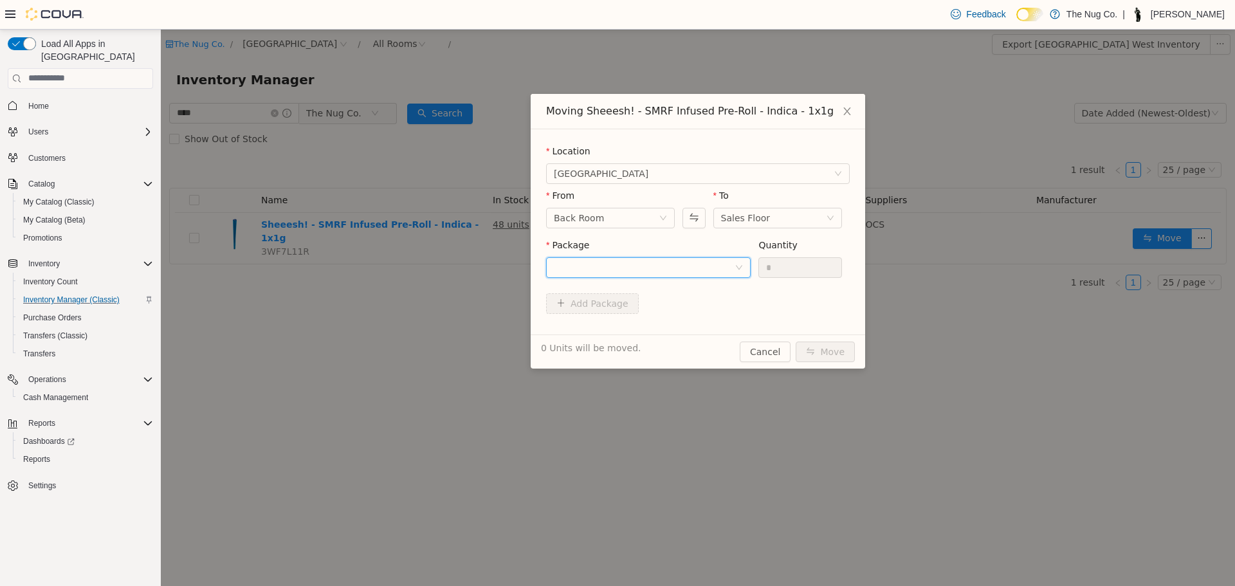
click at [681, 266] on div at bounding box center [644, 266] width 181 height 19
click at [678, 330] on li "L25125A Quantity : 42 Units" at bounding box center [648, 320] width 205 height 35
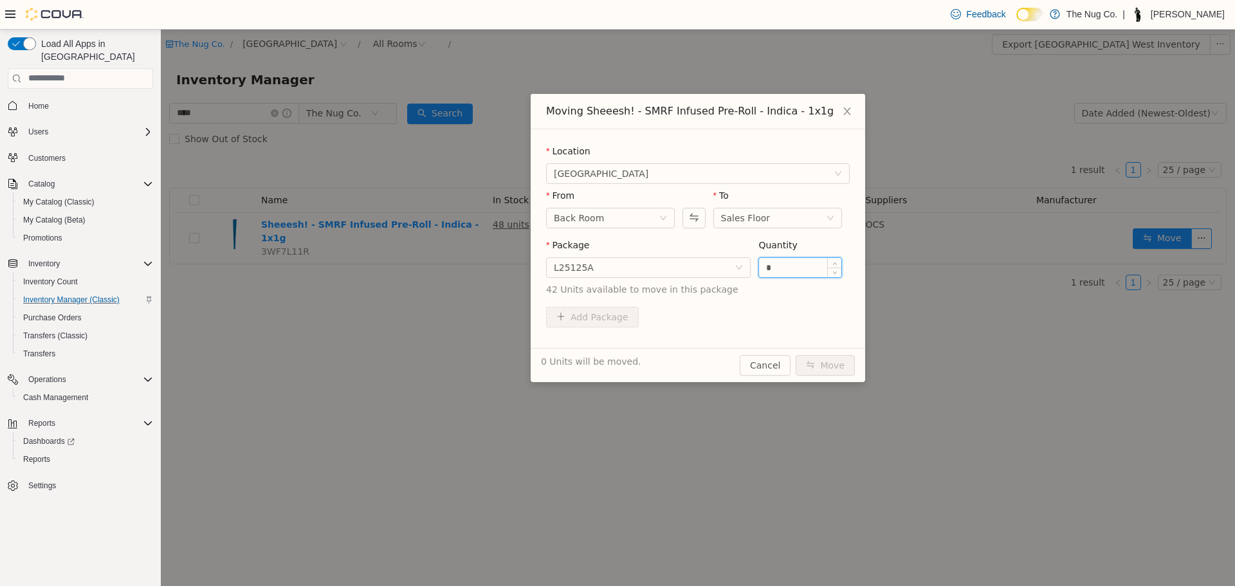
click at [810, 266] on input "*" at bounding box center [800, 266] width 82 height 19
type input "*"
click at [828, 364] on button "Move" at bounding box center [825, 364] width 59 height 21
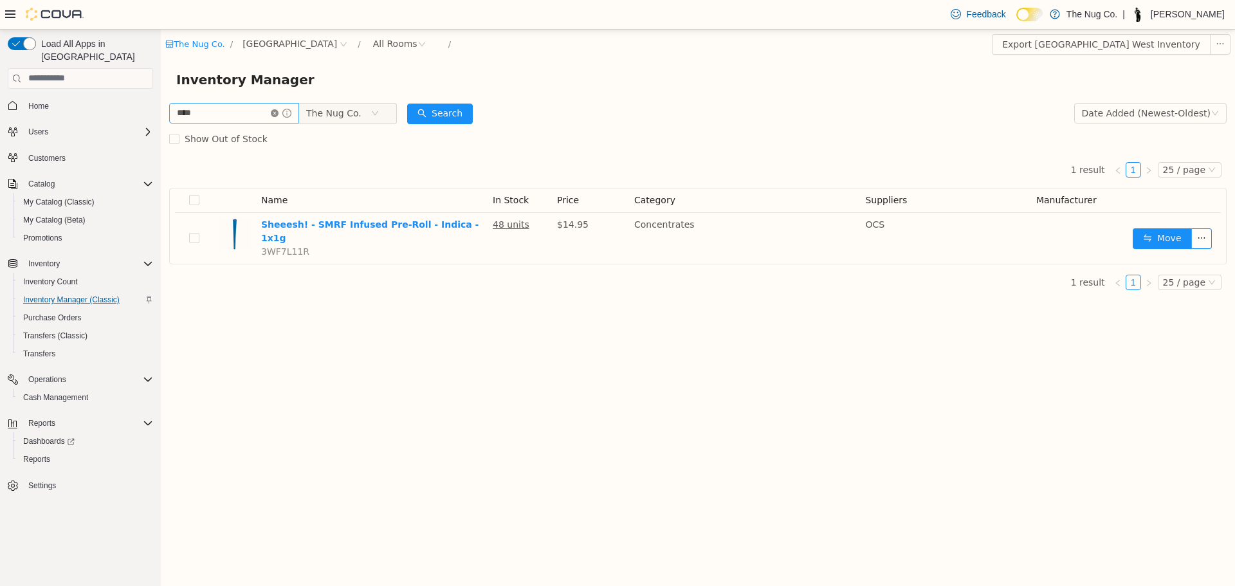
click at [278, 113] on icon "icon: close-circle" at bounding box center [275, 113] width 8 height 8
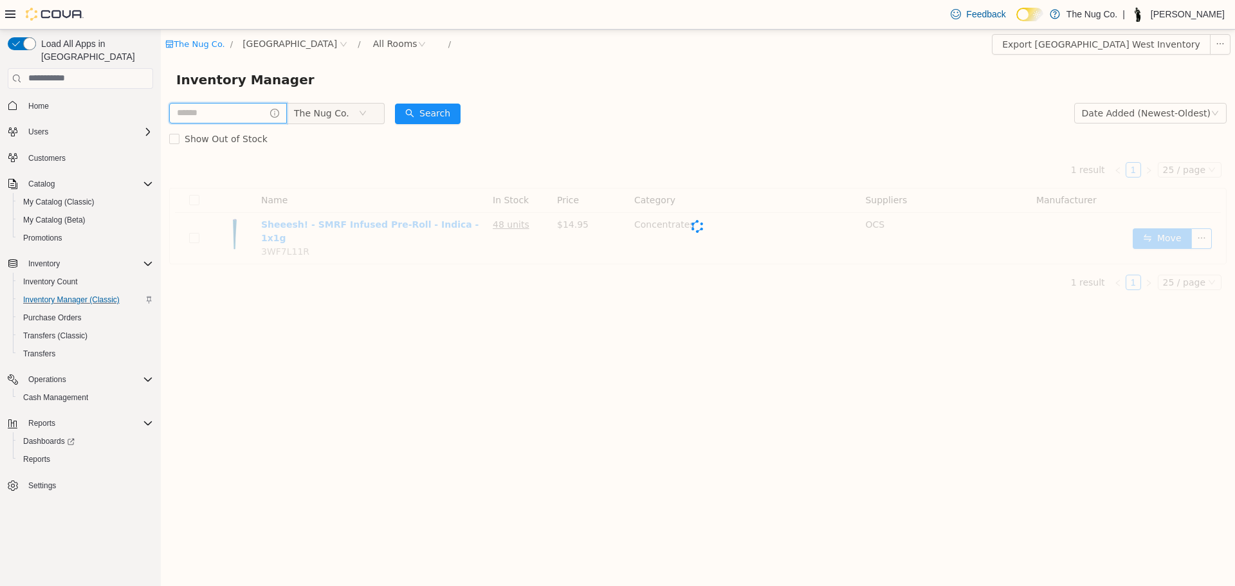
drag, startPoint x: 224, startPoint y: 114, endPoint x: 217, endPoint y: 114, distance: 7.1
click at [224, 114] on input "text" at bounding box center [228, 112] width 118 height 21
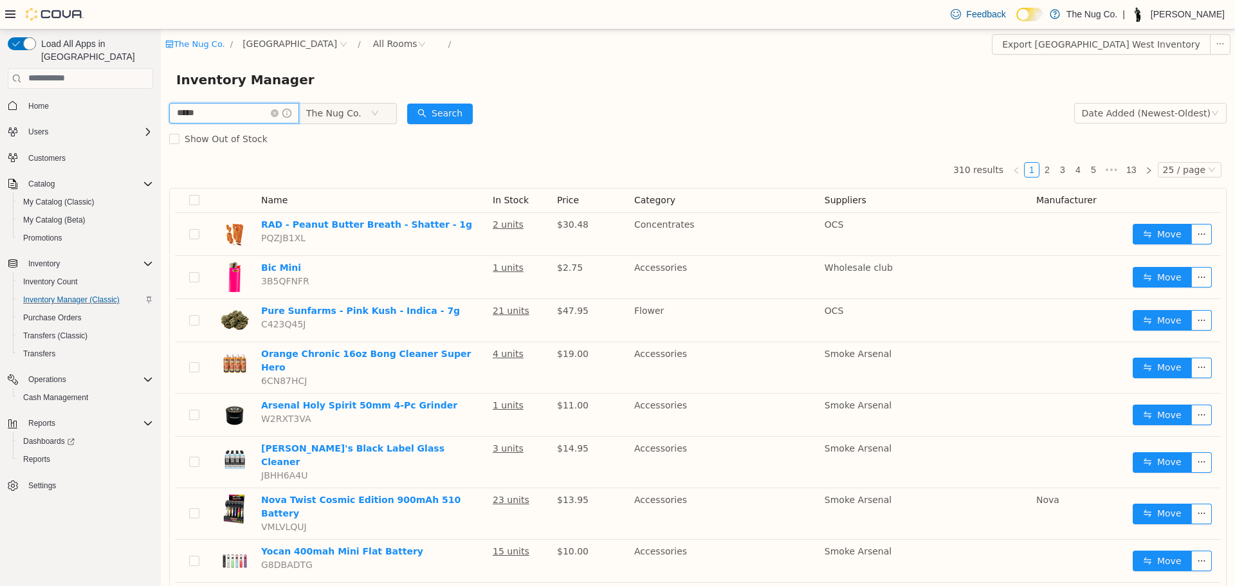
type input "*****"
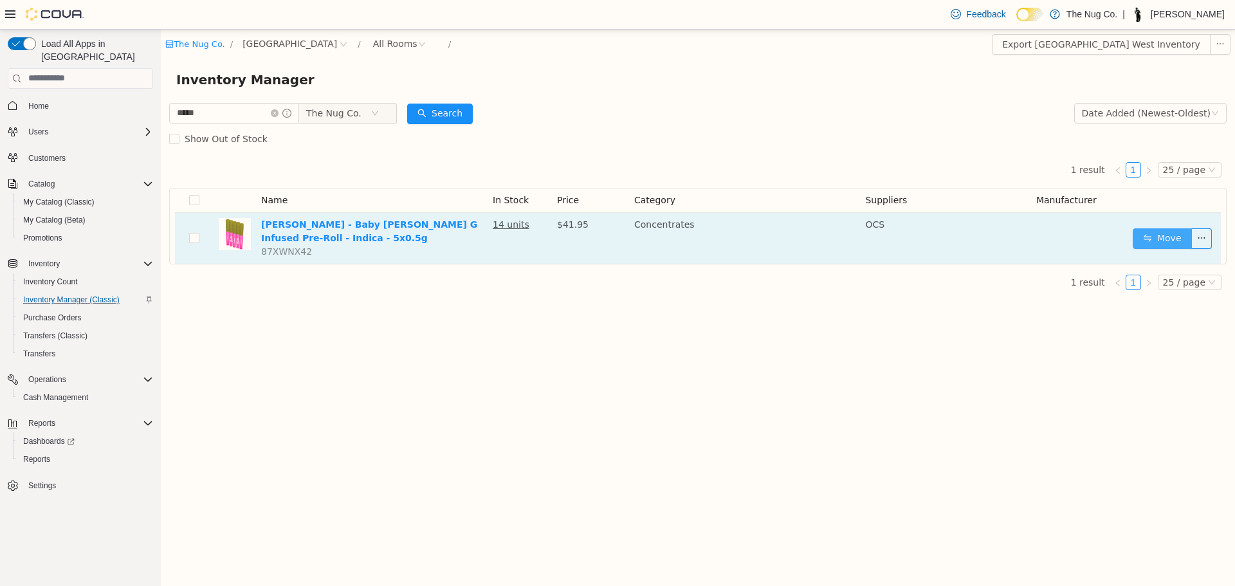
click at [1151, 241] on button "Move" at bounding box center [1162, 238] width 59 height 21
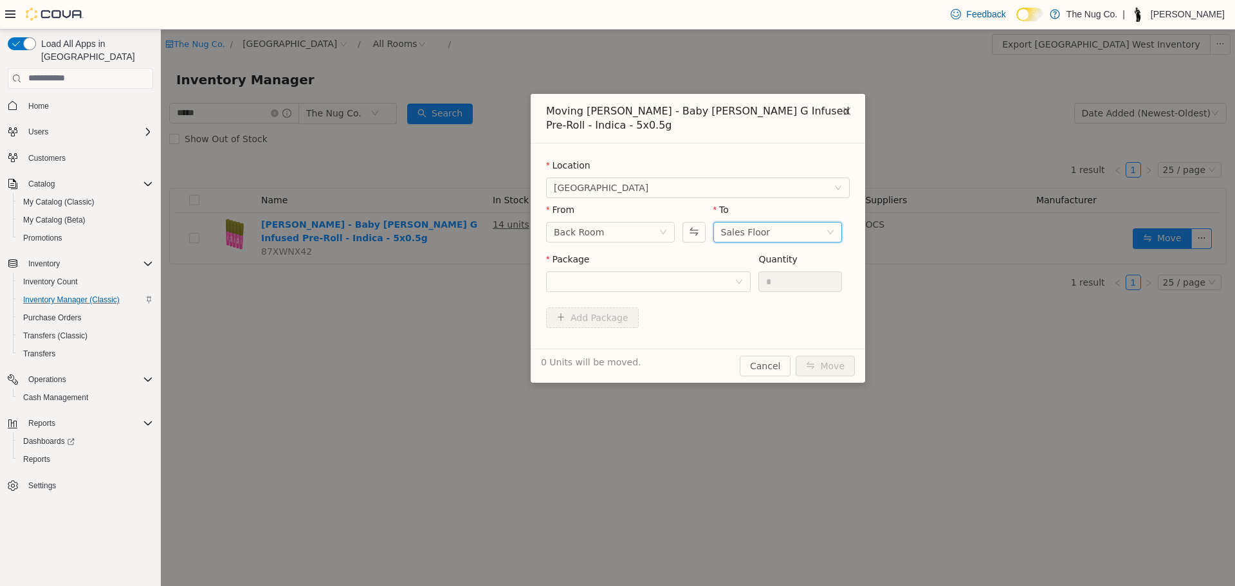
click at [738, 237] on div "Sales Floor" at bounding box center [746, 231] width 50 height 19
click at [682, 284] on div at bounding box center [644, 280] width 181 height 19
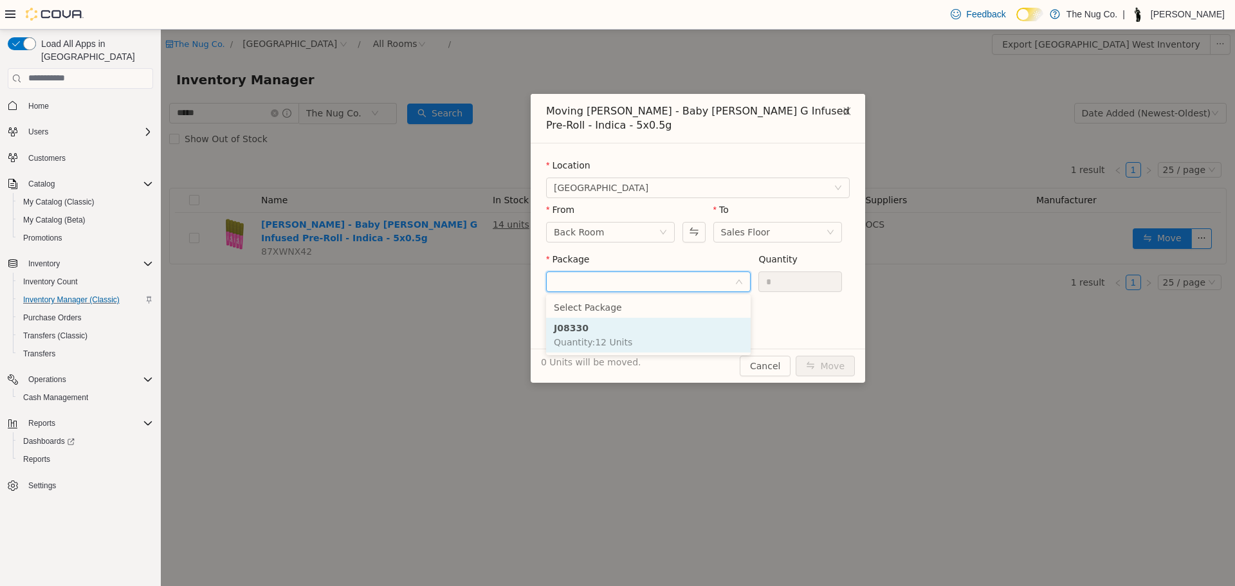
click at [656, 333] on li "J08330 Quantity : 12 Units" at bounding box center [648, 334] width 205 height 35
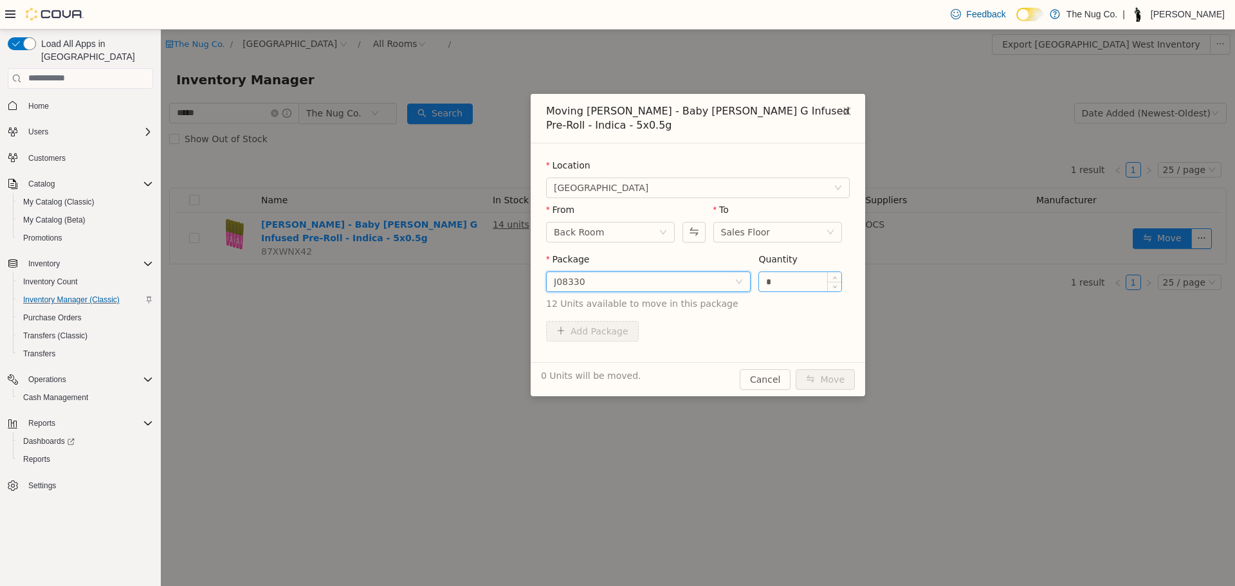
click at [783, 276] on input "*" at bounding box center [800, 280] width 82 height 19
type input "*"
click at [796, 369] on button "Move" at bounding box center [825, 379] width 59 height 21
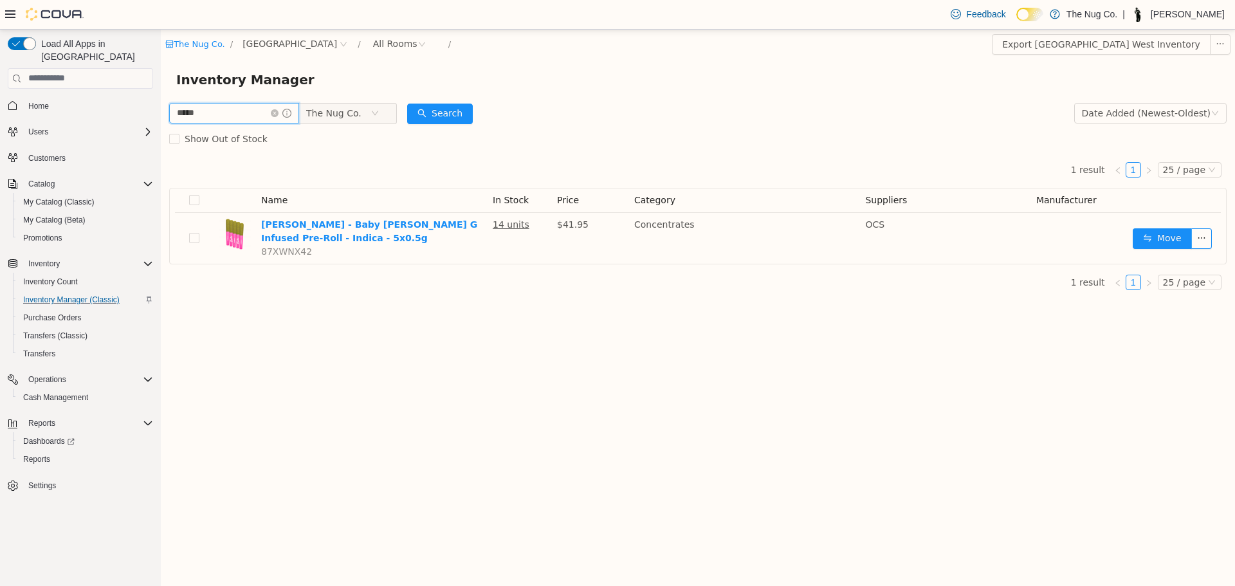
click at [282, 112] on input "*****" at bounding box center [234, 112] width 130 height 21
click at [278, 109] on icon "icon: close-circle" at bounding box center [275, 113] width 8 height 8
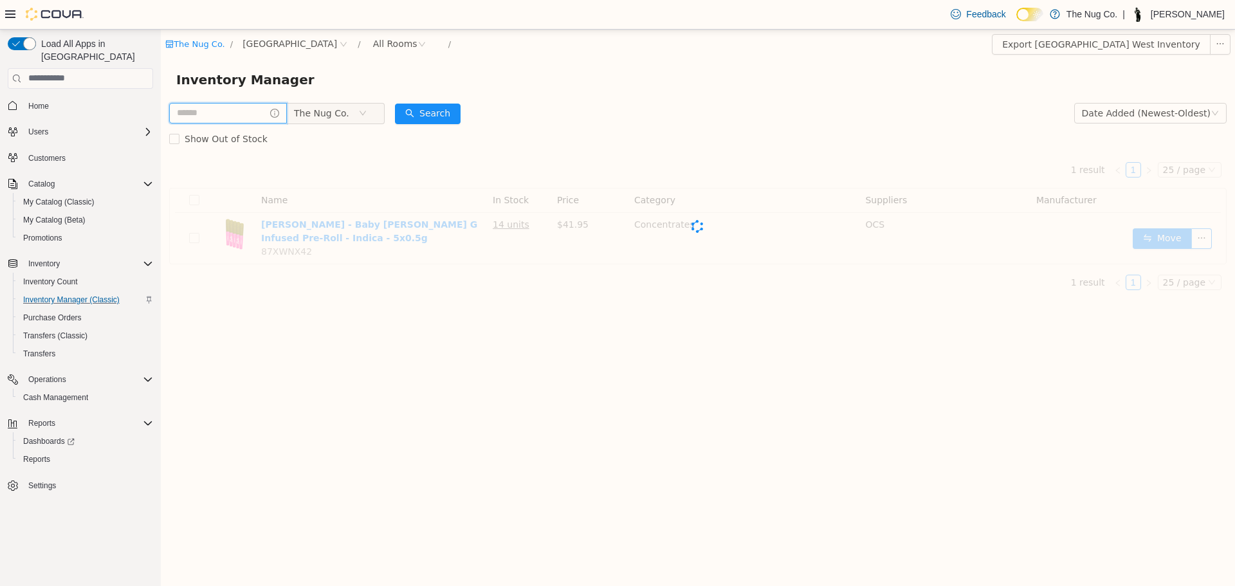
click at [245, 109] on input "text" at bounding box center [228, 112] width 118 height 21
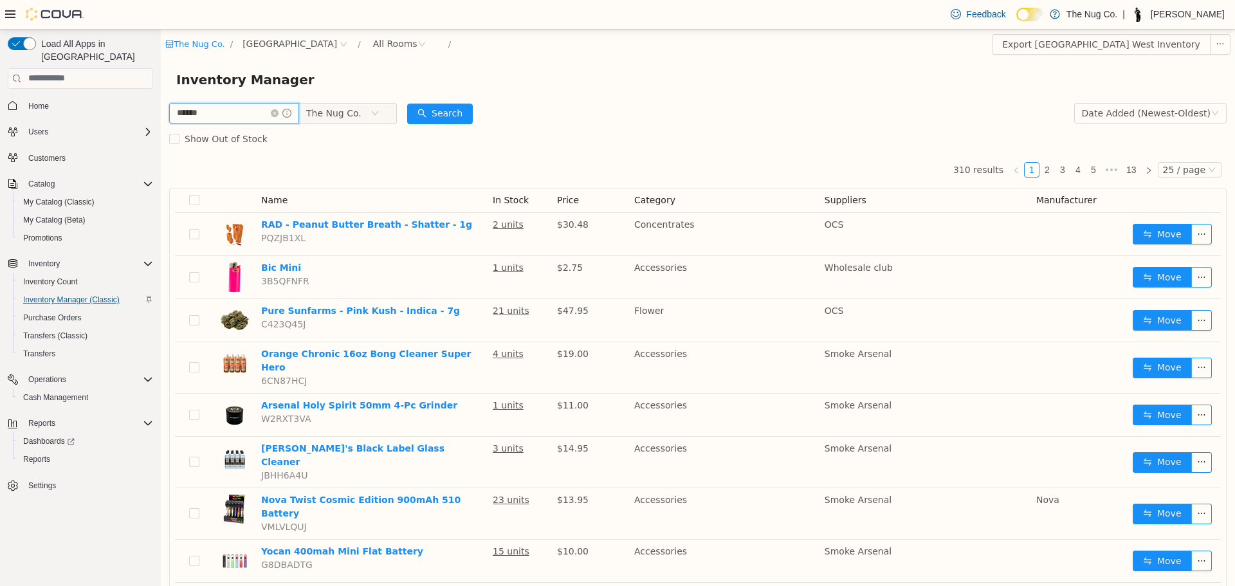
type input "******"
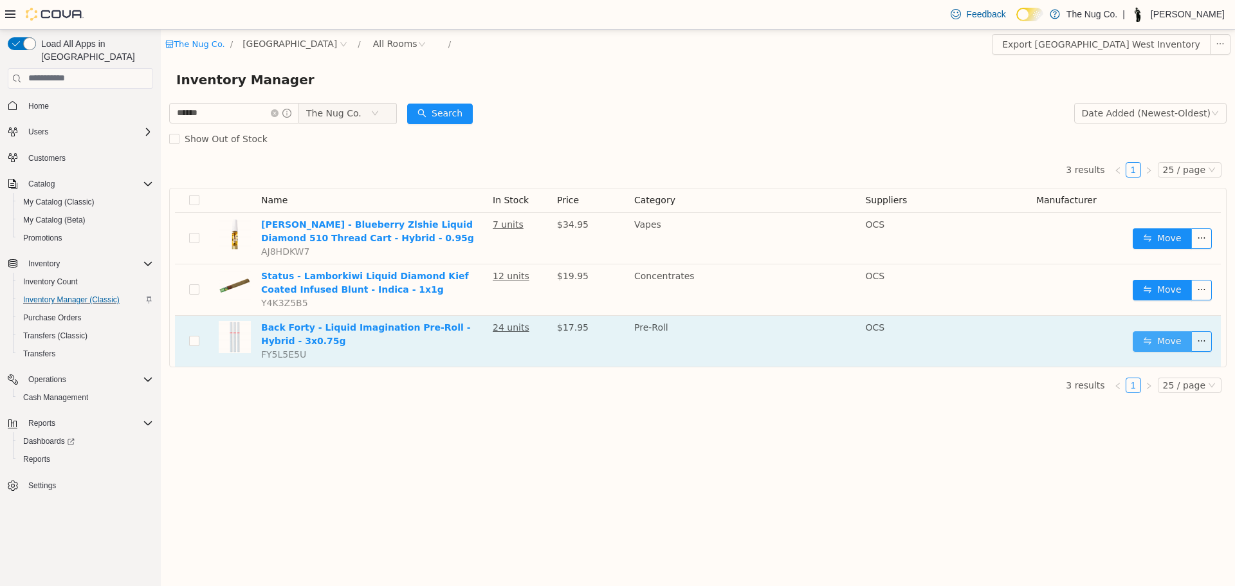
click at [1149, 339] on button "Move" at bounding box center [1162, 341] width 59 height 21
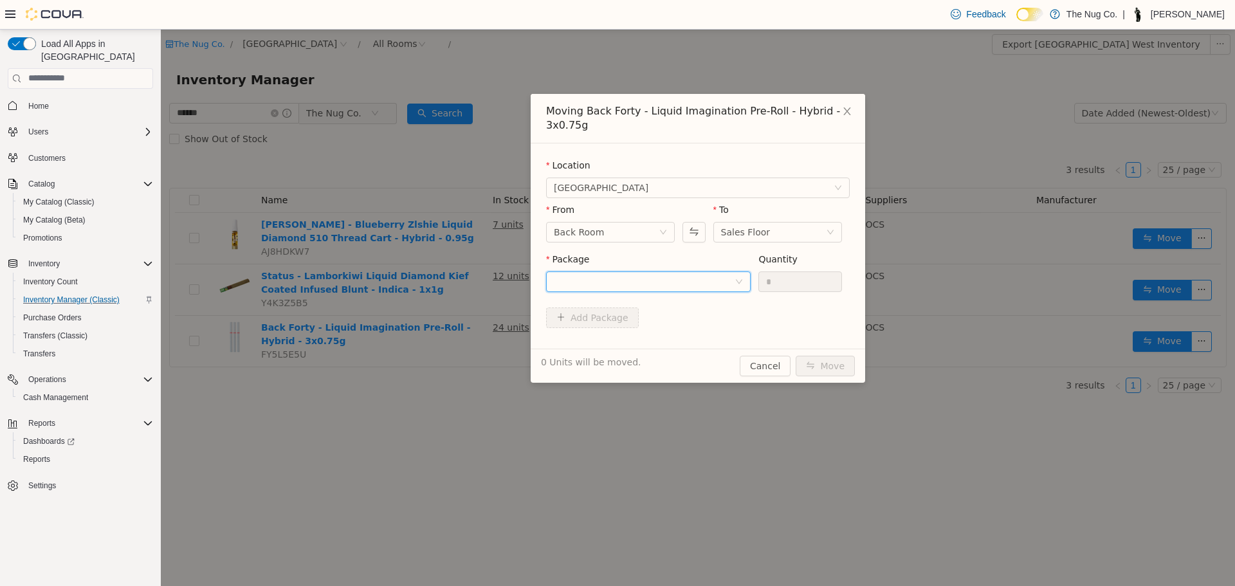
click at [693, 276] on div at bounding box center [644, 280] width 181 height 19
click at [659, 333] on li "30602980-03 Quantity : 24 Units" at bounding box center [648, 334] width 205 height 35
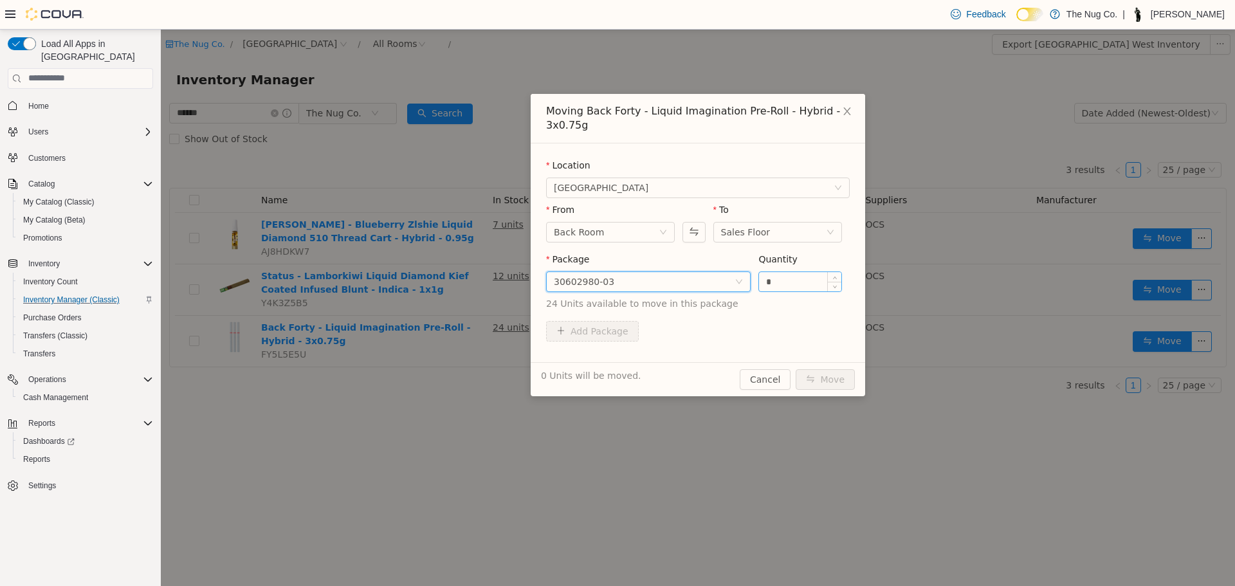
click at [773, 282] on input "*" at bounding box center [800, 280] width 82 height 19
type input "**"
click at [836, 384] on button "Move" at bounding box center [825, 379] width 59 height 21
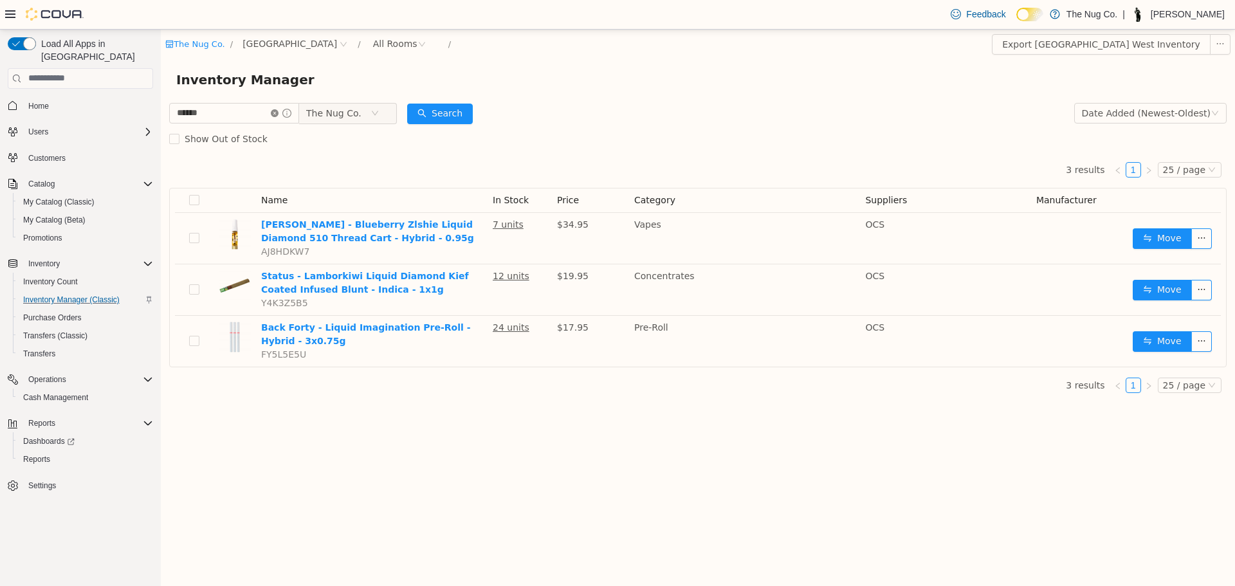
click at [278, 113] on icon "icon: close-circle" at bounding box center [275, 113] width 8 height 8
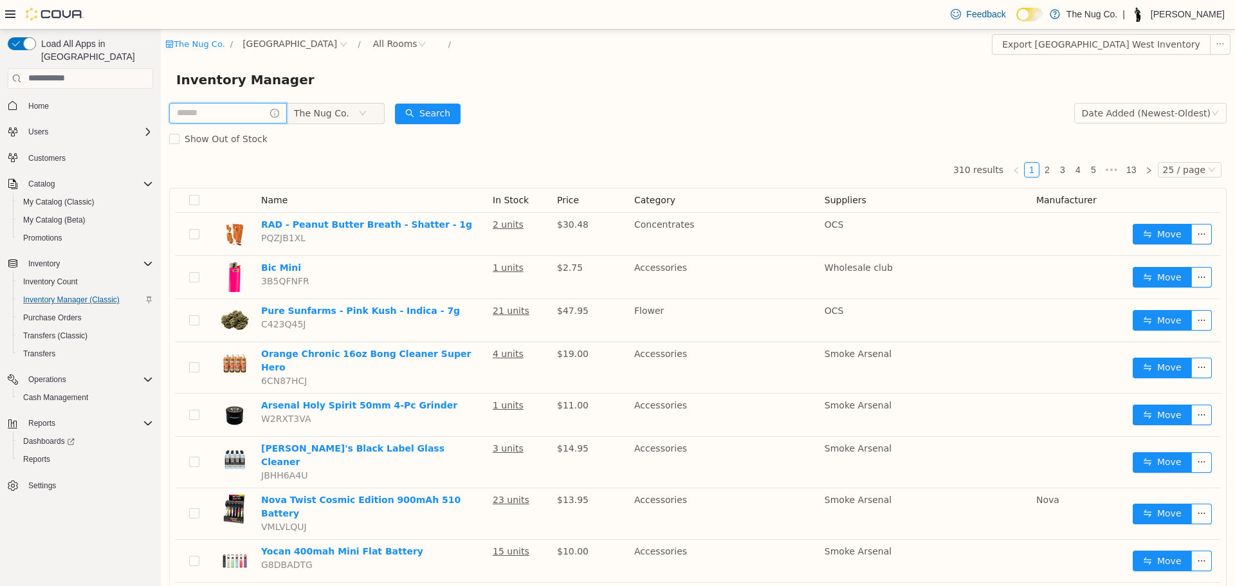
click at [233, 114] on input "text" at bounding box center [228, 112] width 118 height 21
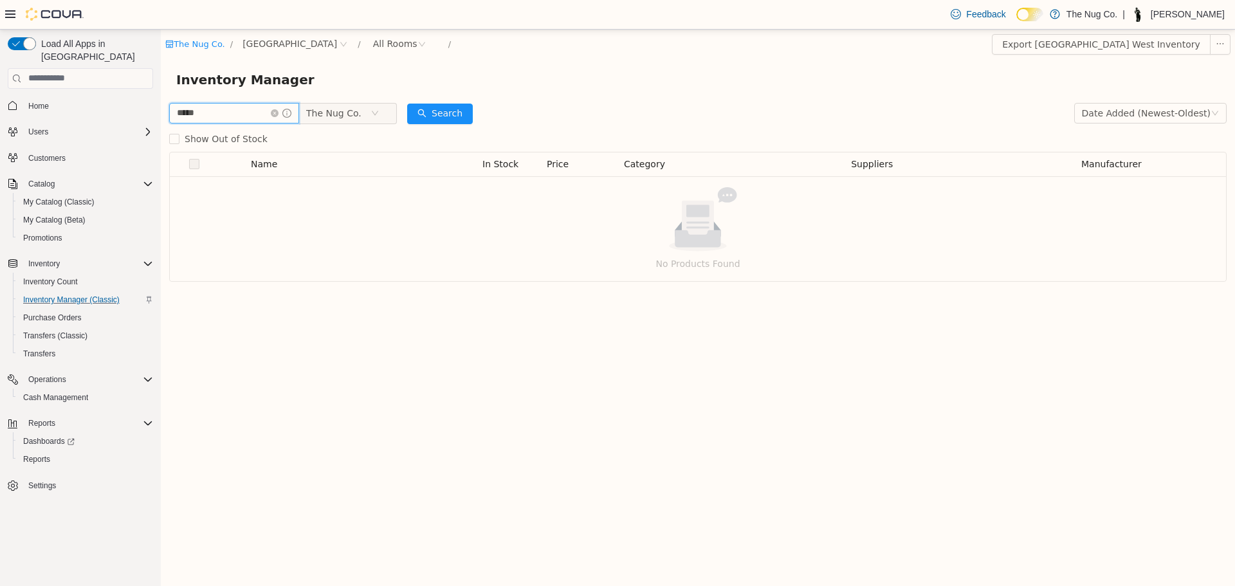
click at [232, 116] on input "*****" at bounding box center [234, 112] width 130 height 21
type input "******"
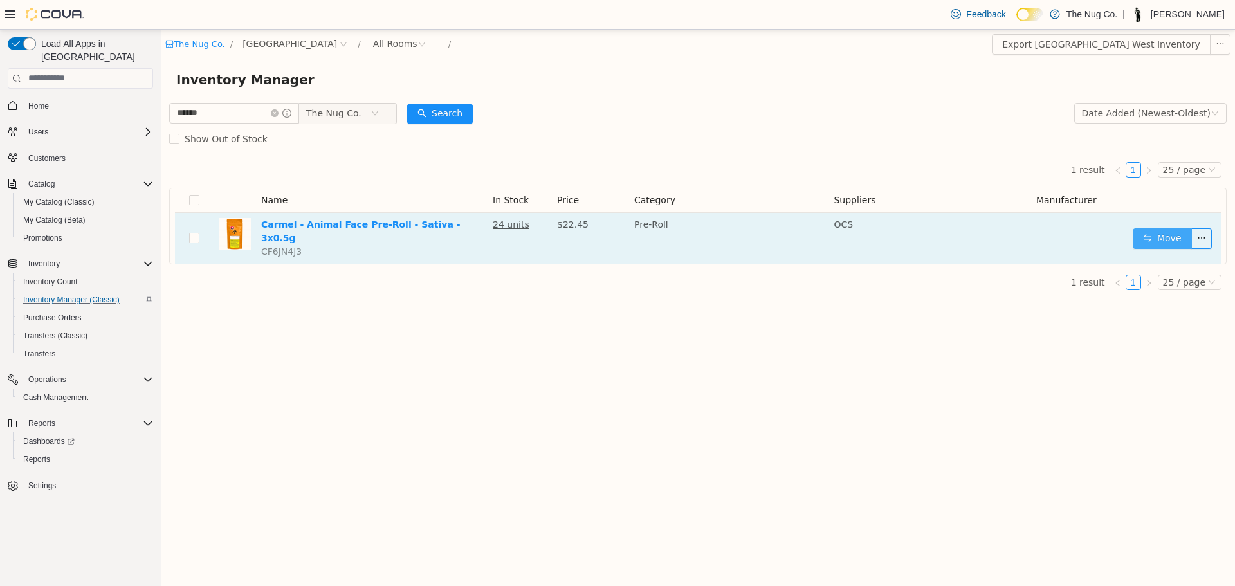
click at [1163, 234] on button "Move" at bounding box center [1162, 238] width 59 height 21
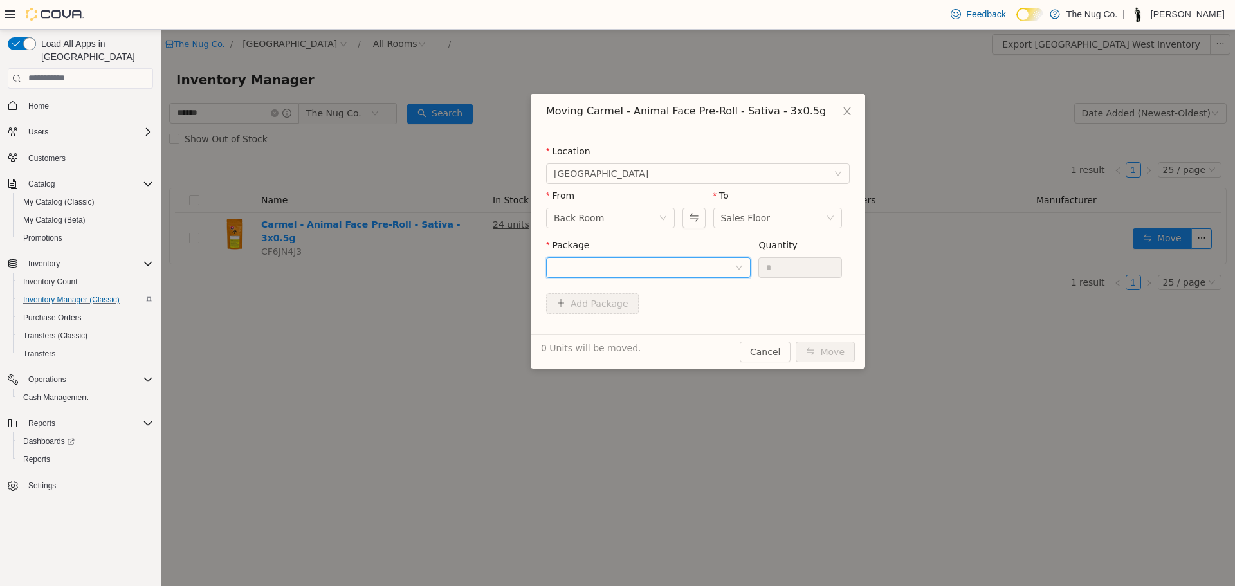
click at [686, 269] on div at bounding box center [644, 266] width 181 height 19
click at [599, 316] on li "AF175LC1 Quantity : 18 Units" at bounding box center [648, 320] width 205 height 35
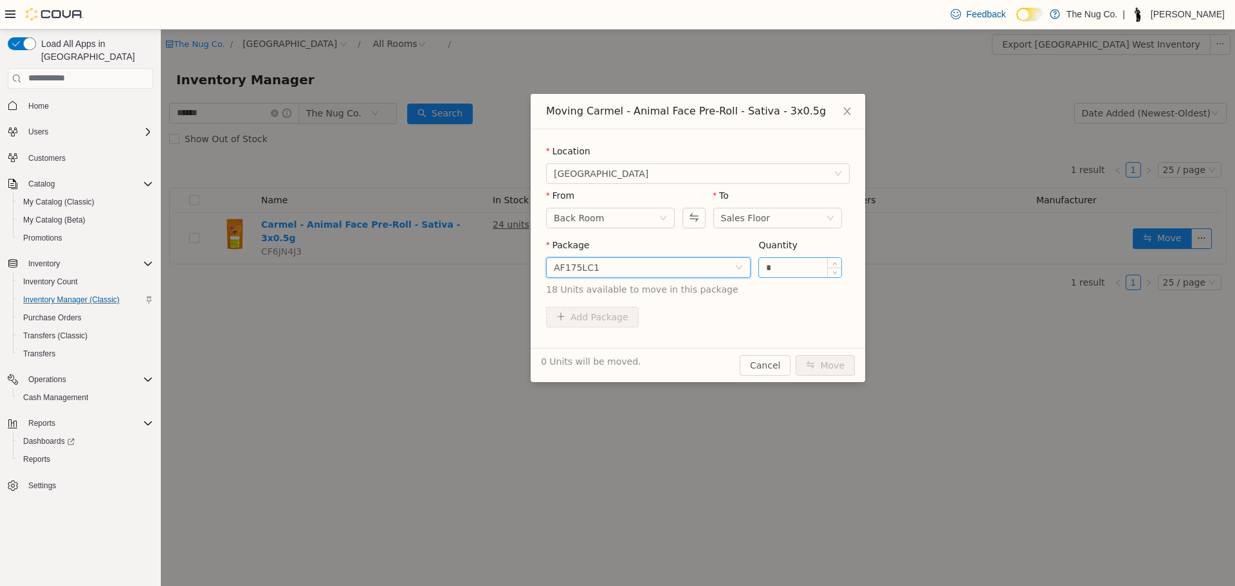
click at [808, 270] on input "*" at bounding box center [800, 266] width 82 height 19
type input "*"
click at [826, 366] on button "Move" at bounding box center [825, 364] width 59 height 21
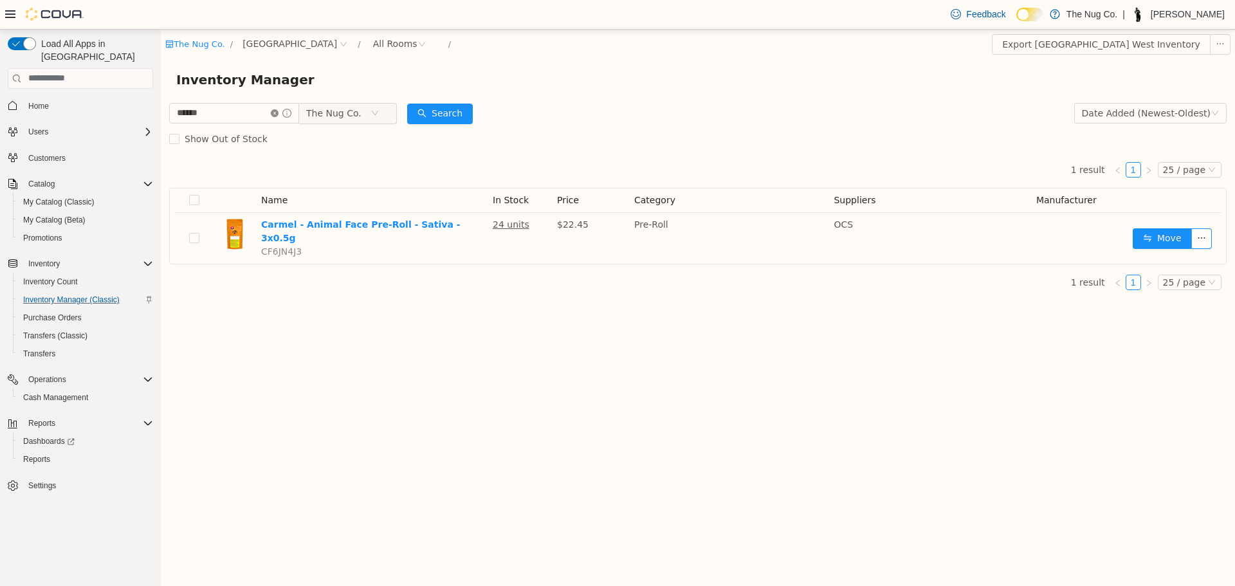
click at [278, 113] on icon "icon: close-circle" at bounding box center [275, 113] width 8 height 8
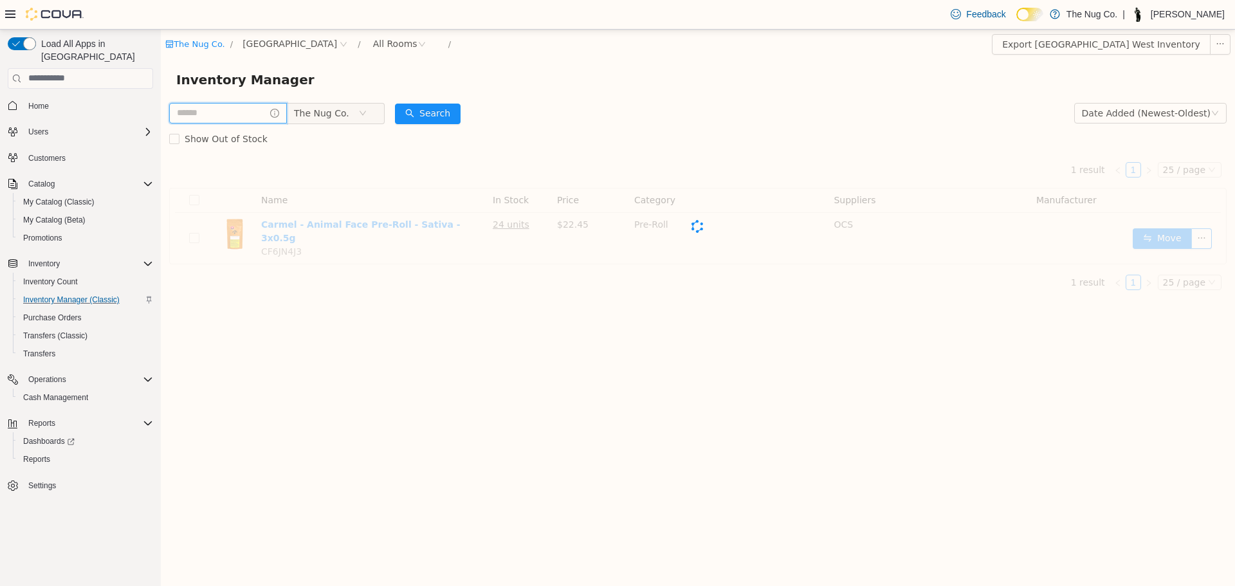
click at [256, 116] on input "text" at bounding box center [228, 112] width 118 height 21
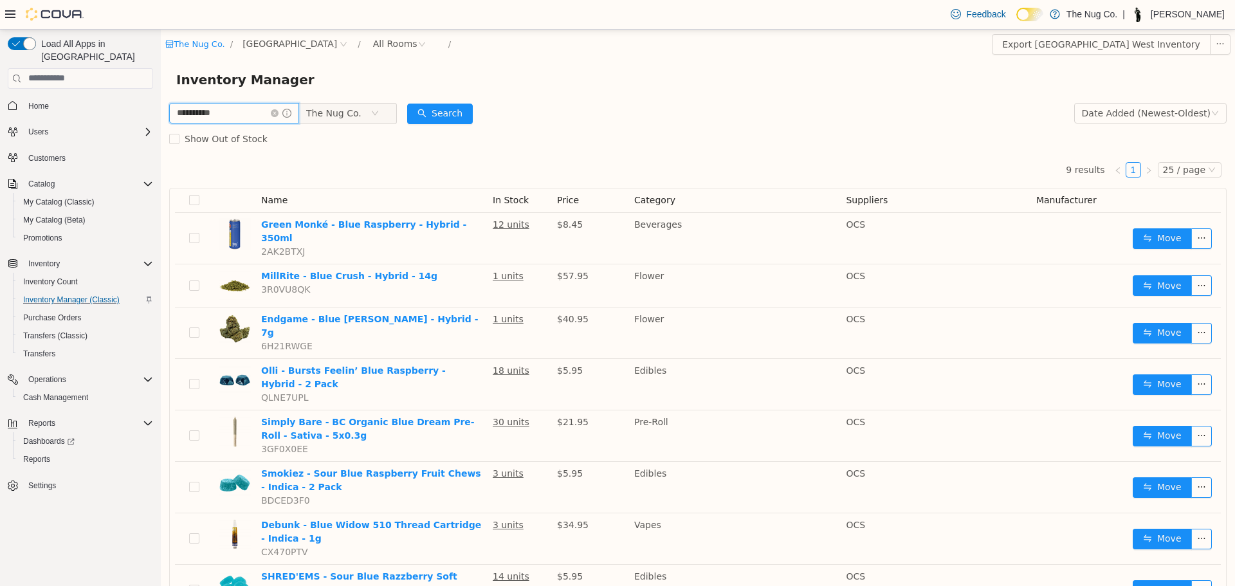
type input "**********"
click at [334, 121] on span "The Nug Co." at bounding box center [333, 112] width 55 height 19
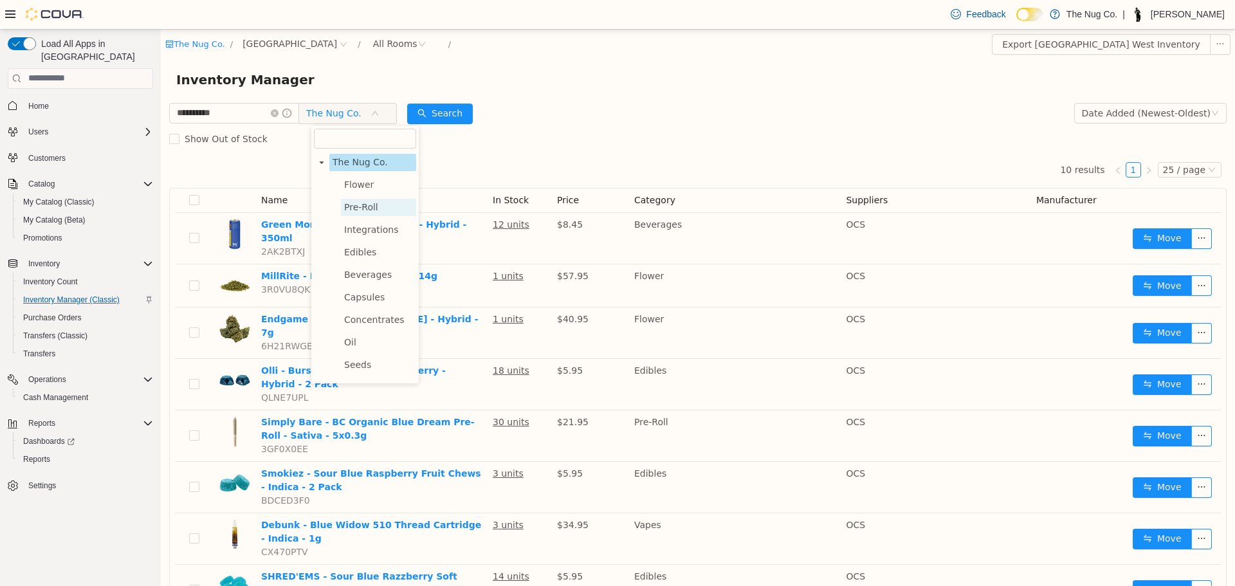
click at [361, 208] on span "Pre-Roll" at bounding box center [361, 206] width 34 height 10
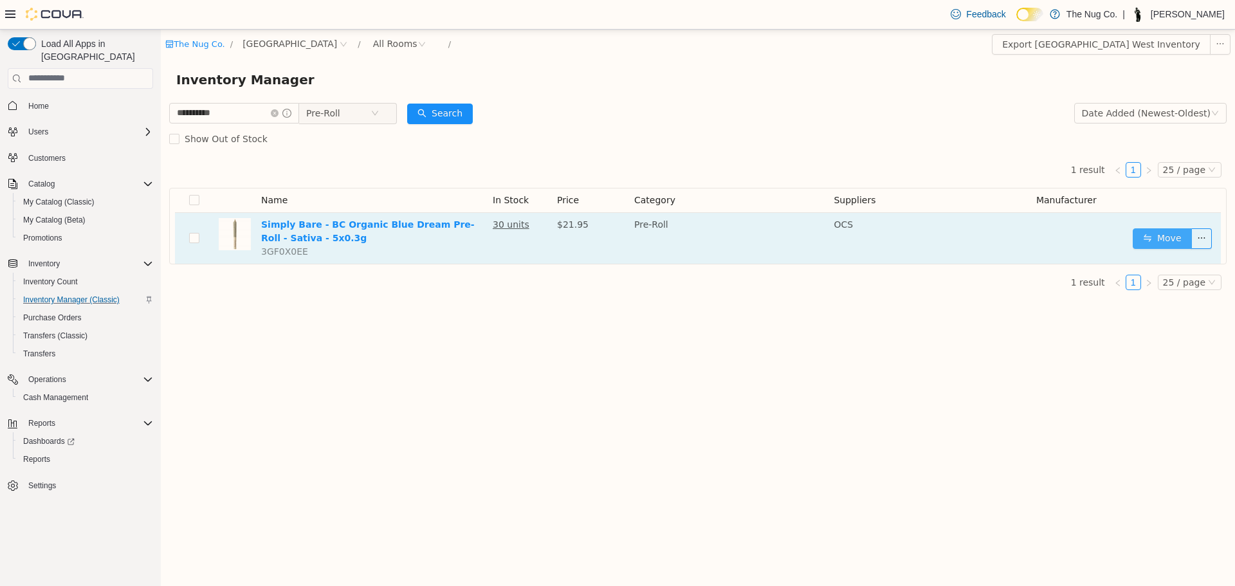
click at [1152, 228] on button "Move" at bounding box center [1162, 238] width 59 height 21
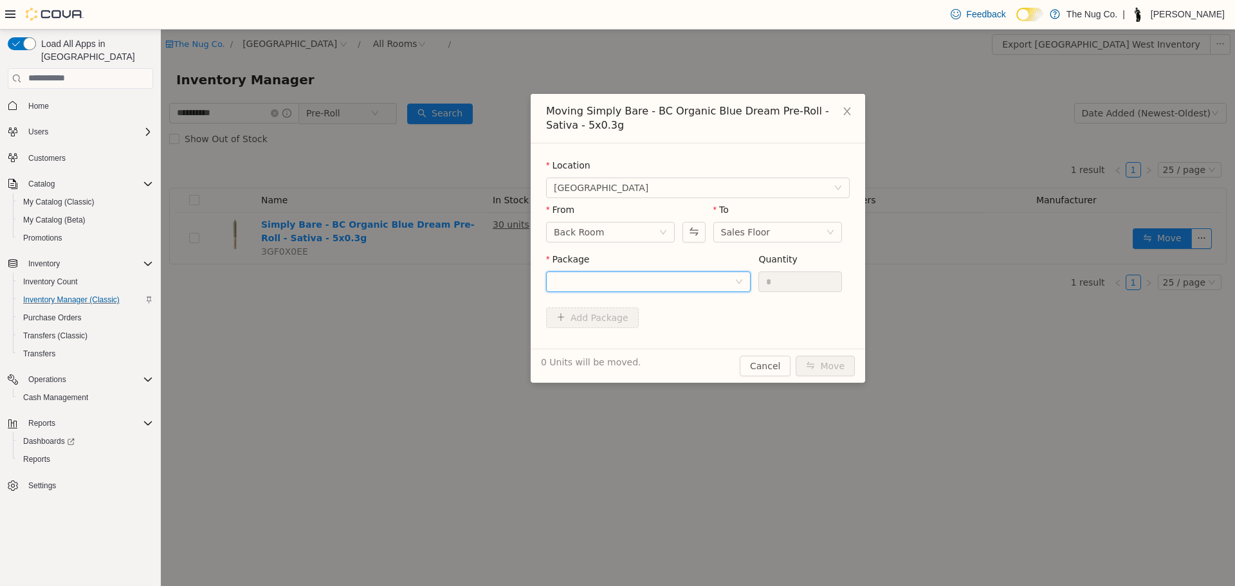
click at [614, 286] on div at bounding box center [644, 280] width 181 height 19
click at [616, 336] on span "Quantity : 24 Units" at bounding box center [593, 341] width 78 height 10
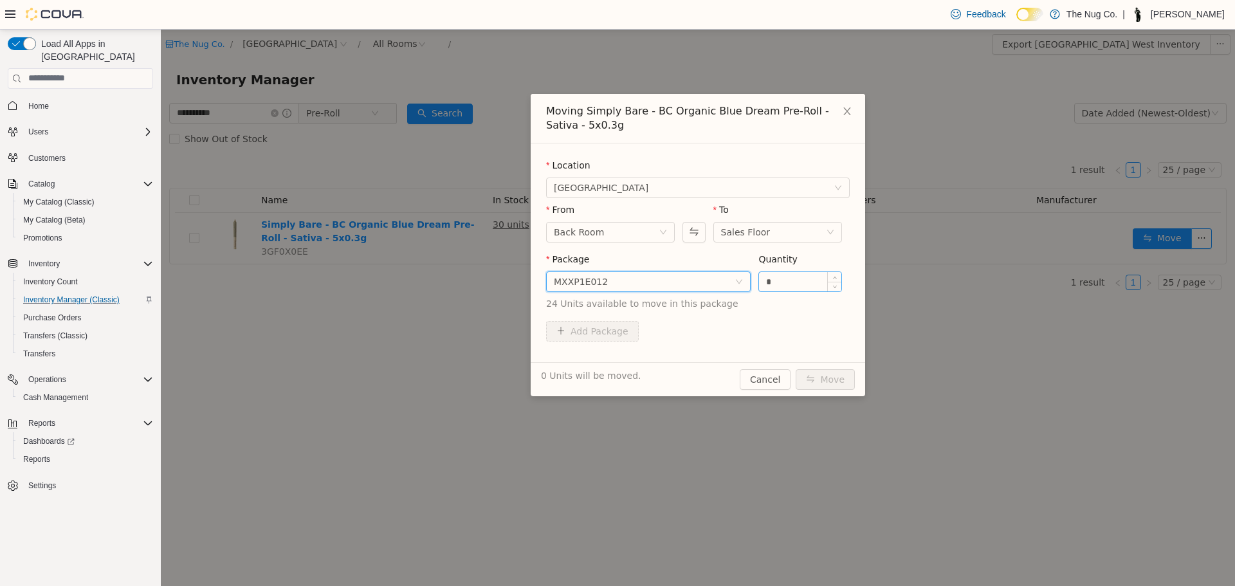
click at [825, 278] on input "*" at bounding box center [800, 280] width 82 height 19
type input "*"
click at [839, 383] on button "Move" at bounding box center [825, 379] width 59 height 21
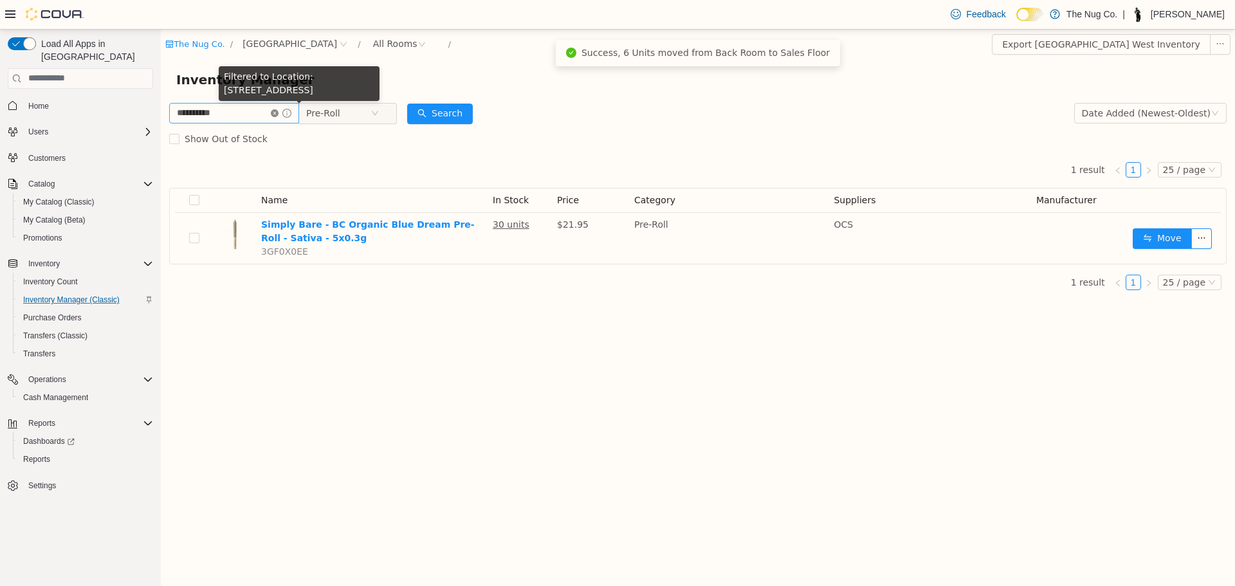
click at [278, 116] on icon "icon: close-circle" at bounding box center [275, 113] width 8 height 8
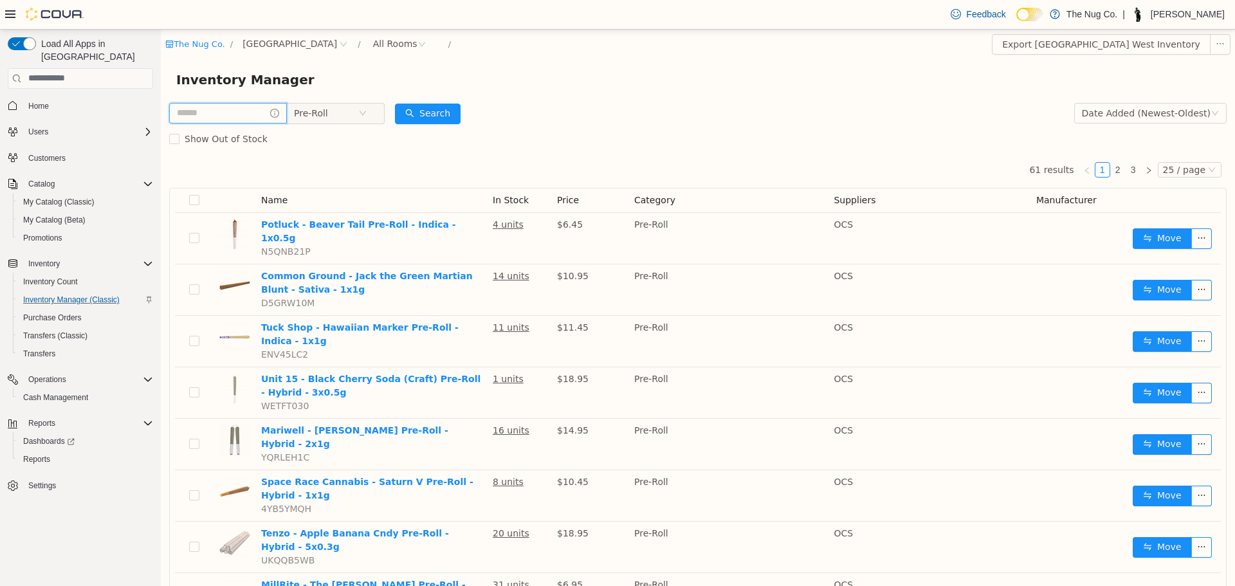
click at [217, 110] on input "text" at bounding box center [228, 112] width 118 height 21
type input "******"
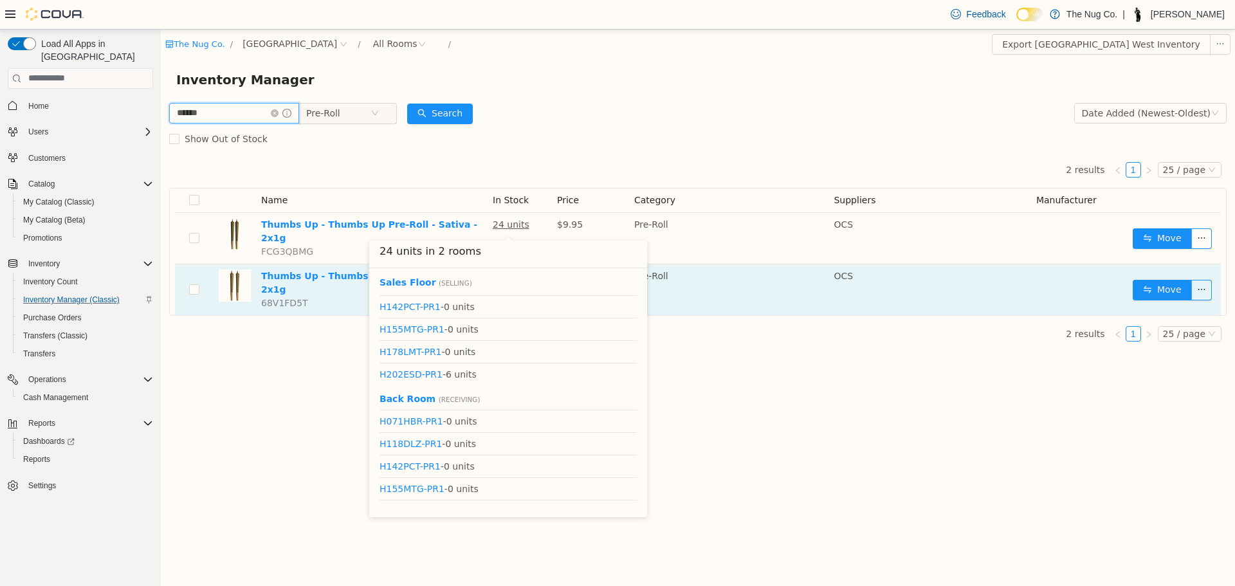
scroll to position [64, 0]
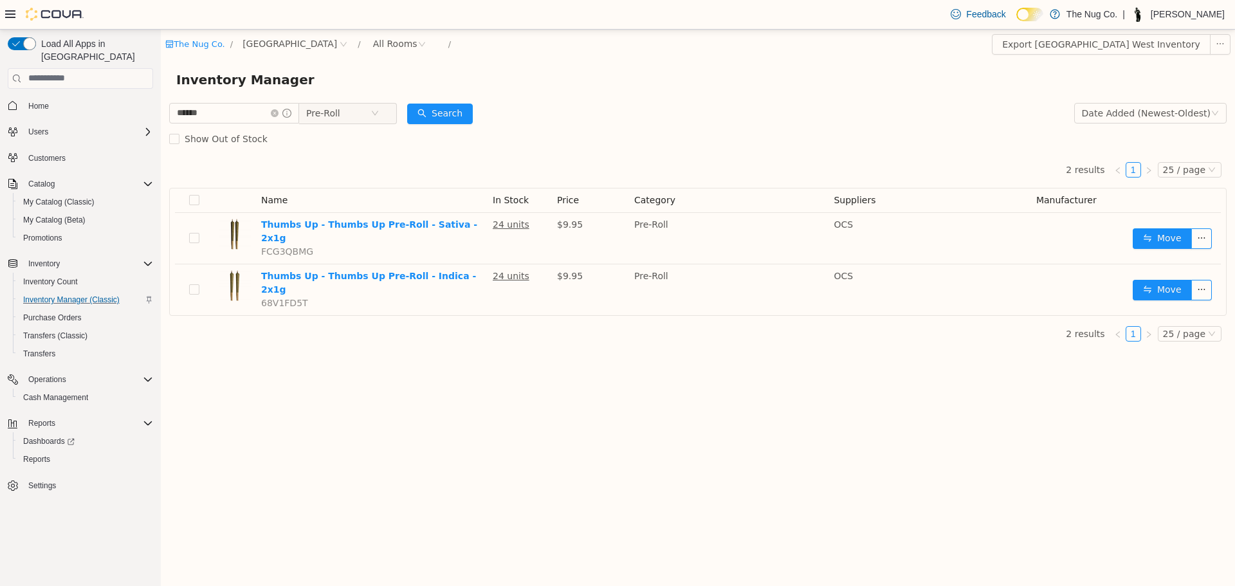
click at [347, 303] on div "2 results 1 25 / page Name In Stock Price Category Suppliers Manufacturer Thumb…" at bounding box center [697, 251] width 1057 height 200
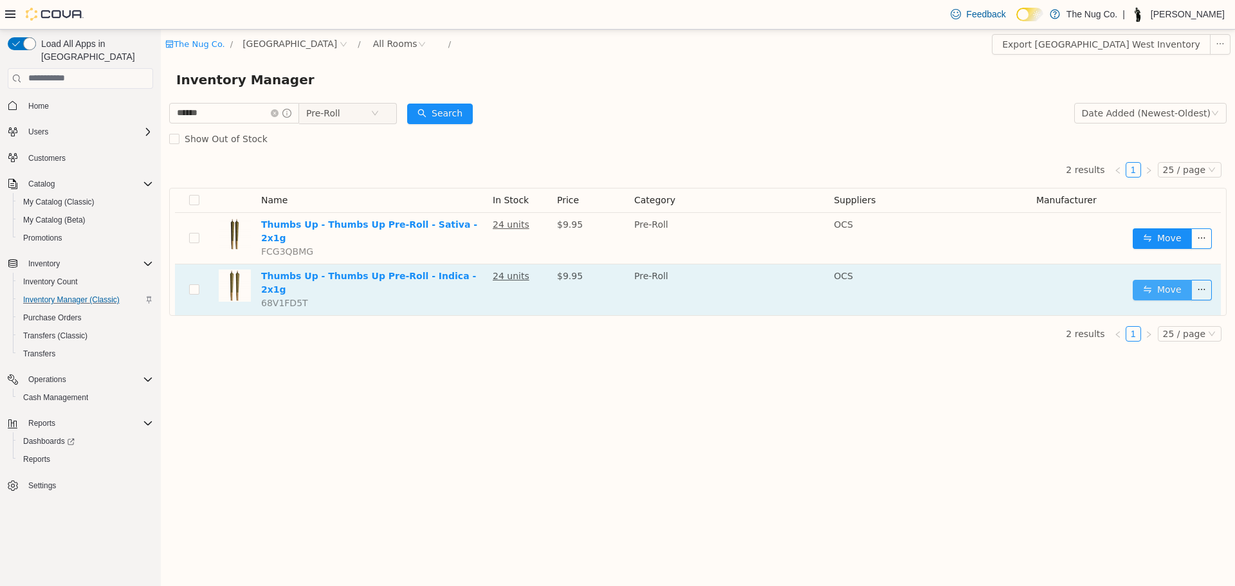
click at [1145, 279] on button "Move" at bounding box center [1162, 289] width 59 height 21
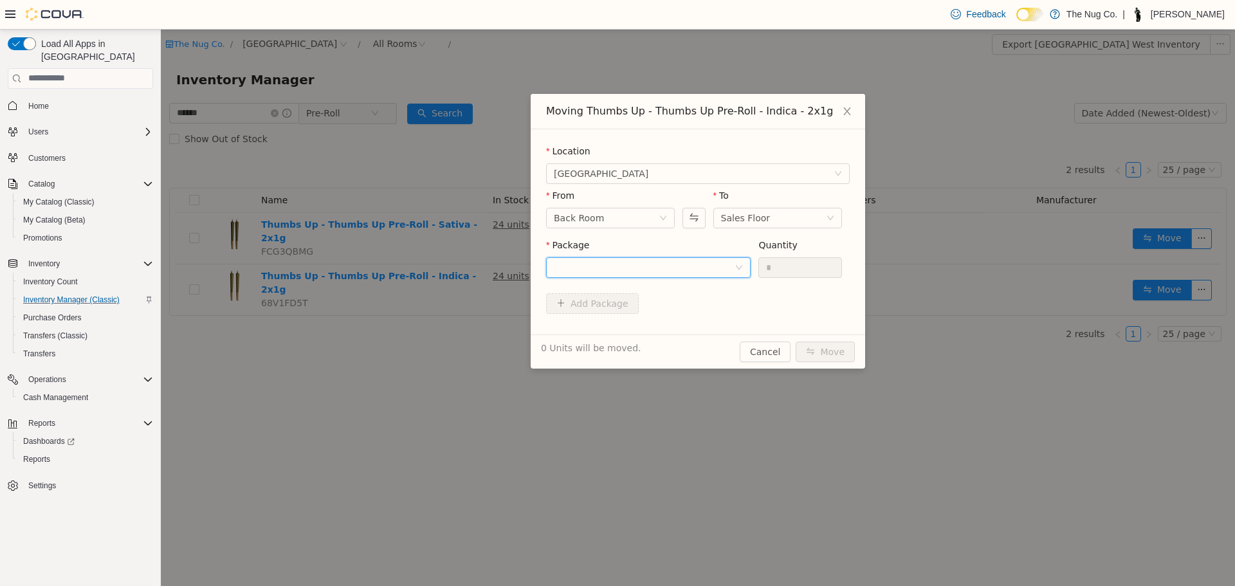
click at [666, 268] on div at bounding box center [644, 266] width 181 height 19
click at [662, 324] on li "H188FOG-PR1 Quantity : 18 Units" at bounding box center [648, 320] width 205 height 35
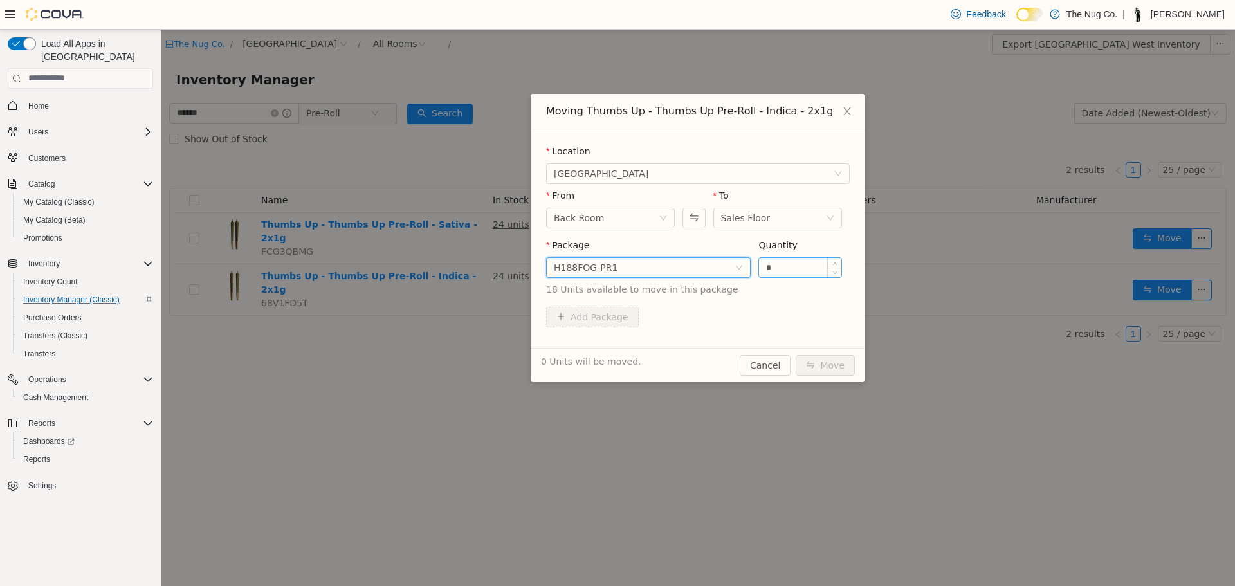
click at [801, 264] on input "*" at bounding box center [800, 266] width 82 height 19
type input "*"
click at [828, 365] on button "Move" at bounding box center [825, 364] width 59 height 21
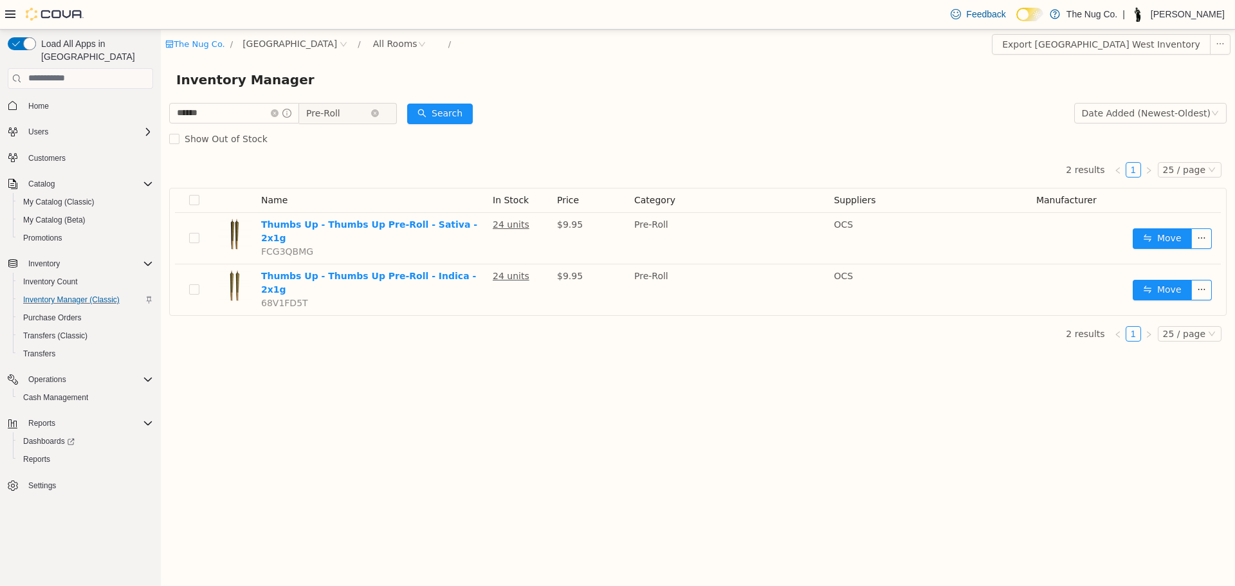
click at [361, 110] on span "Pre-Roll" at bounding box center [338, 112] width 64 height 19
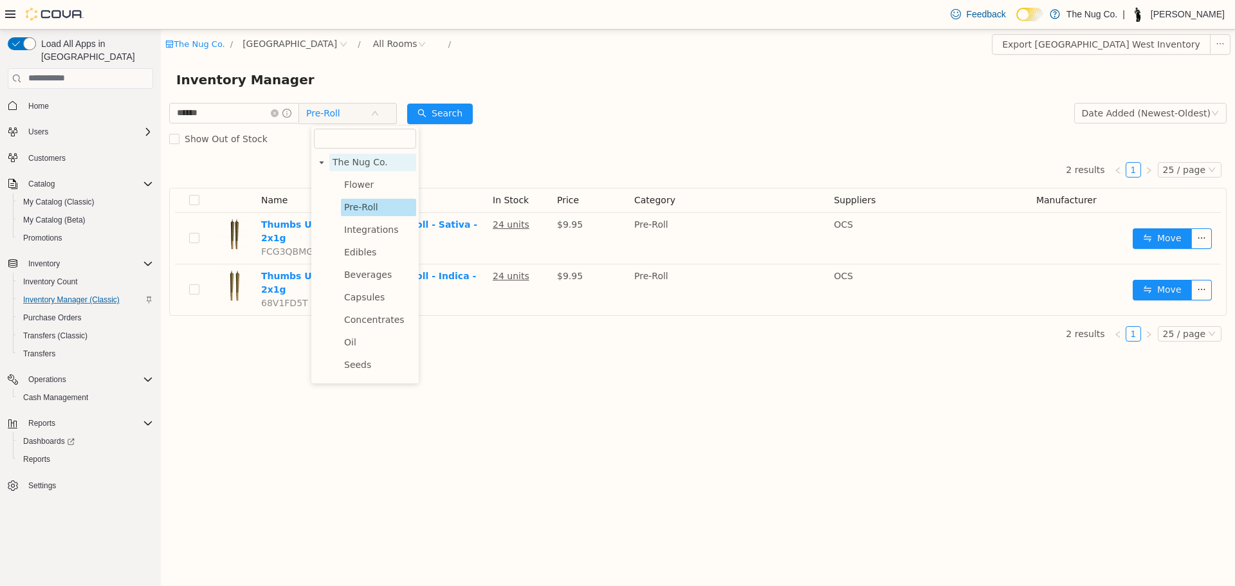
click at [345, 166] on span "The Nug Co." at bounding box center [359, 161] width 55 height 10
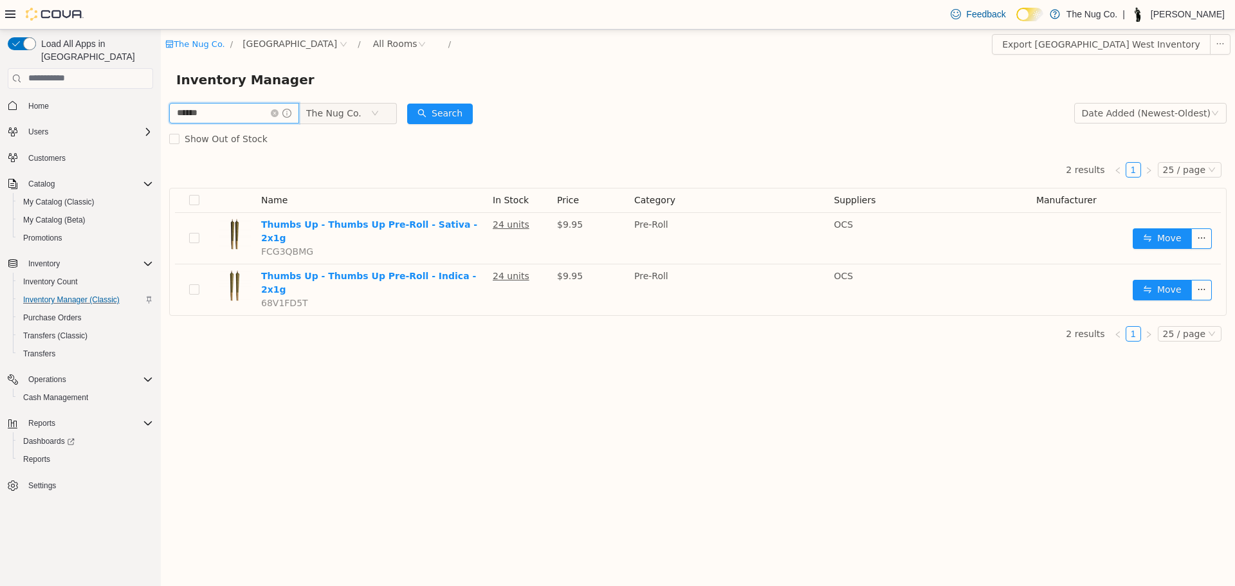
click at [246, 114] on input "******" at bounding box center [234, 112] width 130 height 21
type input "*"
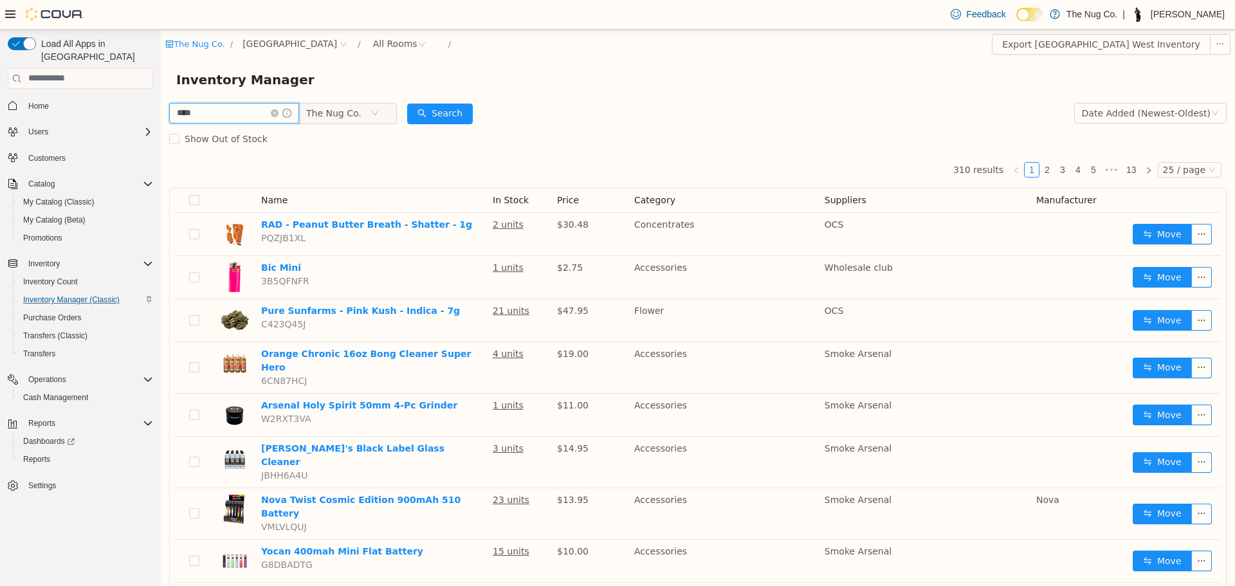
type input "****"
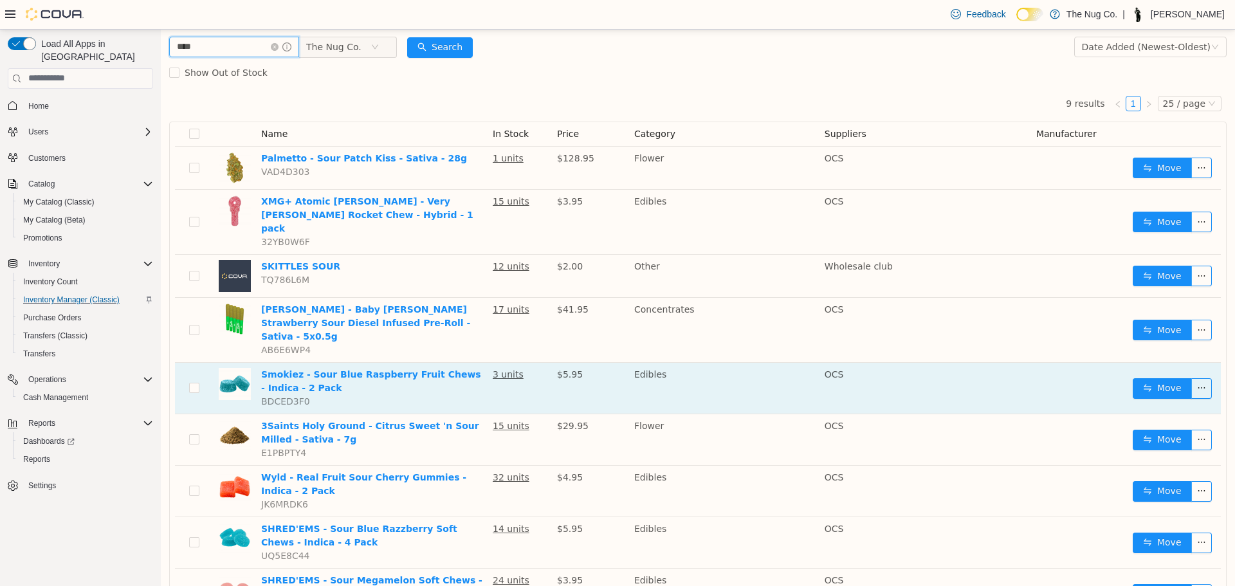
scroll to position [110, 0]
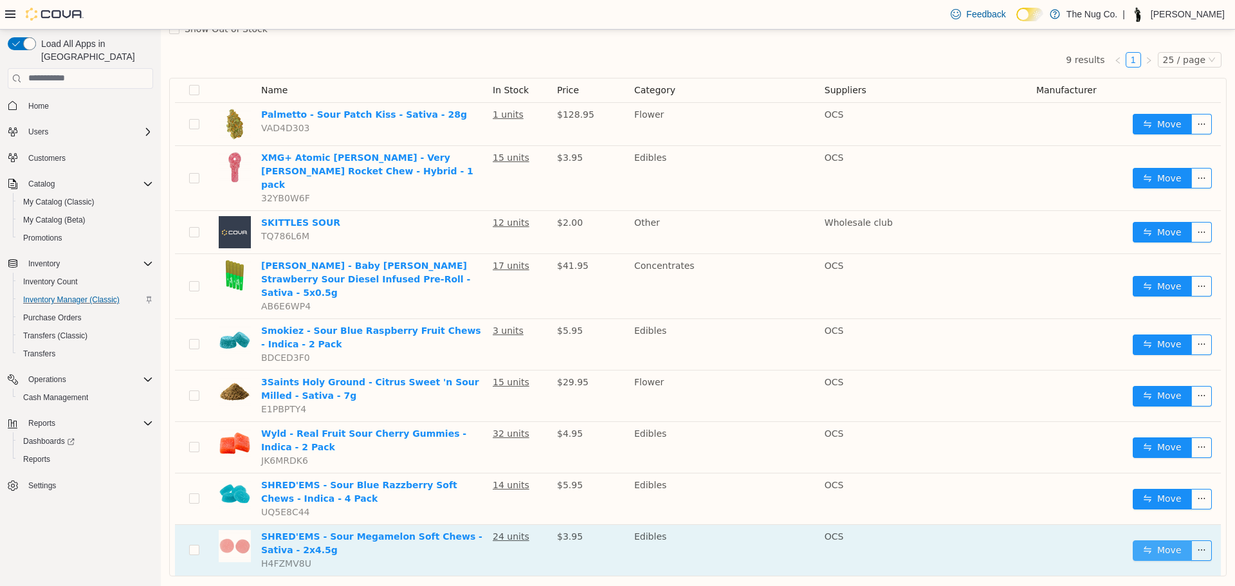
click at [1156, 540] on button "Move" at bounding box center [1162, 550] width 59 height 21
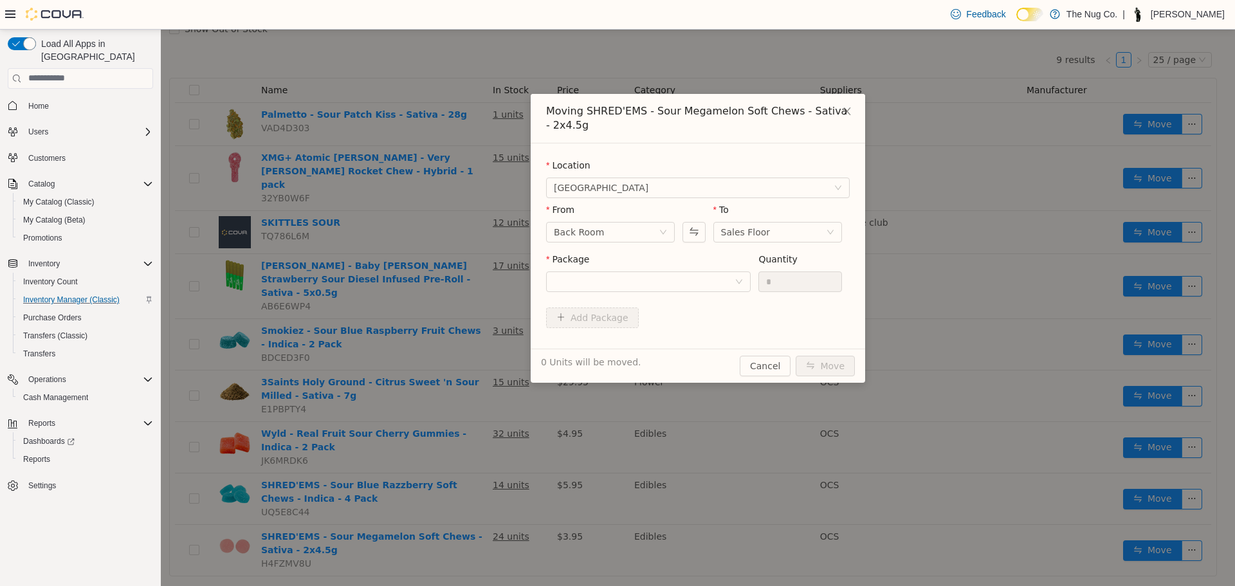
click at [650, 292] on div "Package" at bounding box center [648, 274] width 205 height 44
click at [647, 286] on div at bounding box center [644, 280] width 181 height 19
click at [600, 346] on span "Quantity : 24 Units" at bounding box center [593, 341] width 78 height 10
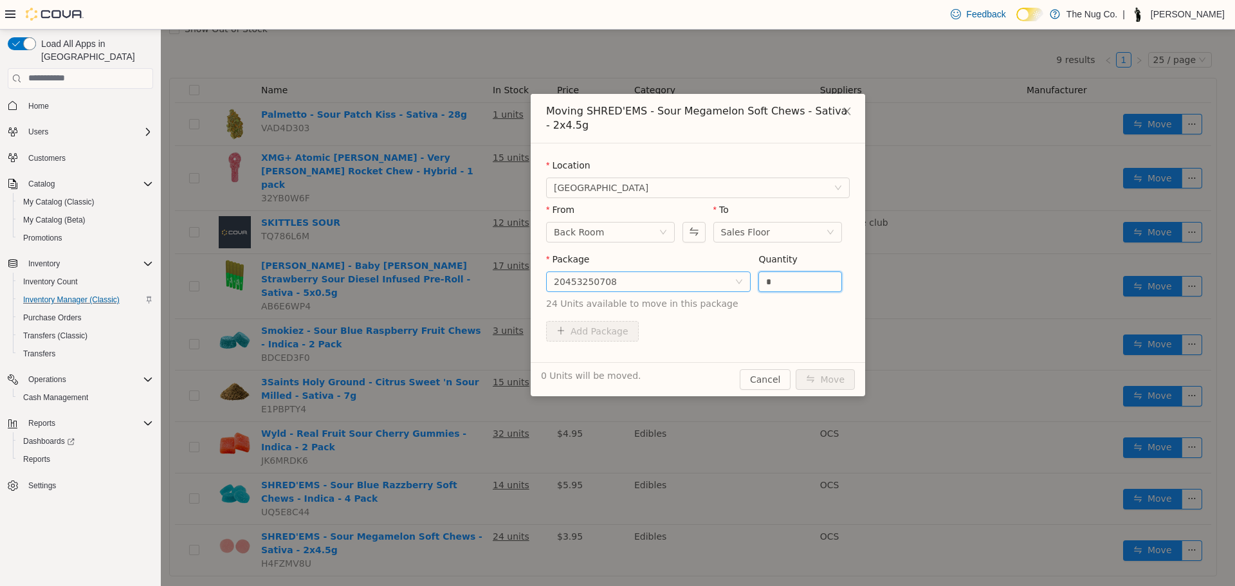
drag, startPoint x: 767, startPoint y: 288, endPoint x: 730, endPoint y: 286, distance: 36.7
click at [738, 286] on span "Package 20453250708 Quantity * 24 Units available to move in this package" at bounding box center [698, 281] width 304 height 57
type input "**"
click at [815, 370] on button "Move" at bounding box center [825, 379] width 59 height 21
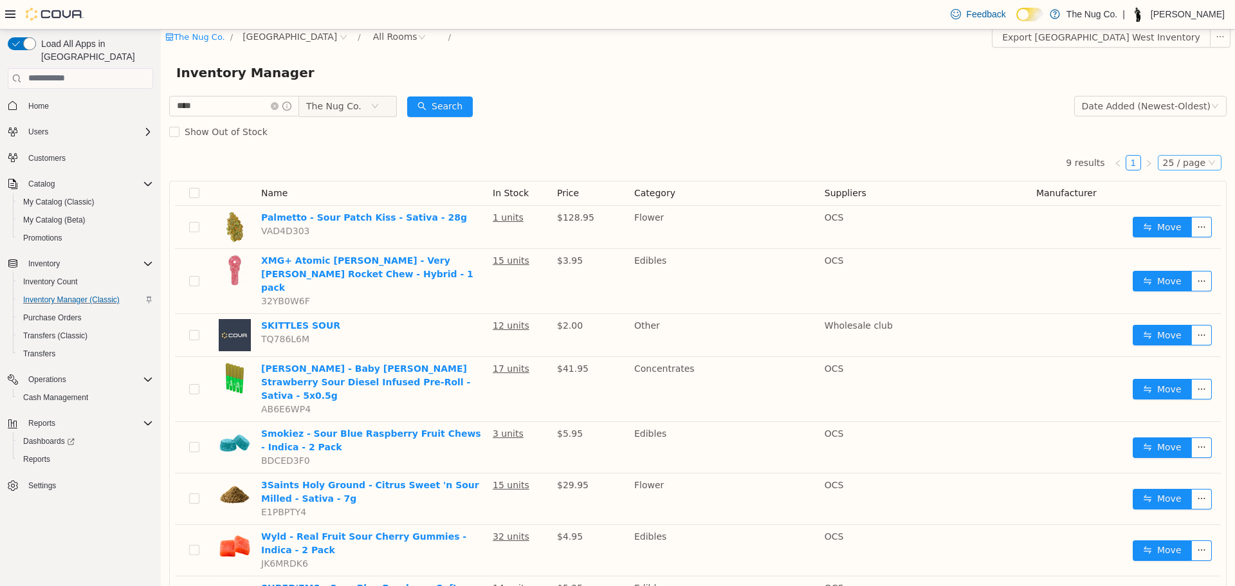
scroll to position [0, 0]
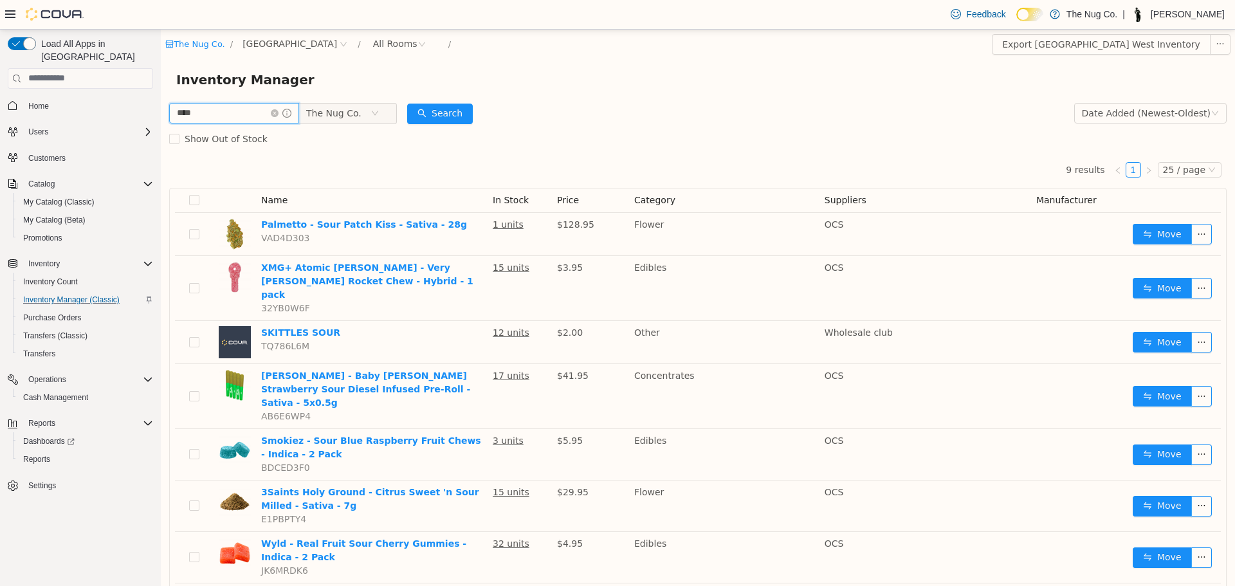
click at [239, 120] on input "****" at bounding box center [234, 112] width 130 height 21
type input "****"
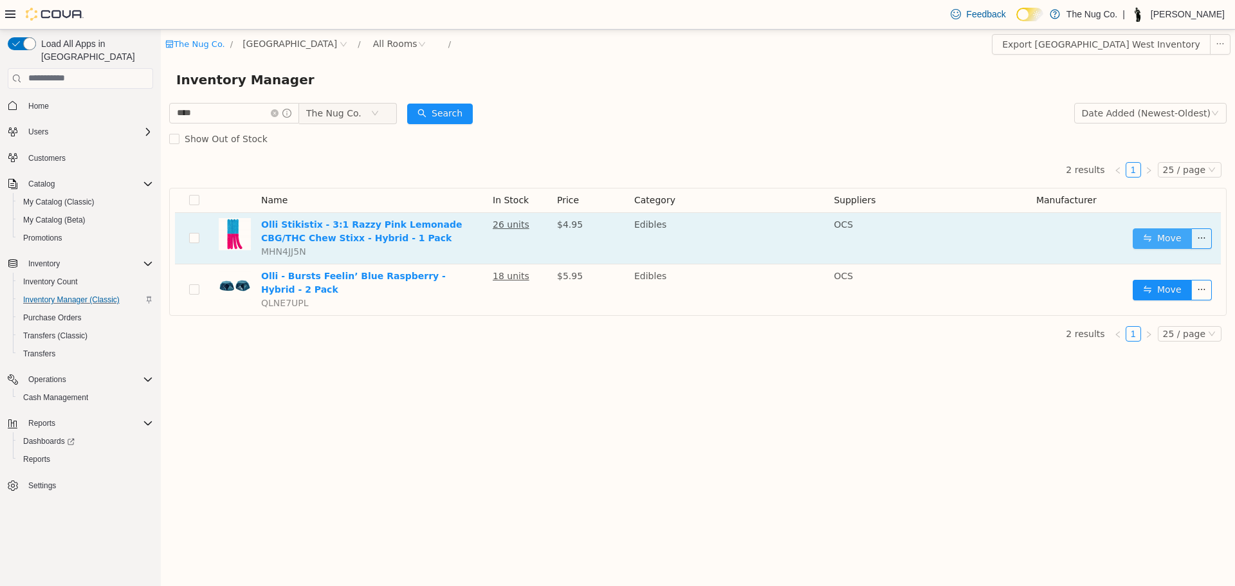
click at [1147, 234] on button "Move" at bounding box center [1162, 238] width 59 height 21
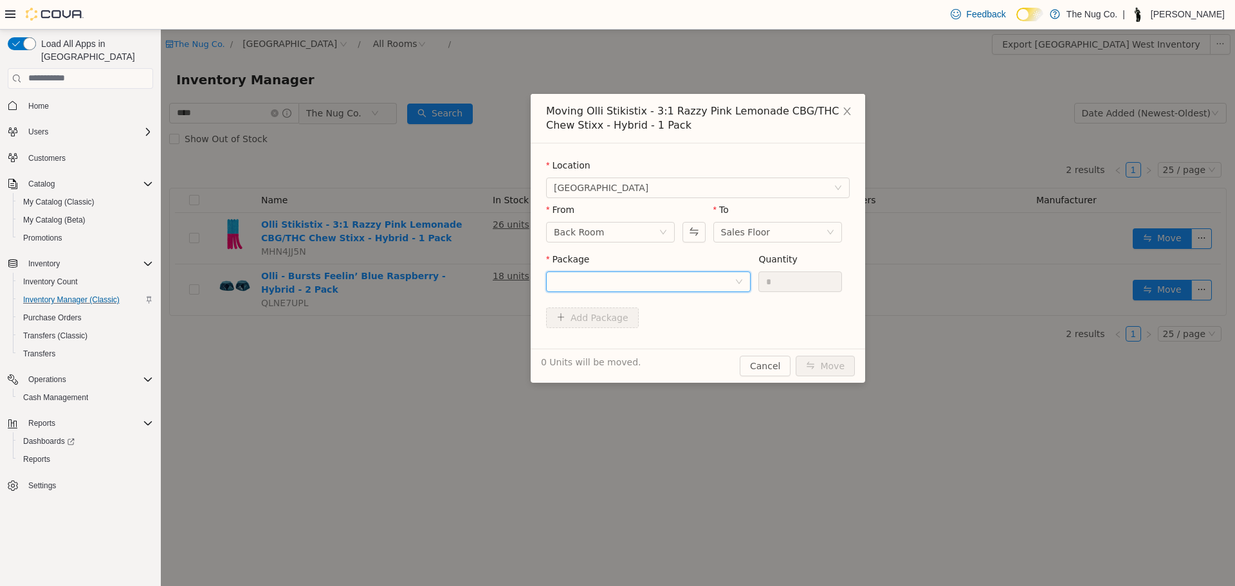
click at [680, 282] on div at bounding box center [644, 280] width 181 height 19
type input "**"
click at [766, 312] on form "Location 1213 Dundas Street West From Back Room To Sales Floor Package 12 Quant…" at bounding box center [698, 245] width 304 height 174
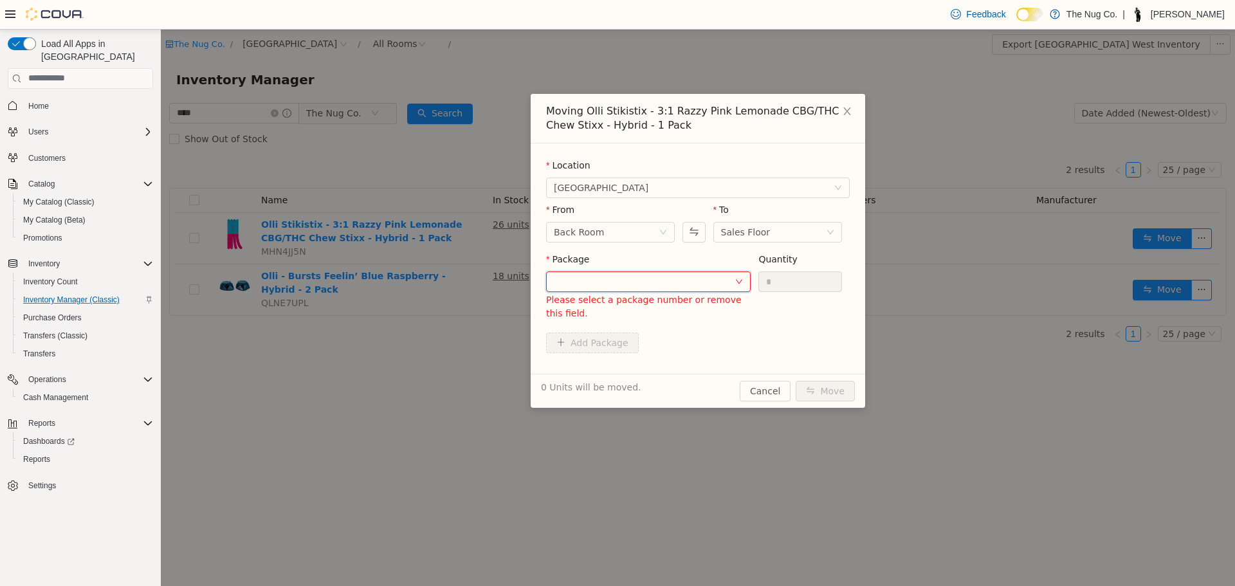
click at [675, 282] on div at bounding box center [644, 280] width 181 height 19
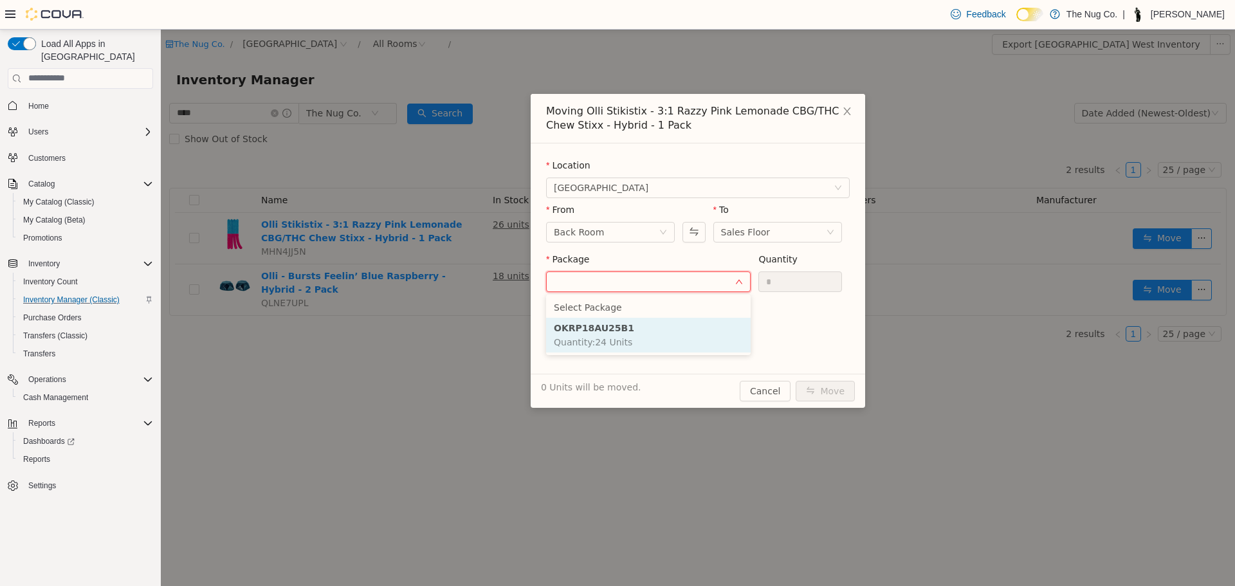
click at [612, 341] on span "Quantity : 24 Units" at bounding box center [593, 341] width 78 height 10
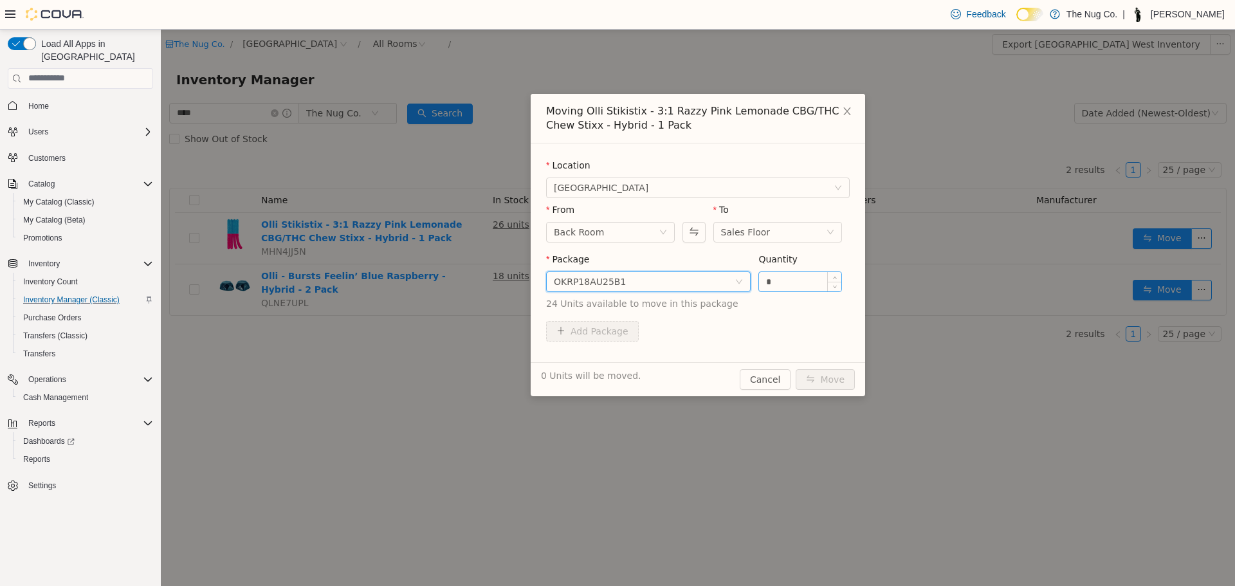
click at [807, 284] on input "*" at bounding box center [800, 280] width 82 height 19
type input "**"
click at [818, 374] on button "Move" at bounding box center [825, 379] width 59 height 21
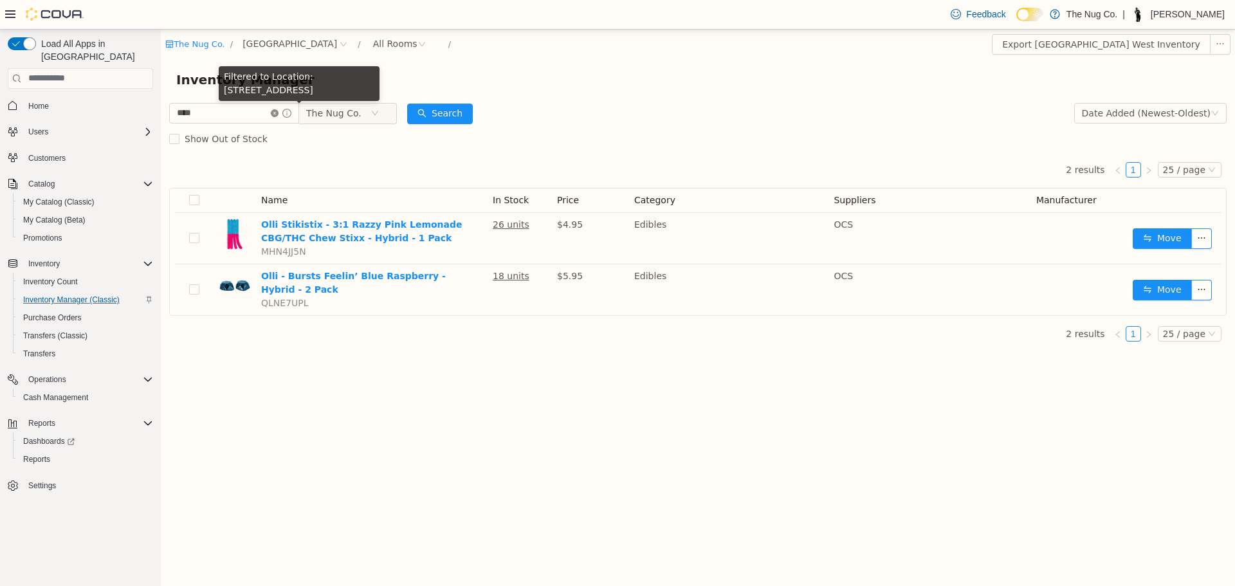
click at [278, 111] on icon "icon: close-circle" at bounding box center [275, 113] width 8 height 8
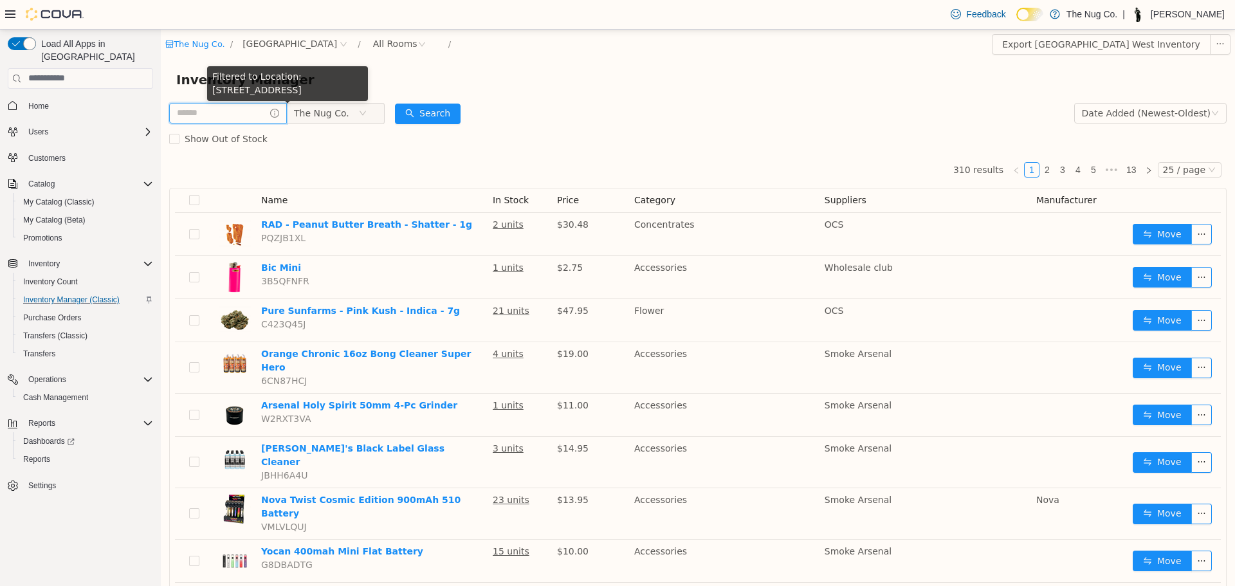
click at [251, 109] on input "text" at bounding box center [228, 112] width 118 height 21
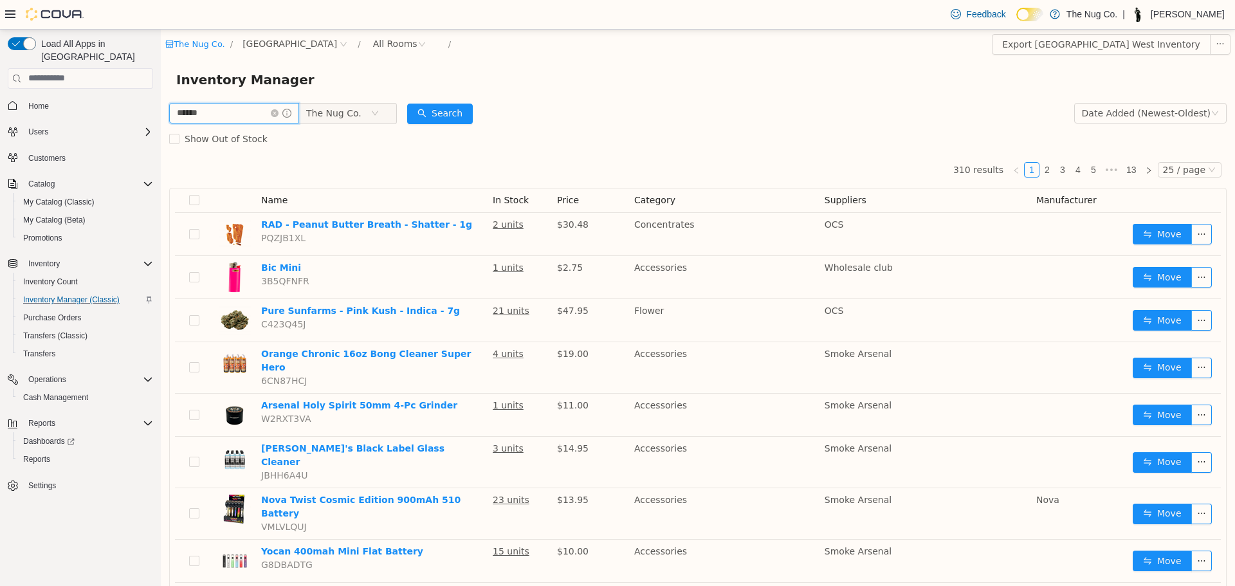
type input "******"
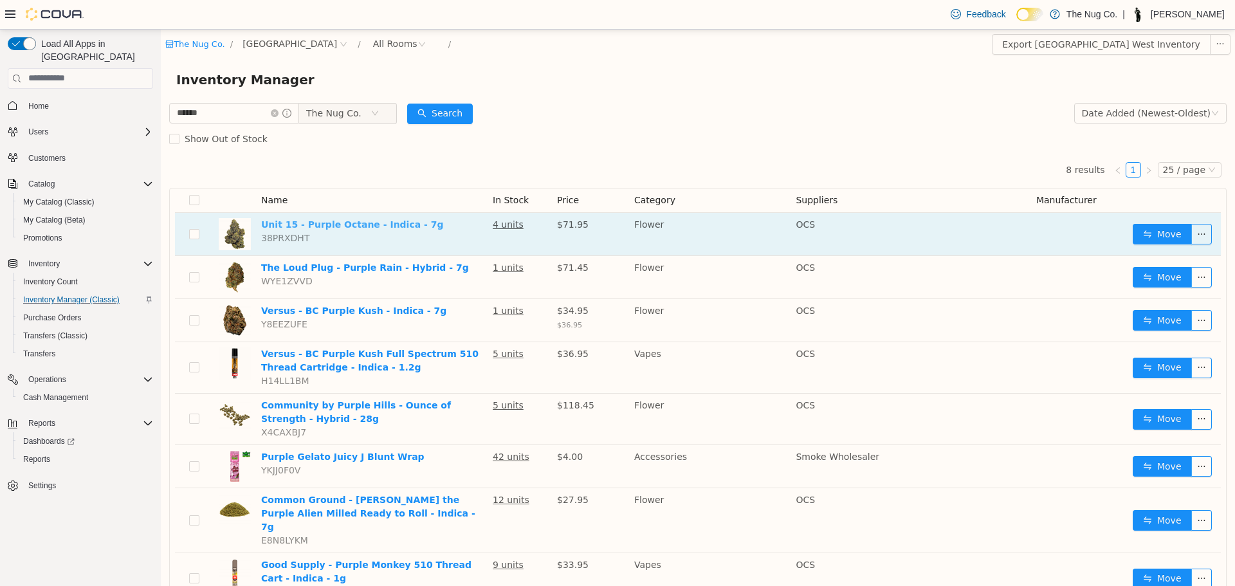
click at [325, 228] on link "Unit 15 - Purple Octane - Indica - 7g" at bounding box center [352, 224] width 183 height 10
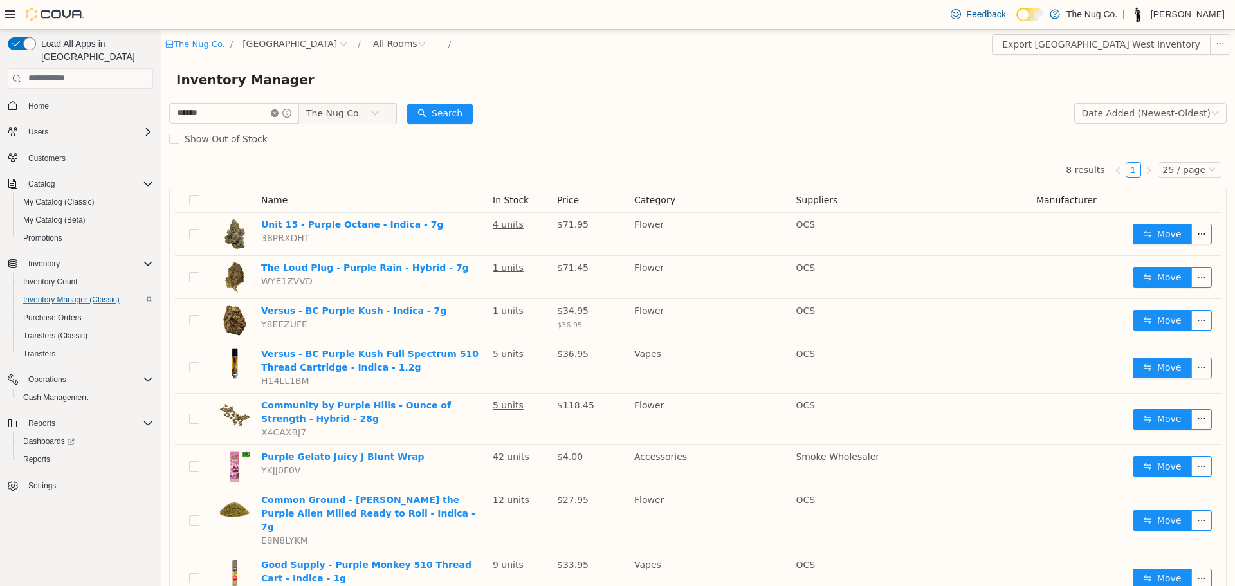
click at [278, 111] on icon "icon: close-circle" at bounding box center [275, 113] width 8 height 8
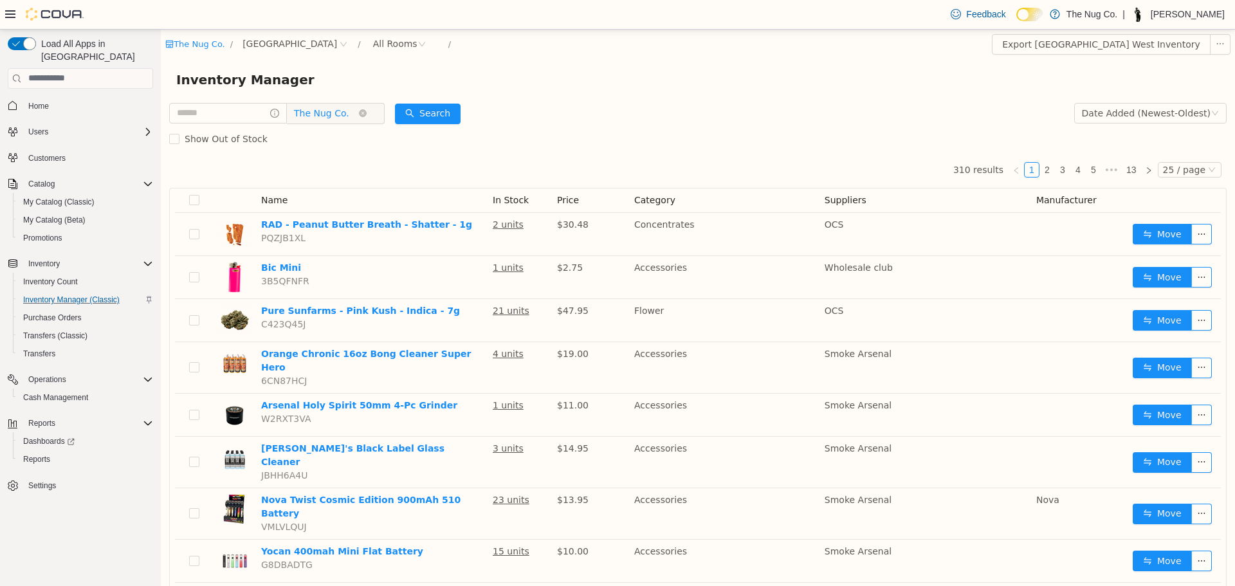
click at [337, 115] on span "The Nug Co." at bounding box center [321, 112] width 55 height 19
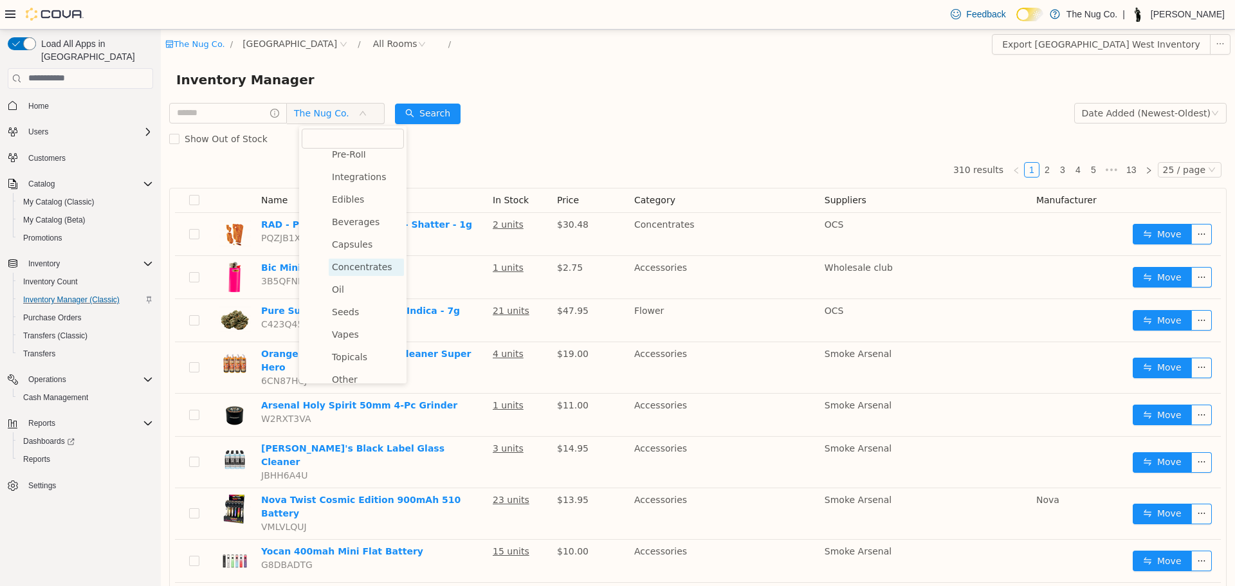
click at [357, 271] on span "Concentrates" at bounding box center [362, 266] width 60 height 10
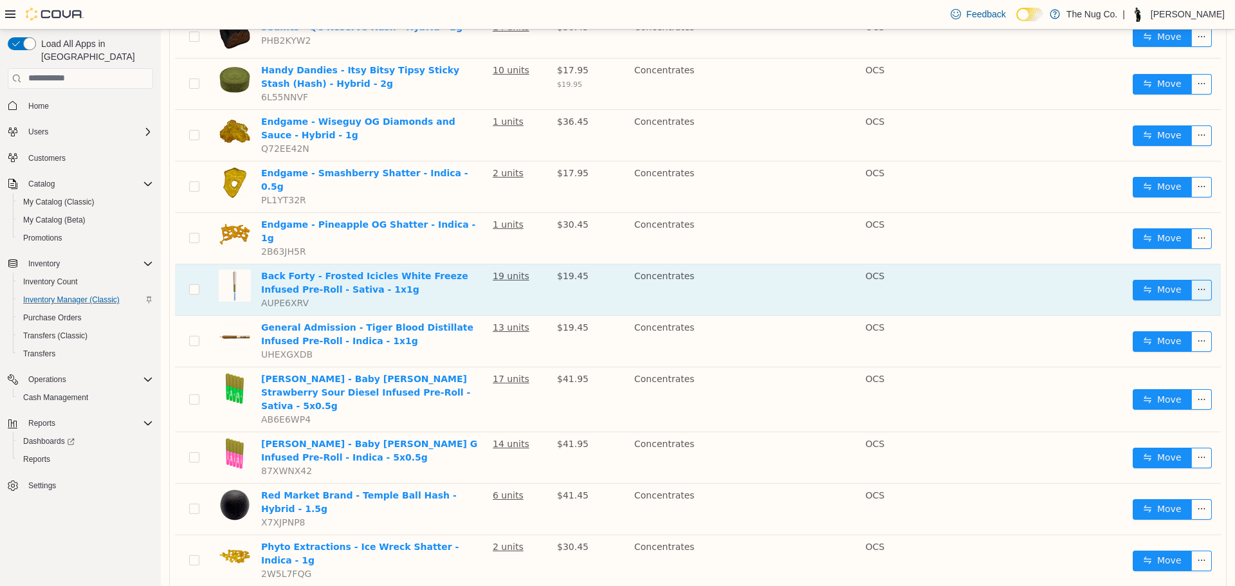
scroll to position [836, 0]
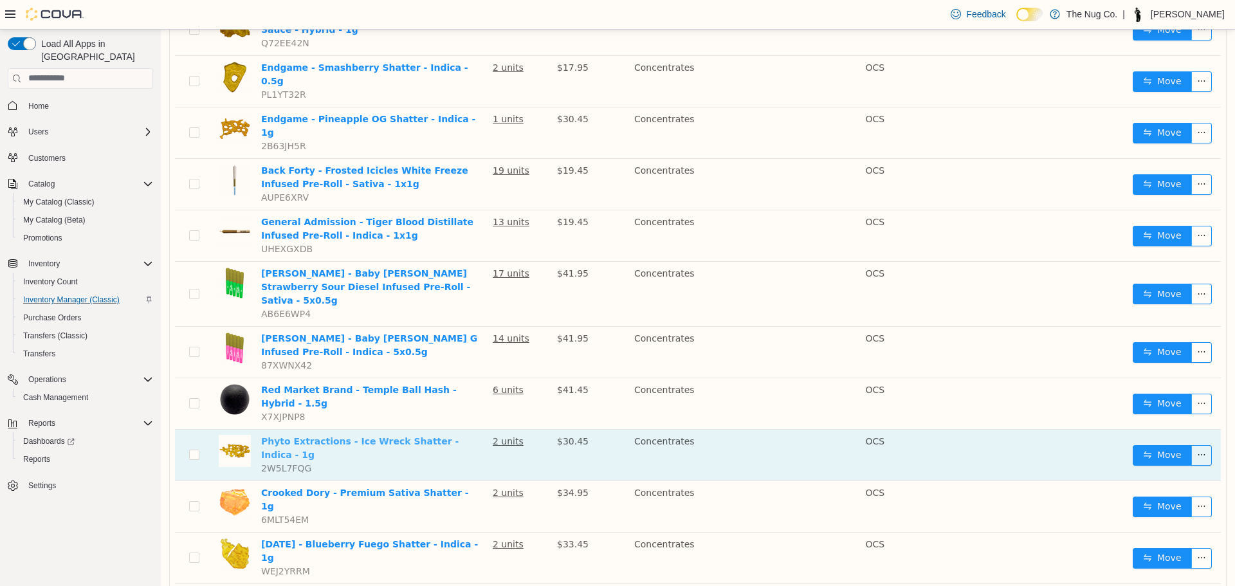
click at [379, 435] on link "Phyto Extractions - Ice Wreck Shatter - Indica - 1g" at bounding box center [359, 447] width 197 height 24
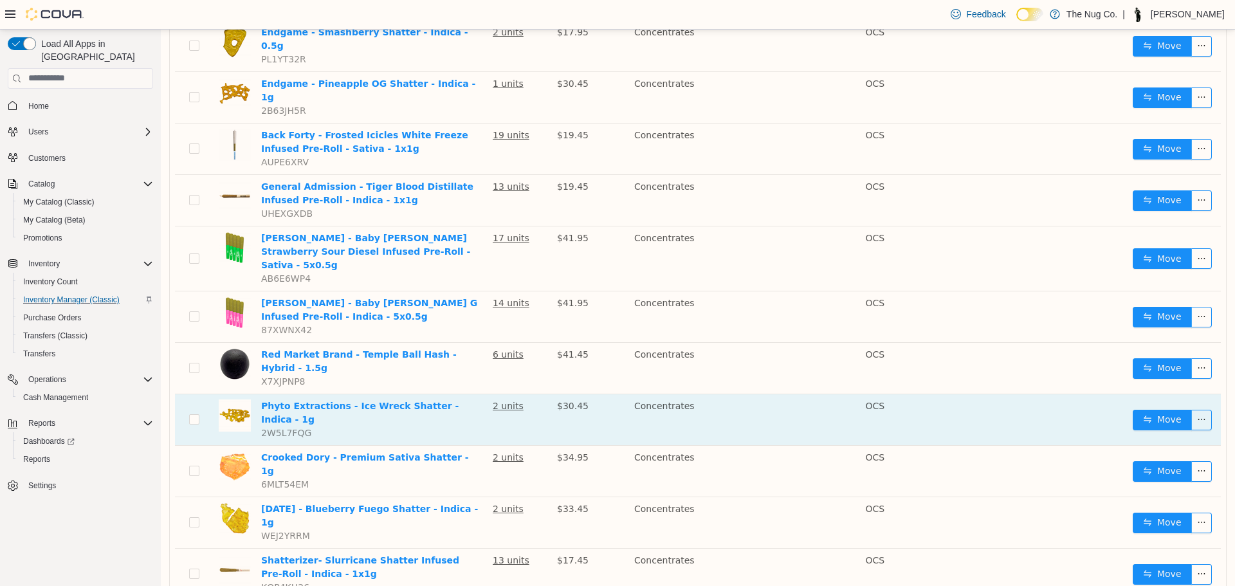
scroll to position [875, 0]
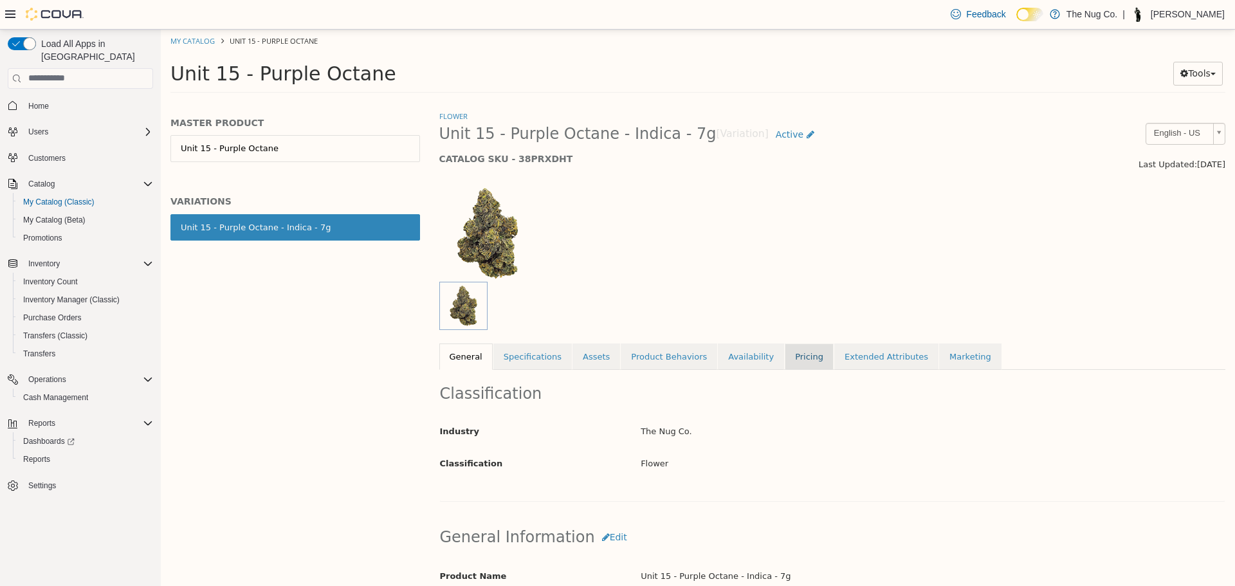
click at [785, 349] on link "Pricing" at bounding box center [809, 356] width 49 height 27
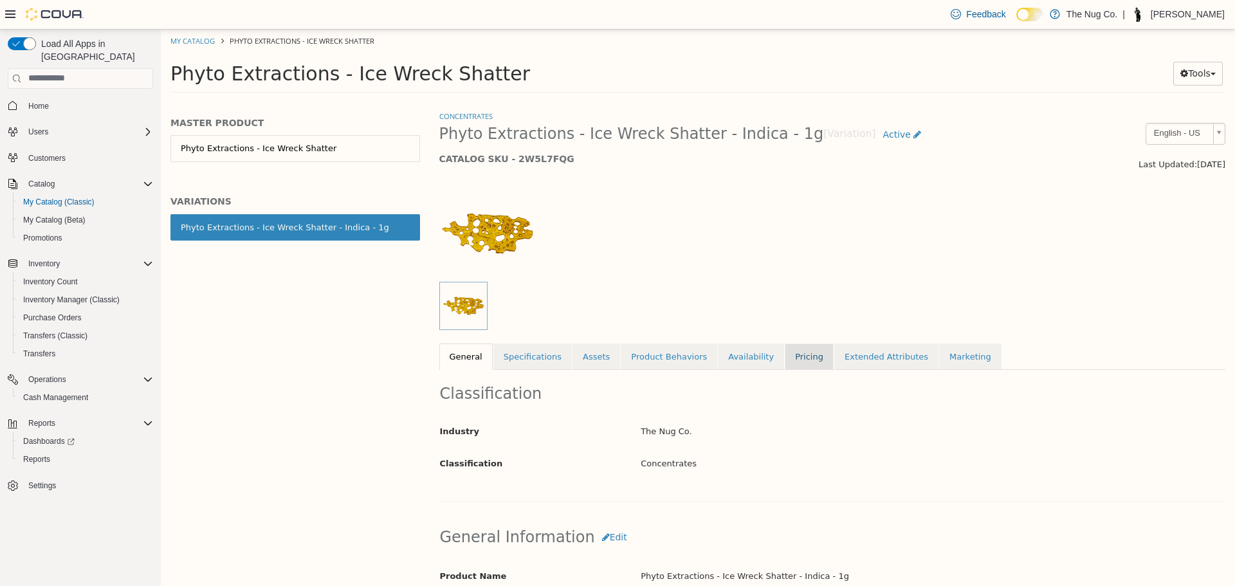
click at [785, 361] on link "Pricing" at bounding box center [809, 356] width 49 height 27
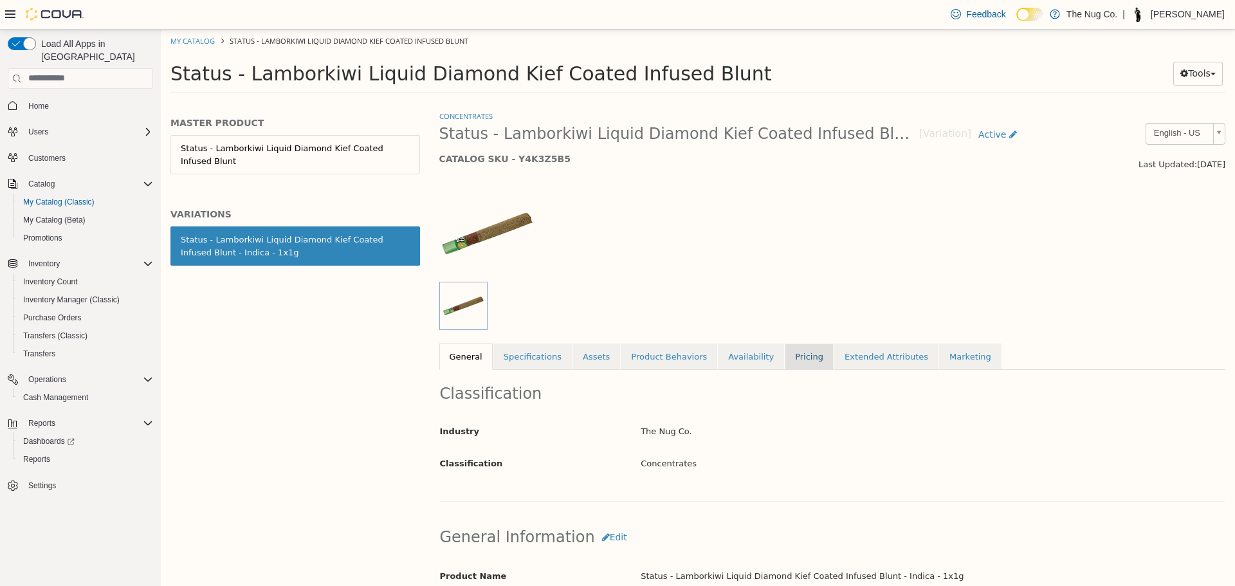
click at [785, 354] on link "Pricing" at bounding box center [809, 356] width 49 height 27
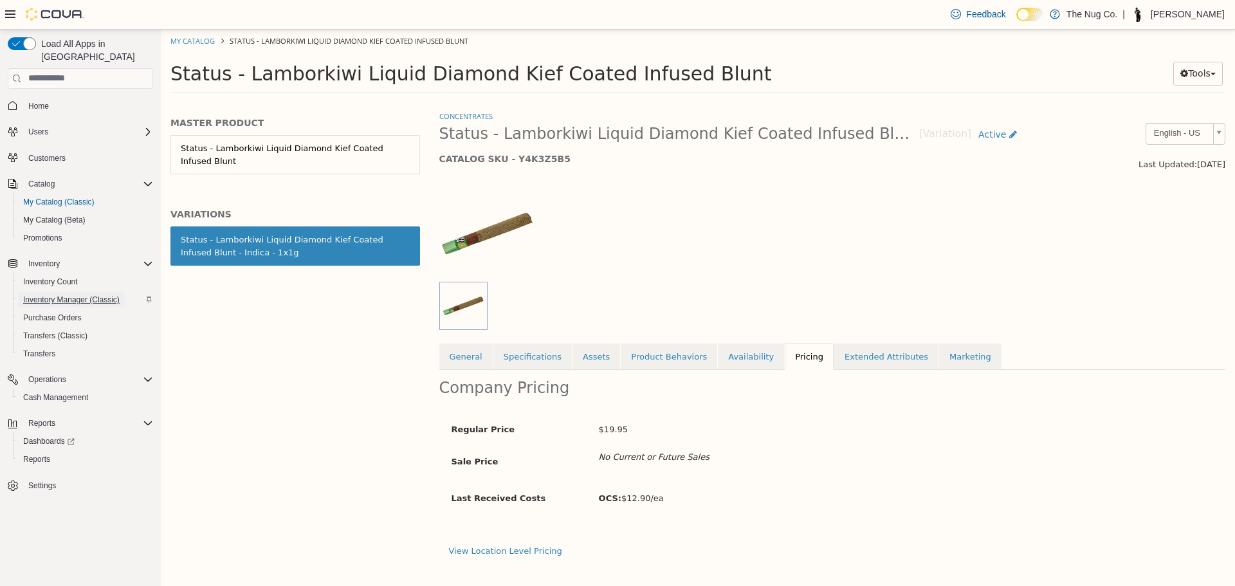
click at [84, 295] on span "Inventory Manager (Classic)" at bounding box center [71, 300] width 96 height 10
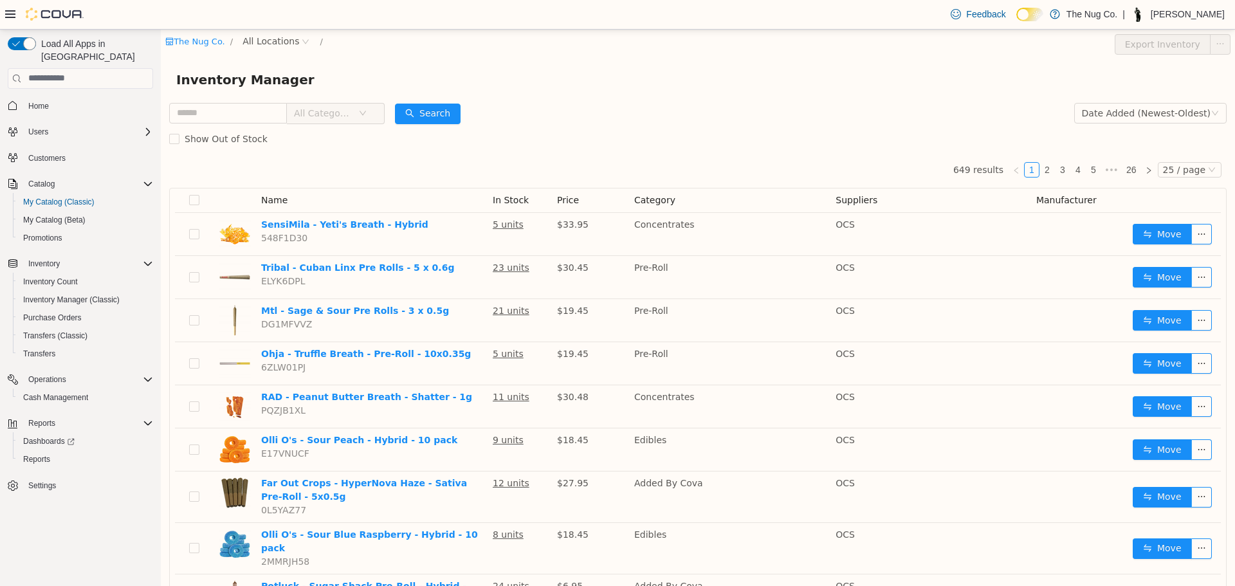
click at [310, 110] on span "All Categories" at bounding box center [323, 112] width 59 height 13
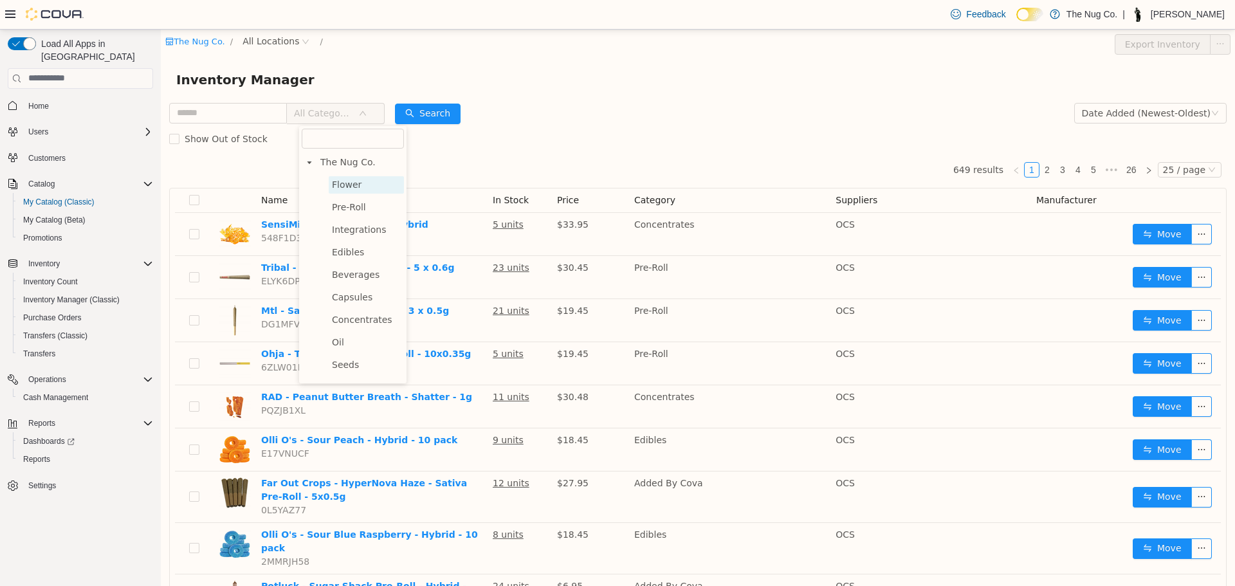
click at [339, 186] on span "Flower" at bounding box center [347, 184] width 30 height 10
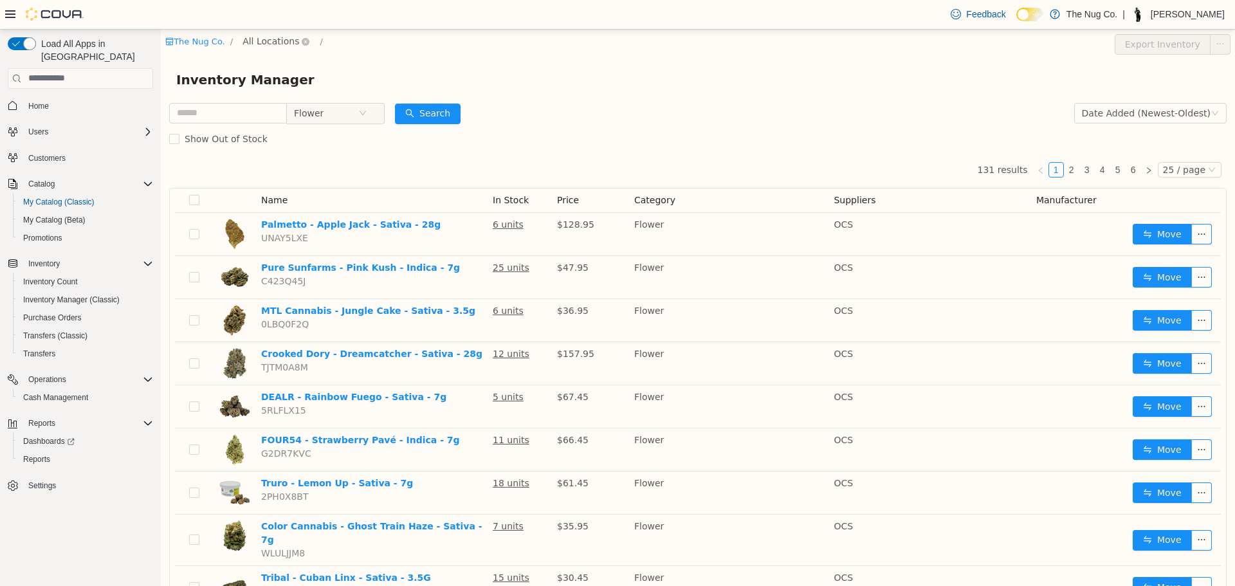
click at [248, 39] on span "All Locations" at bounding box center [270, 40] width 57 height 14
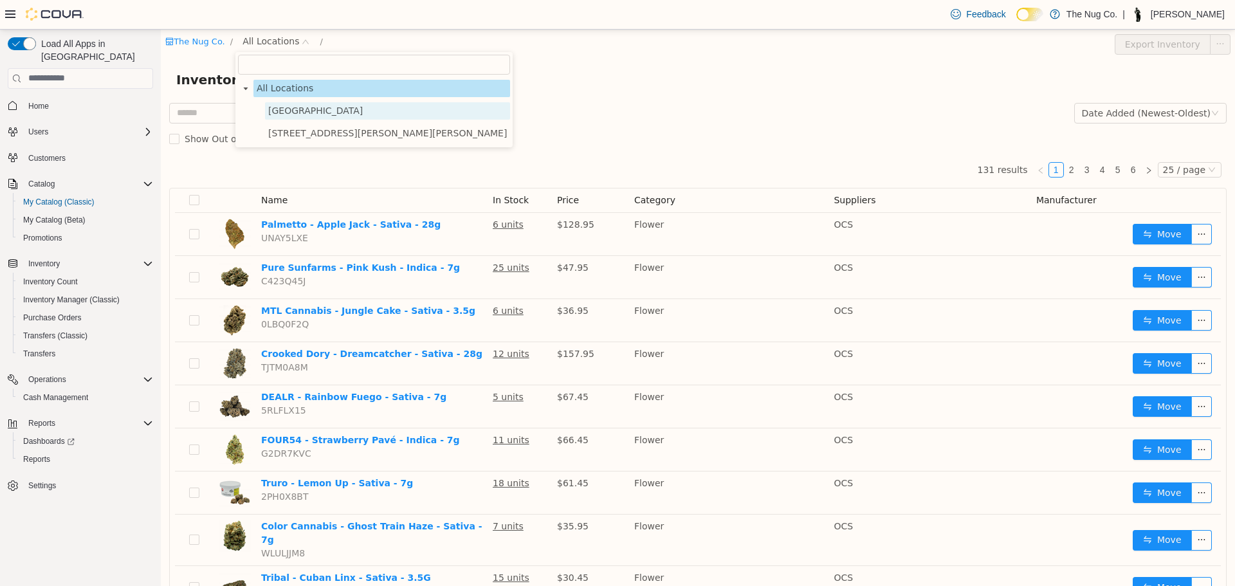
click at [279, 104] on span "1213 Dundas Street West" at bounding box center [387, 110] width 245 height 17
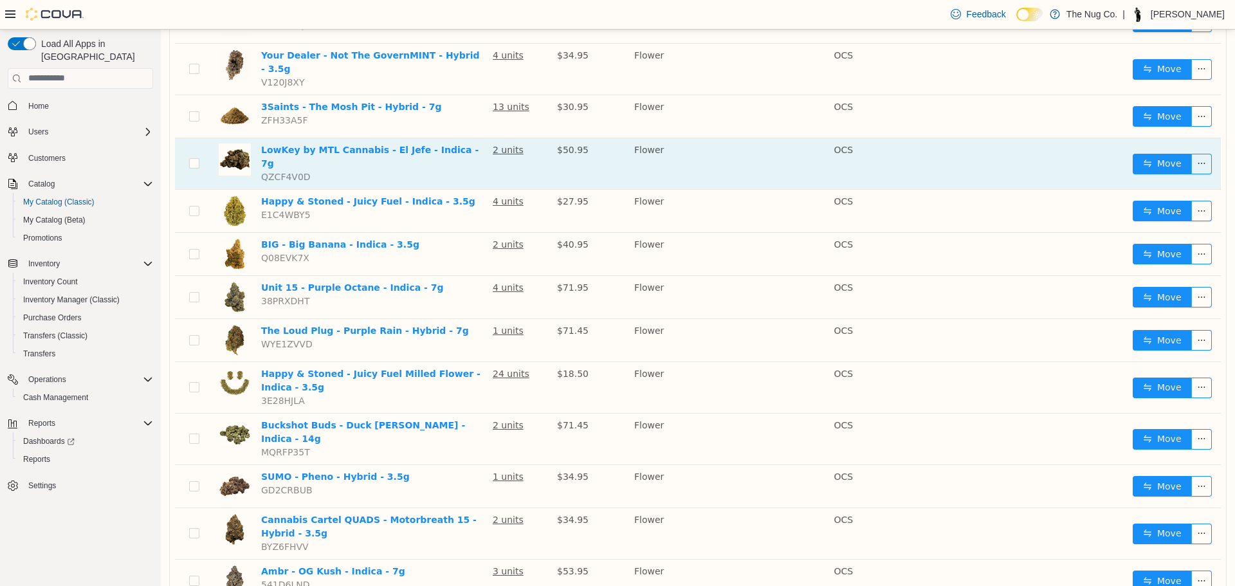
scroll to position [766, 0]
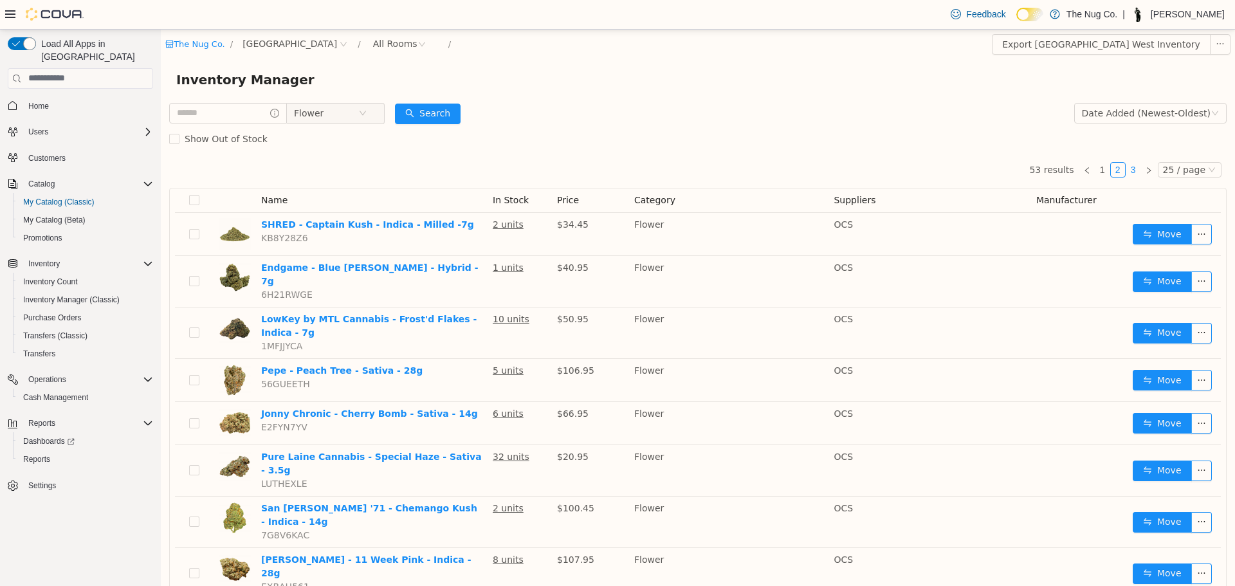
click at [1128, 168] on link "3" at bounding box center [1133, 169] width 14 height 14
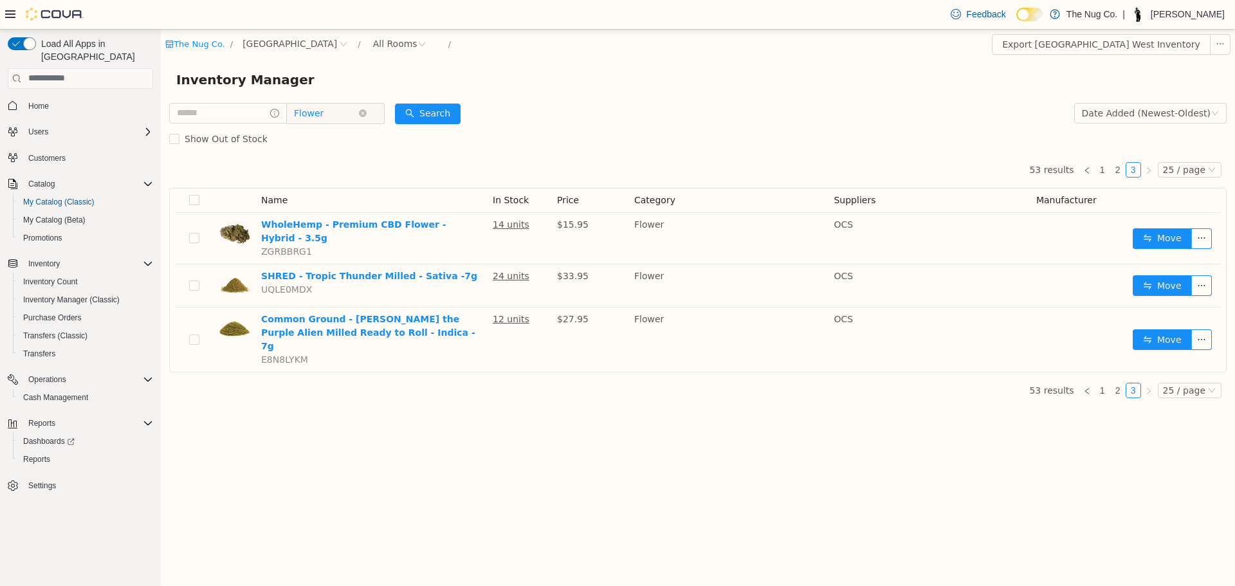
click at [318, 110] on span "Flower" at bounding box center [309, 112] width 30 height 19
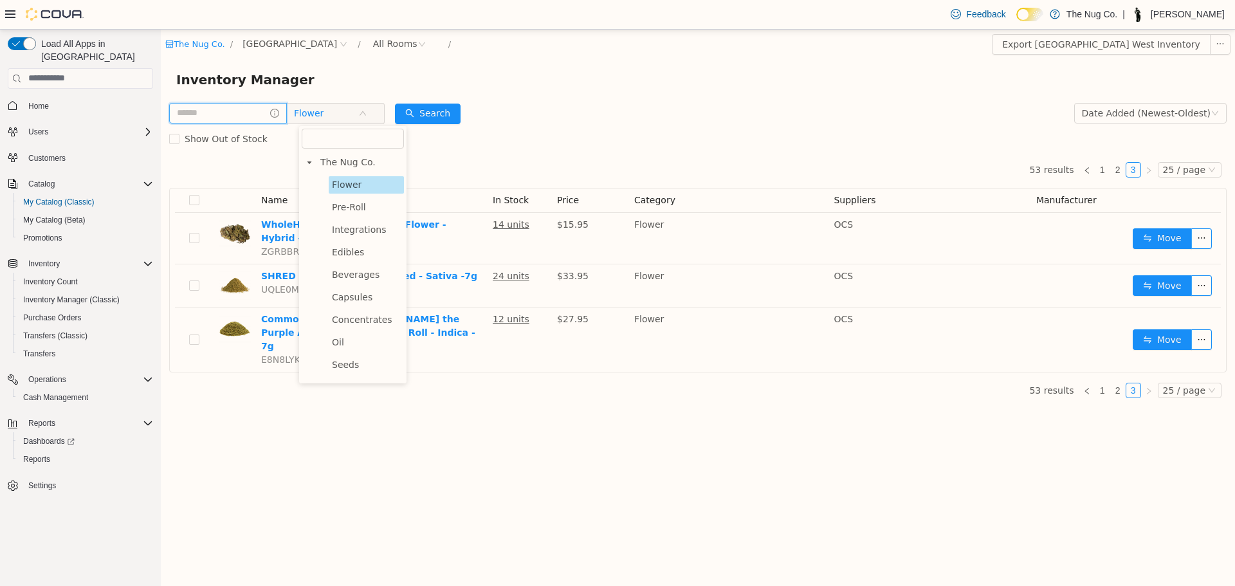
click at [223, 114] on input "text" at bounding box center [228, 112] width 118 height 21
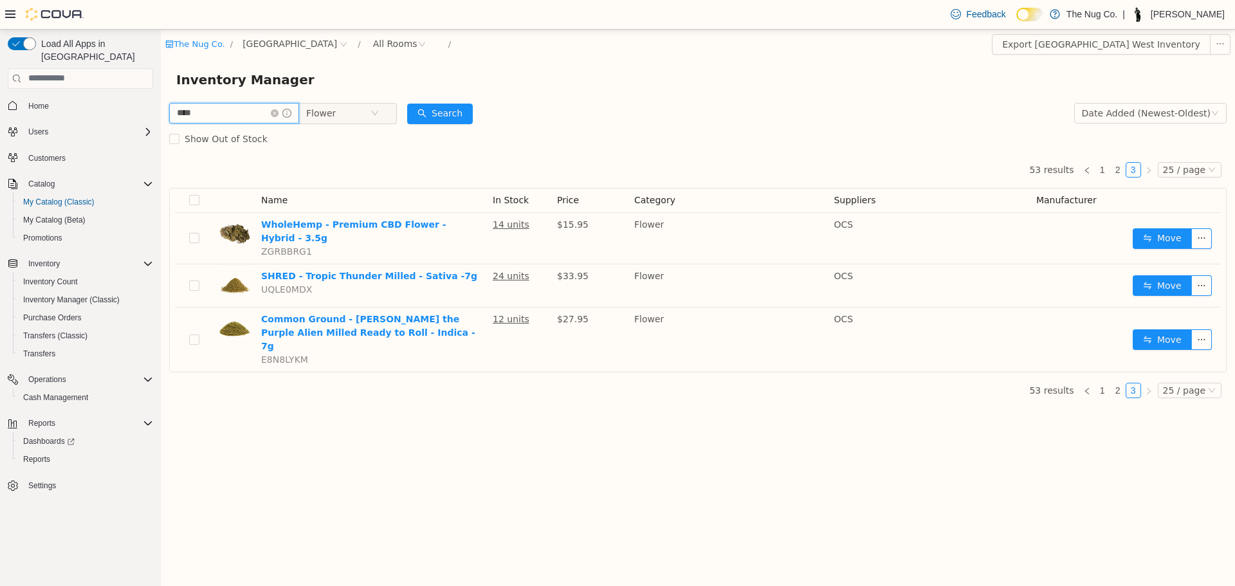
type input "****"
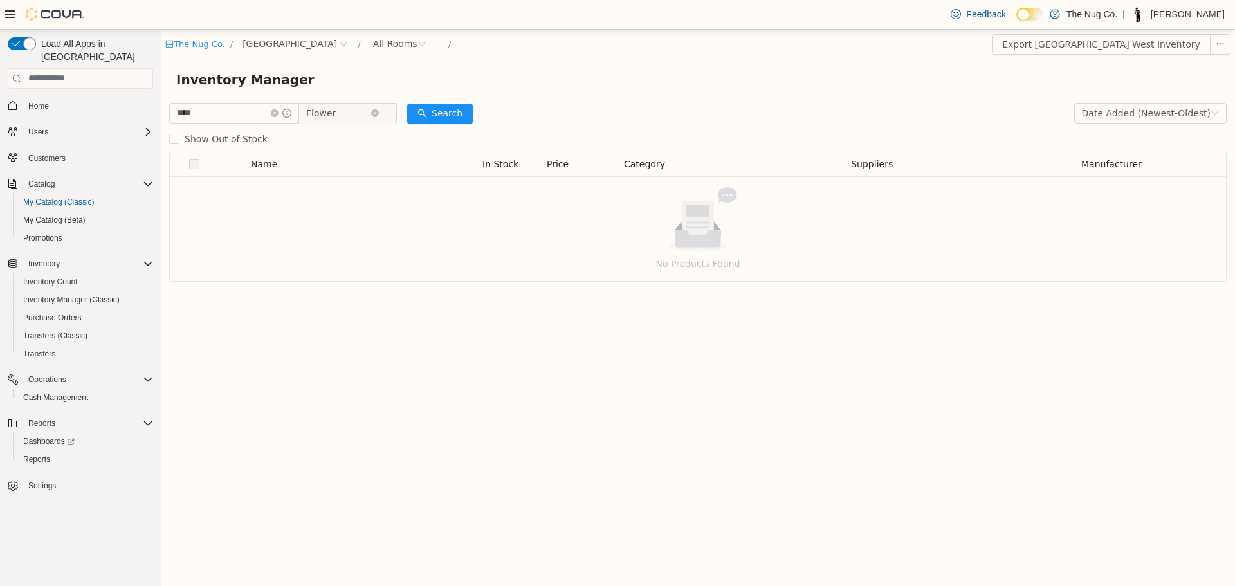
click at [383, 120] on span "Flower" at bounding box center [342, 112] width 88 height 21
click at [380, 322] on span "Concentrates" at bounding box center [374, 319] width 60 height 10
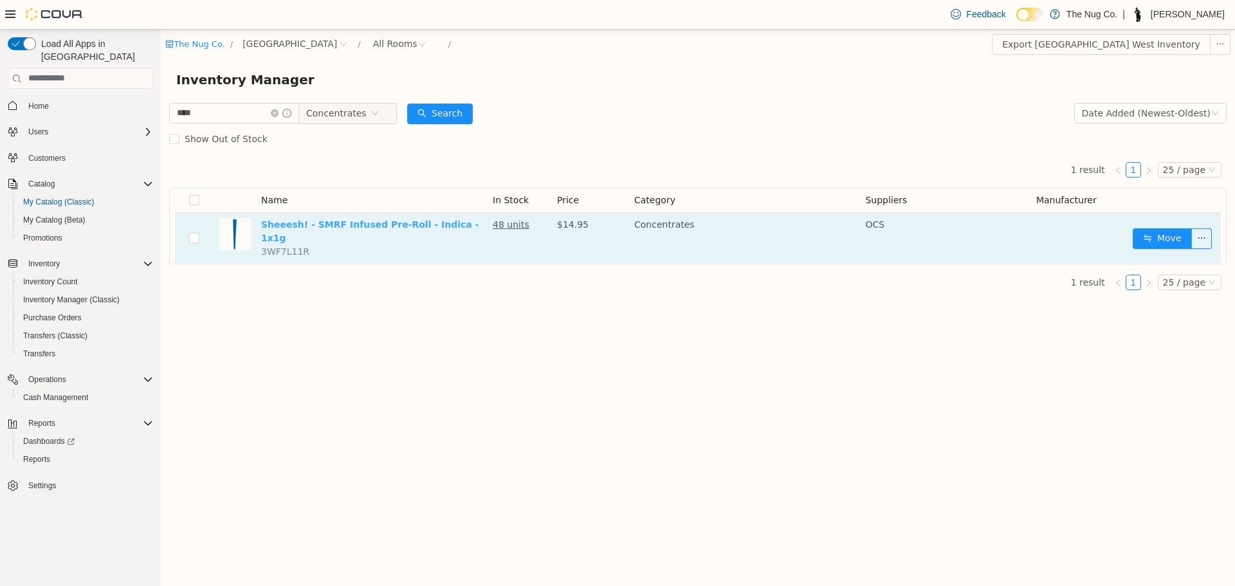
click at [420, 222] on link "Sheeesh! - SMRF Infused Pre-Roll - Indica - 1x1g" at bounding box center [369, 231] width 217 height 24
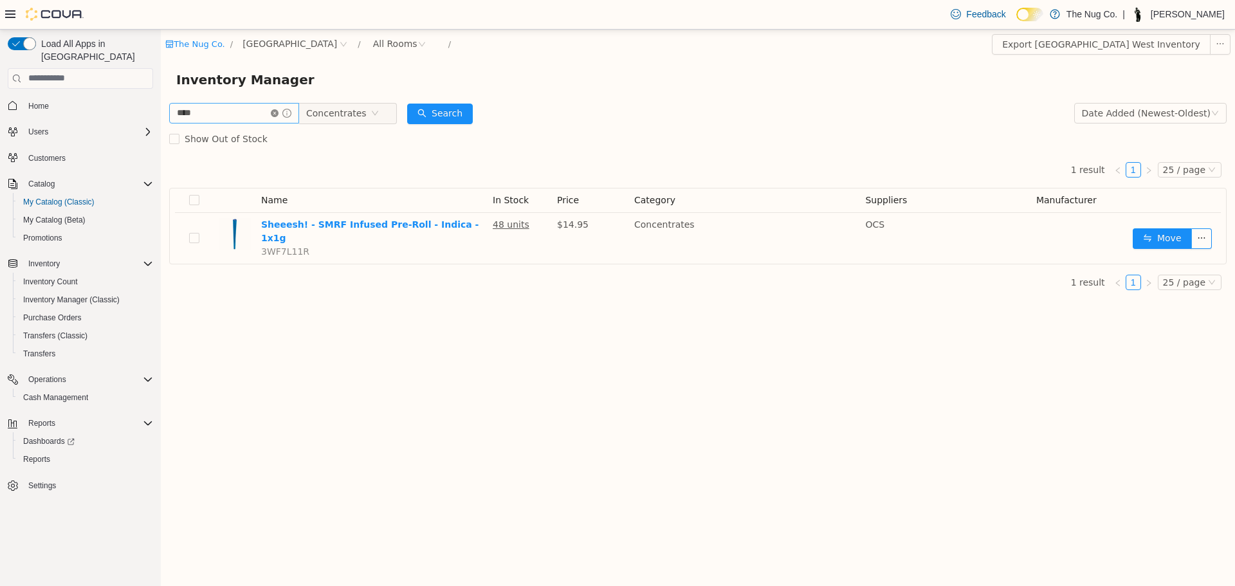
click at [278, 114] on icon "icon: close-circle" at bounding box center [275, 113] width 8 height 8
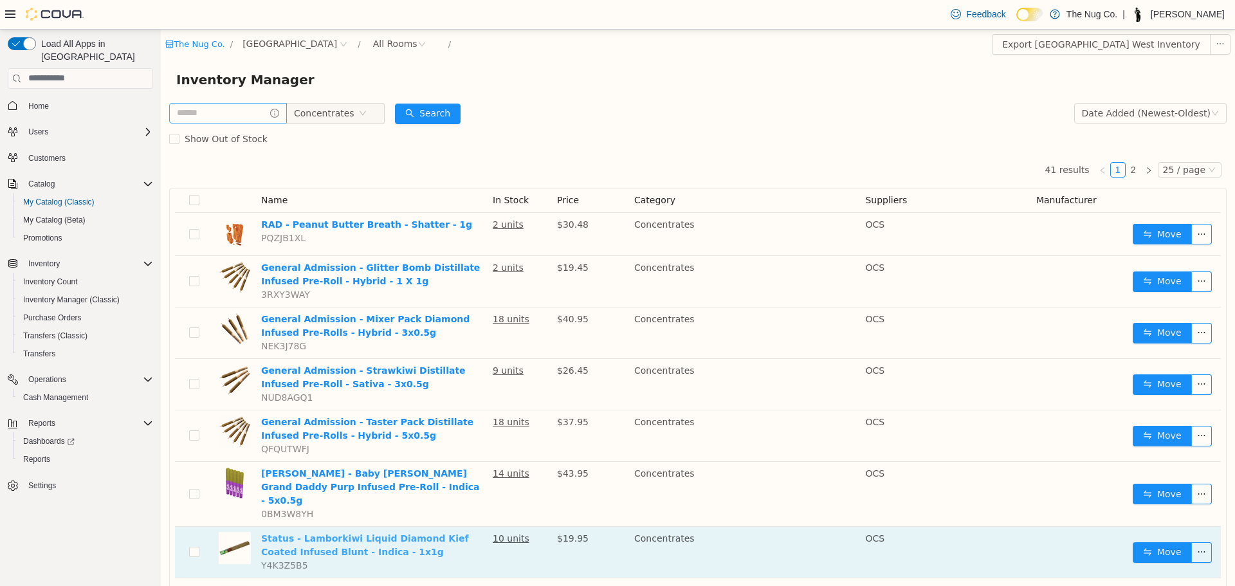
click at [381, 532] on link "Status - Lamborkiwi Liquid Diamond Kief Coated Infused Blunt - Indica - 1x1g" at bounding box center [365, 544] width 208 height 24
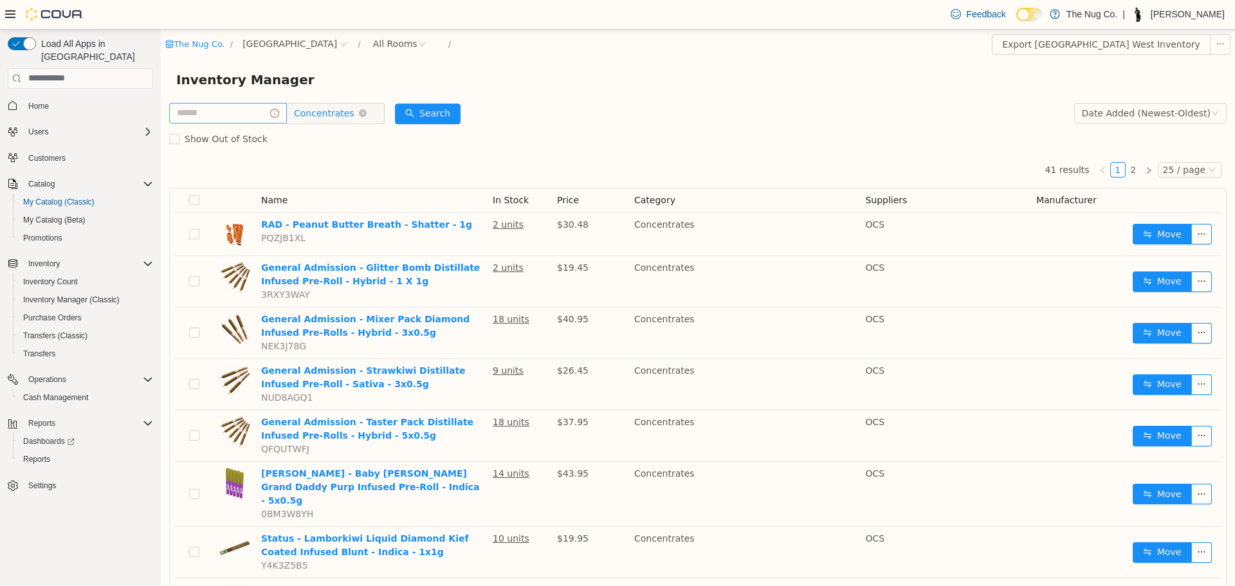
click at [325, 112] on span "Concentrates" at bounding box center [324, 112] width 60 height 19
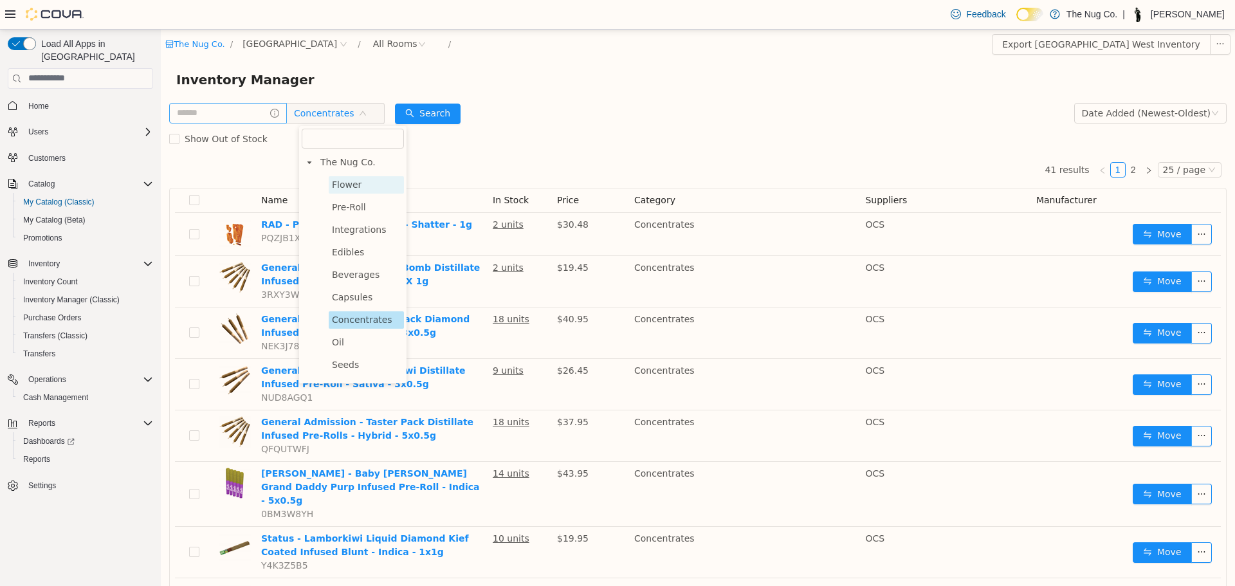
click at [349, 183] on span "Flower" at bounding box center [347, 184] width 30 height 10
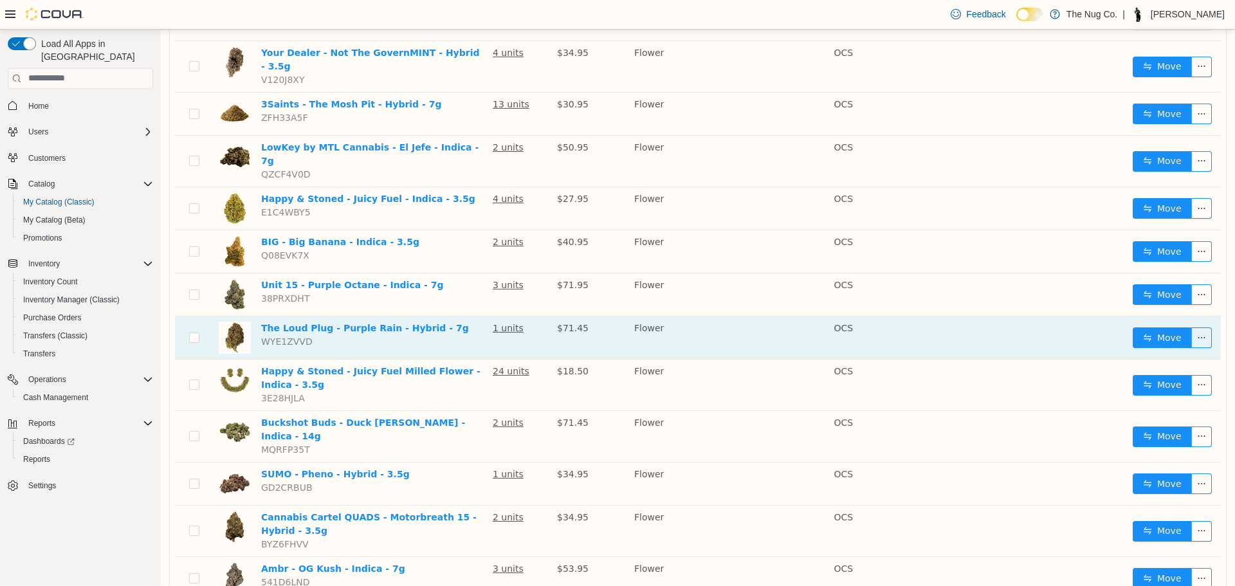
scroll to position [766, 0]
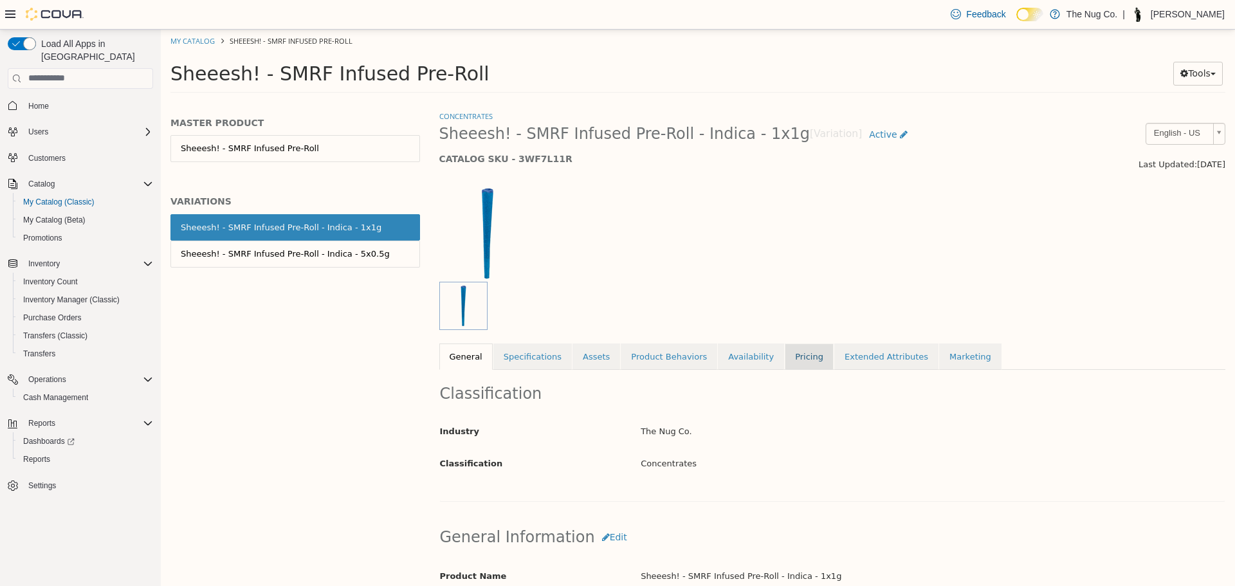
click at [786, 369] on div "Concentrates Sheeesh! - SMRF Infused Pre-Roll - Indica - 1x1g [Variation] Activ…" at bounding box center [832, 239] width 787 height 260
drag, startPoint x: 782, startPoint y: 369, endPoint x: 773, endPoint y: 356, distance: 15.7
click at [785, 367] on link "Pricing" at bounding box center [809, 356] width 49 height 27
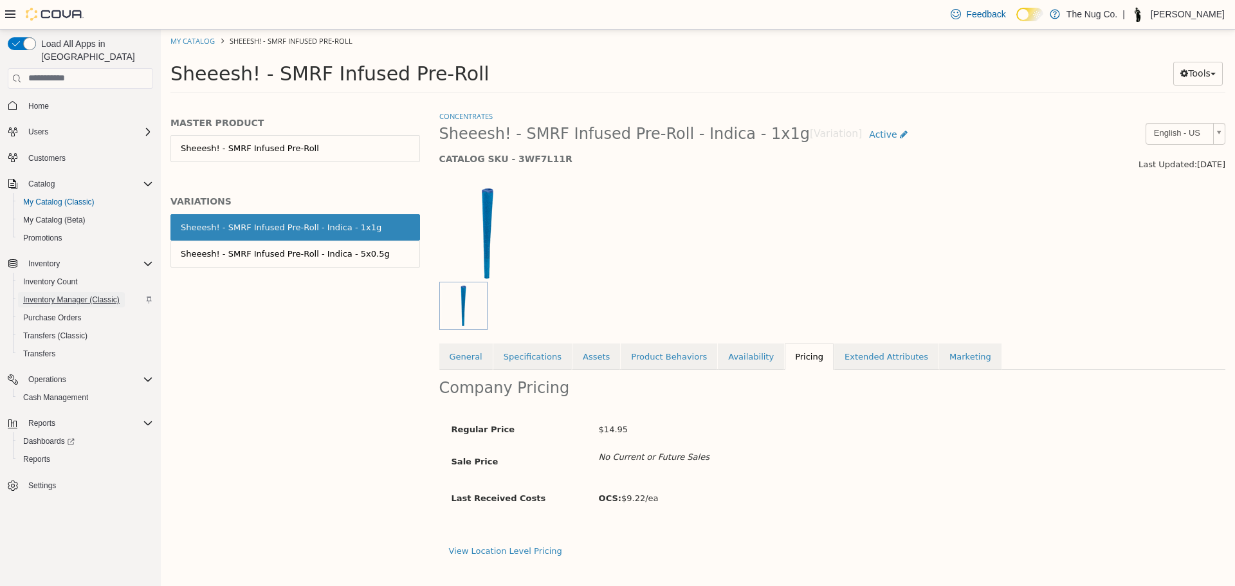
click at [73, 292] on span "Inventory Manager (Classic)" at bounding box center [71, 299] width 96 height 15
